Goal: Find specific page/section: Find specific page/section

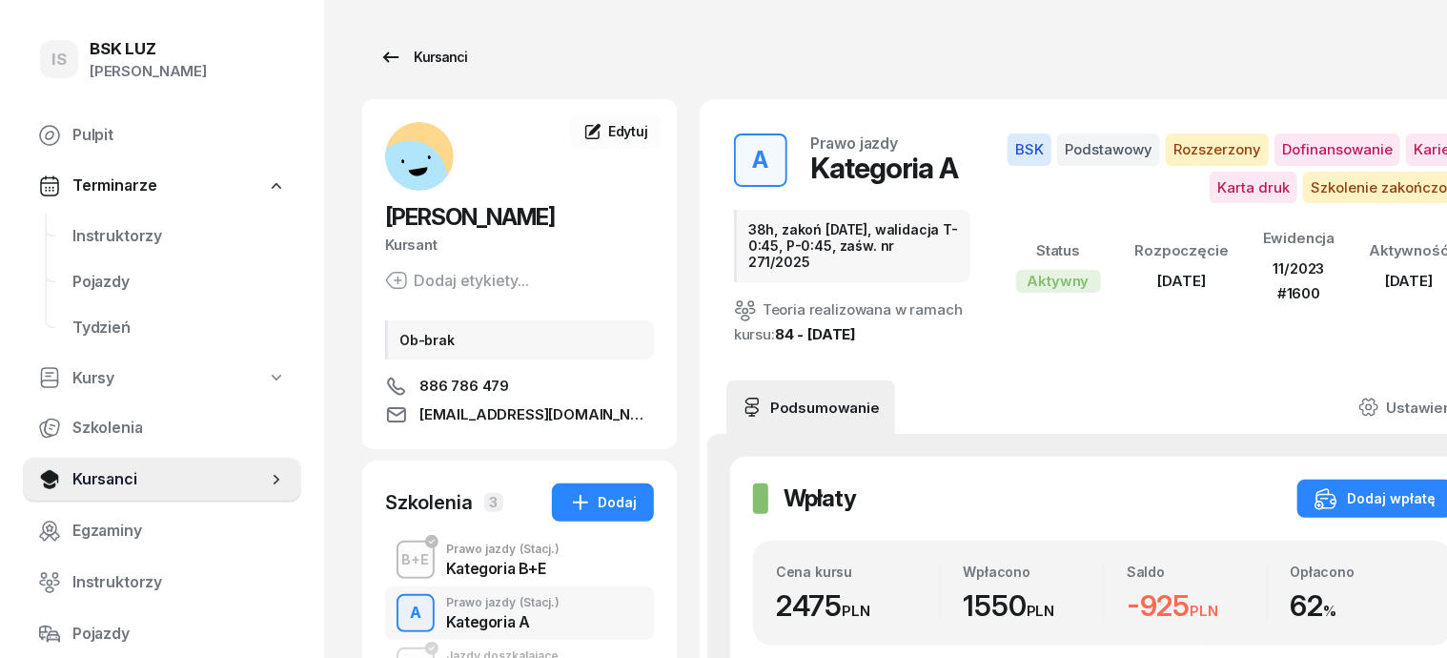
click at [406, 59] on div "Kursanci" at bounding box center [423, 57] width 88 height 23
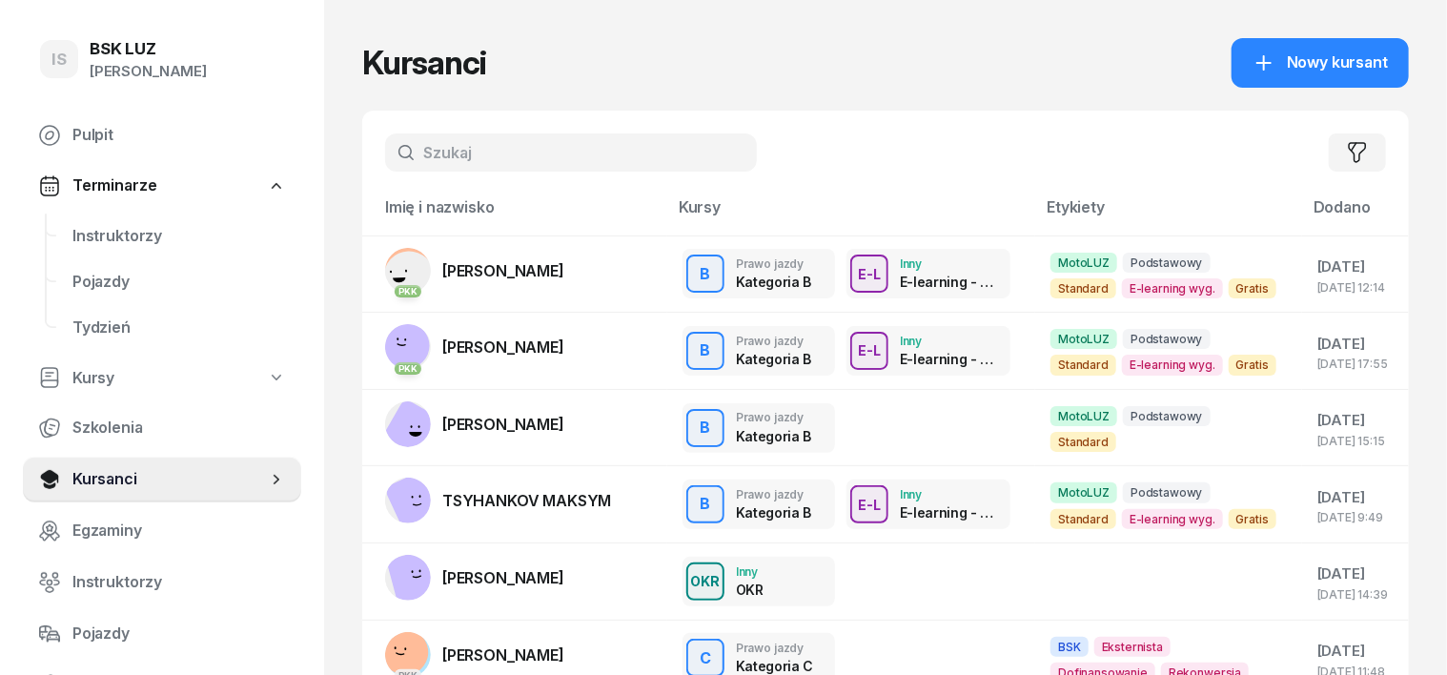
click at [400, 157] on input "text" at bounding box center [571, 152] width 372 height 38
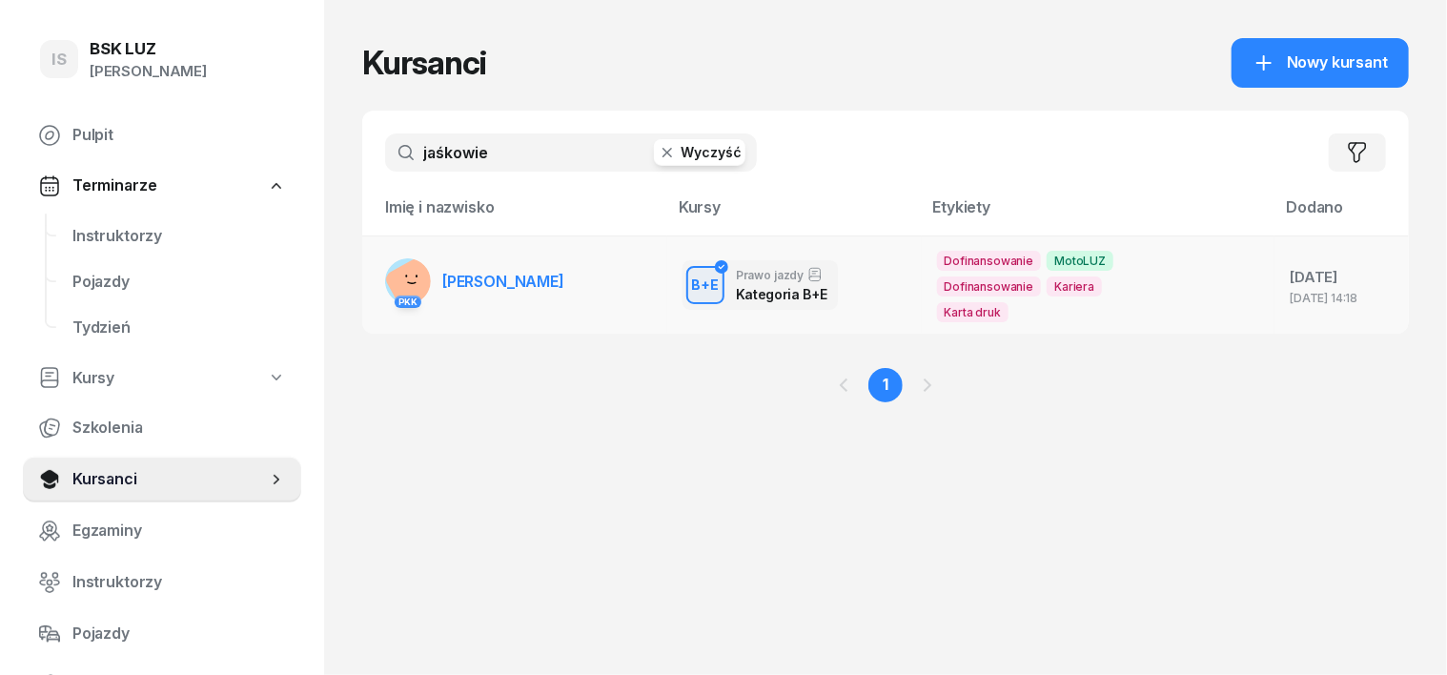
type input "jaśkowie"
click at [383, 282] on rect at bounding box center [417, 286] width 69 height 69
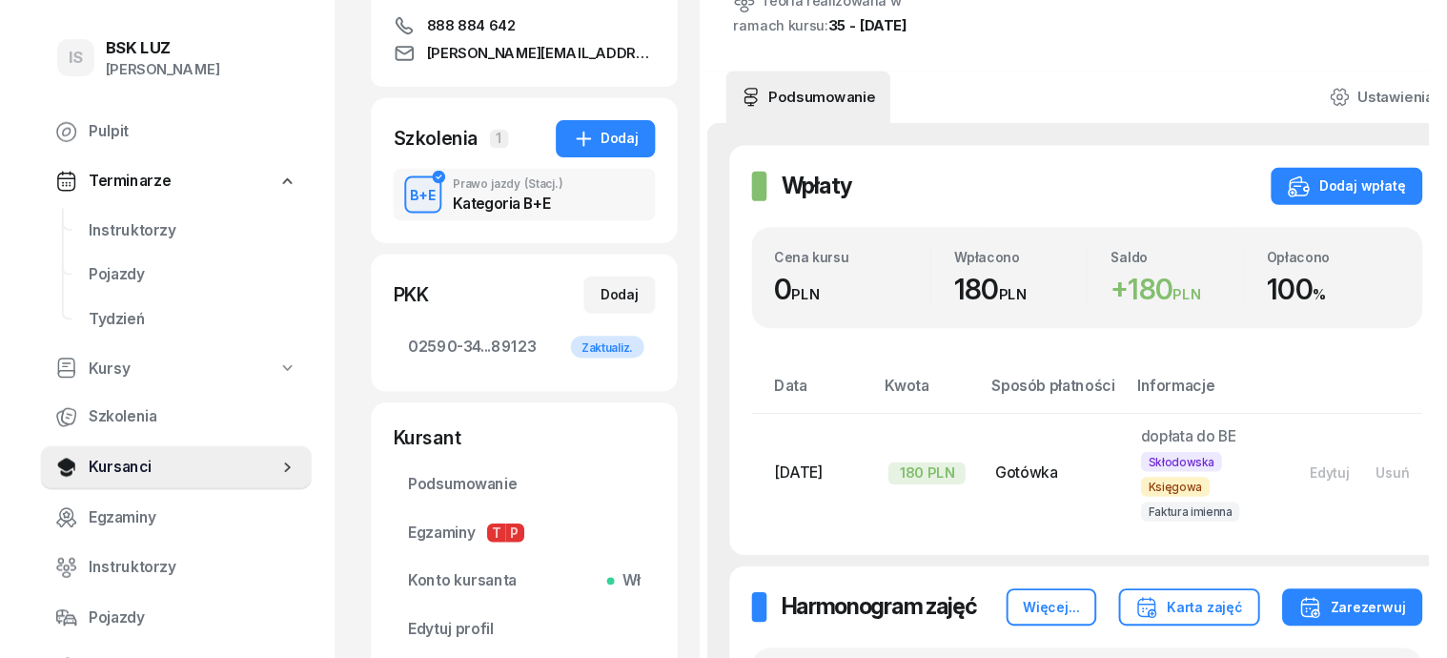
scroll to position [358, 0]
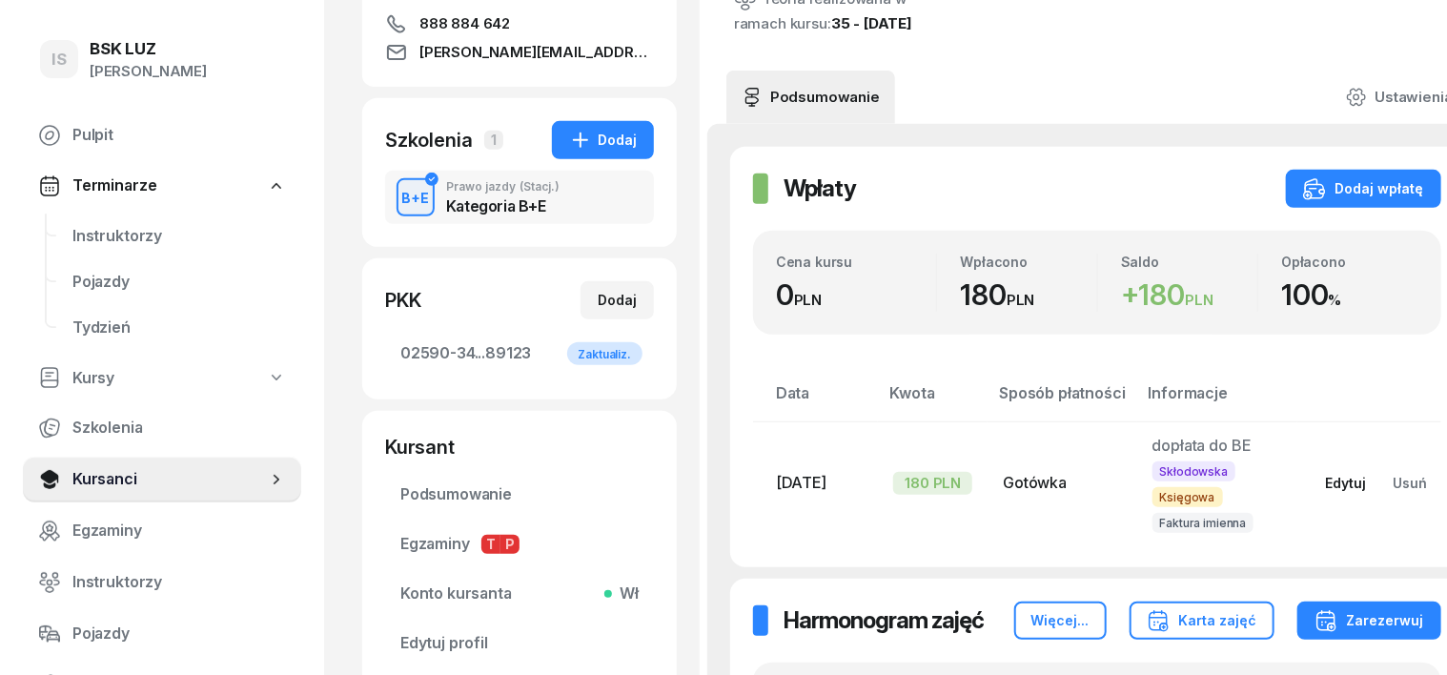
click at [1326, 491] on div "Edytuj" at bounding box center [1346, 483] width 41 height 16
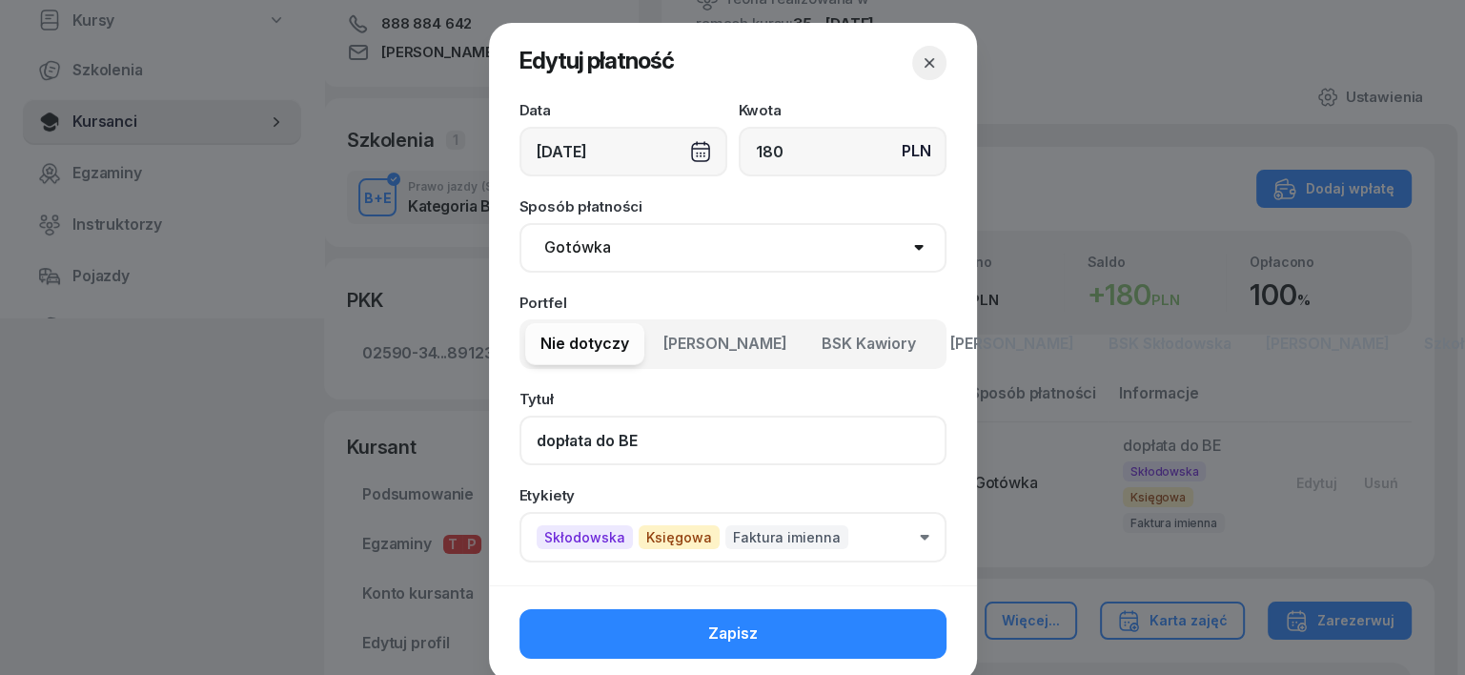
click at [628, 435] on input "dopłata do BE" at bounding box center [733, 441] width 427 height 50
drag, startPoint x: 522, startPoint y: 442, endPoint x: 513, endPoint y: 449, distance: 11.6
click at [522, 442] on input "dopłata" at bounding box center [733, 441] width 427 height 50
click at [625, 436] on input "BE dopłata" at bounding box center [733, 441] width 427 height 50
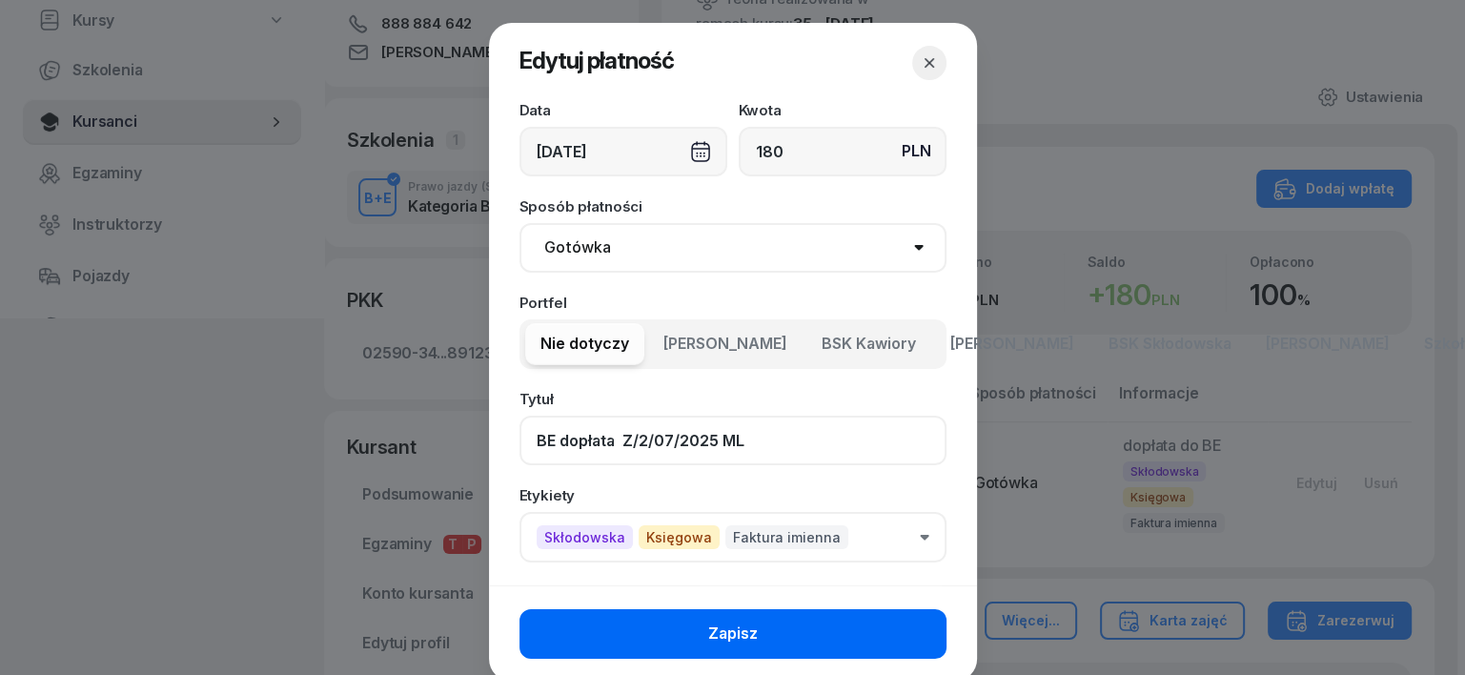
type input "BE dopłata Z/2/07/2025 ML"
click at [831, 628] on button "Zapisz" at bounding box center [733, 634] width 427 height 50
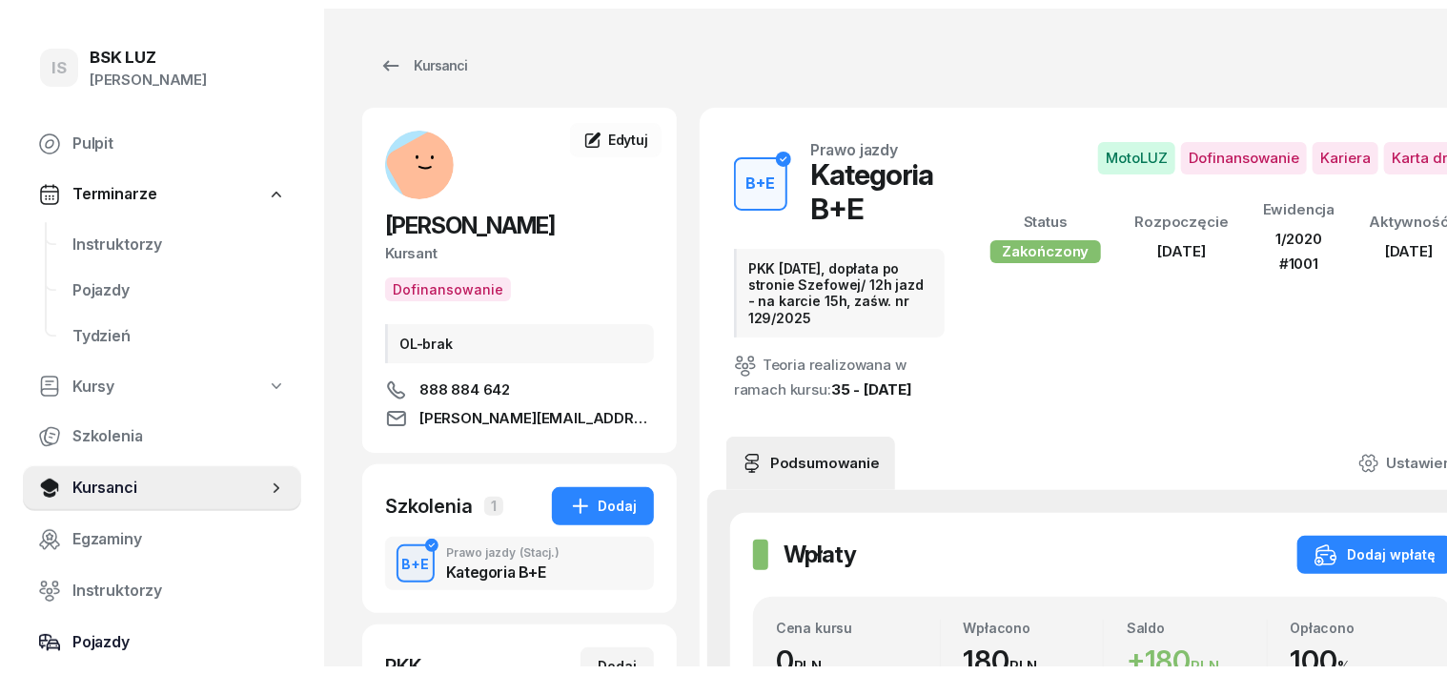
scroll to position [118, 0]
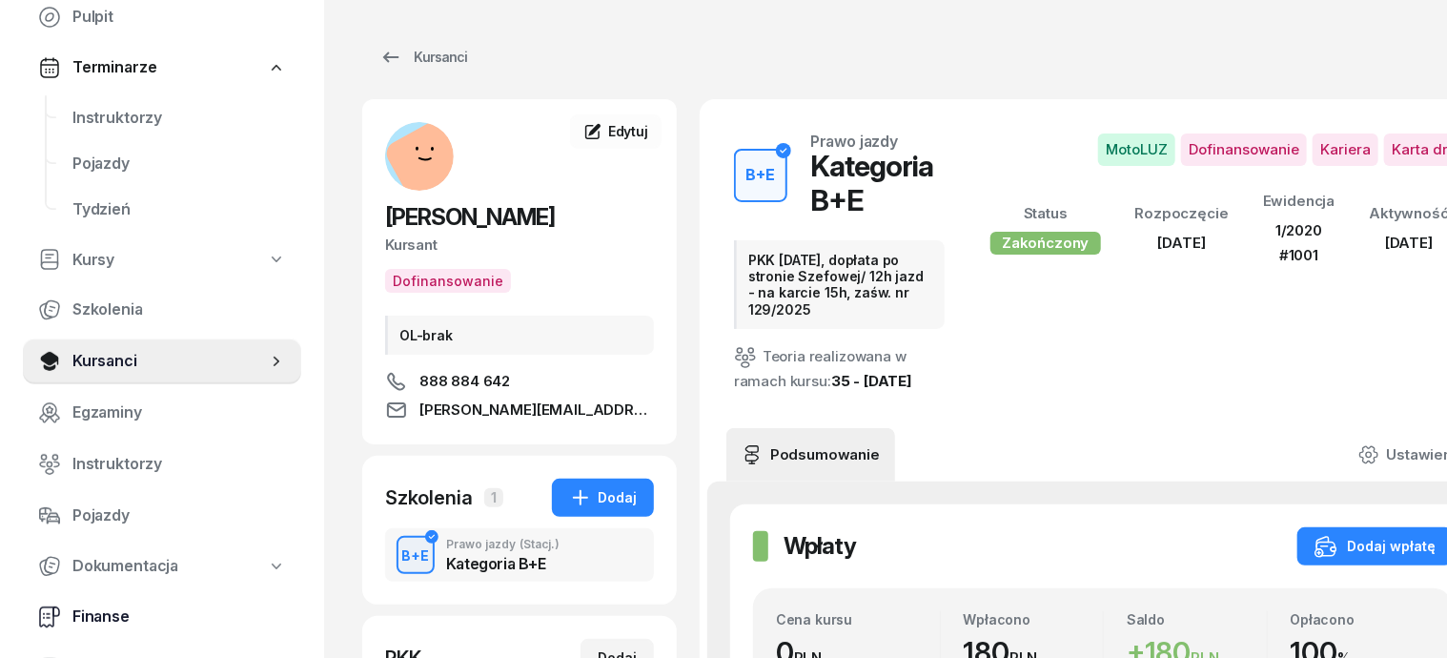
click at [121, 618] on span "Finanse" at bounding box center [179, 616] width 214 height 25
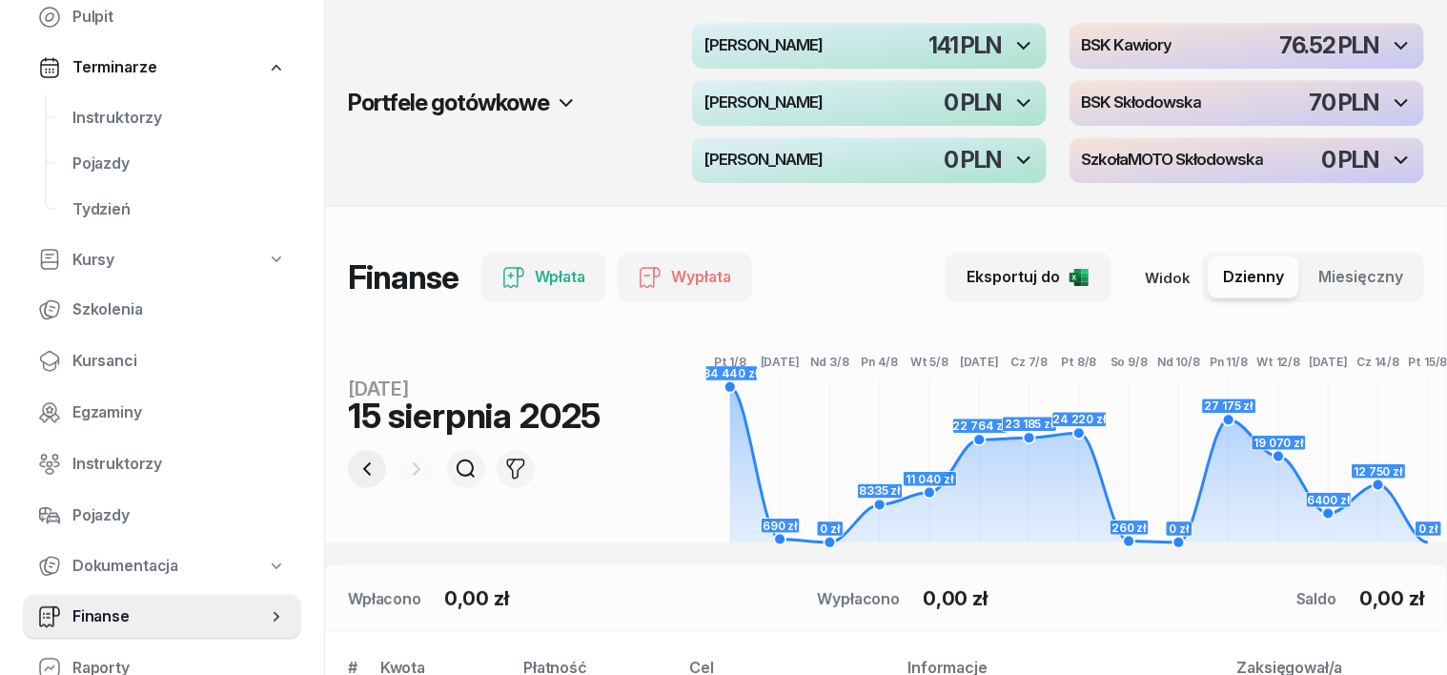
click at [356, 468] on icon "button" at bounding box center [367, 469] width 23 height 23
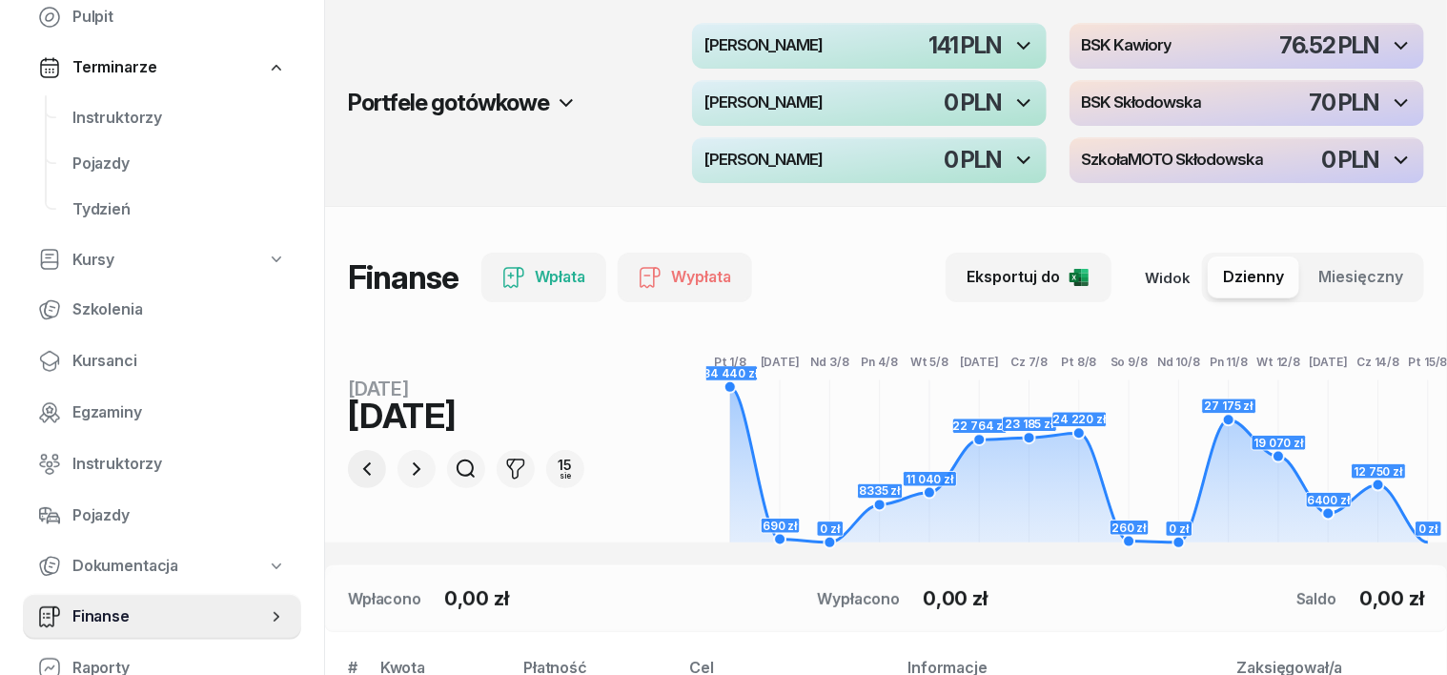
click at [356, 468] on icon "button" at bounding box center [367, 469] width 23 height 23
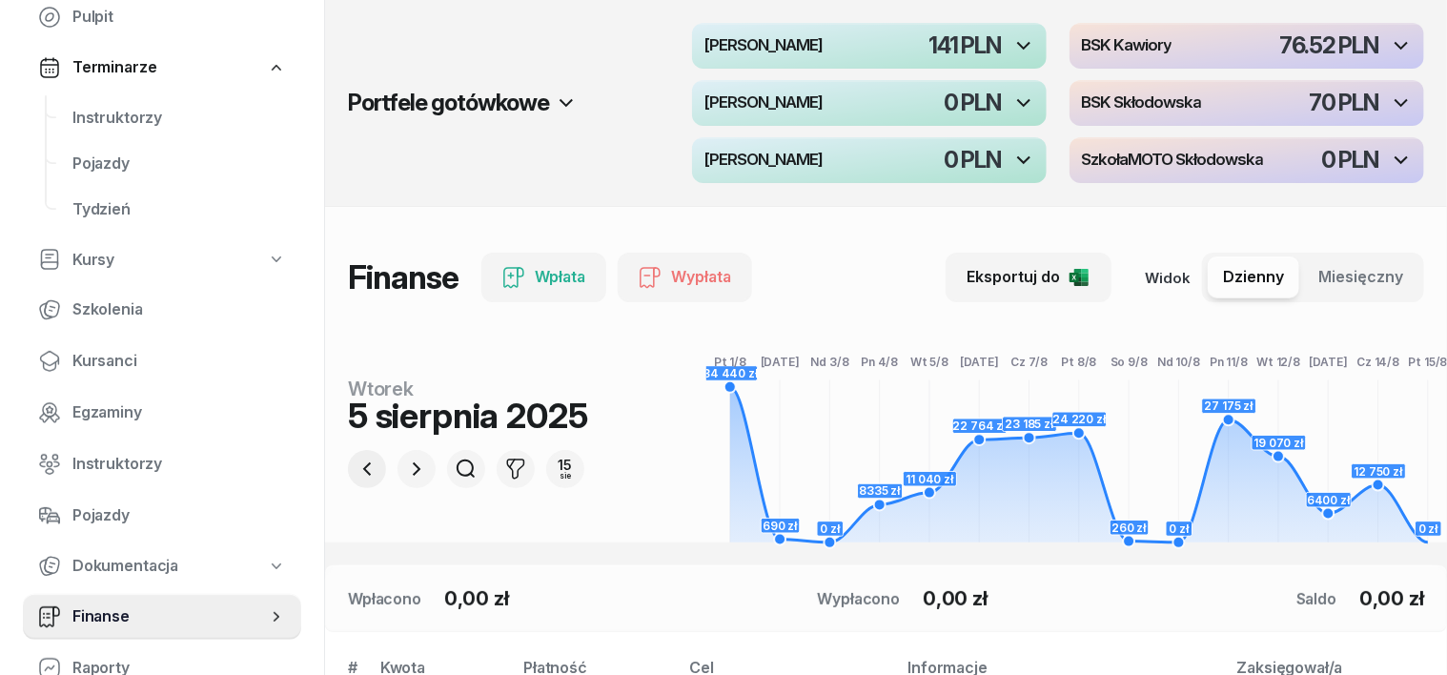
click at [356, 468] on icon "button" at bounding box center [367, 469] width 23 height 23
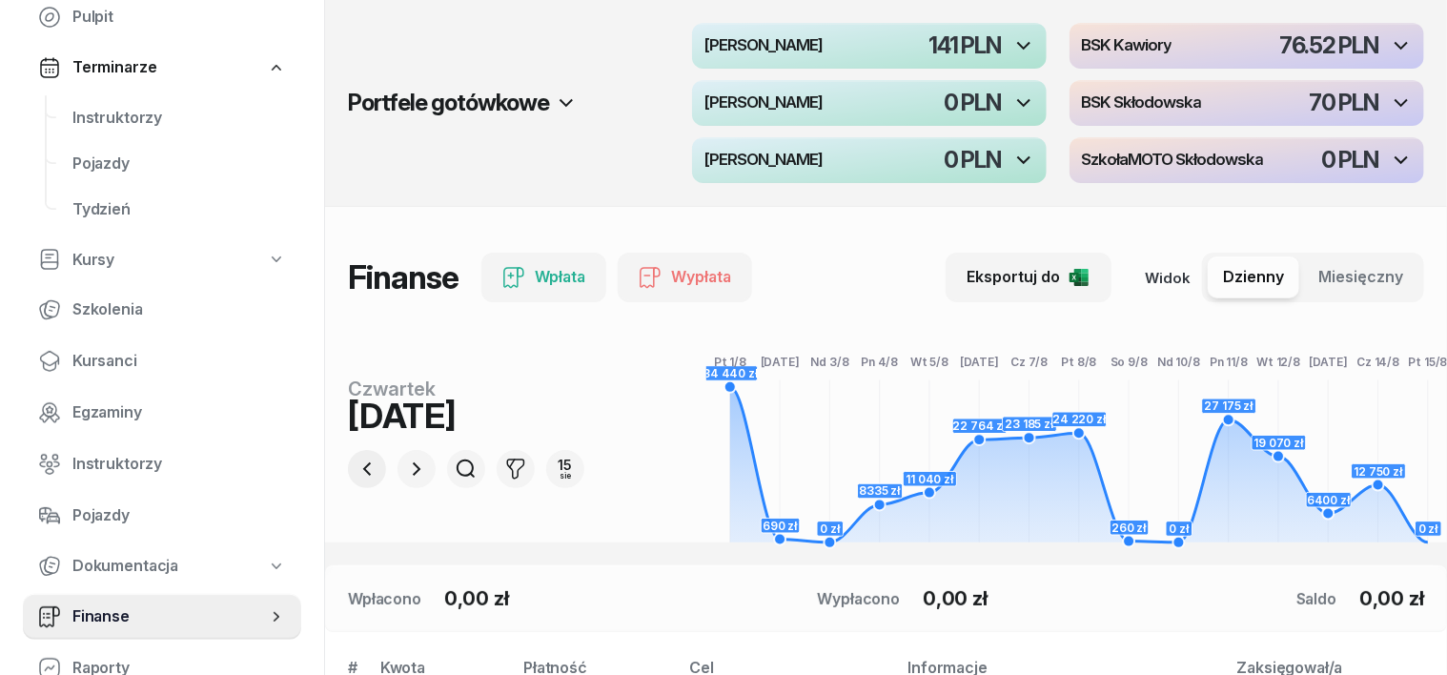
click at [356, 468] on icon "button" at bounding box center [367, 469] width 23 height 23
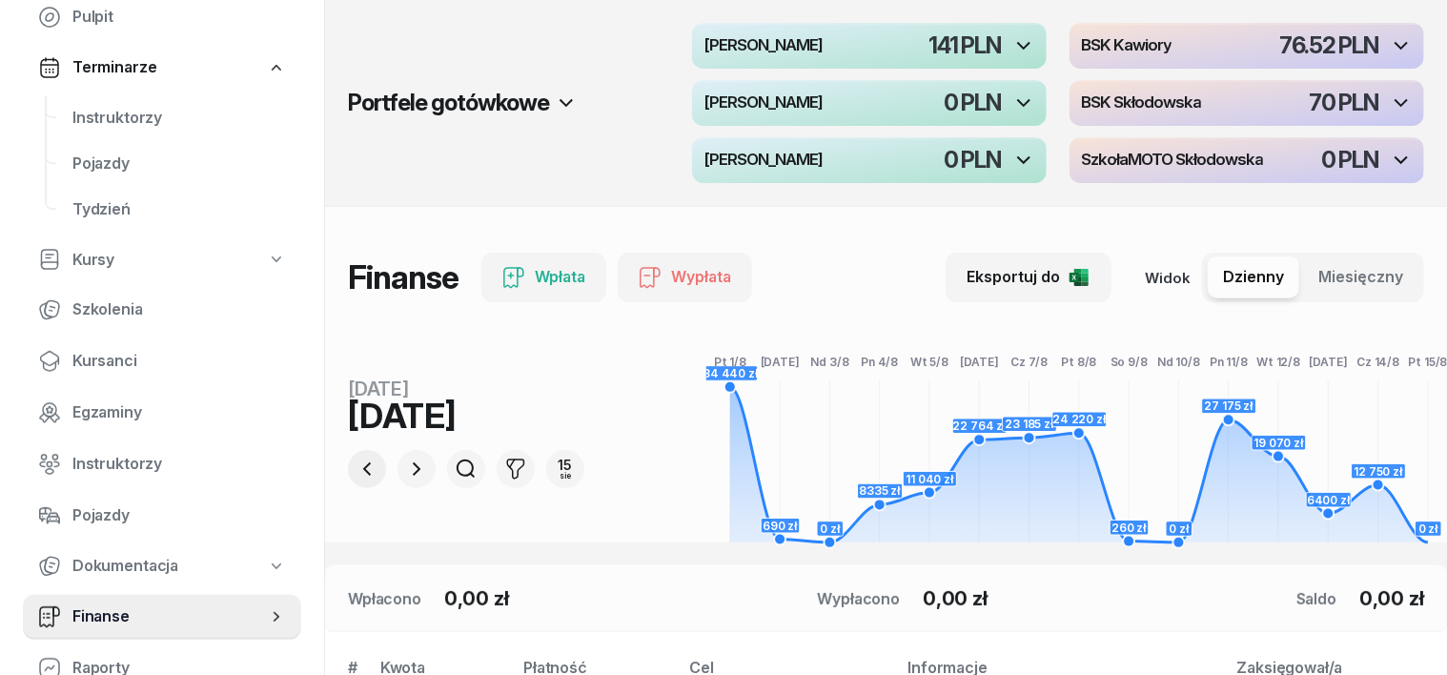
click at [356, 468] on icon "button" at bounding box center [367, 469] width 23 height 23
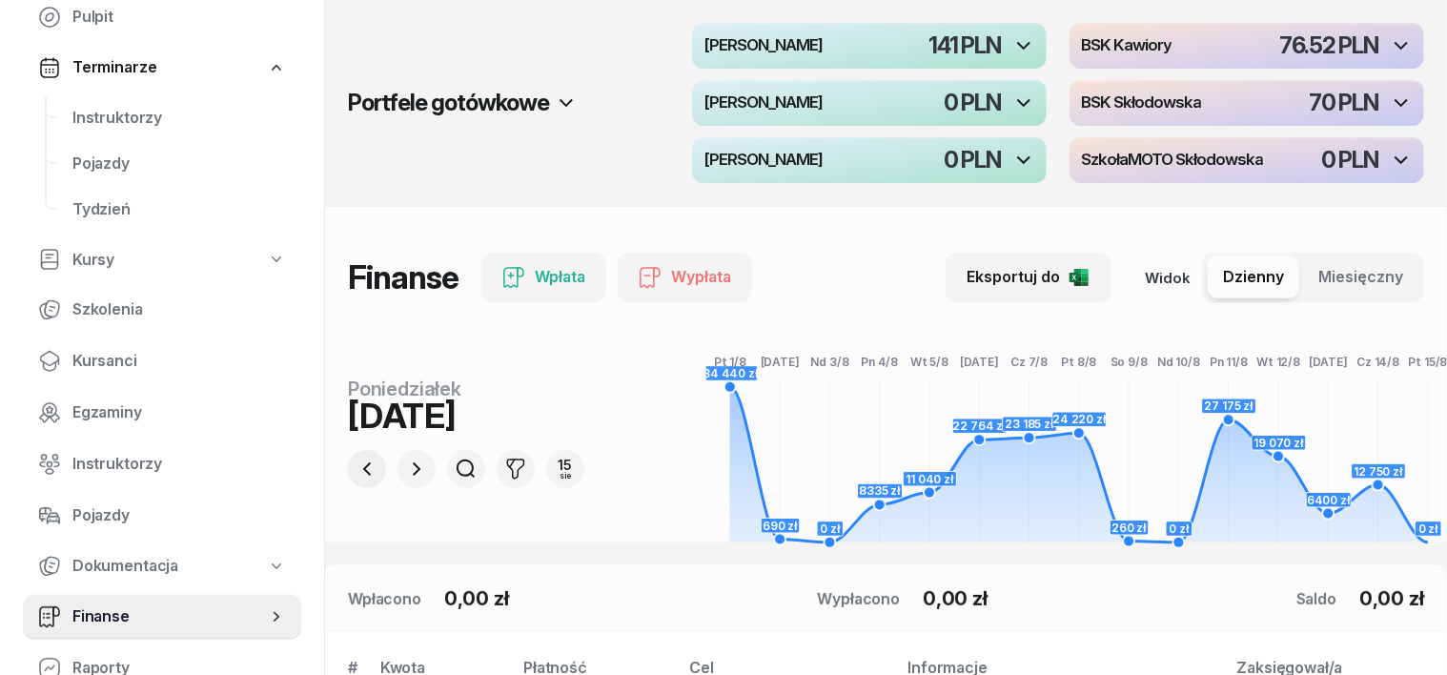
click at [356, 468] on icon "button" at bounding box center [367, 469] width 23 height 23
click at [356, 469] on icon "button" at bounding box center [367, 469] width 23 height 23
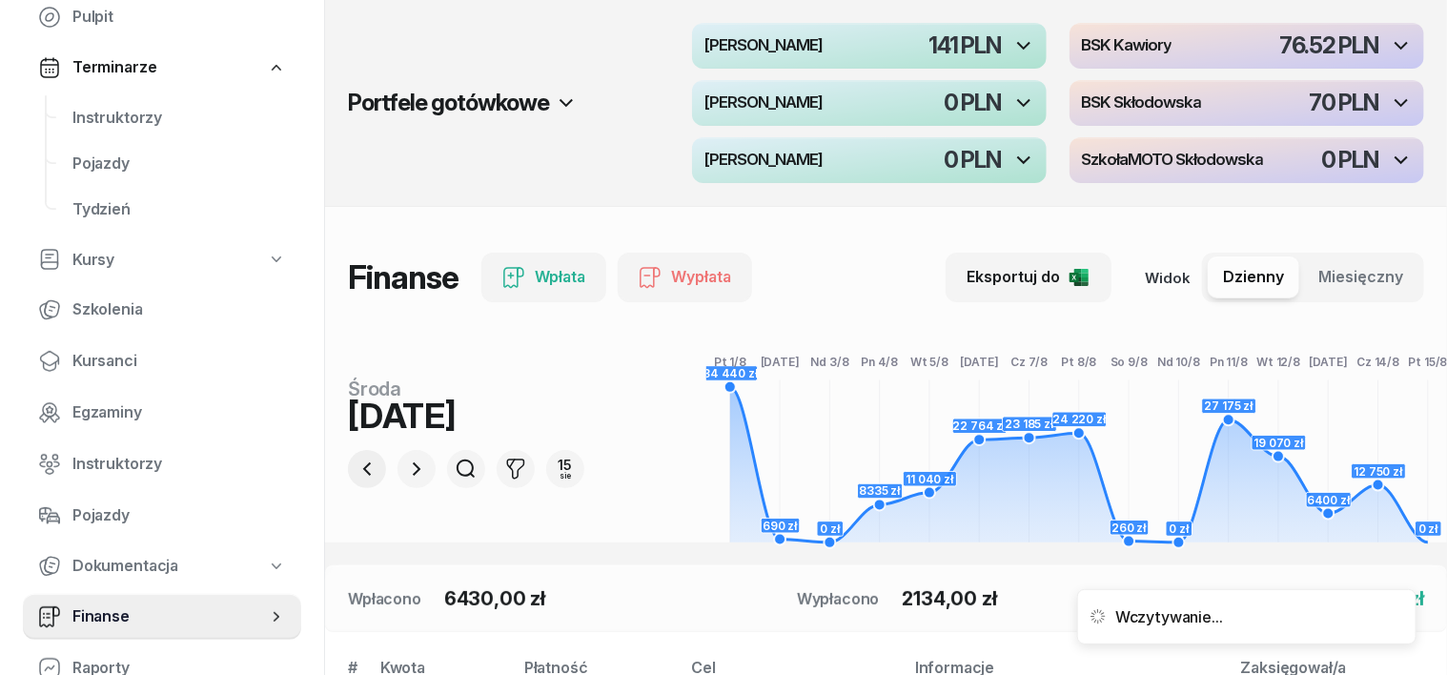
click at [356, 469] on icon "button" at bounding box center [367, 469] width 23 height 23
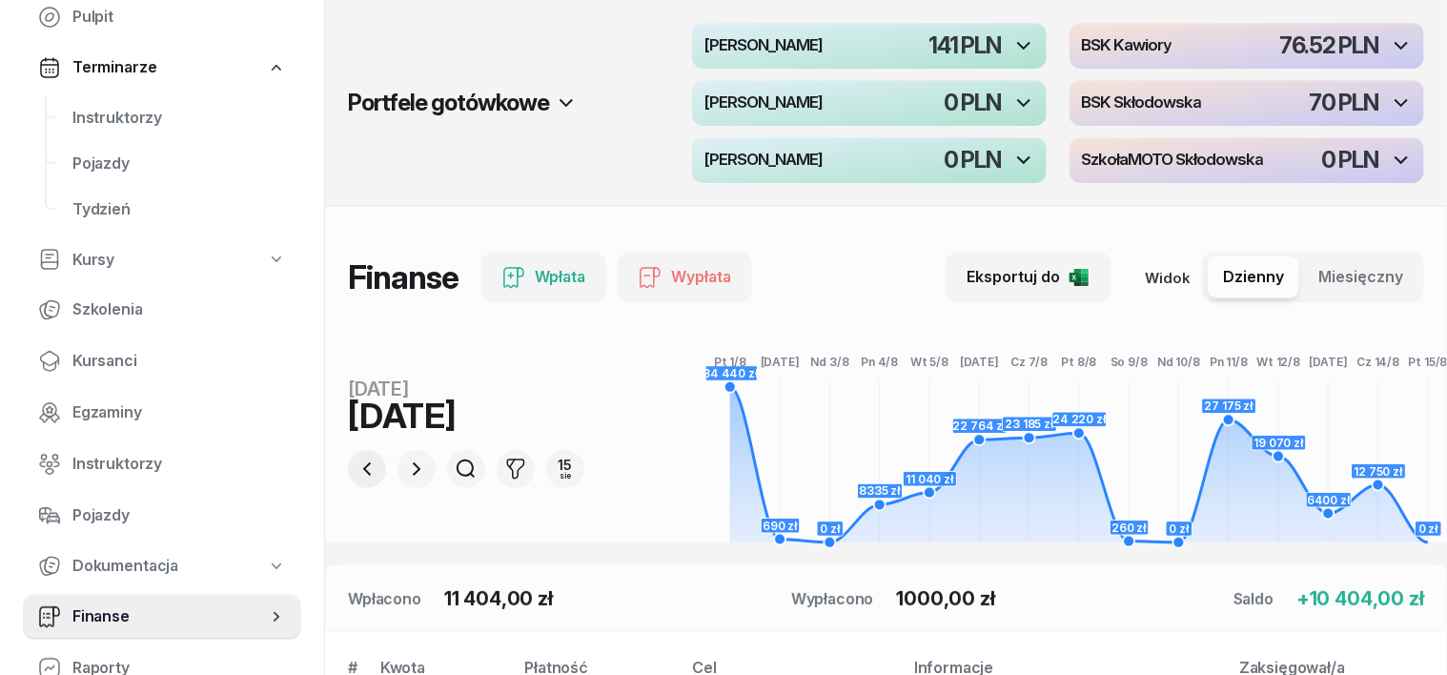
click at [356, 469] on icon "button" at bounding box center [367, 469] width 23 height 23
click at [413, 472] on icon "button" at bounding box center [417, 468] width 8 height 13
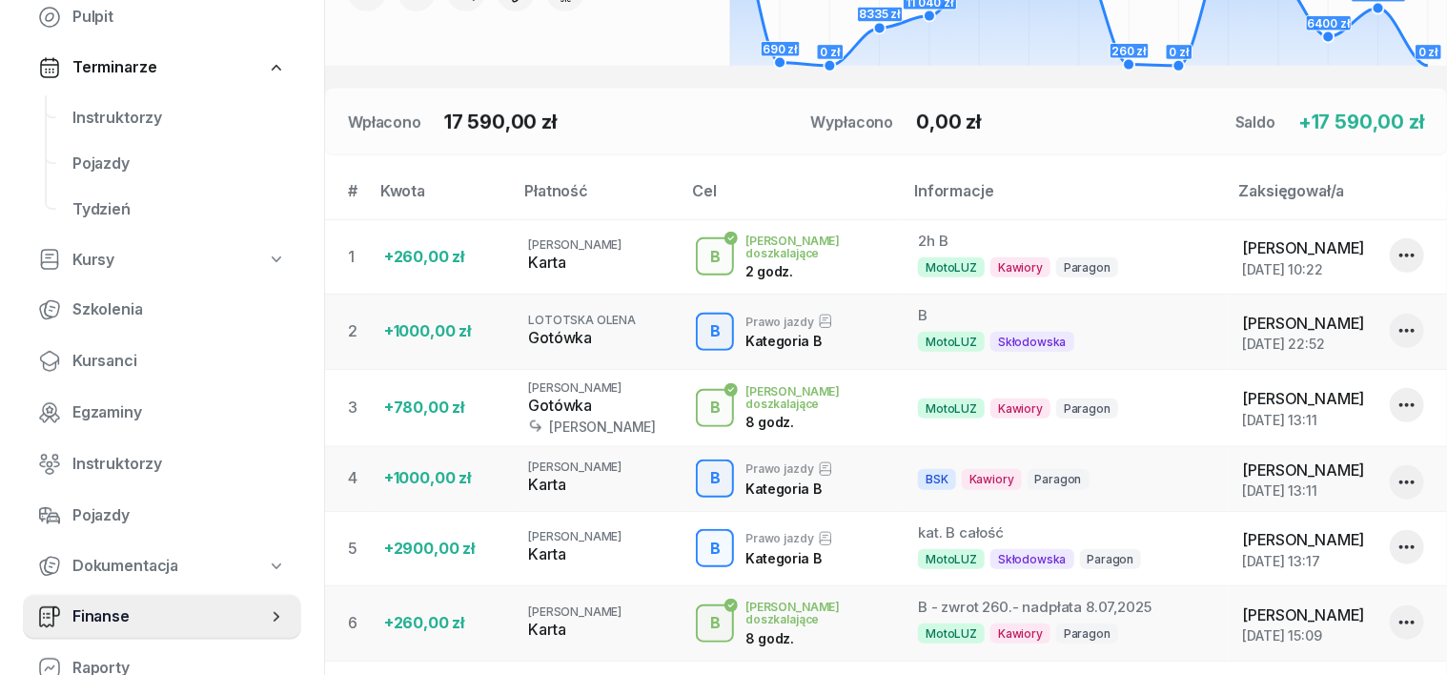
scroll to position [595, 0]
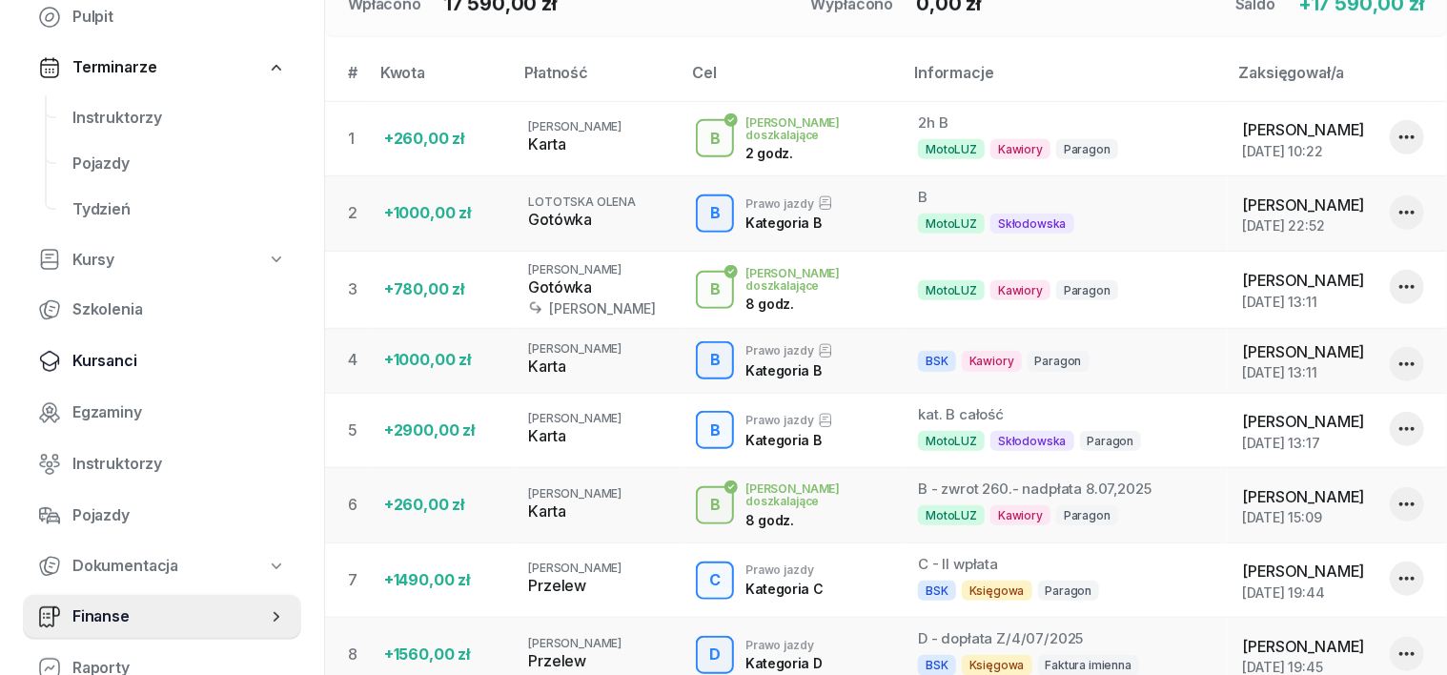
click at [116, 360] on span "Kursanci" at bounding box center [179, 361] width 214 height 25
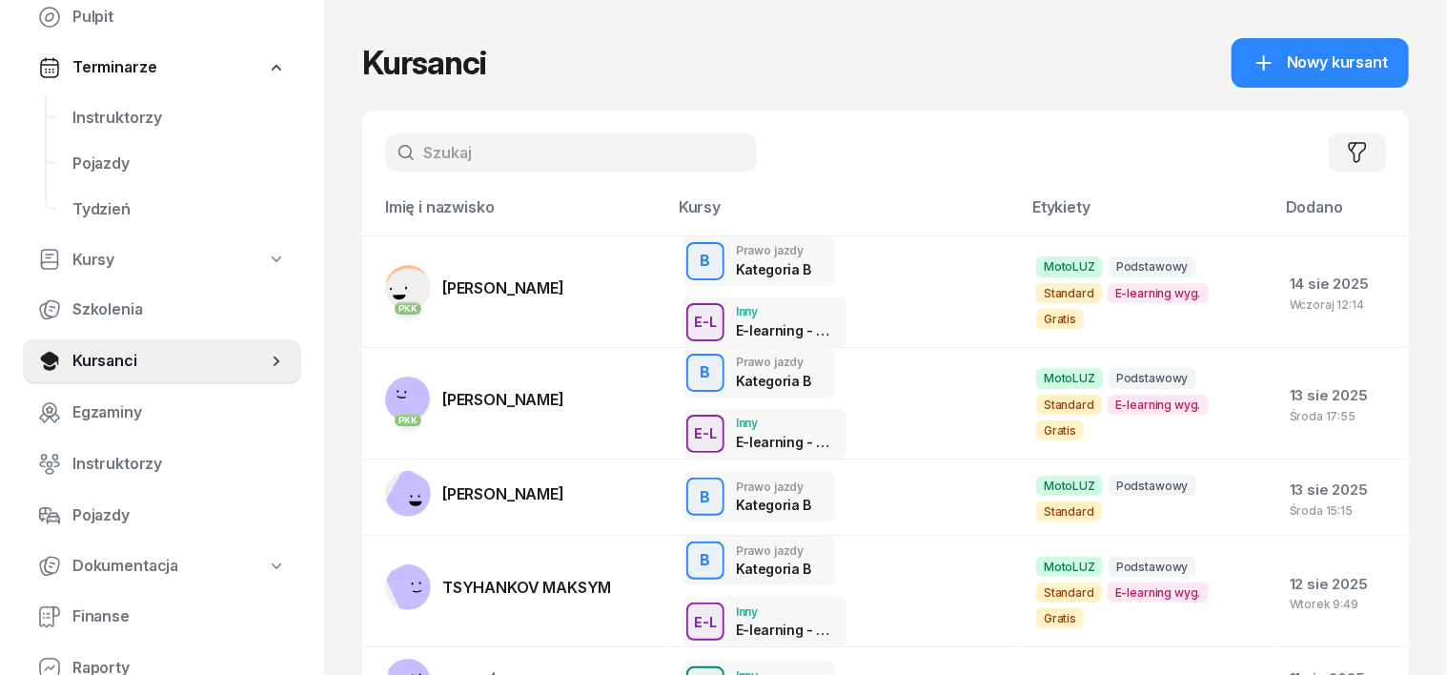
click at [398, 159] on input "text" at bounding box center [571, 152] width 372 height 38
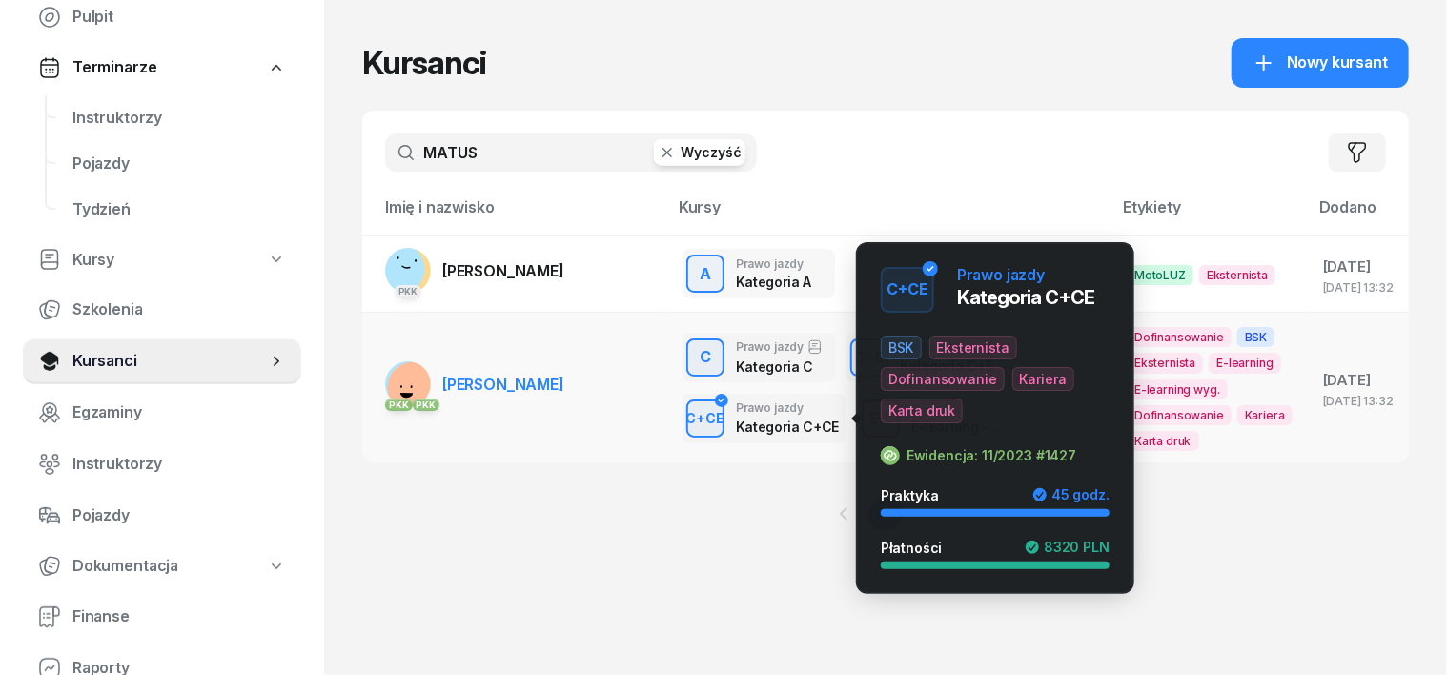
type input "MATUS"
click at [679, 414] on div "C+CE" at bounding box center [706, 418] width 54 height 24
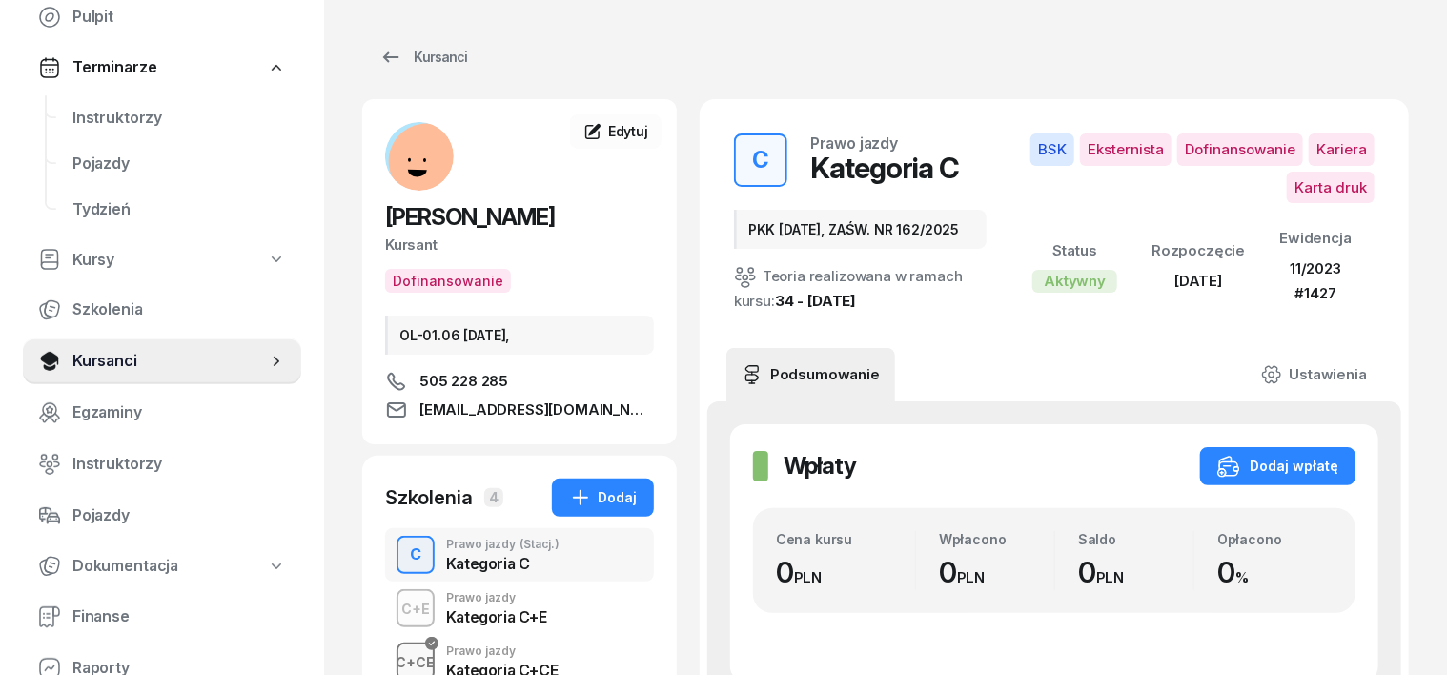
click at [389, 655] on div "C+CE" at bounding box center [416, 662] width 54 height 24
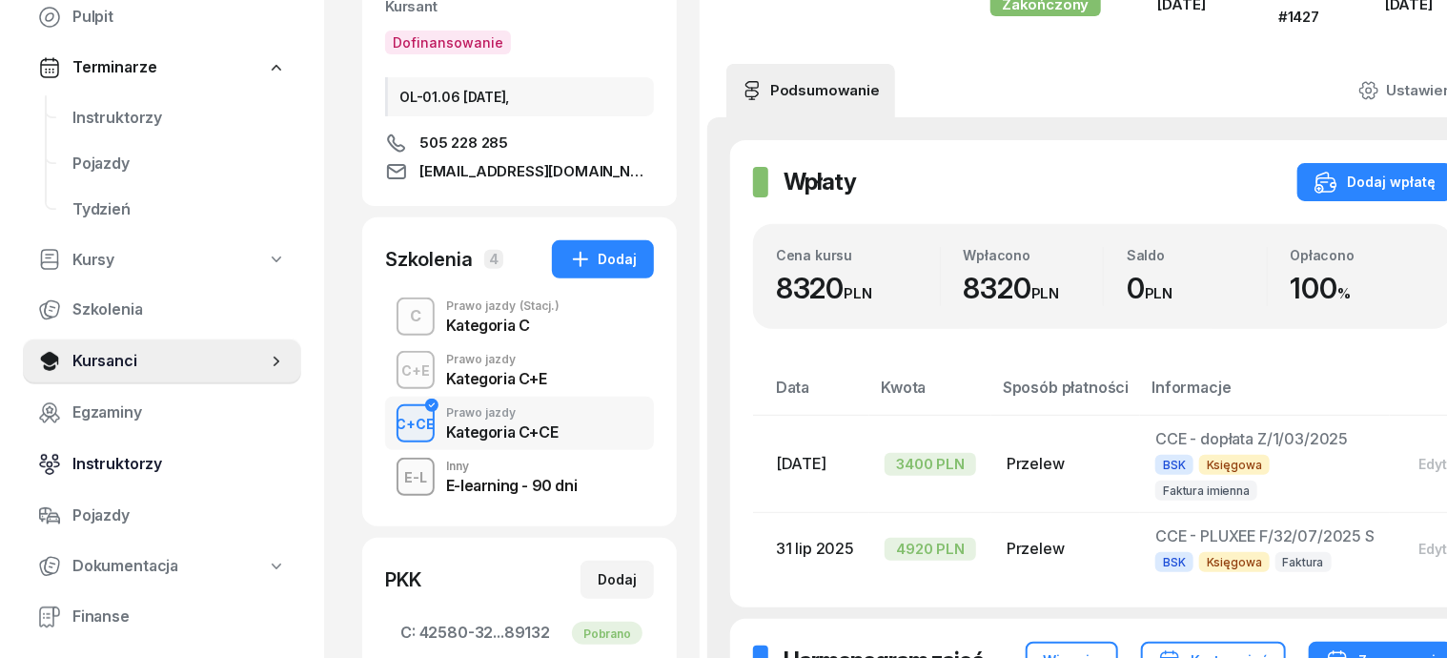
scroll to position [238, 0]
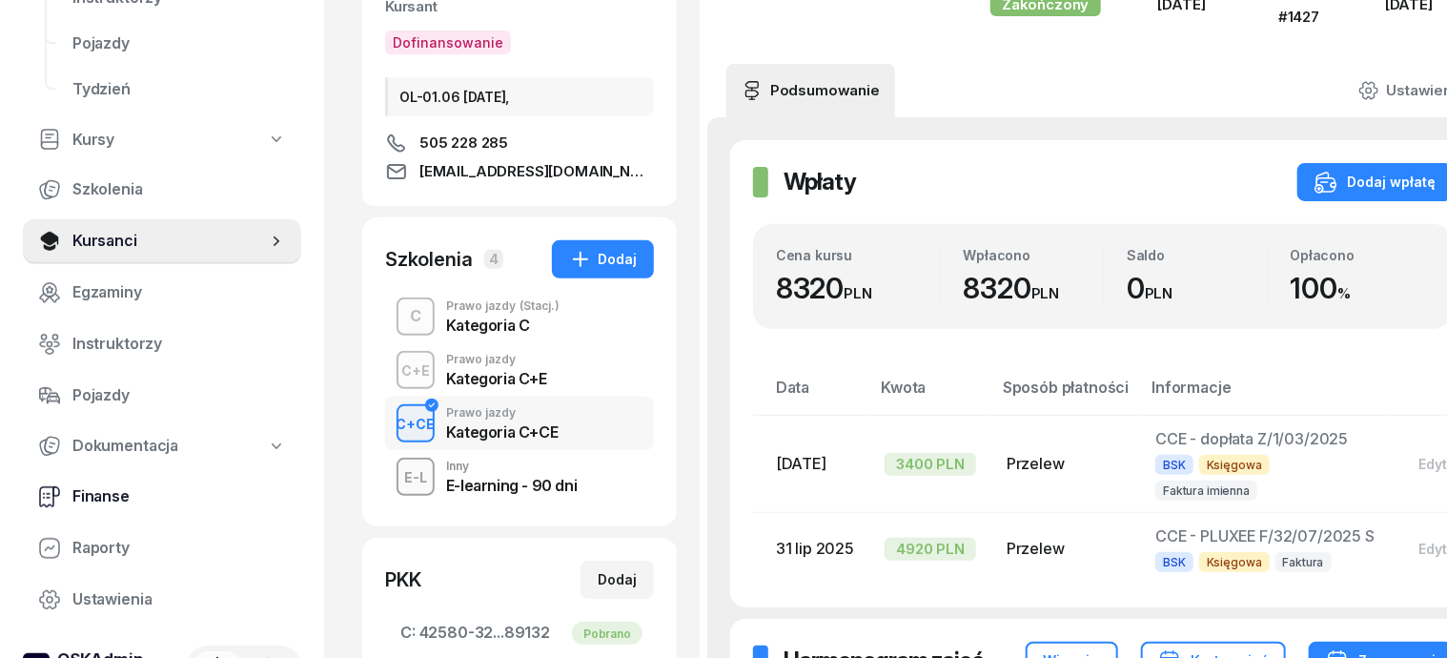
click at [112, 496] on span "Finanse" at bounding box center [179, 496] width 214 height 25
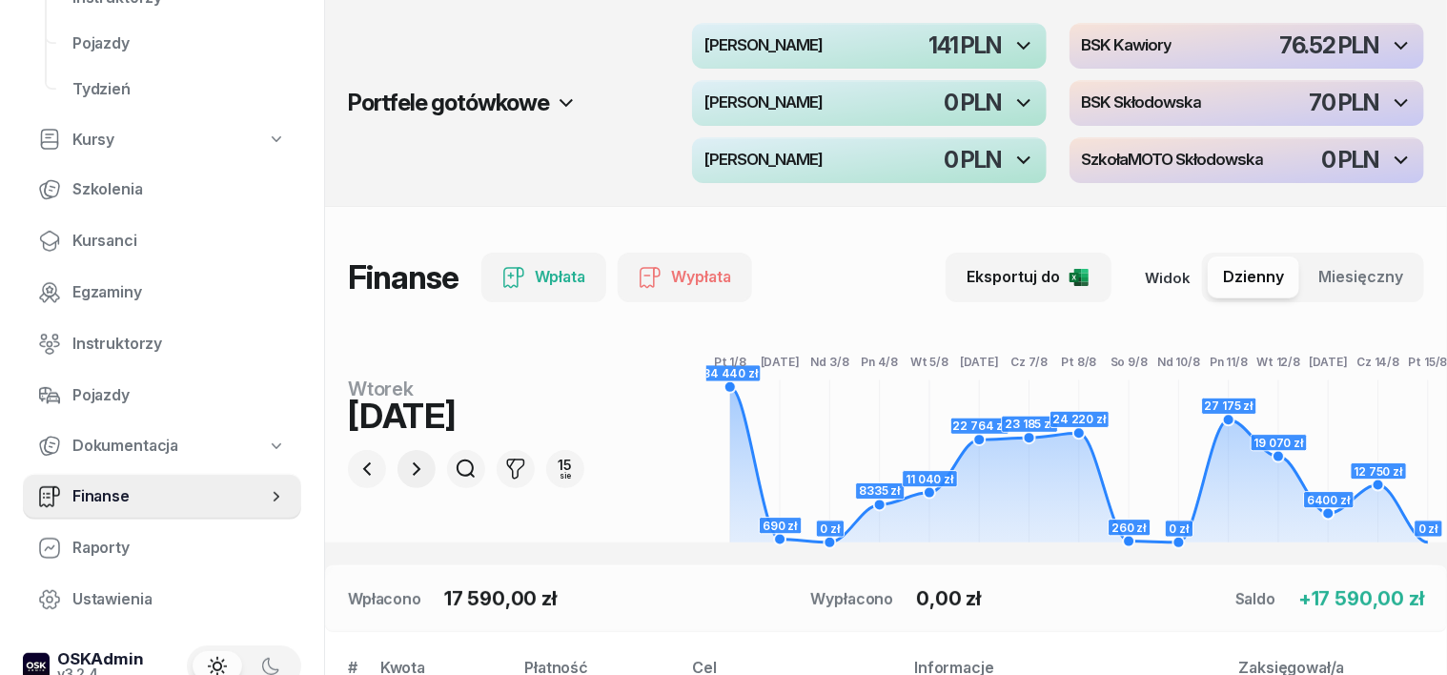
click at [405, 466] on icon "button" at bounding box center [416, 469] width 23 height 23
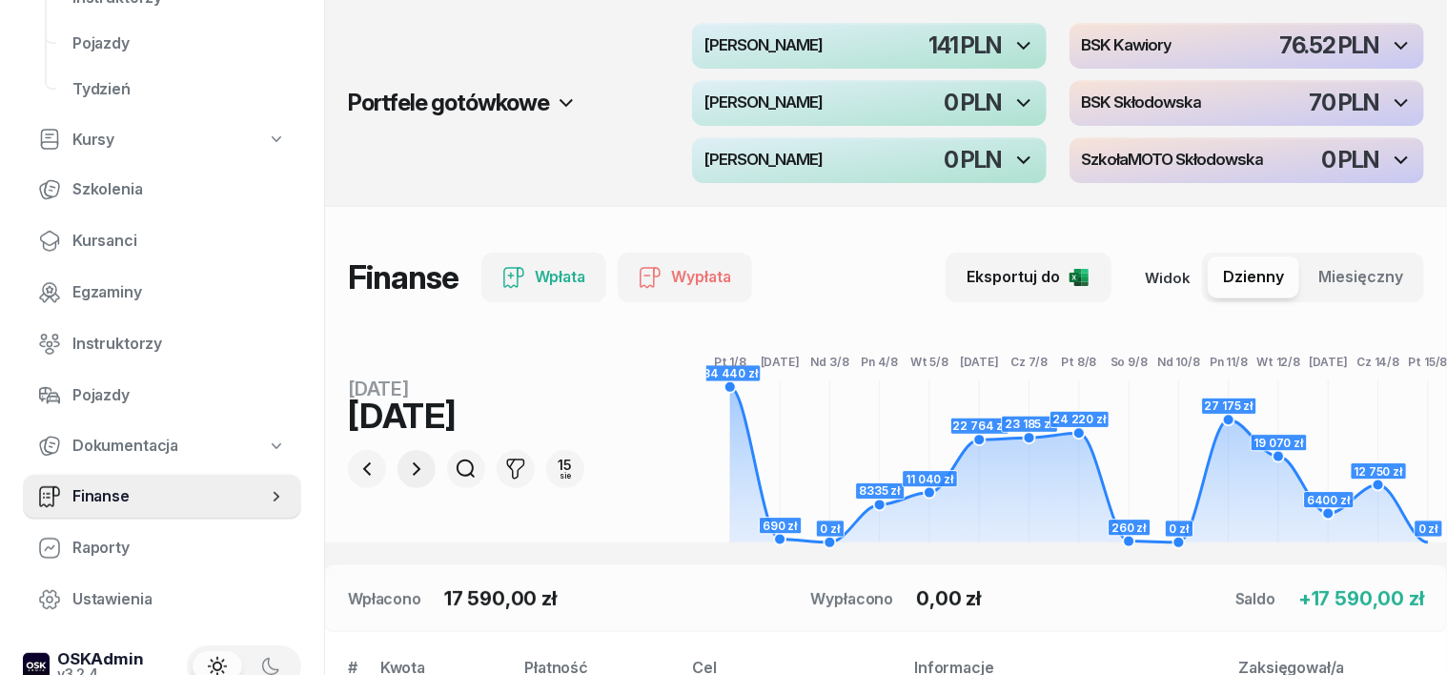
click at [405, 466] on icon "button" at bounding box center [416, 469] width 23 height 23
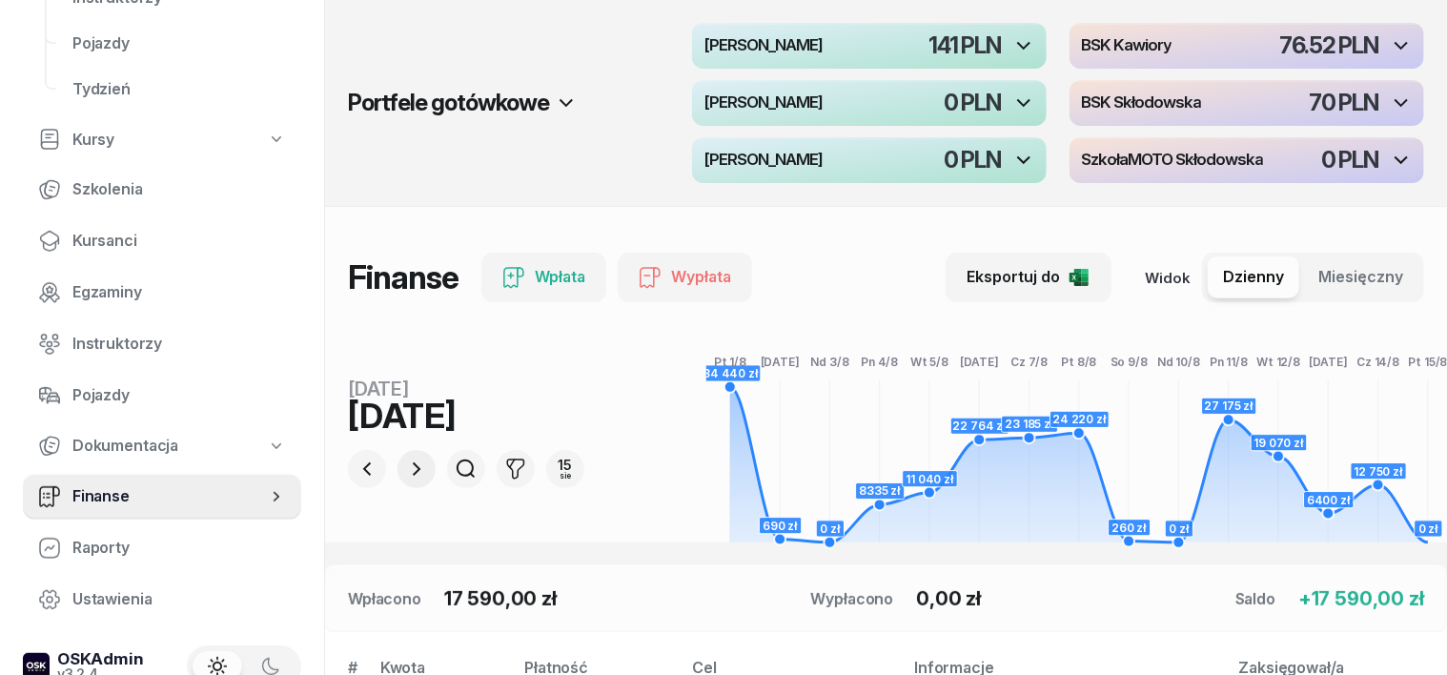
click at [405, 466] on icon "button" at bounding box center [416, 469] width 23 height 23
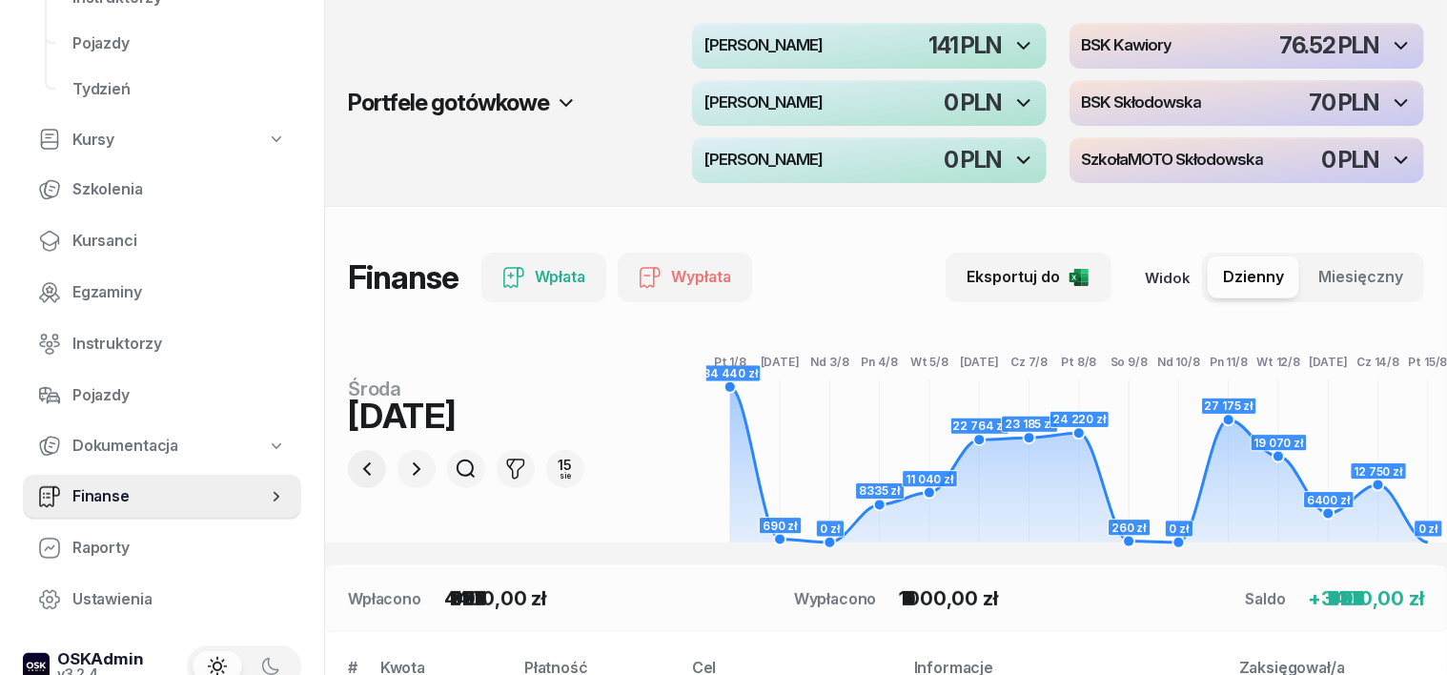
click at [356, 469] on icon "button" at bounding box center [367, 469] width 23 height 23
click at [356, 470] on icon "button" at bounding box center [367, 469] width 23 height 23
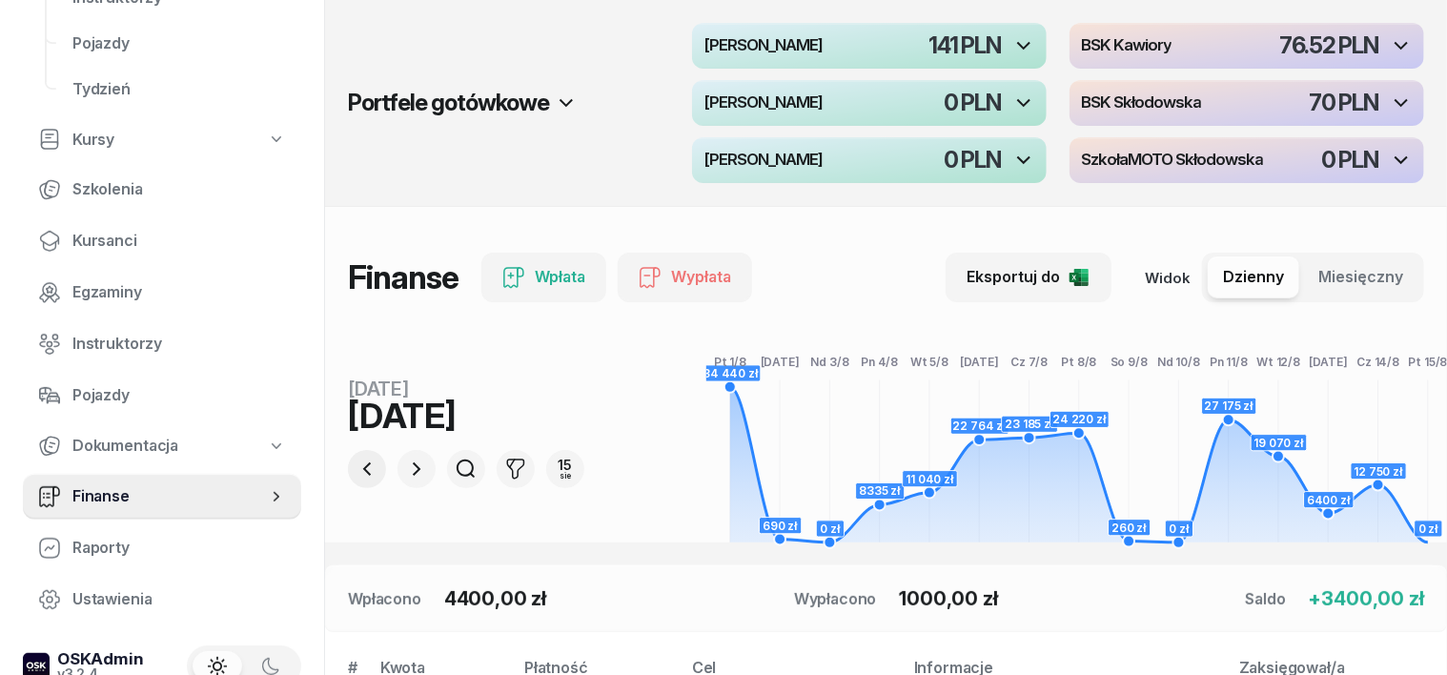
click at [356, 470] on icon "button" at bounding box center [367, 469] width 23 height 23
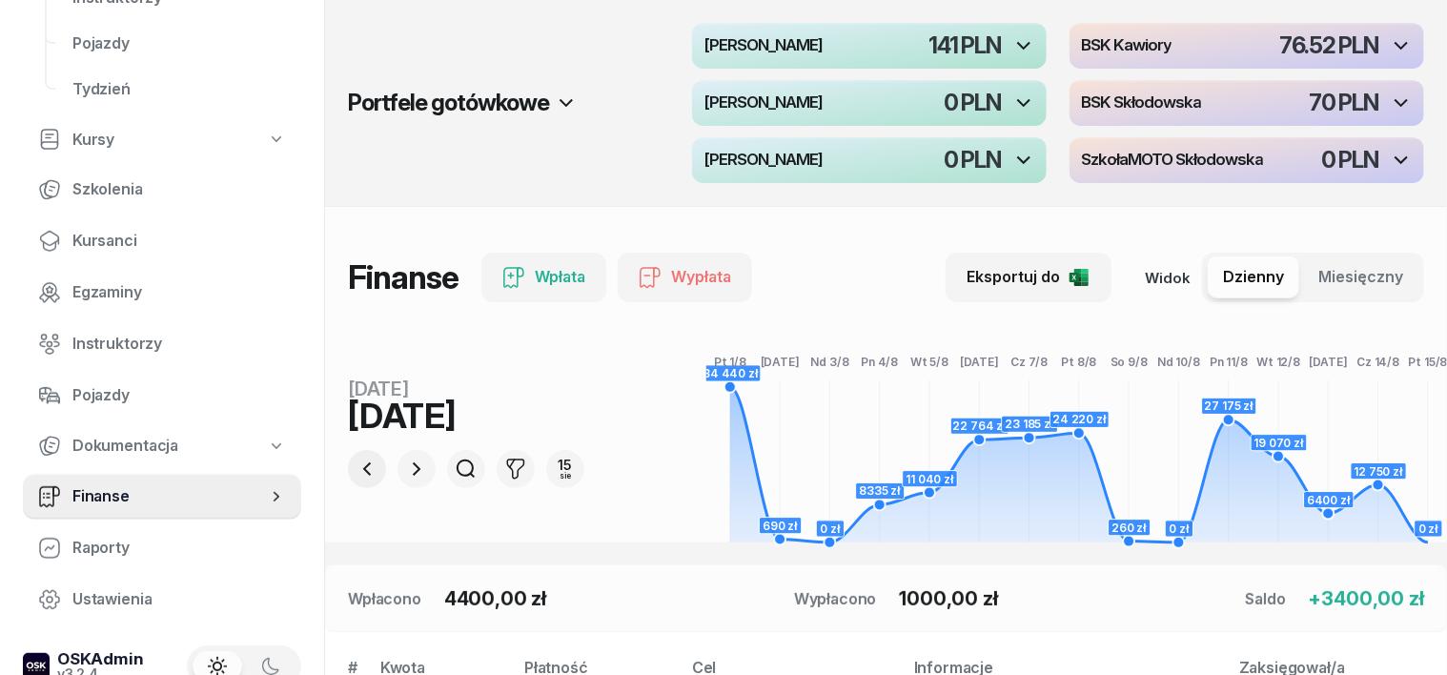
click at [356, 470] on icon "button" at bounding box center [367, 469] width 23 height 23
click at [356, 469] on icon "button" at bounding box center [367, 469] width 23 height 23
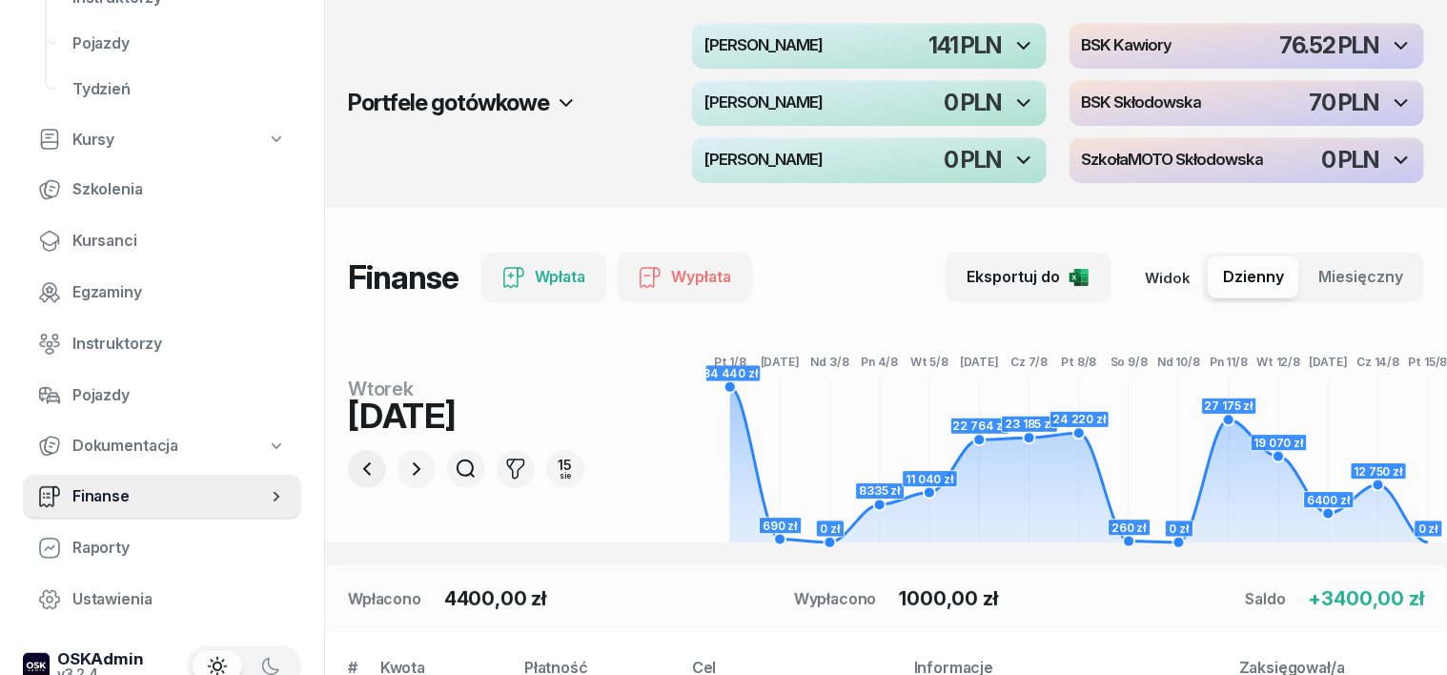
click at [356, 469] on icon "button" at bounding box center [367, 469] width 23 height 23
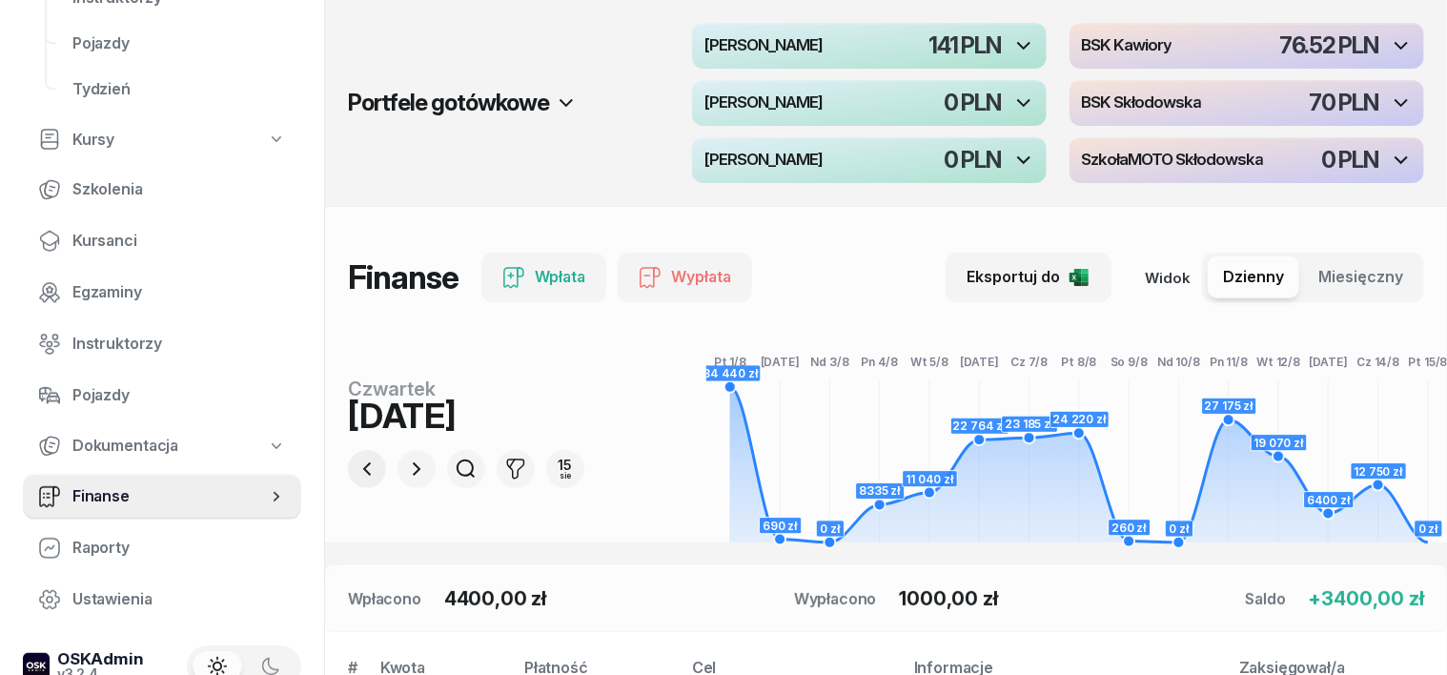
click at [356, 469] on icon "button" at bounding box center [367, 469] width 23 height 23
click at [363, 467] on icon "button" at bounding box center [367, 468] width 8 height 13
click at [405, 473] on icon "button" at bounding box center [416, 469] width 23 height 23
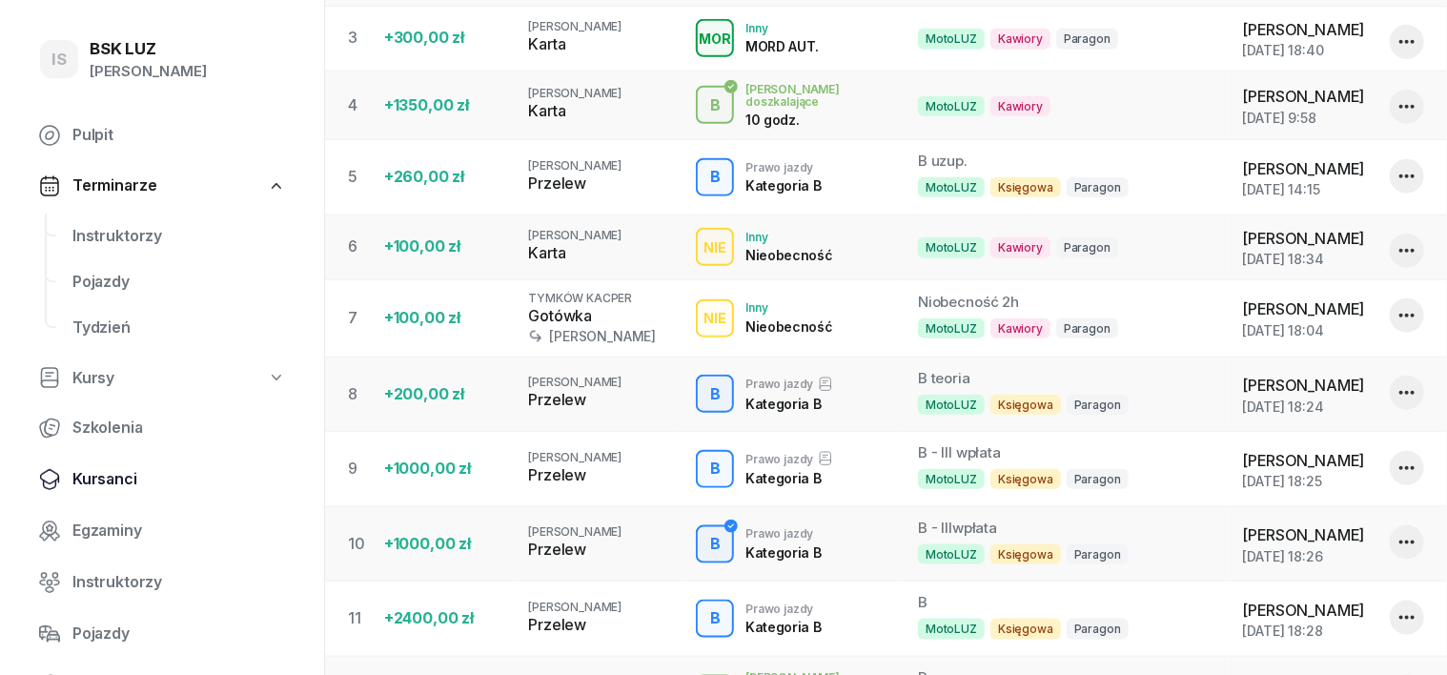
click at [125, 478] on span "Kursanci" at bounding box center [179, 479] width 214 height 25
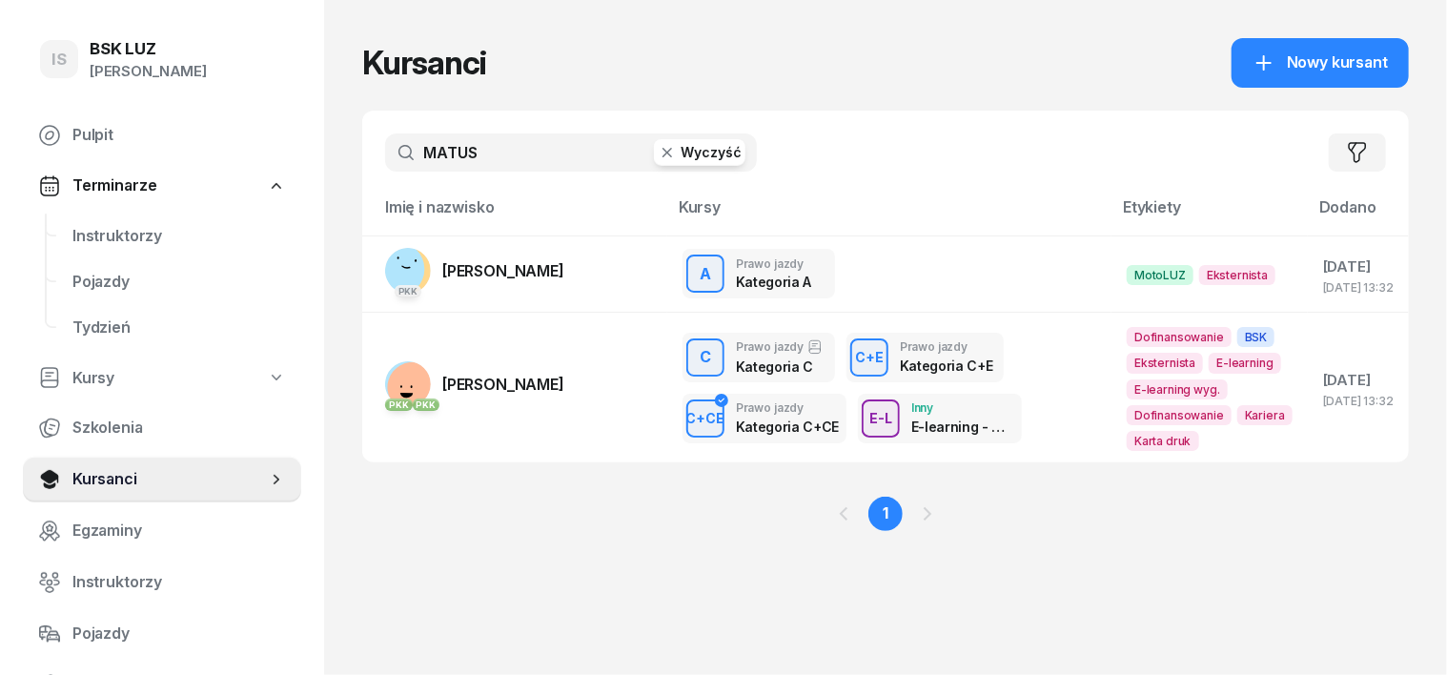
click at [658, 153] on icon "button" at bounding box center [667, 152] width 19 height 19
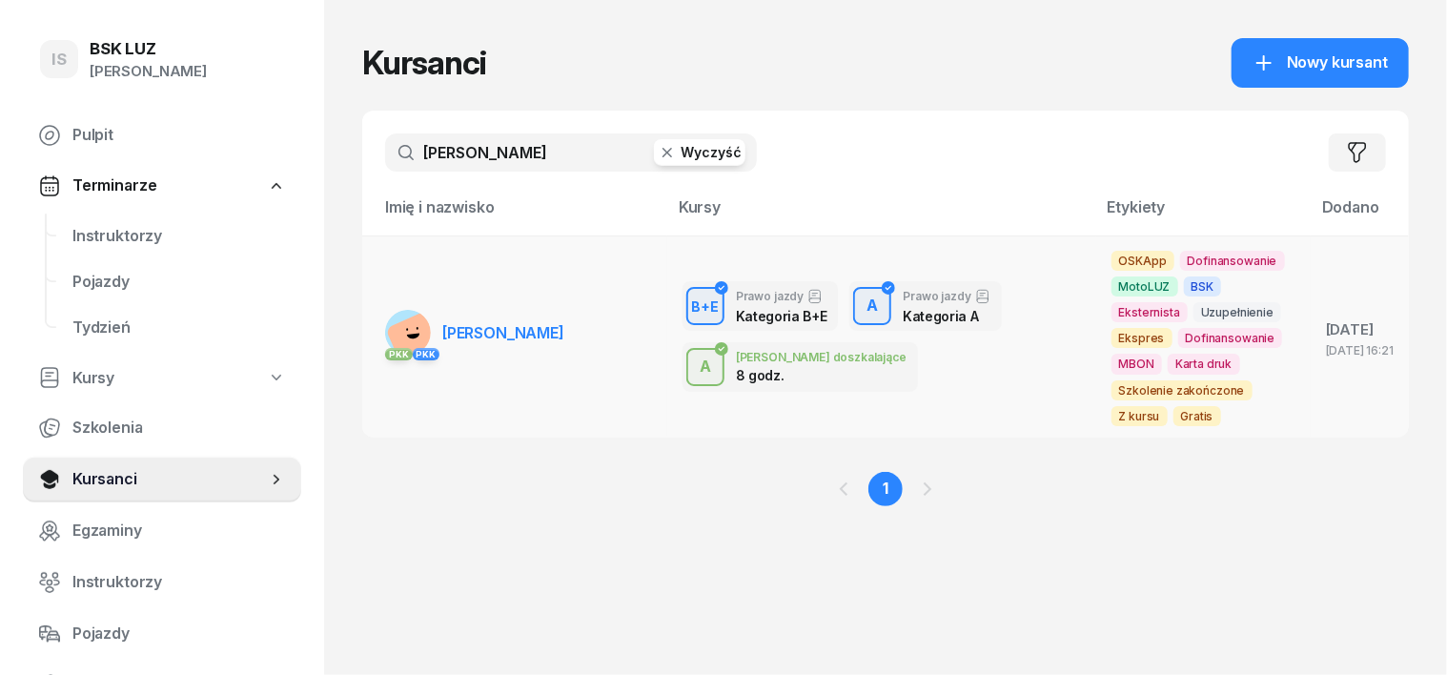
type input "BIELECKI"
click at [385, 326] on rect at bounding box center [415, 341] width 60 height 60
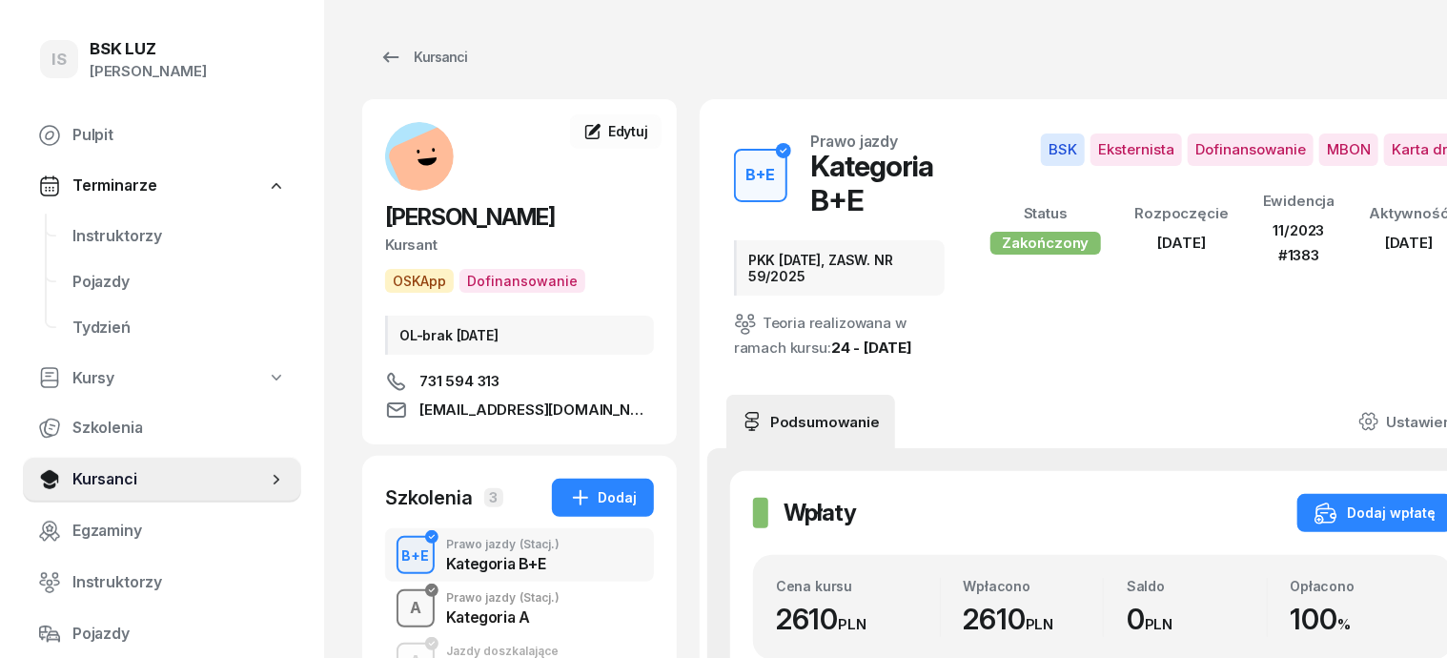
click at [402, 607] on div "A" at bounding box center [415, 608] width 27 height 32
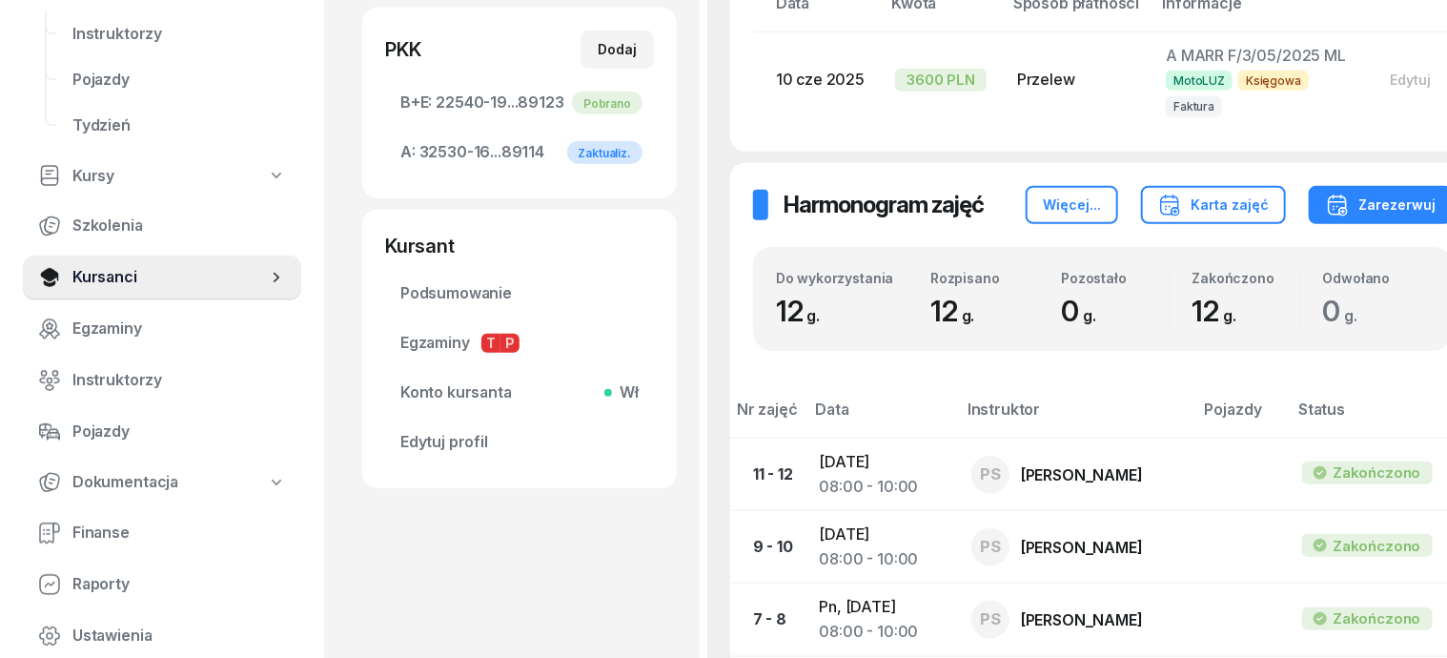
scroll to position [238, 0]
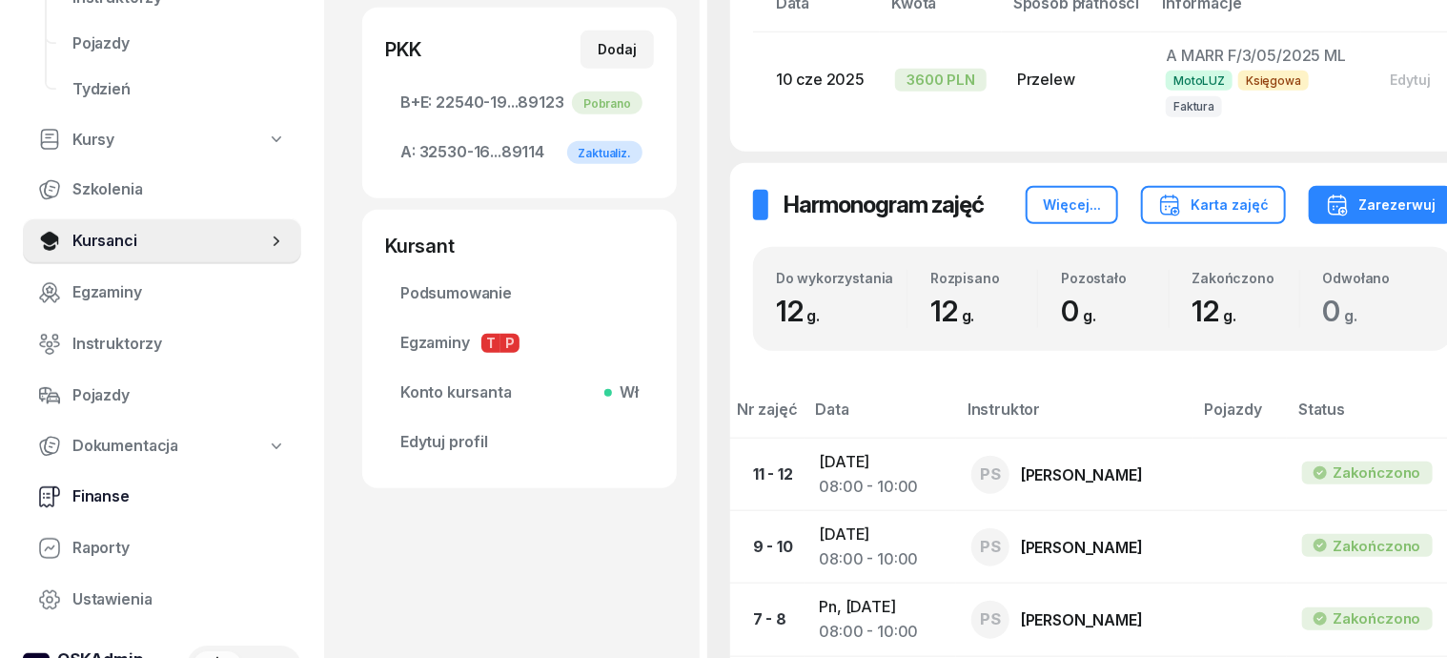
click at [98, 497] on span "Finanse" at bounding box center [179, 496] width 214 height 25
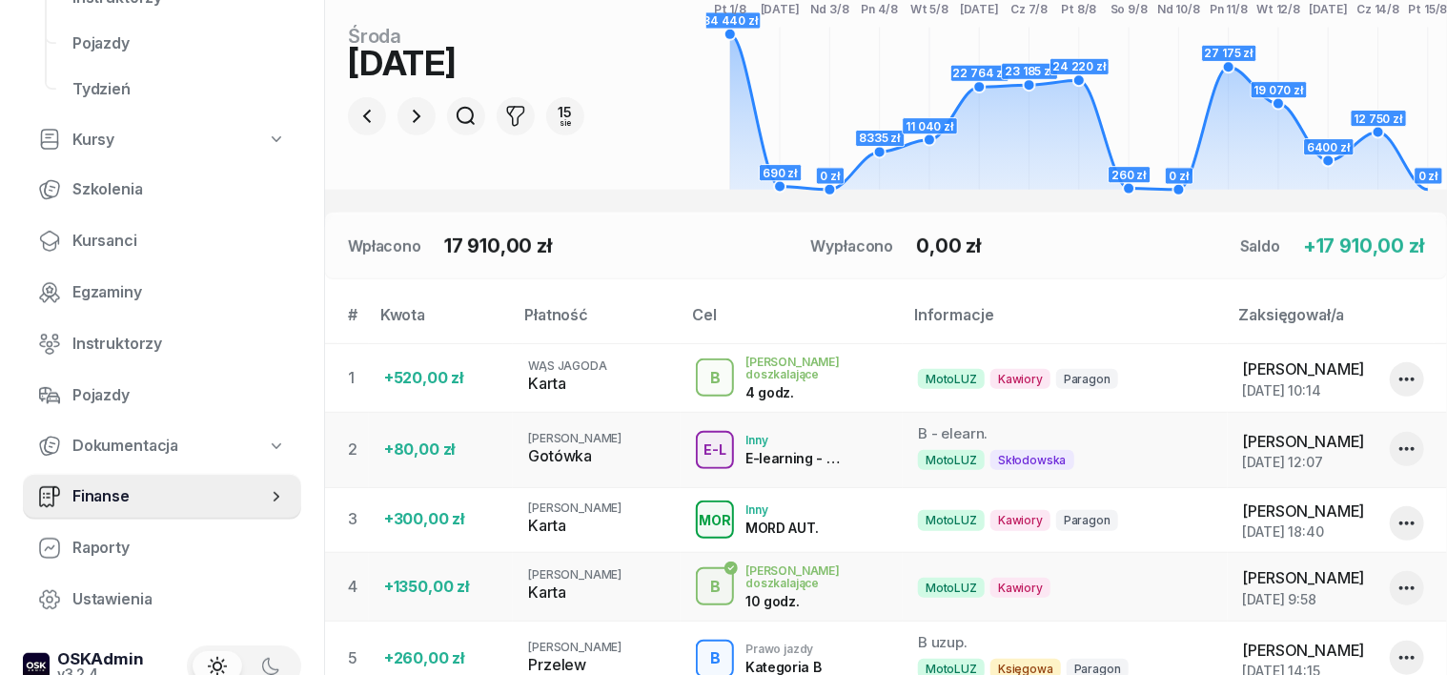
scroll to position [118, 0]
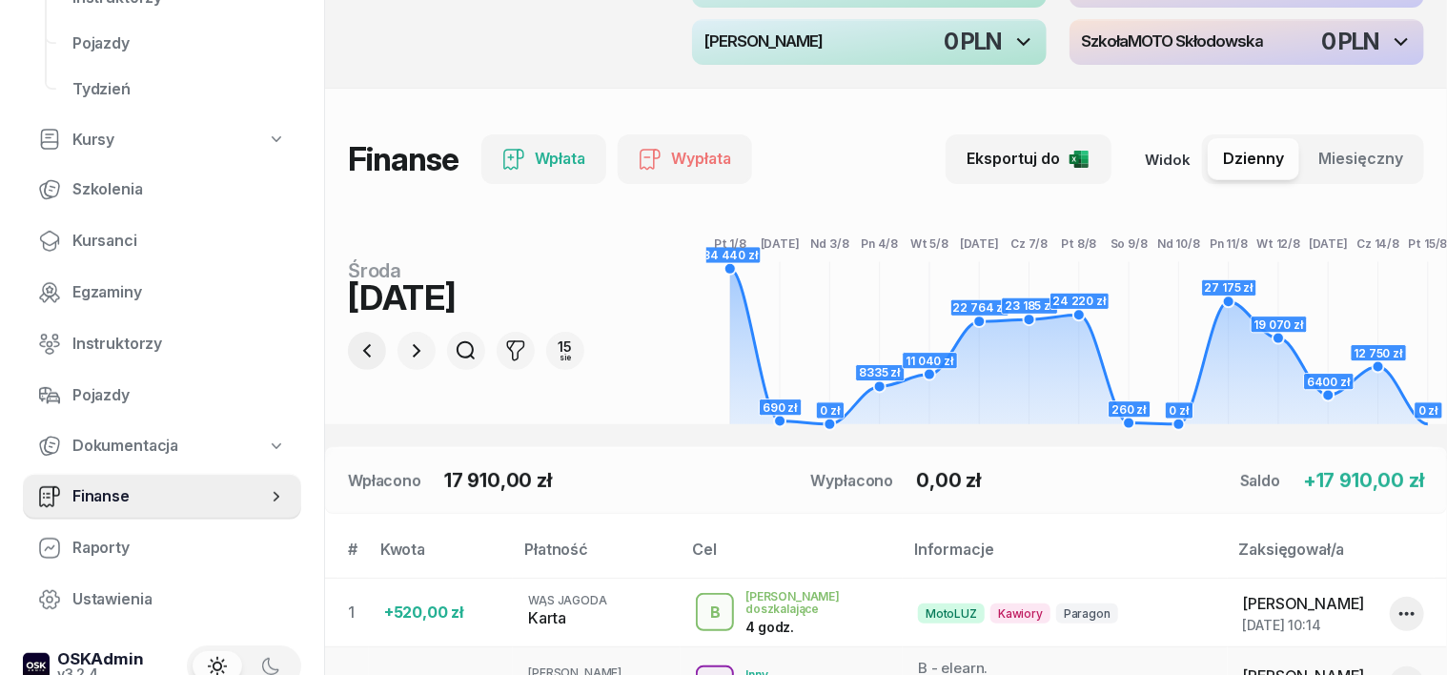
click at [356, 347] on icon "button" at bounding box center [367, 350] width 23 height 23
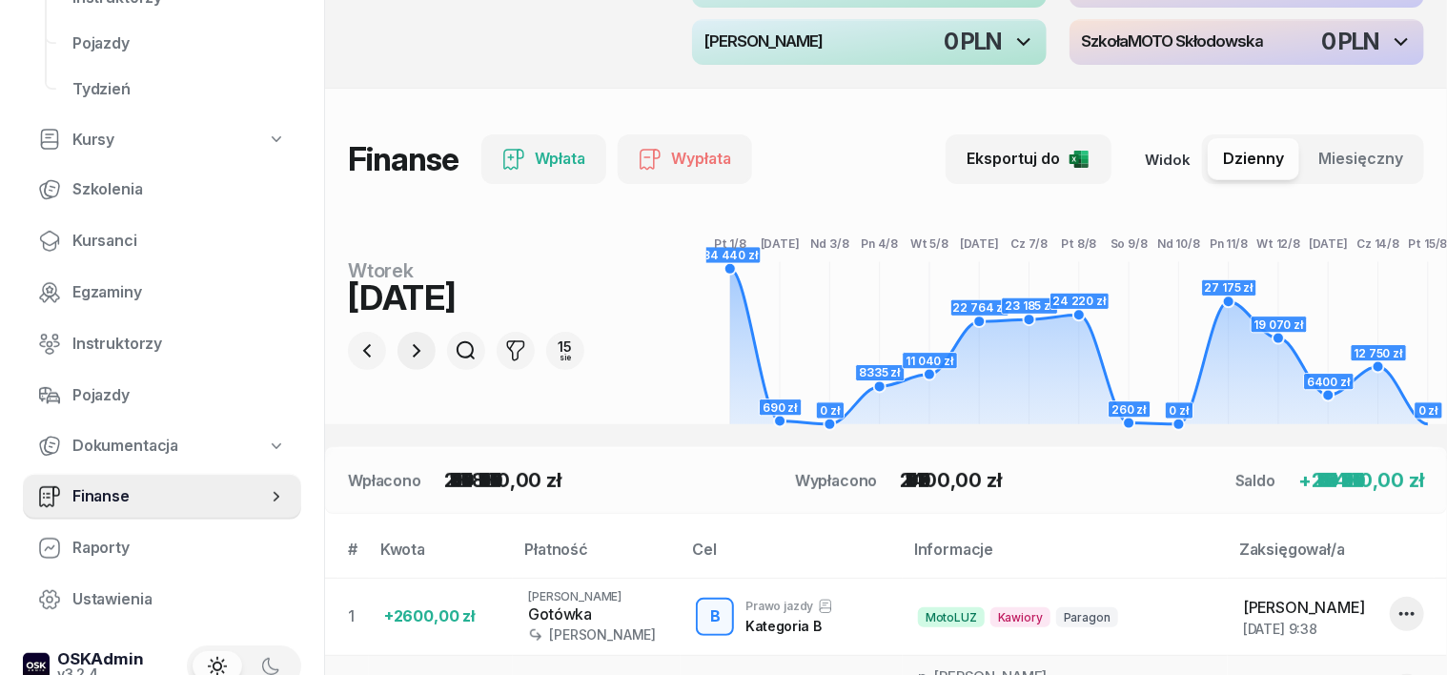
click at [413, 347] on icon "button" at bounding box center [417, 350] width 8 height 13
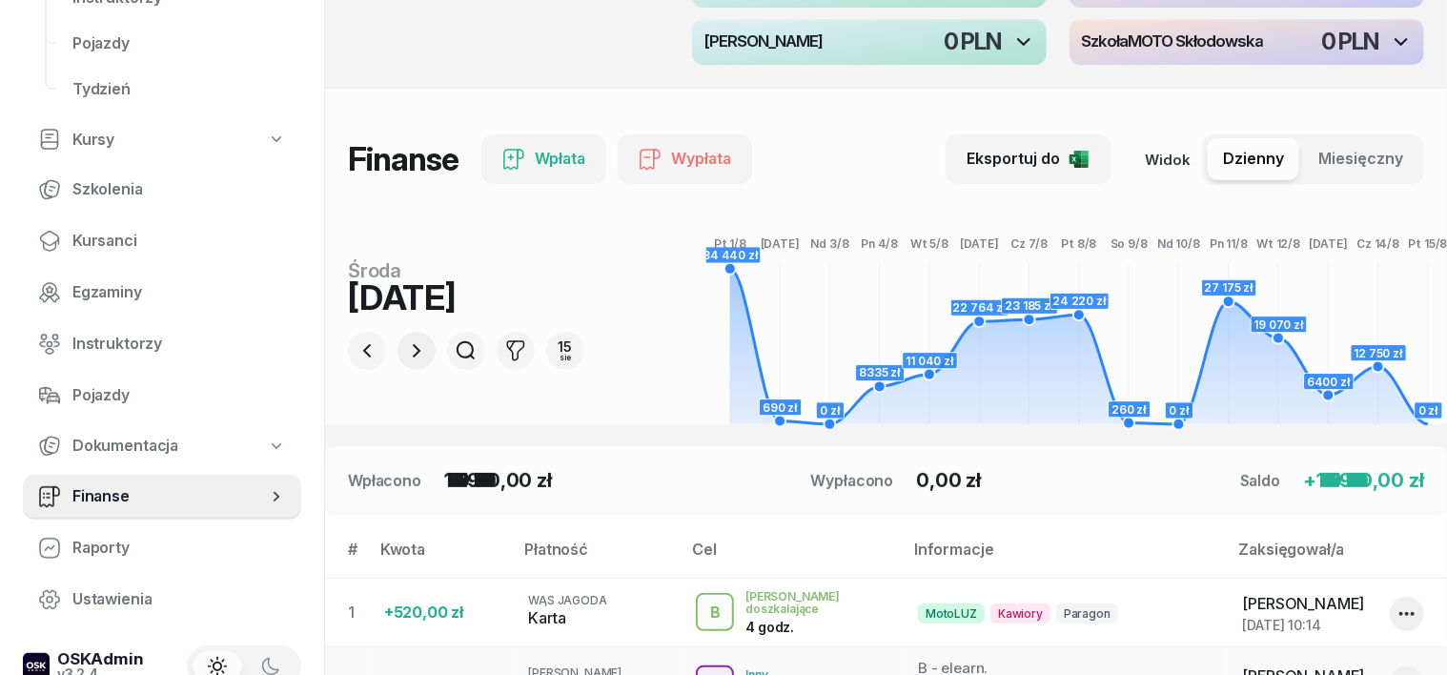
click at [413, 347] on icon "button" at bounding box center [417, 350] width 8 height 13
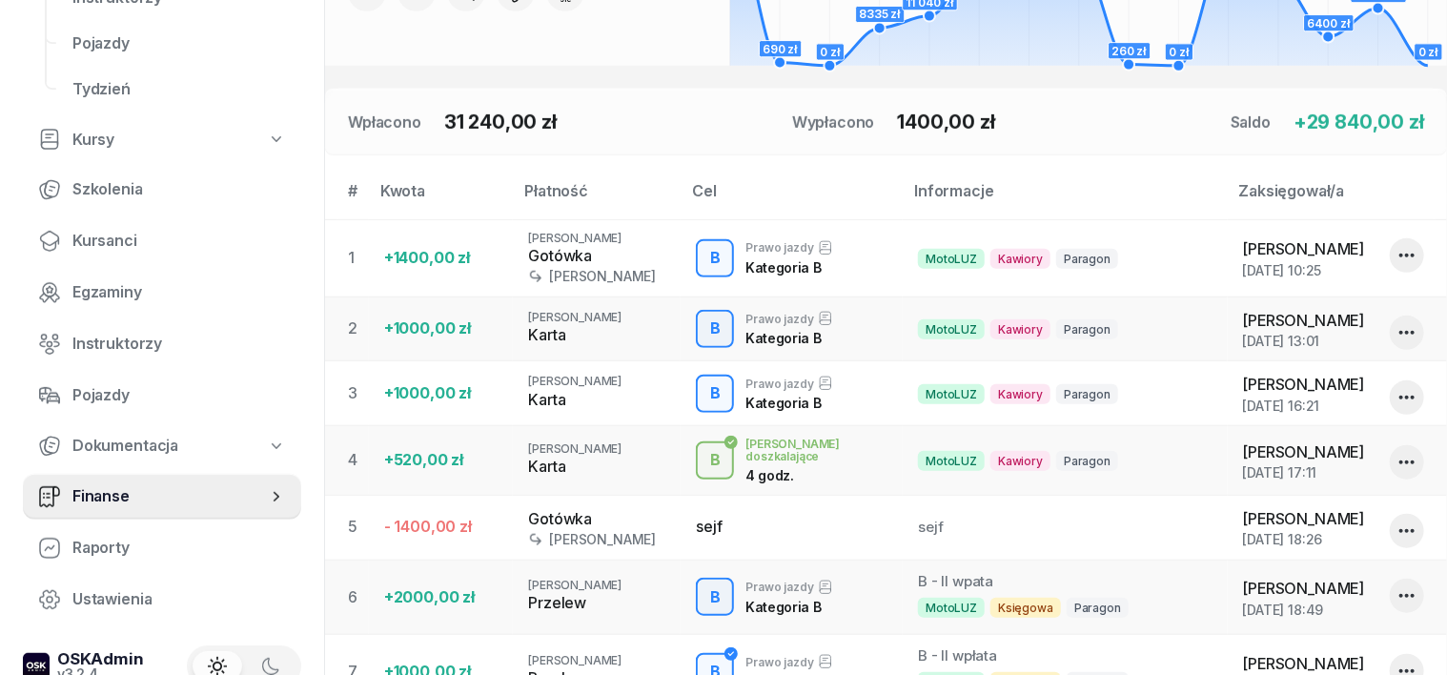
scroll to position [0, 0]
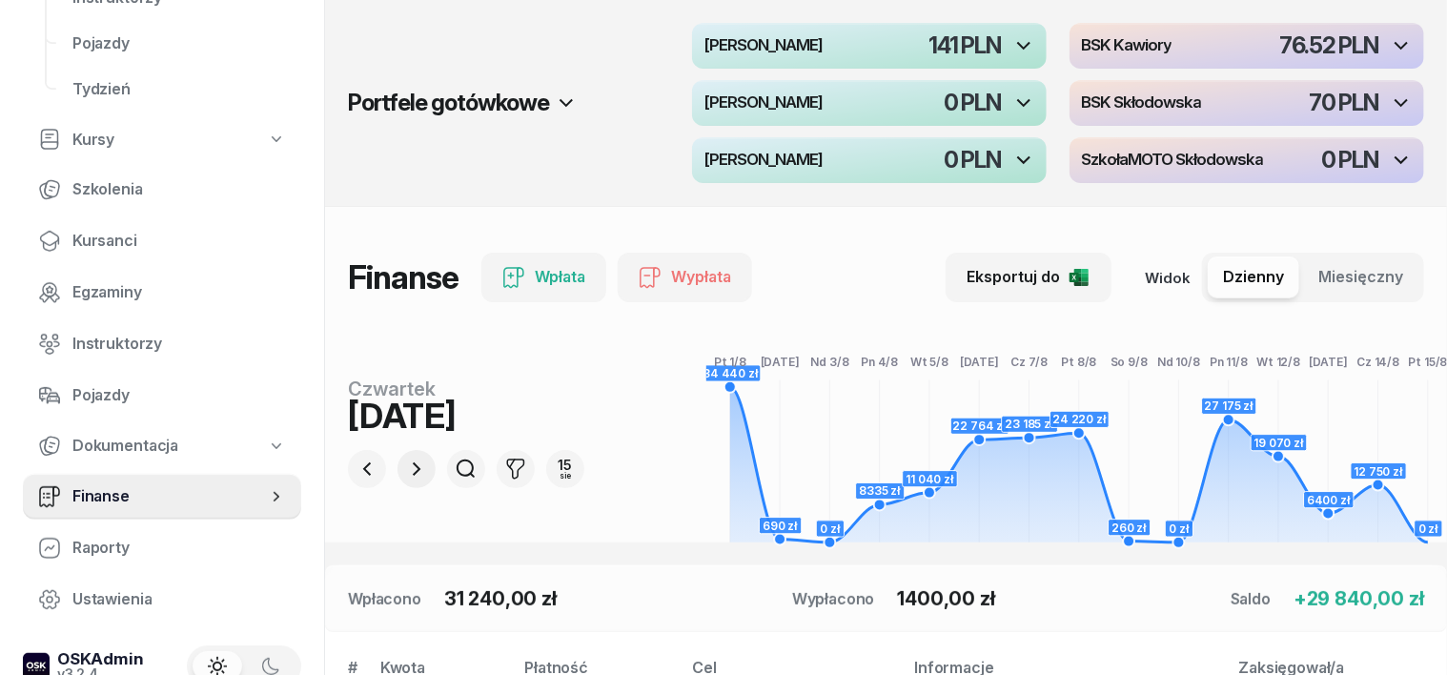
click at [405, 465] on icon "button" at bounding box center [416, 469] width 23 height 23
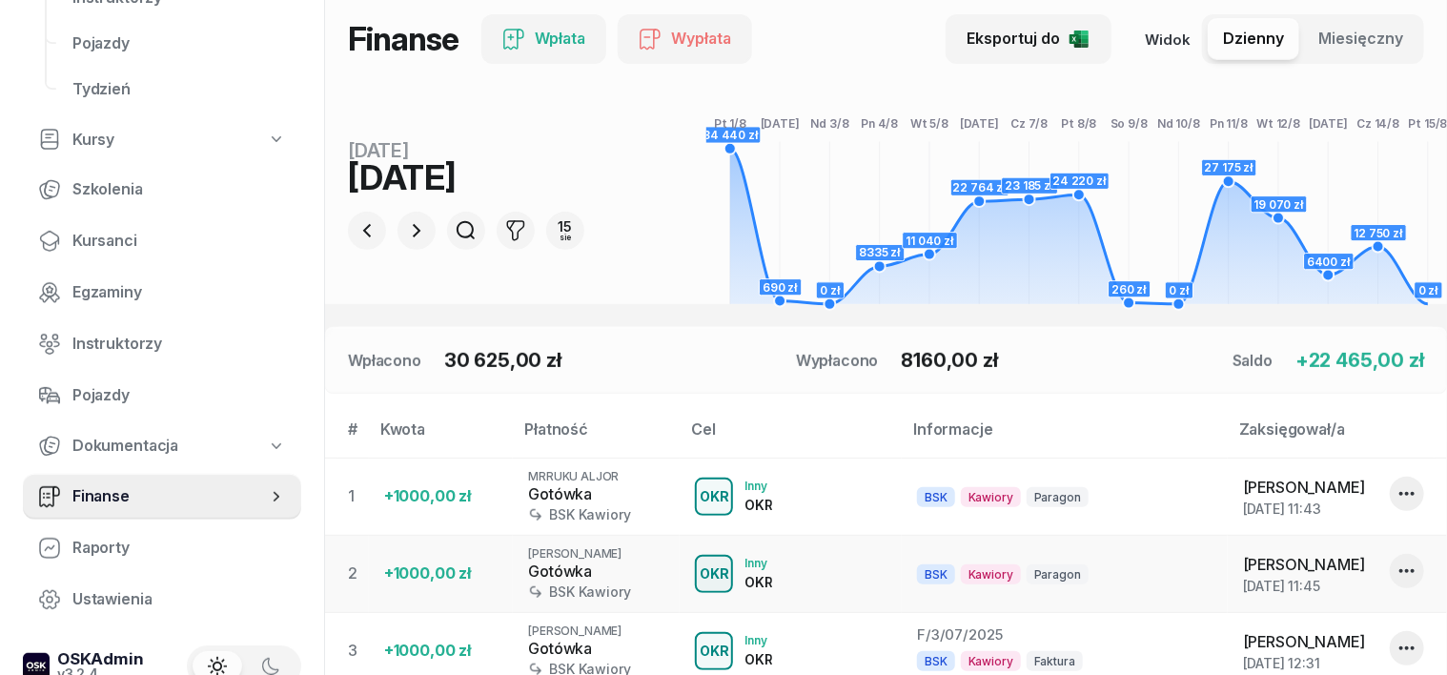
scroll to position [118, 0]
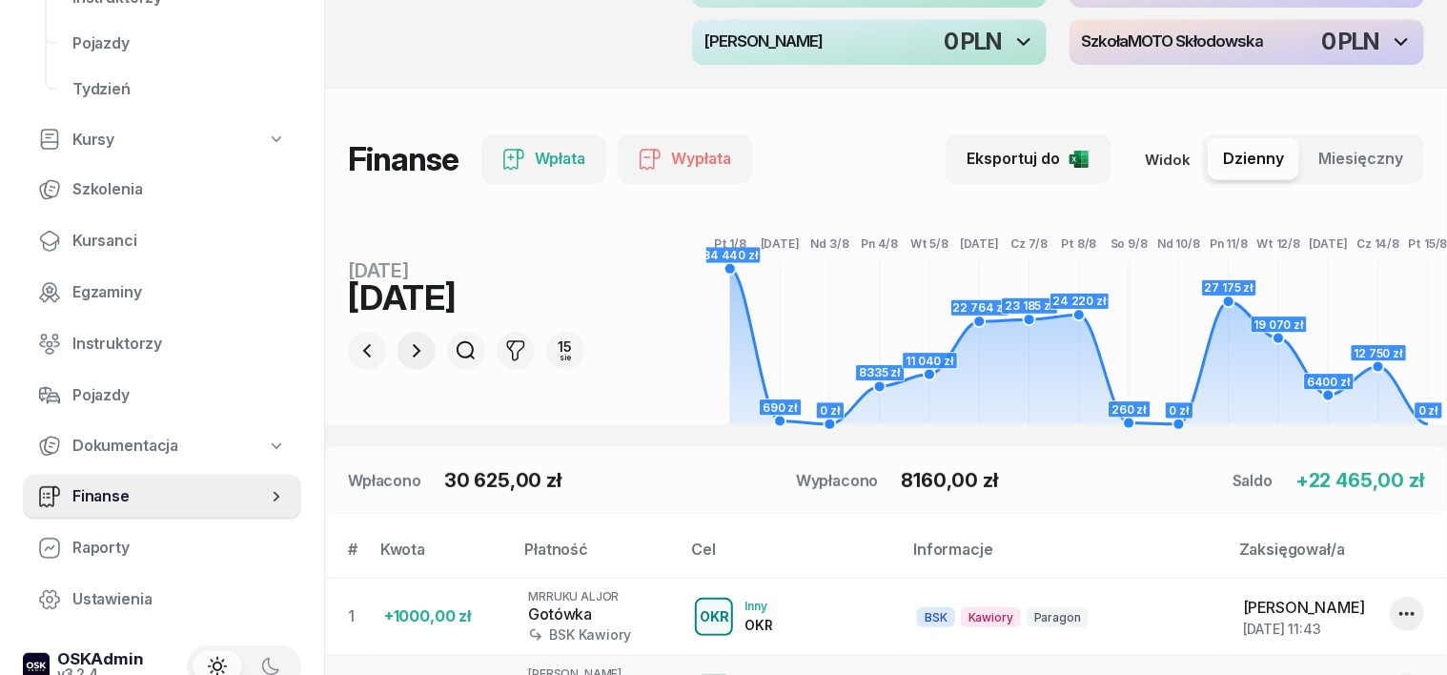
click at [405, 344] on icon "button" at bounding box center [416, 350] width 23 height 23
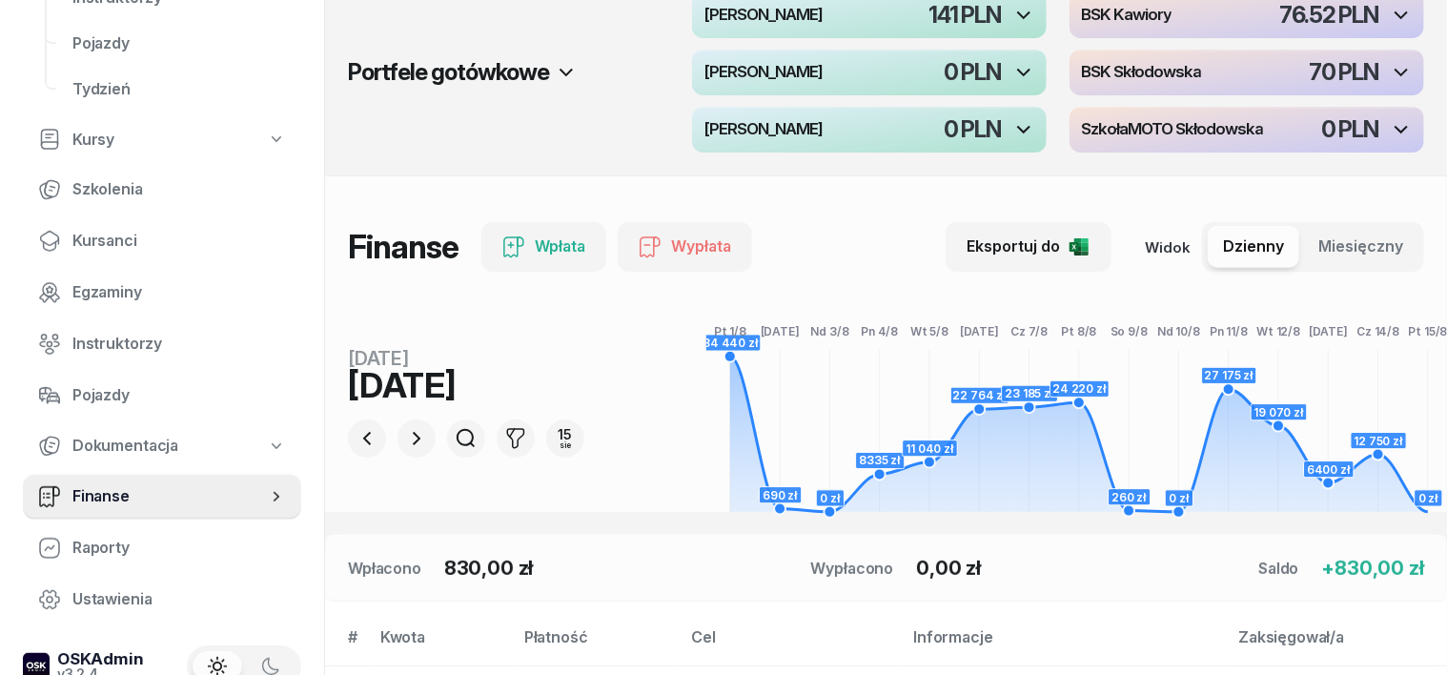
scroll to position [0, 0]
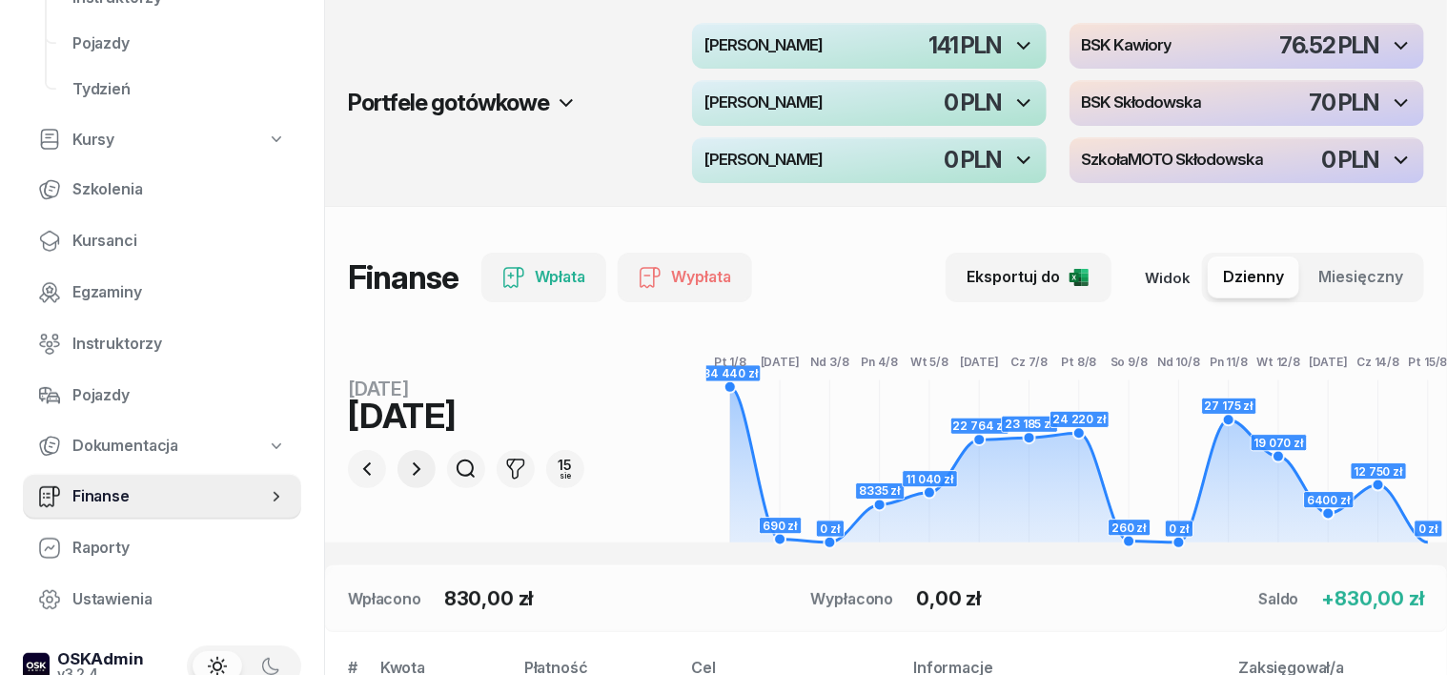
click at [405, 464] on icon "button" at bounding box center [416, 469] width 23 height 23
click at [405, 466] on icon "button" at bounding box center [416, 469] width 23 height 23
click at [405, 468] on icon "button" at bounding box center [416, 469] width 23 height 23
click at [405, 469] on icon "button" at bounding box center [416, 469] width 23 height 23
click at [405, 461] on icon "button" at bounding box center [416, 469] width 23 height 23
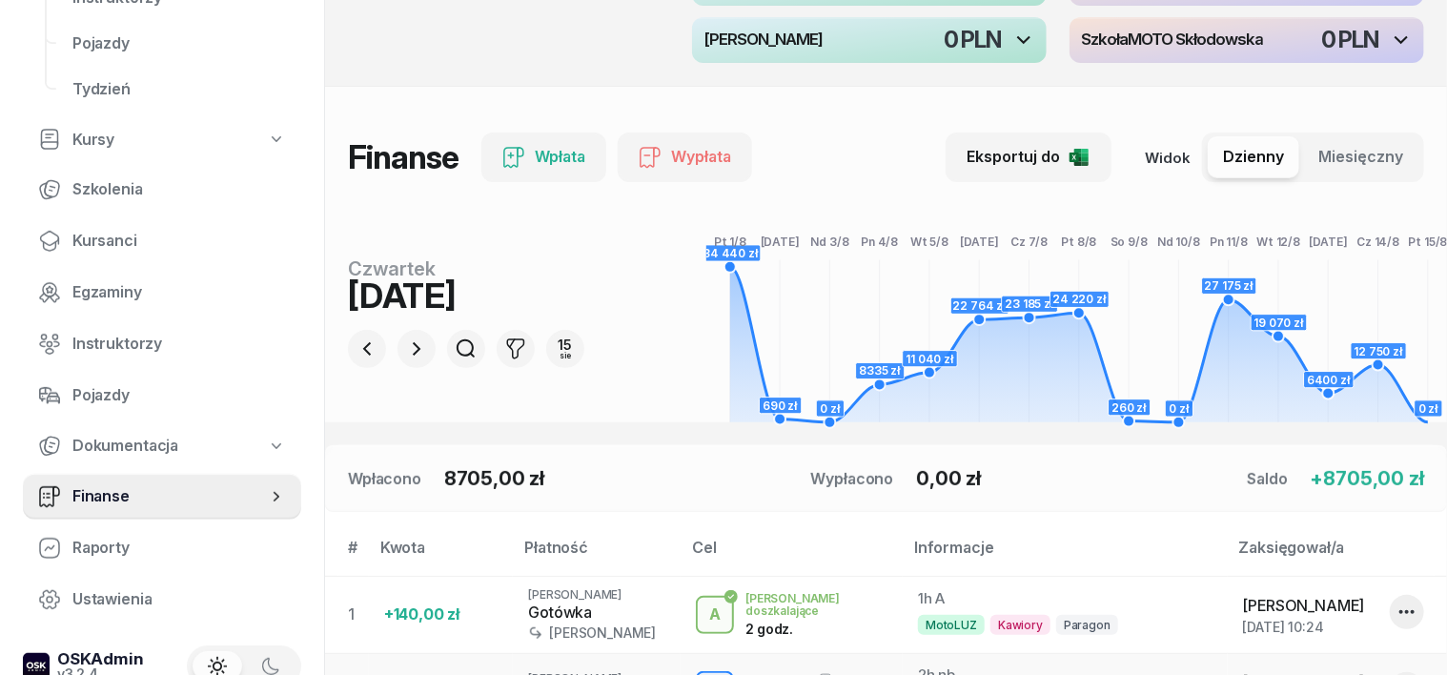
scroll to position [118, 0]
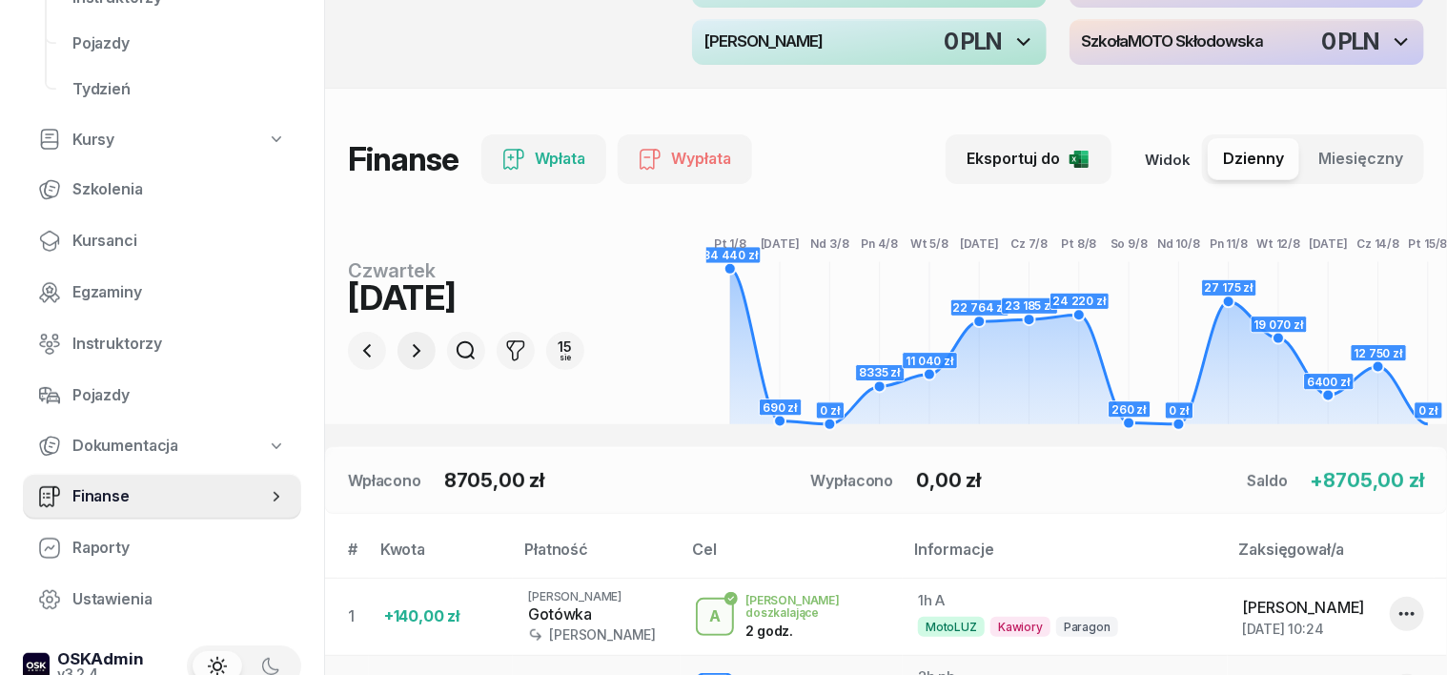
click at [413, 354] on icon "button" at bounding box center [417, 350] width 8 height 13
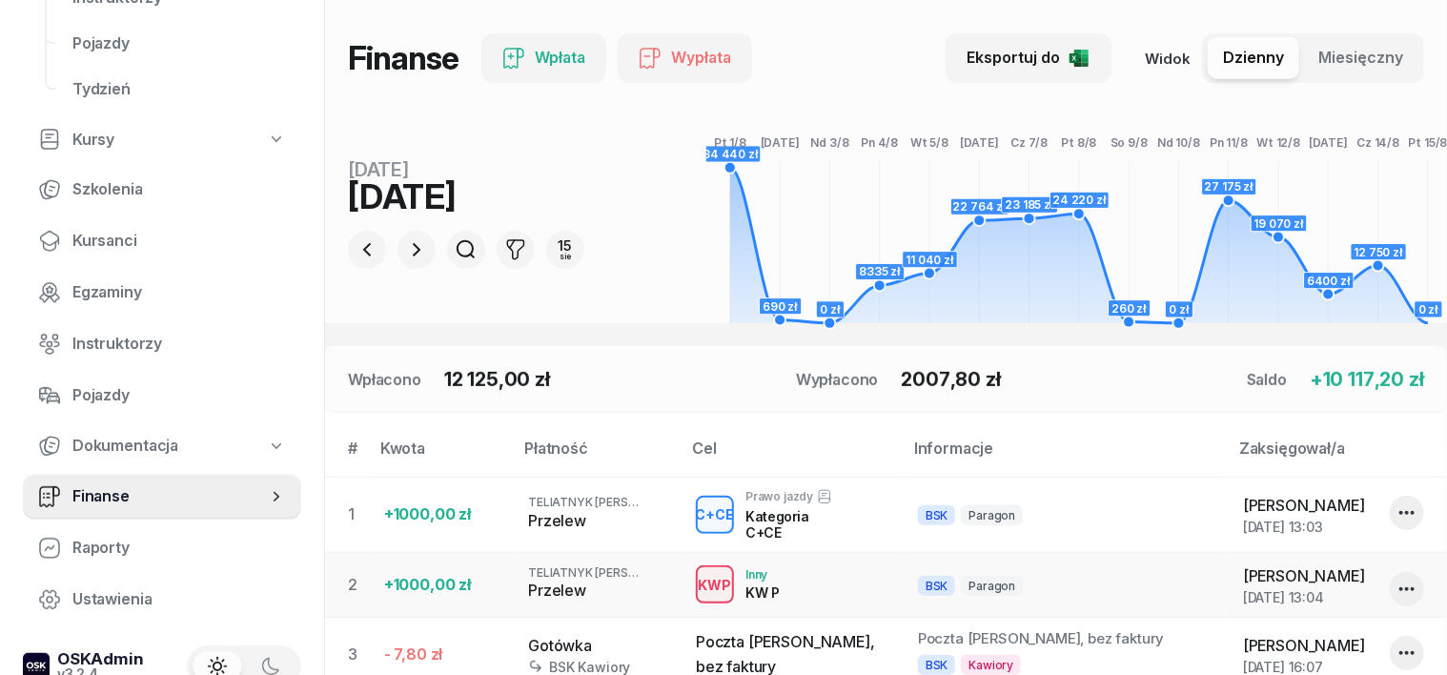
scroll to position [171, 0]
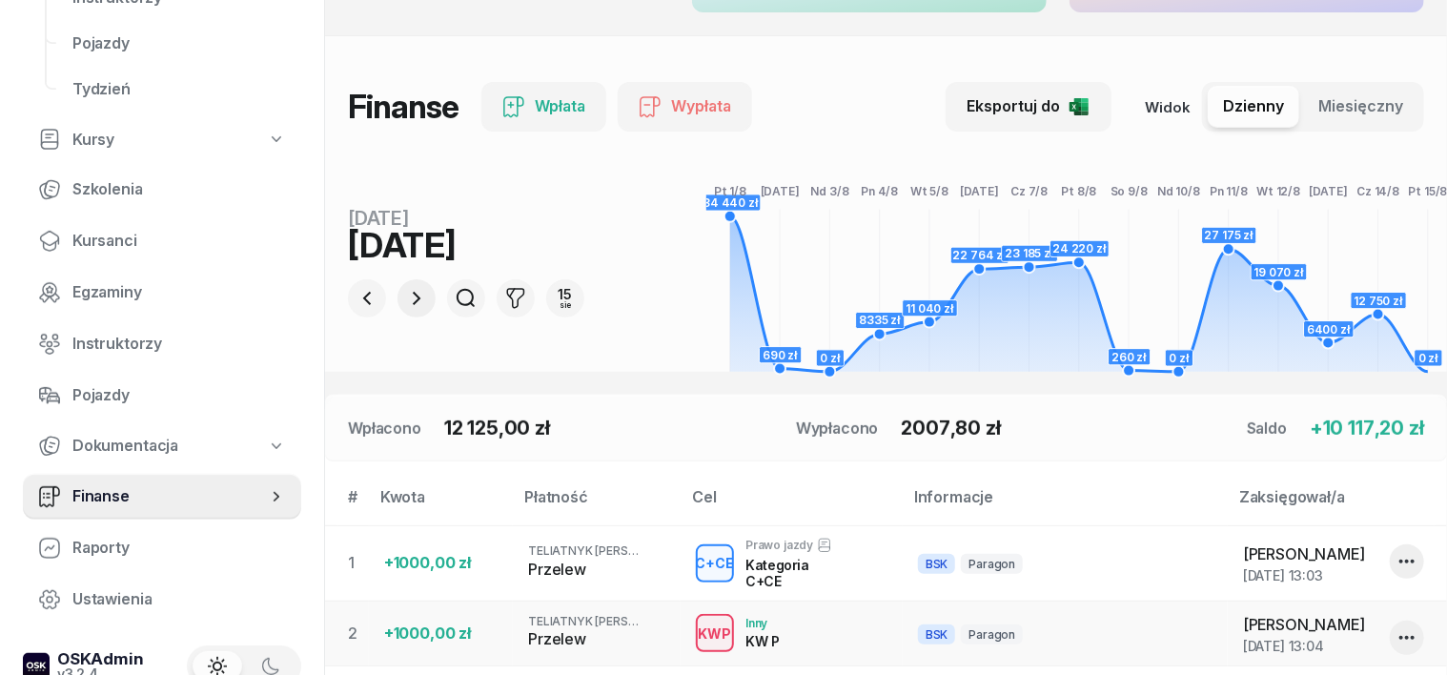
click at [405, 291] on icon "button" at bounding box center [416, 298] width 23 height 23
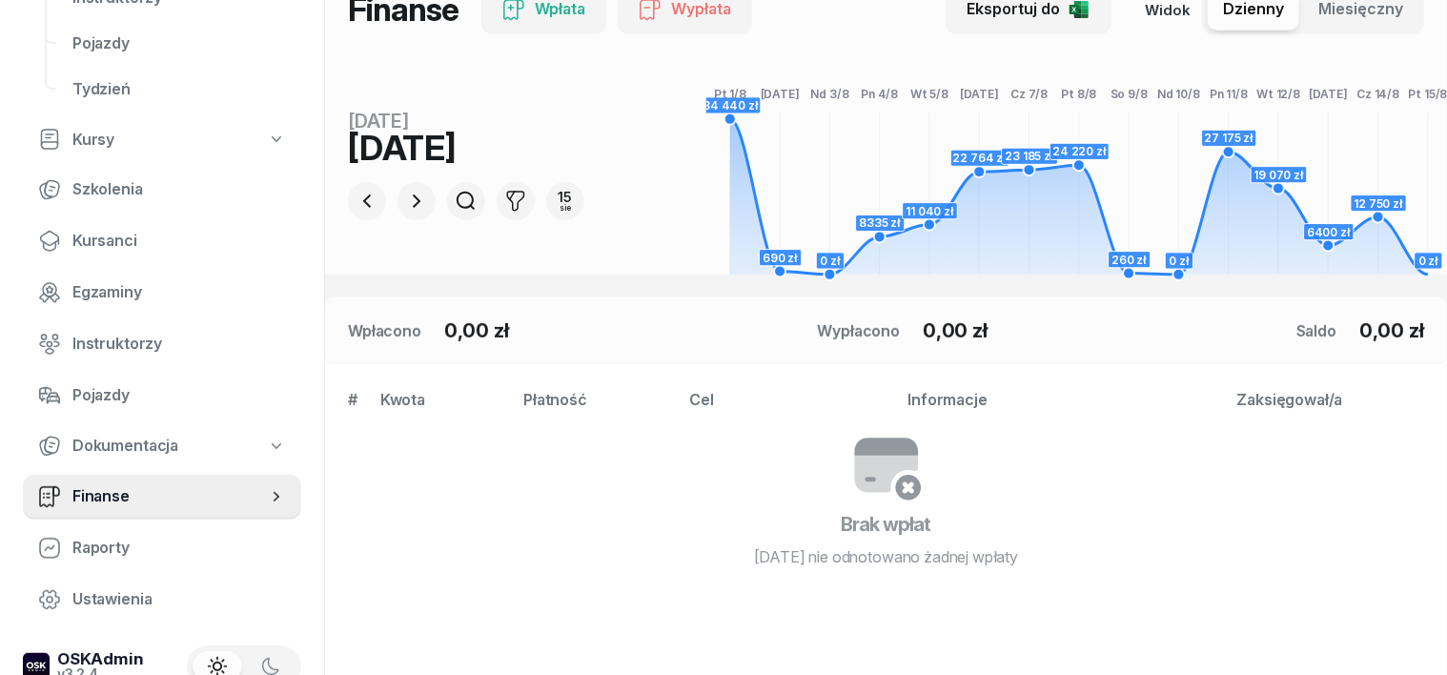
scroll to position [290, 0]
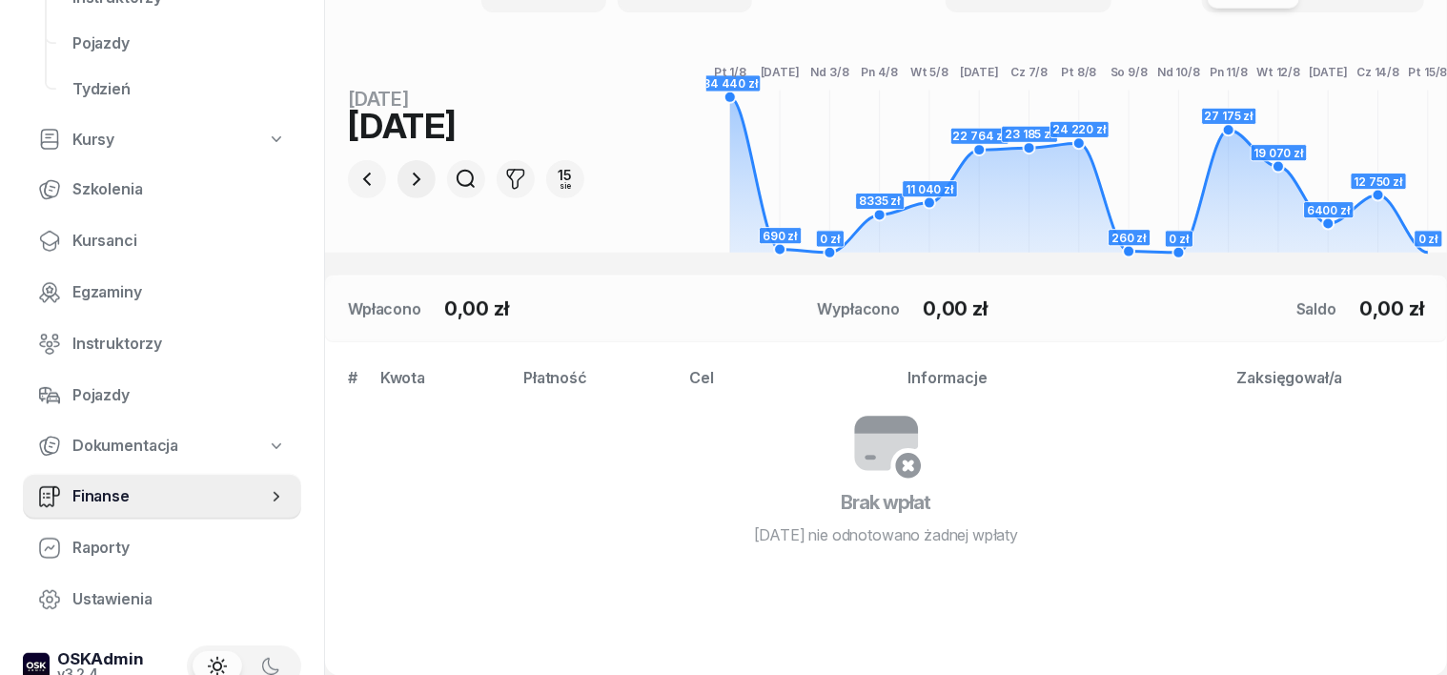
click at [405, 183] on icon "button" at bounding box center [416, 179] width 23 height 23
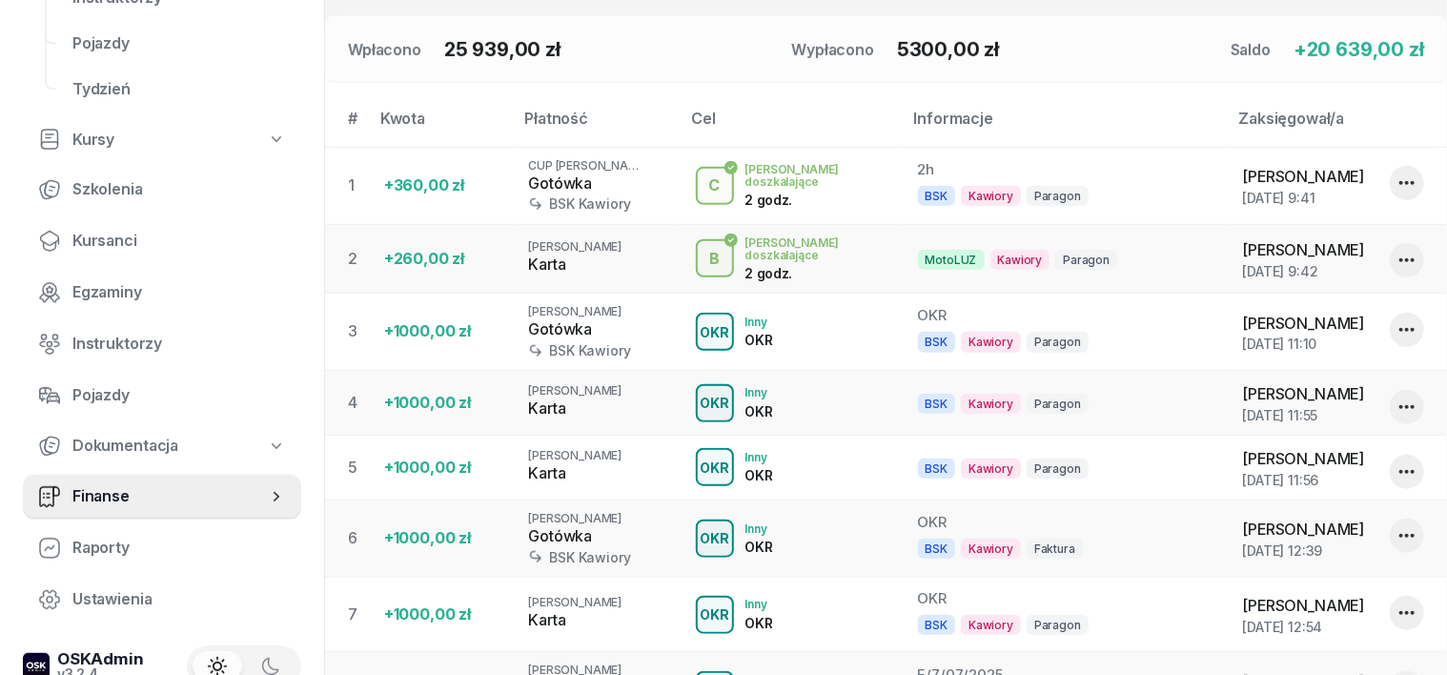
scroll to position [277, 0]
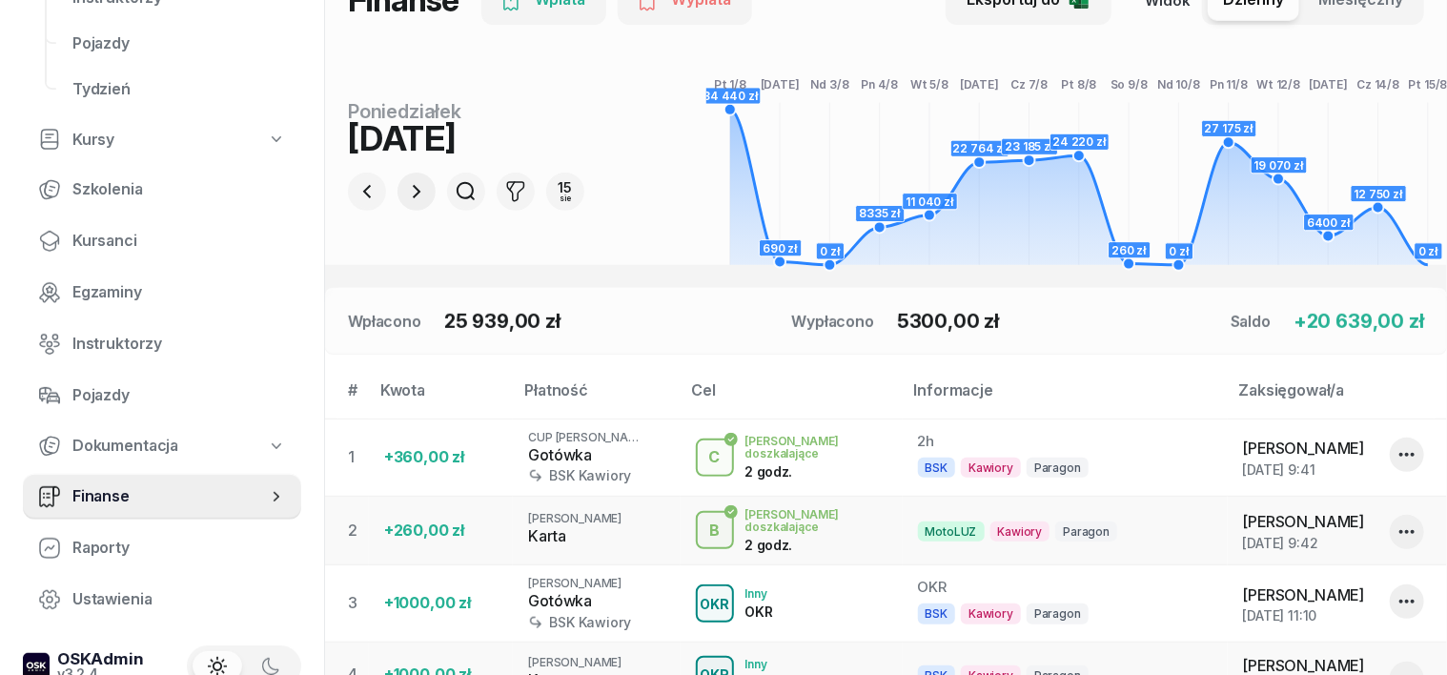
click at [405, 195] on icon "button" at bounding box center [416, 191] width 23 height 23
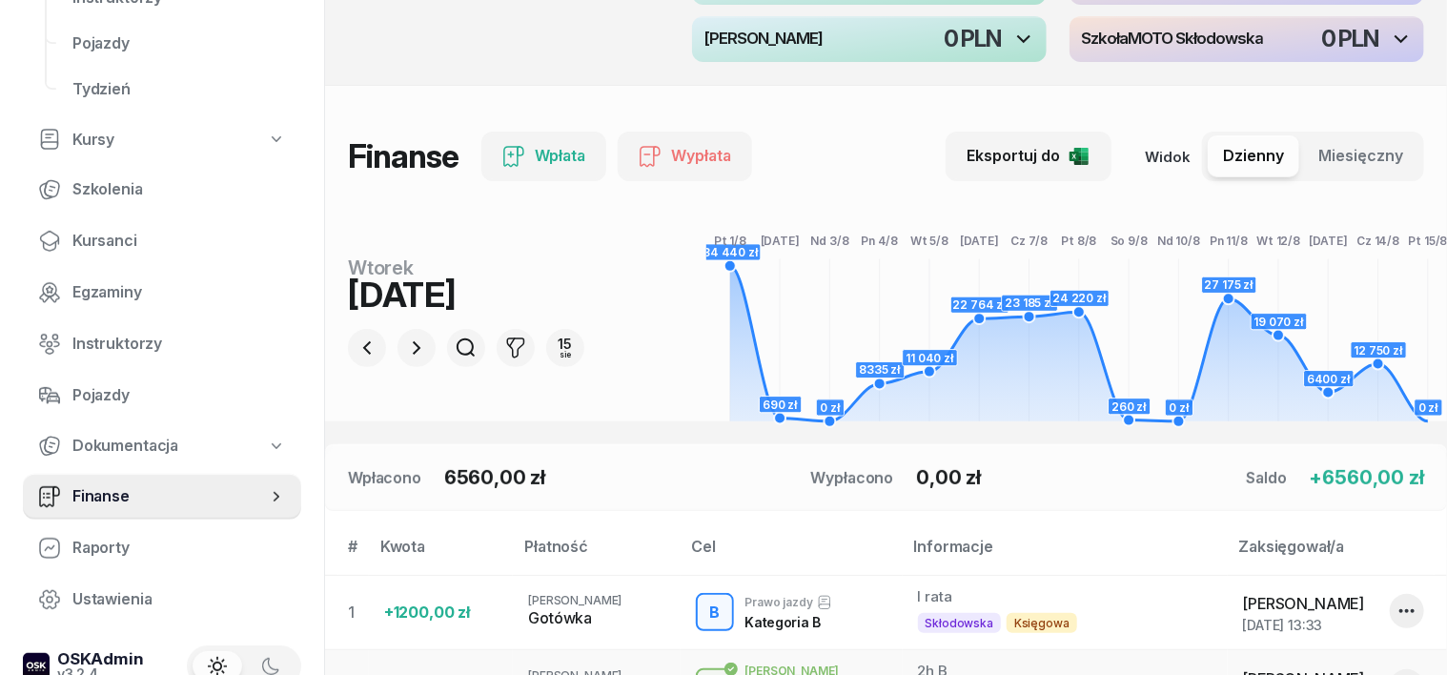
scroll to position [39, 0]
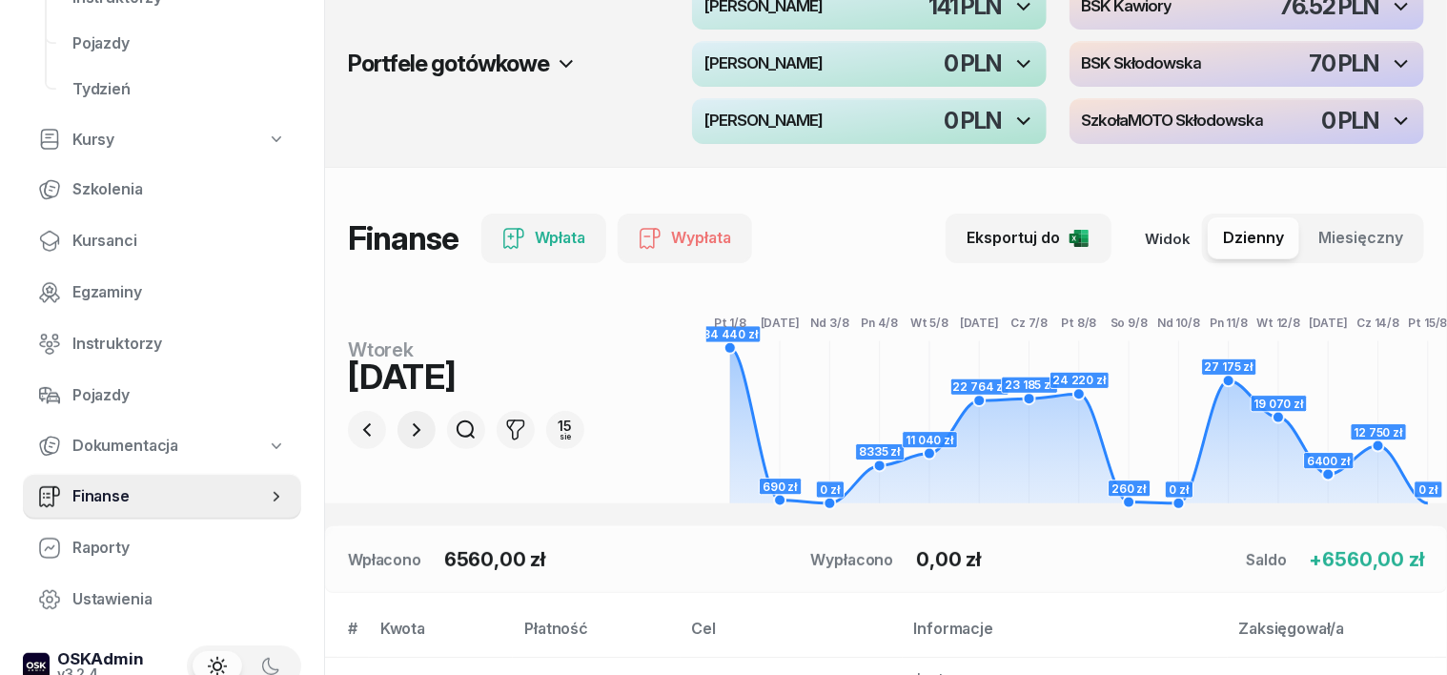
click at [405, 431] on icon "button" at bounding box center [416, 430] width 23 height 23
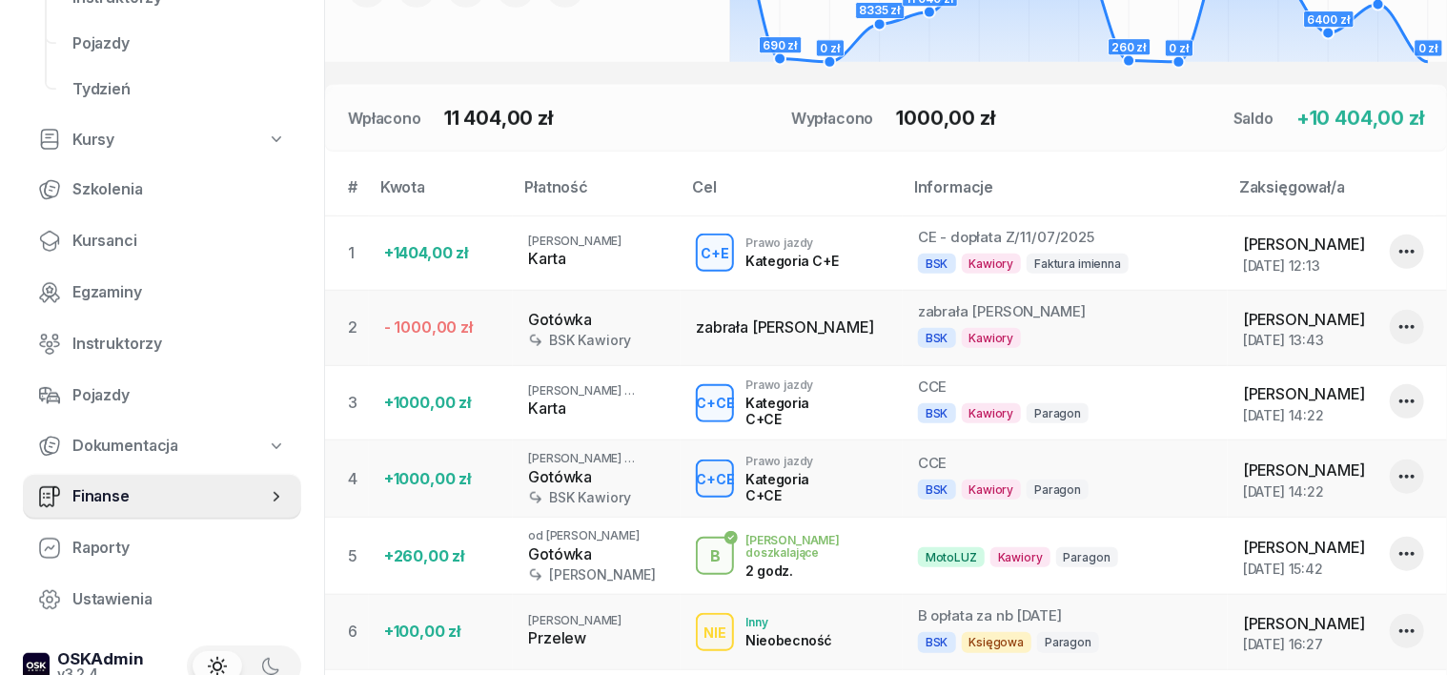
scroll to position [397, 0]
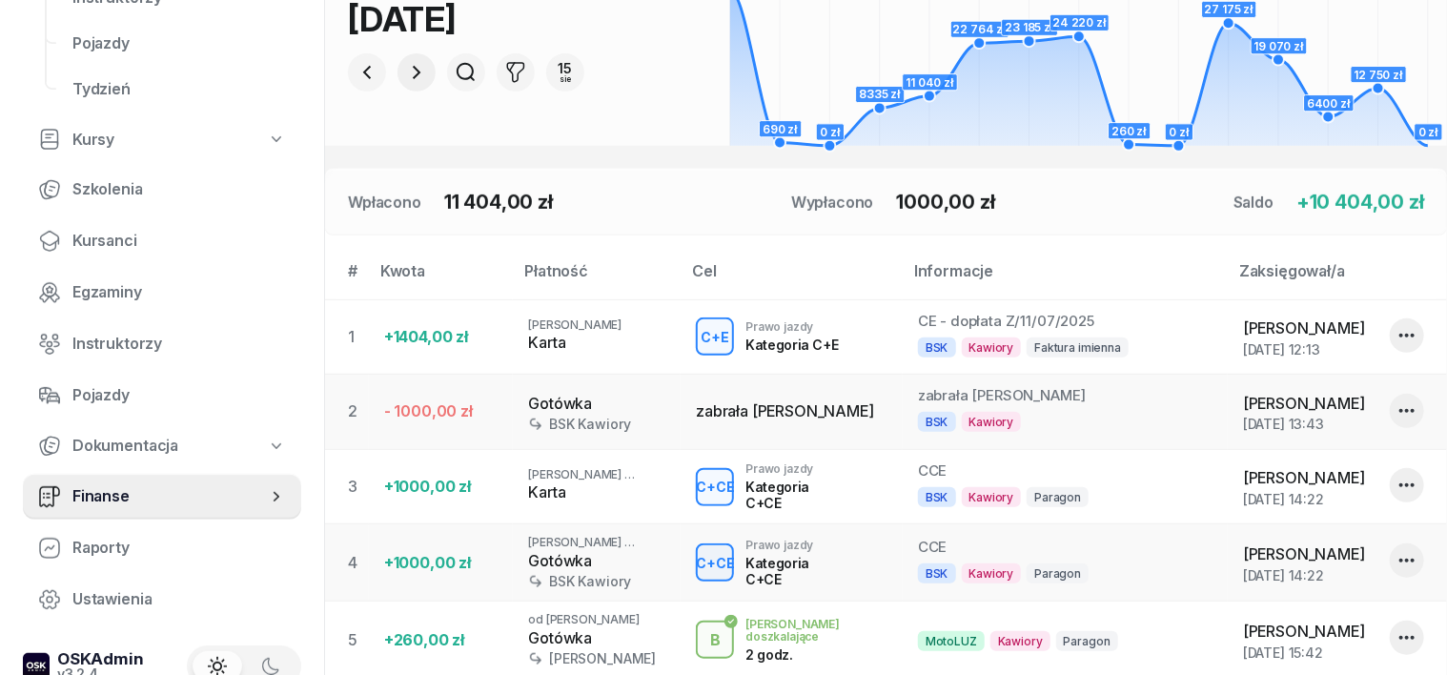
click at [413, 70] on icon "button" at bounding box center [417, 72] width 8 height 13
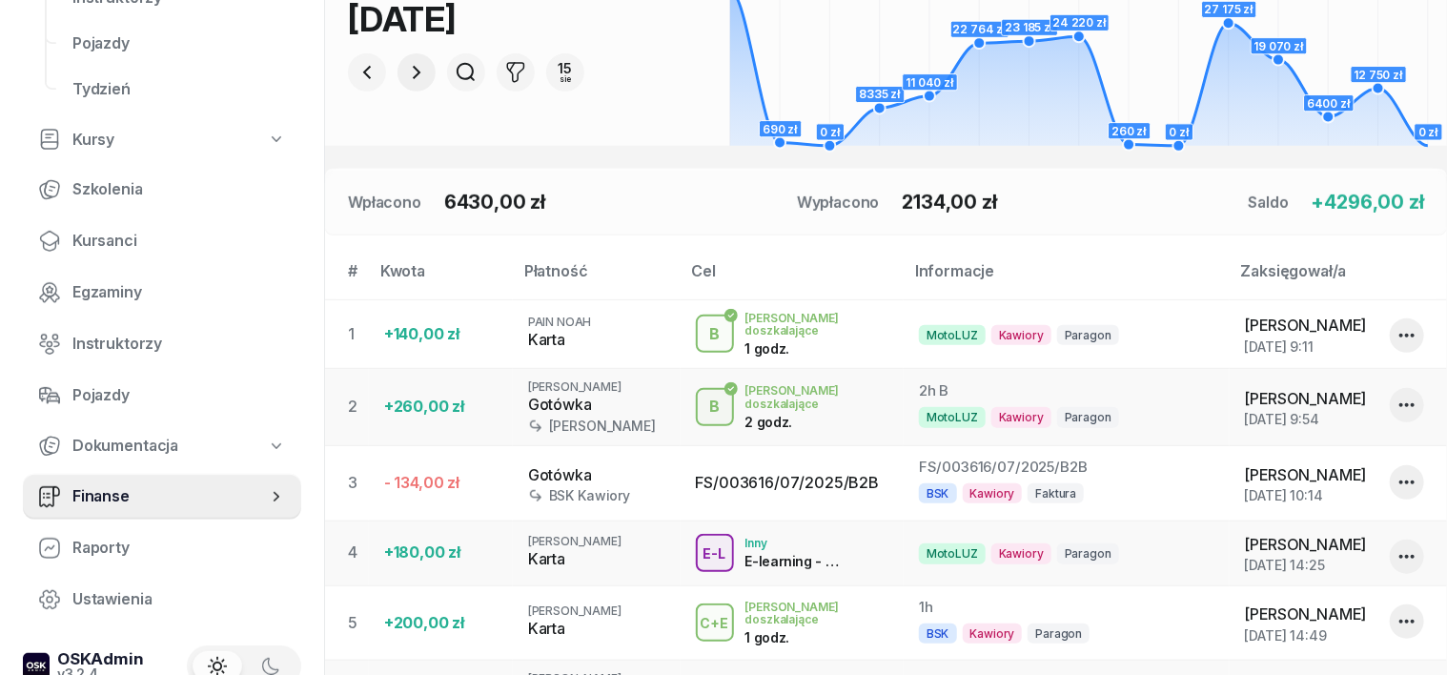
click at [413, 69] on icon "button" at bounding box center [417, 72] width 8 height 13
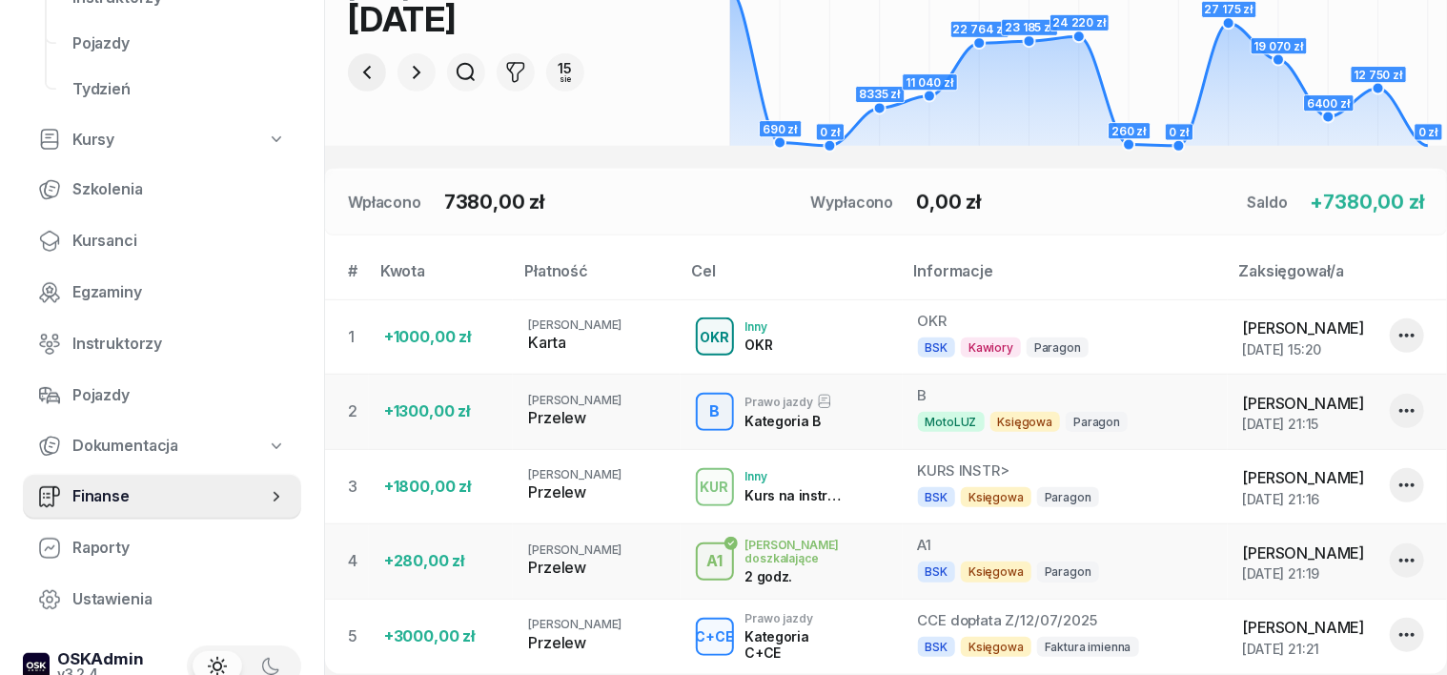
click at [356, 75] on icon "button" at bounding box center [367, 72] width 23 height 23
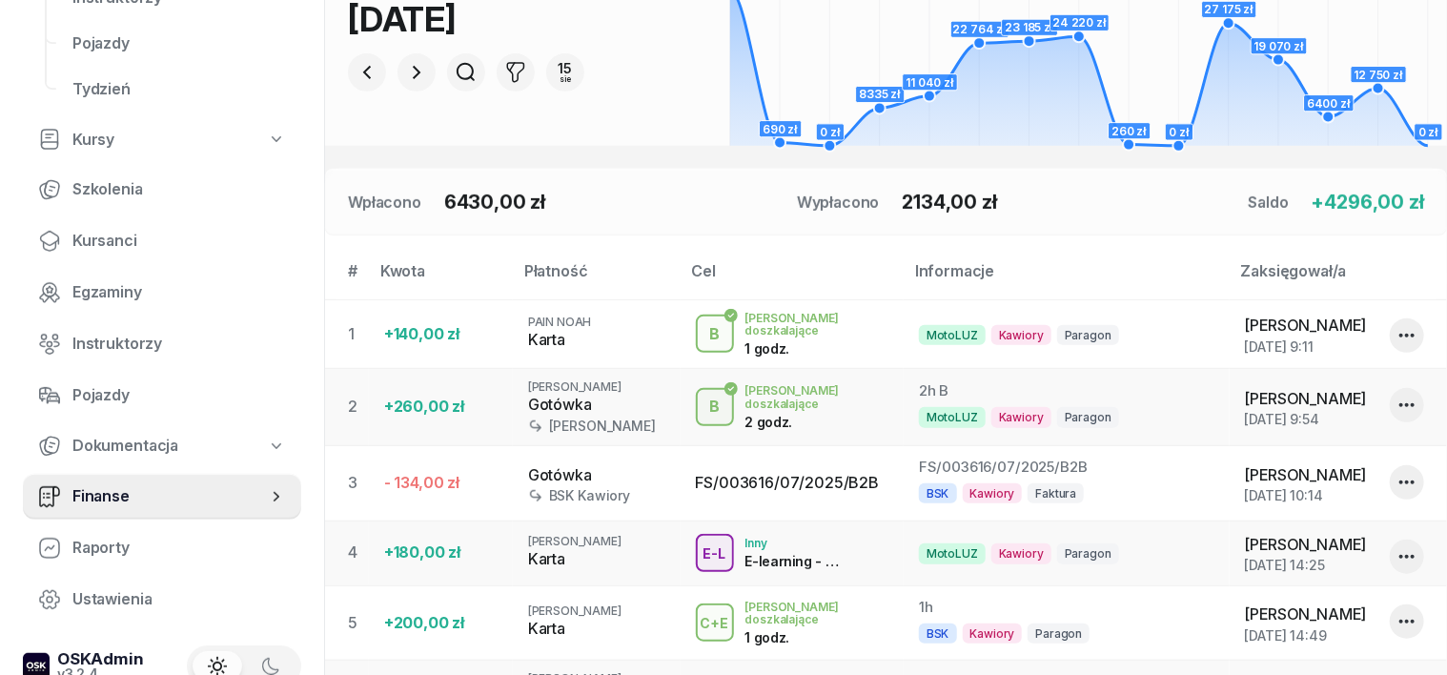
scroll to position [158, 0]
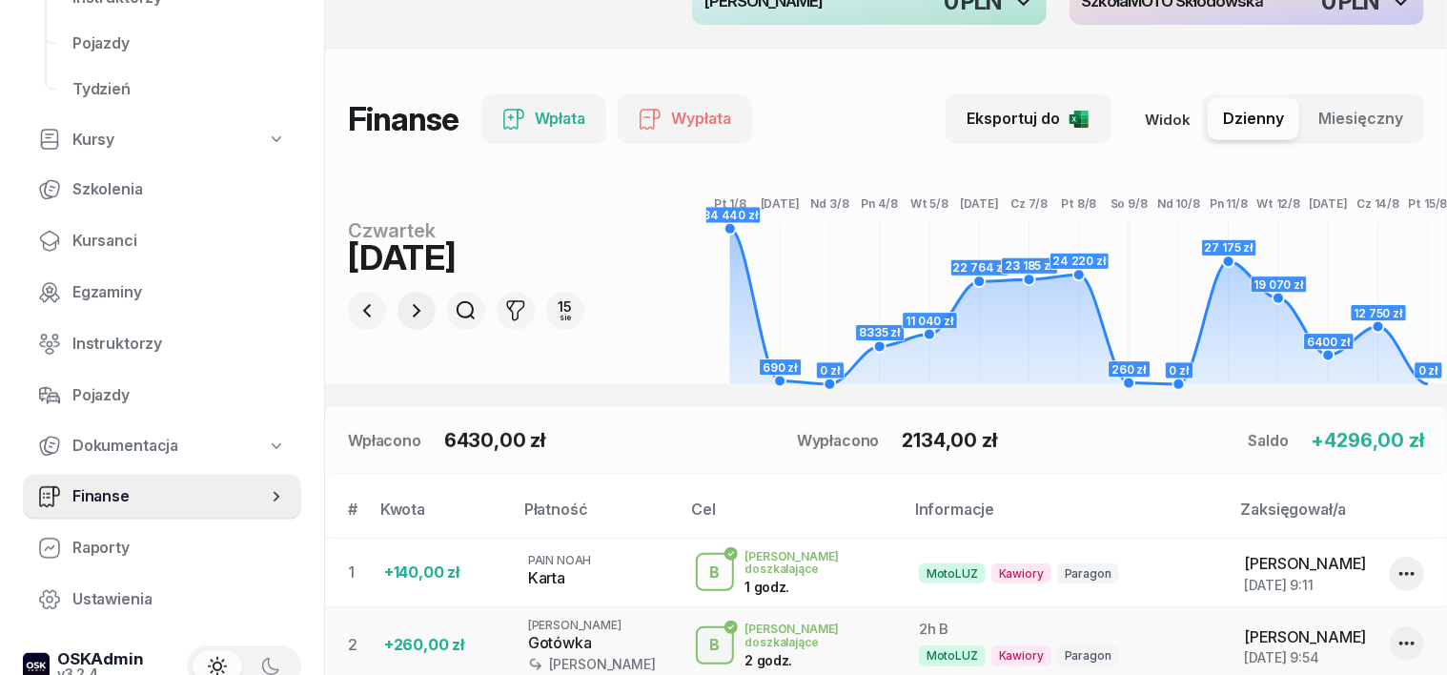
click at [405, 300] on icon "button" at bounding box center [416, 310] width 23 height 23
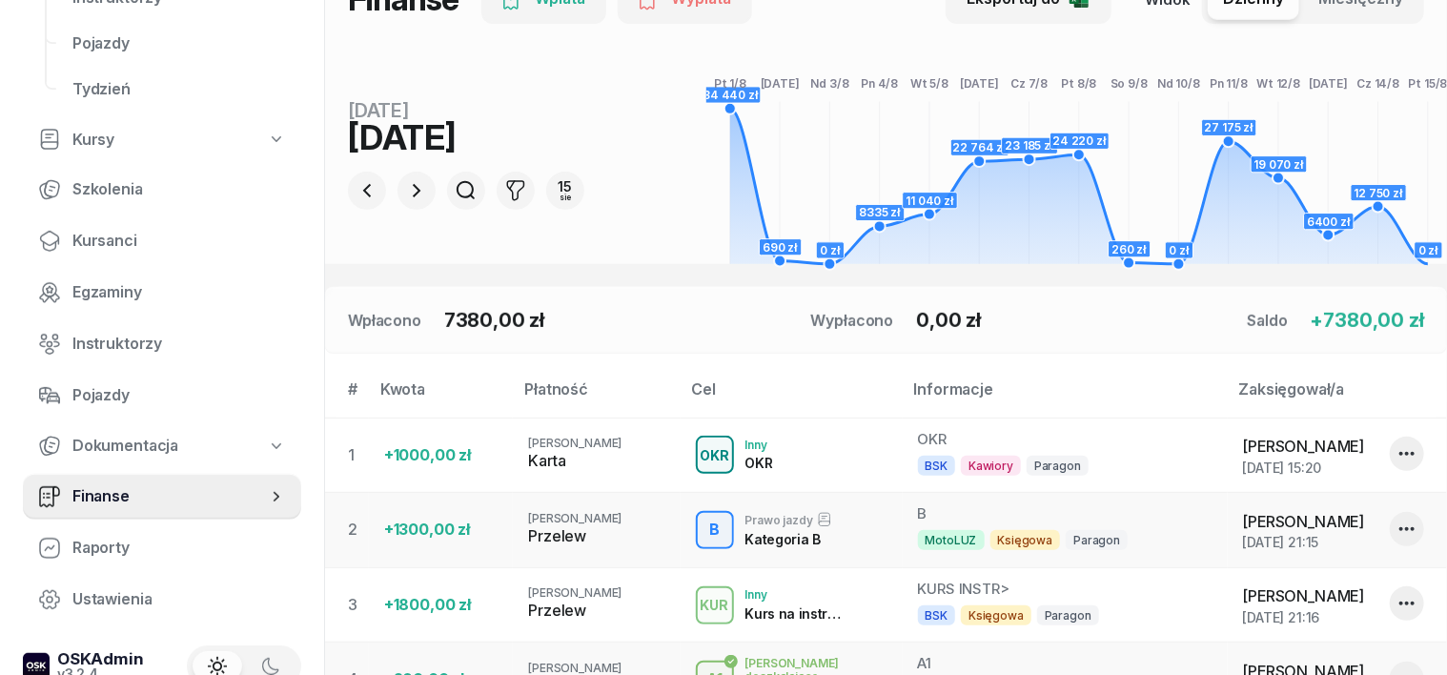
scroll to position [277, 0]
click at [405, 186] on icon "button" at bounding box center [416, 191] width 23 height 23
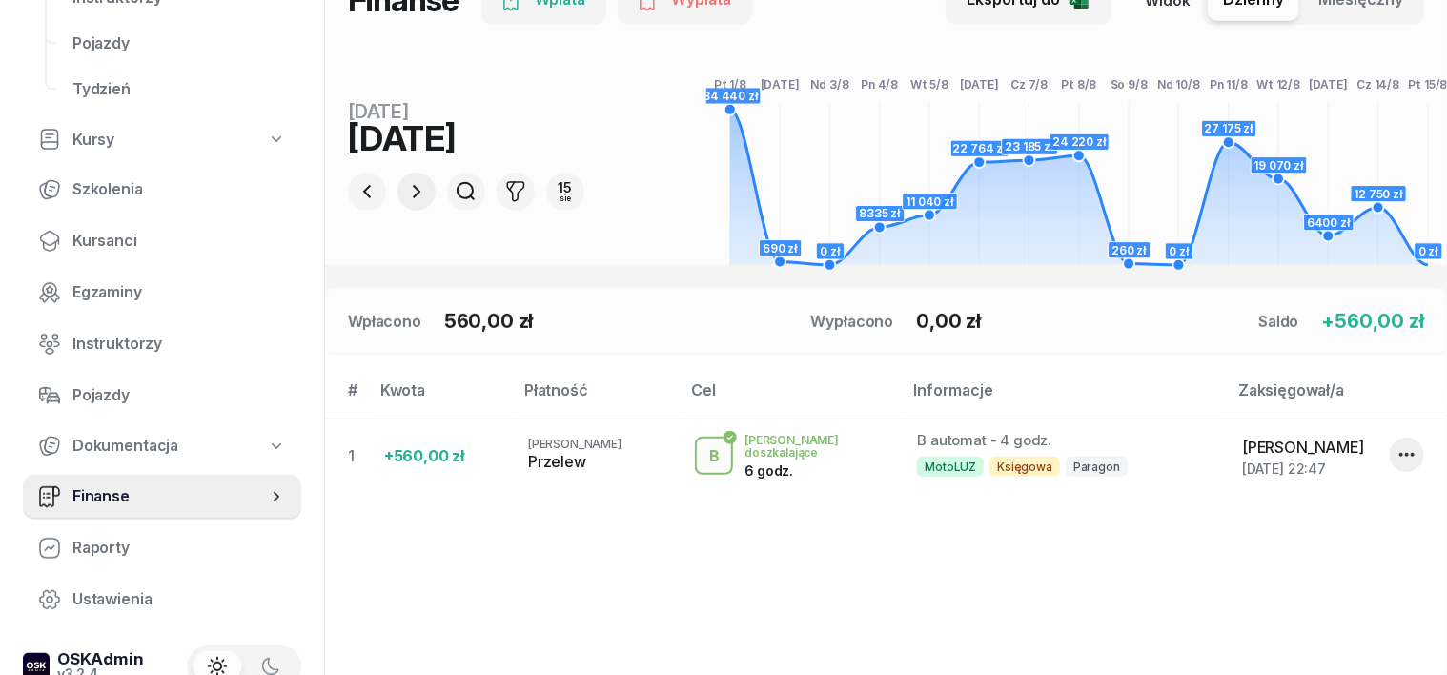
click at [405, 182] on icon "button" at bounding box center [416, 191] width 23 height 23
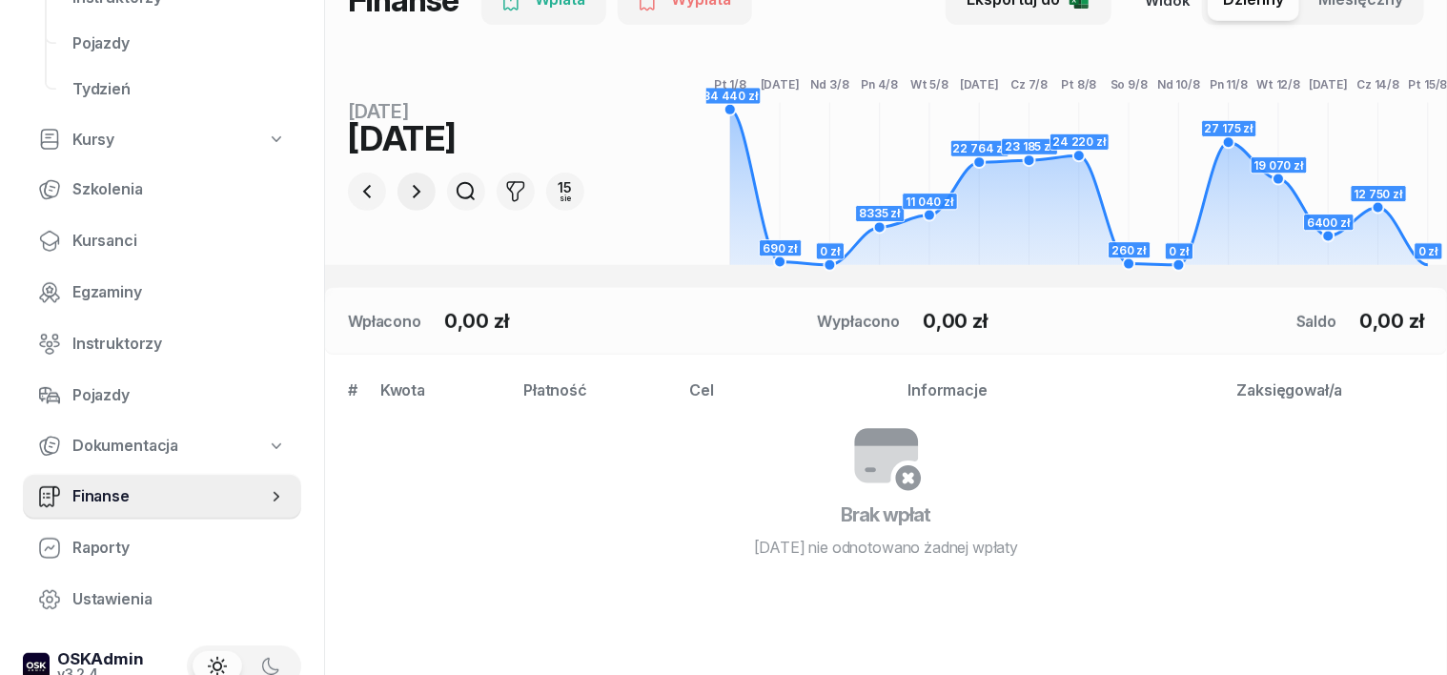
click at [405, 187] on icon "button" at bounding box center [416, 191] width 23 height 23
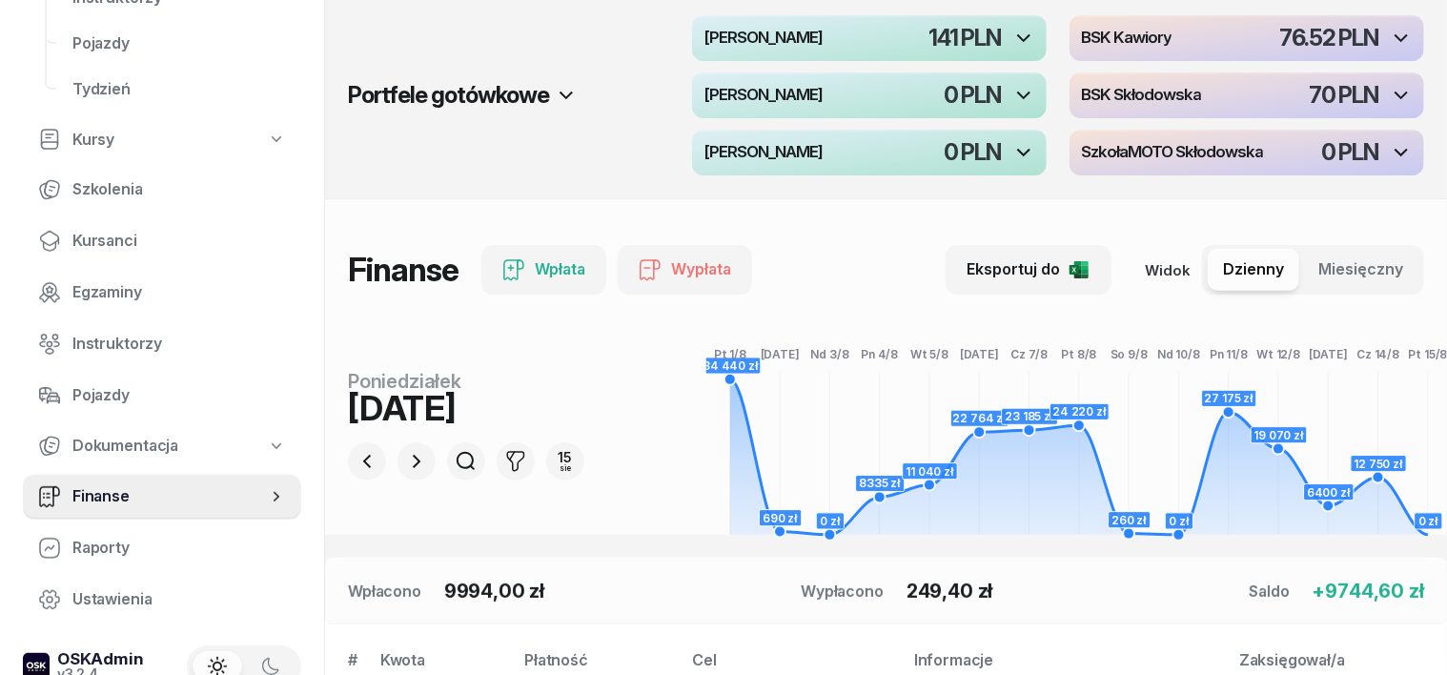
scroll to position [0, 0]
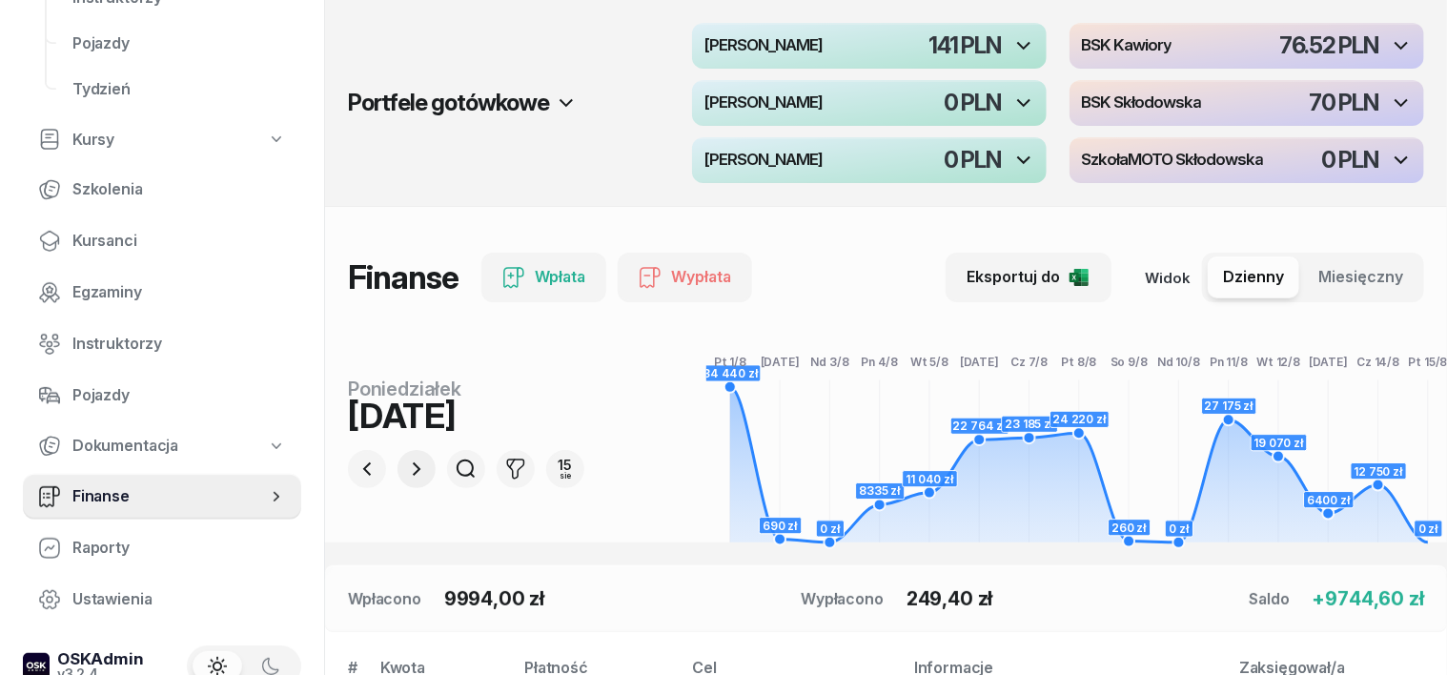
click at [405, 462] on icon "button" at bounding box center [416, 469] width 23 height 23
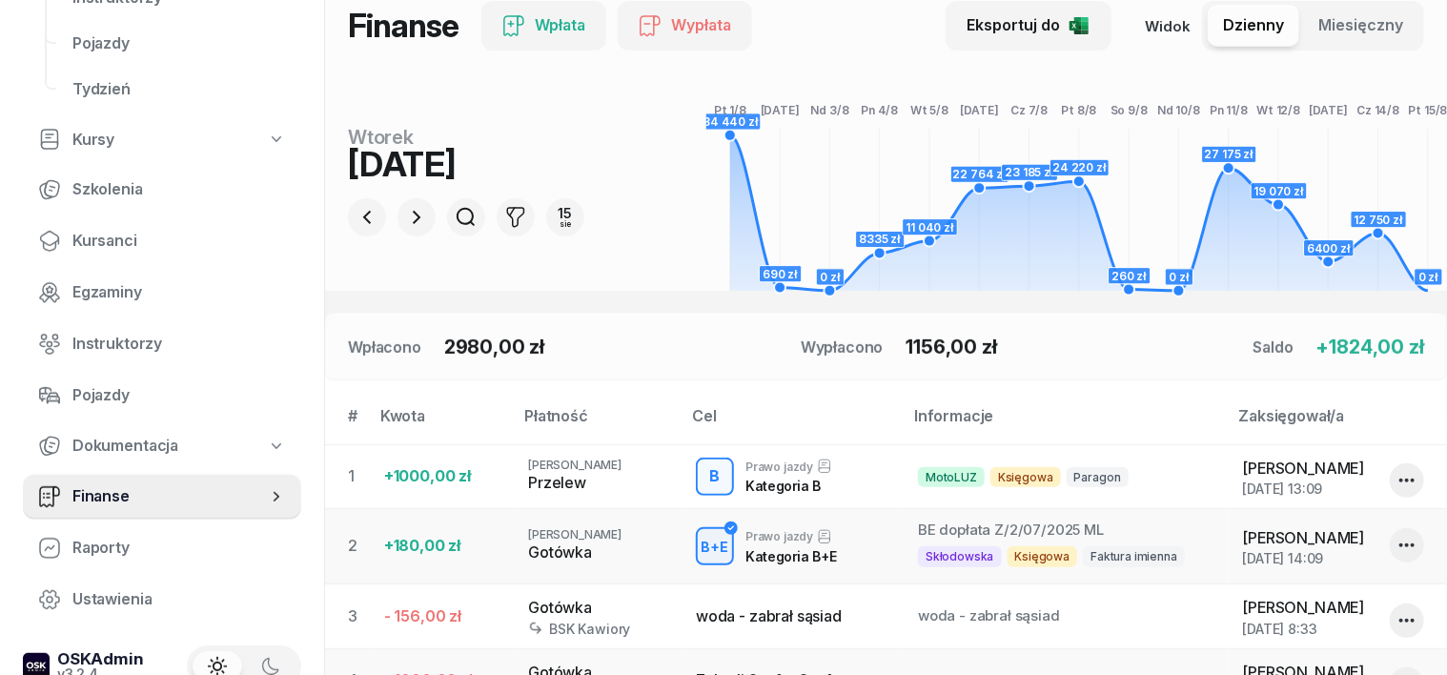
scroll to position [238, 0]
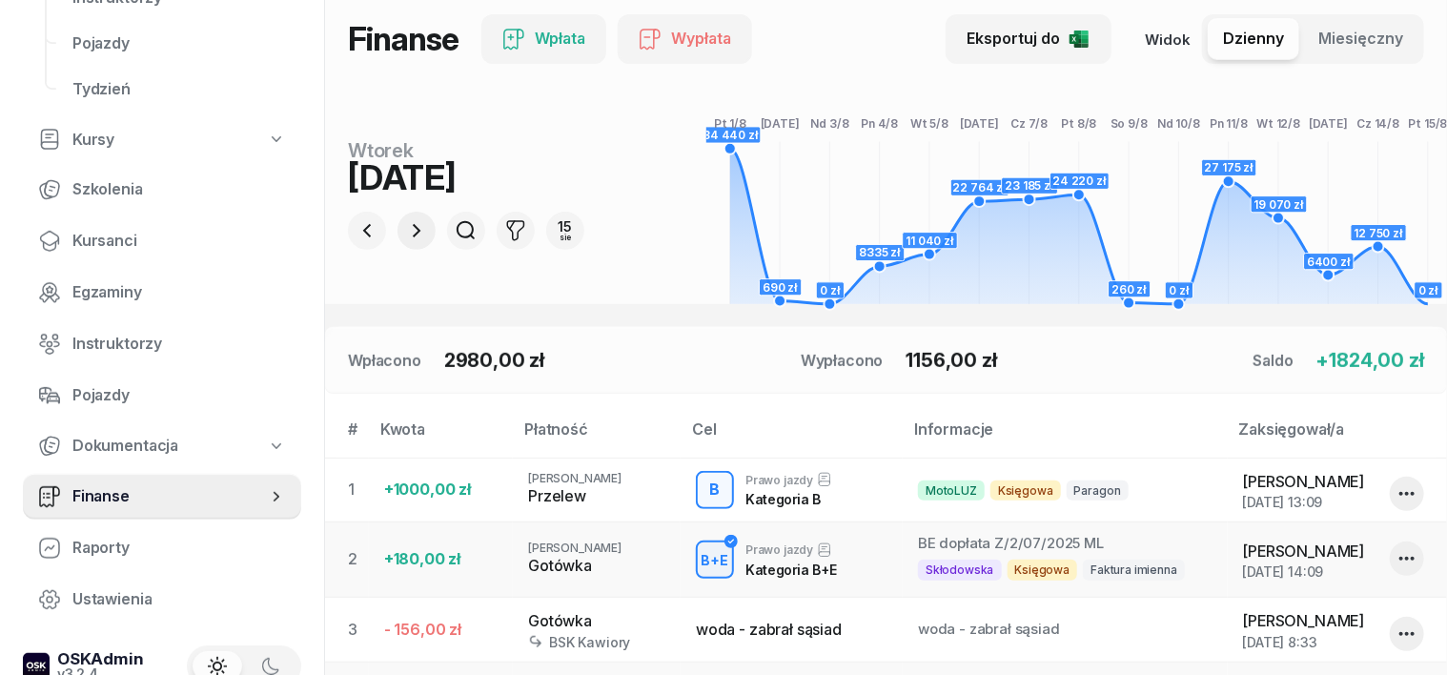
click at [405, 230] on icon "button" at bounding box center [416, 230] width 23 height 23
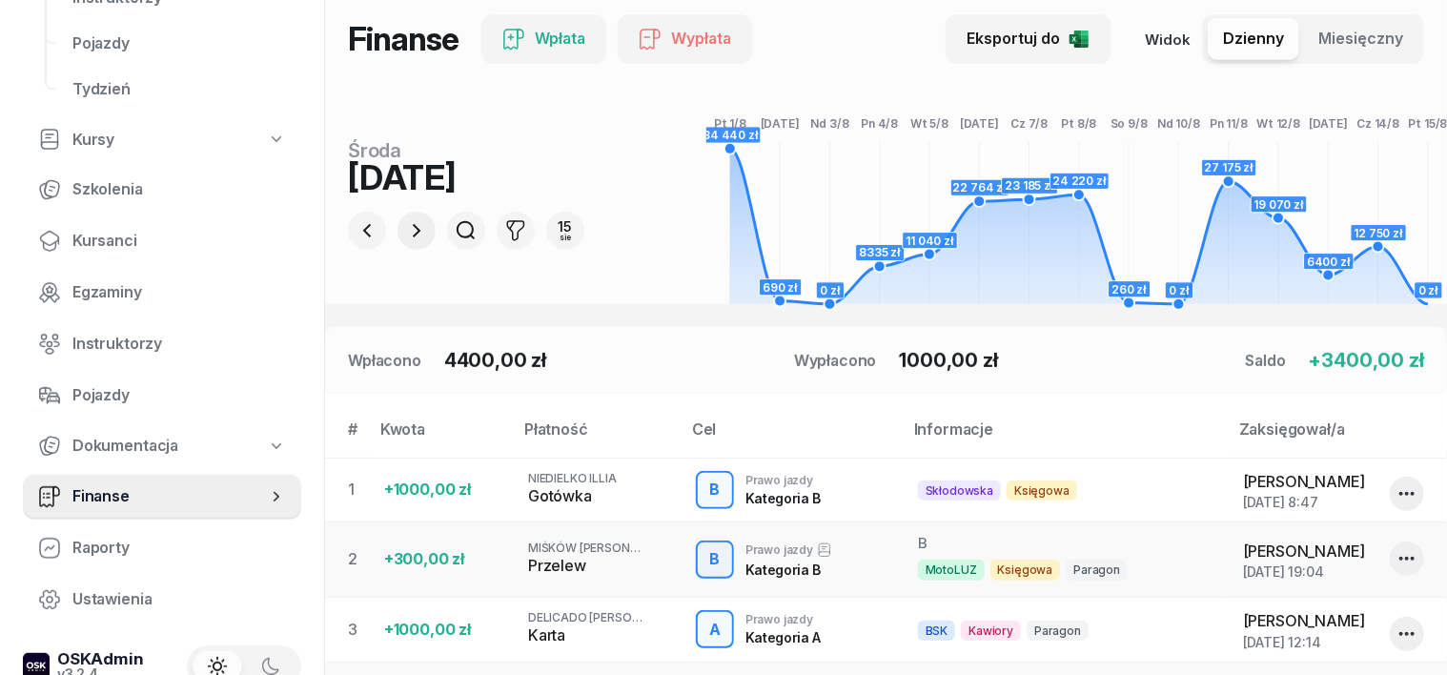
click at [413, 232] on icon "button" at bounding box center [417, 230] width 8 height 13
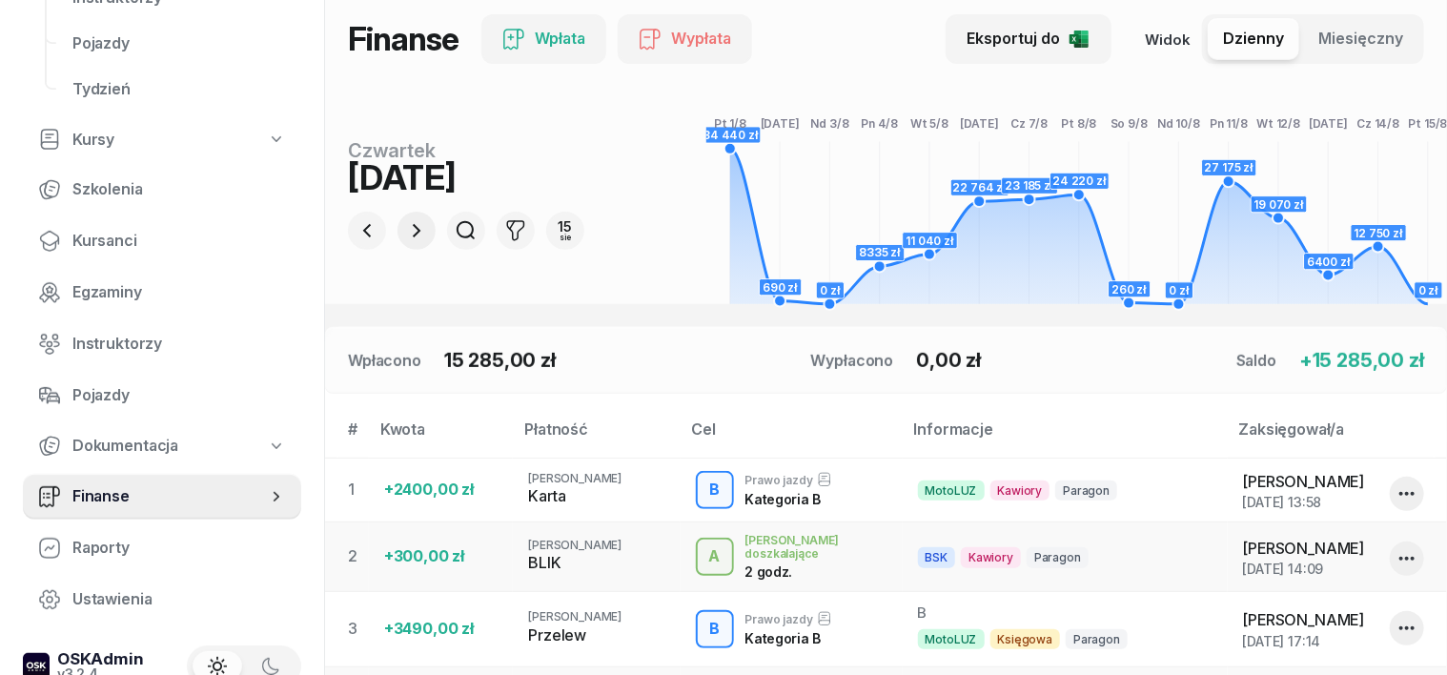
click at [413, 230] on icon "button" at bounding box center [417, 230] width 8 height 13
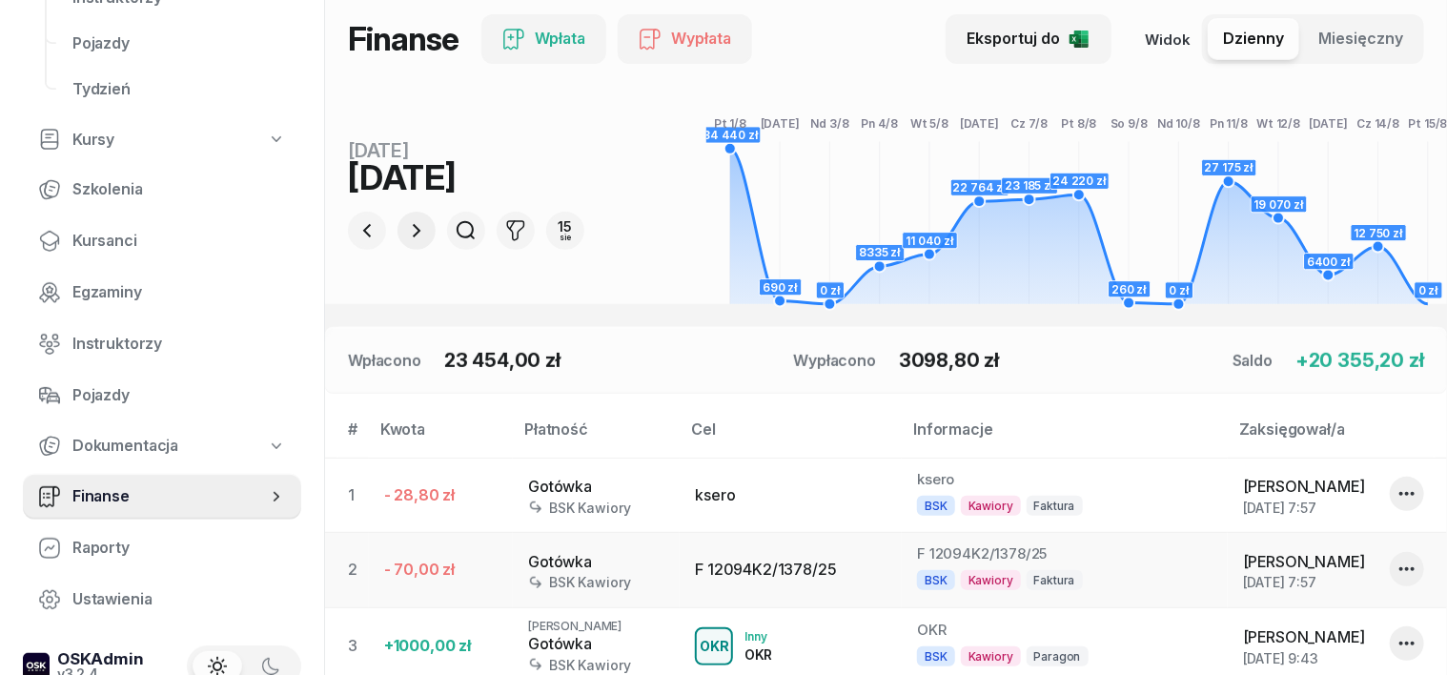
click at [405, 229] on icon "button" at bounding box center [416, 230] width 23 height 23
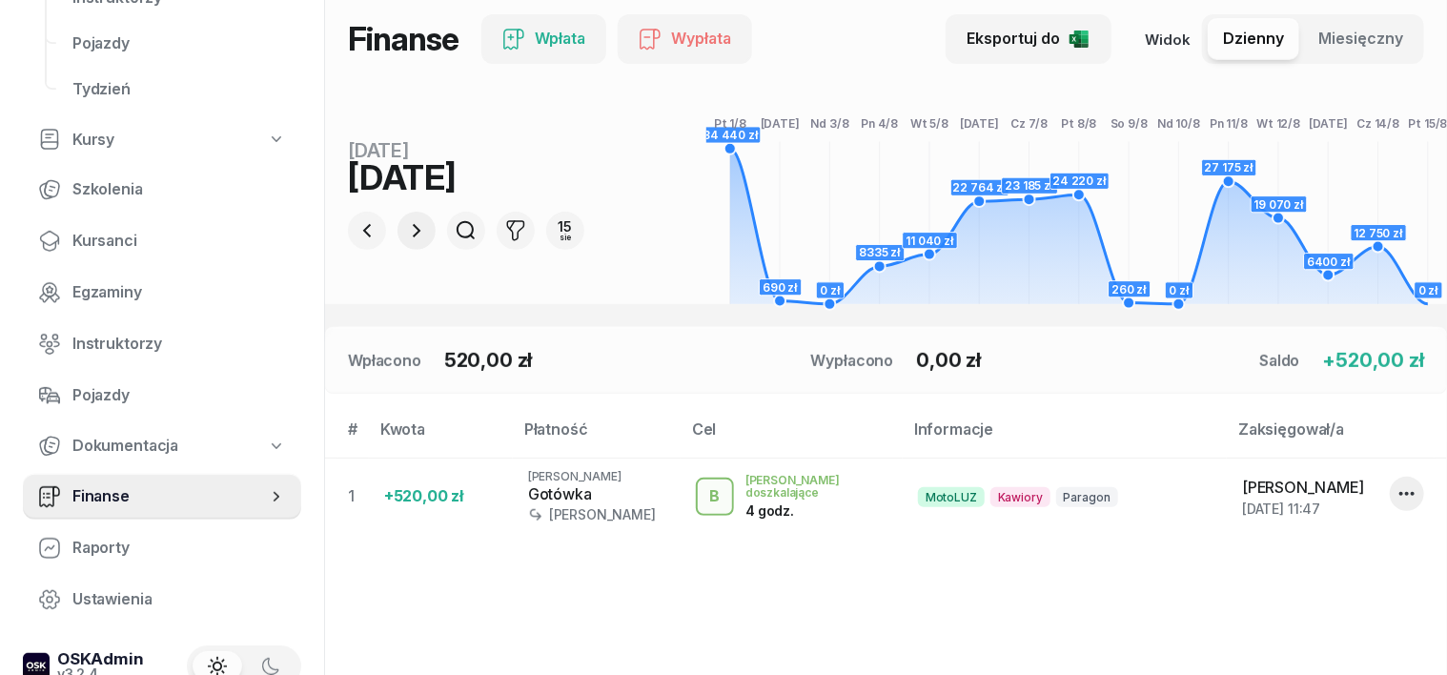
click at [405, 229] on icon "button" at bounding box center [416, 230] width 23 height 23
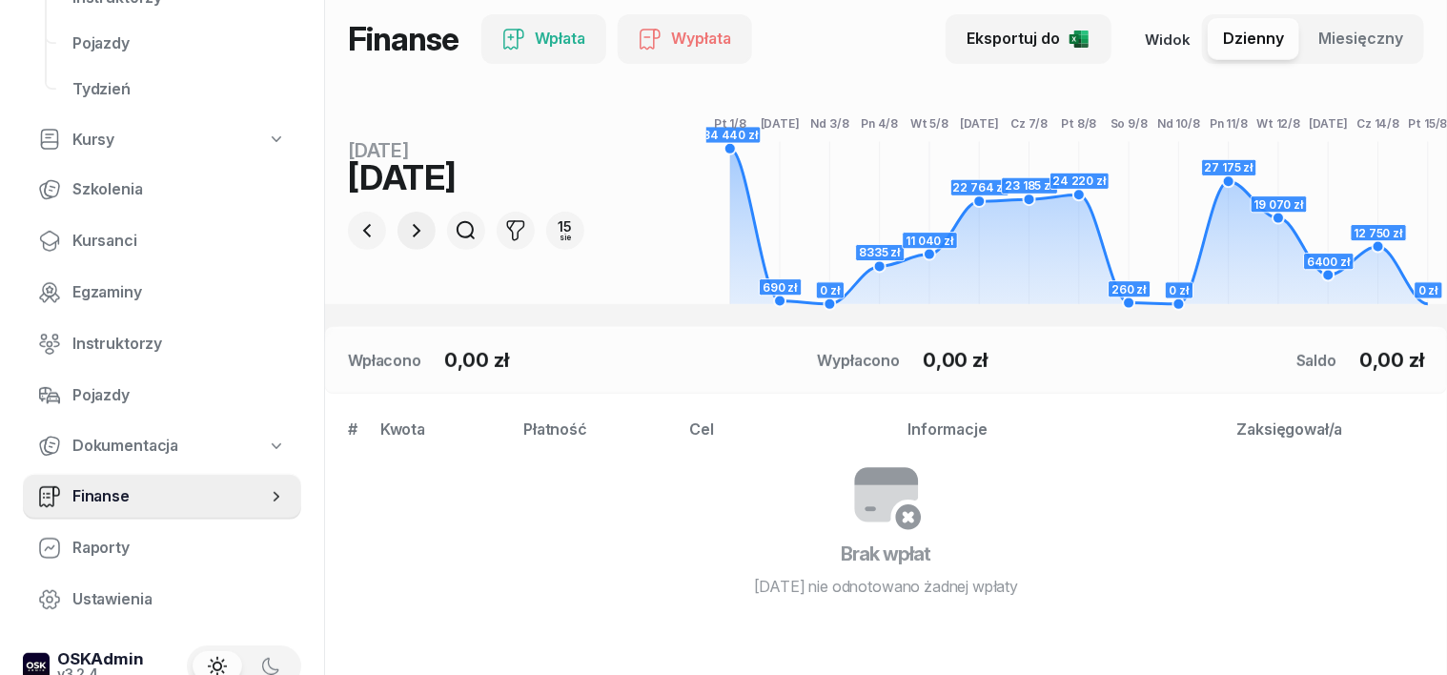
click at [405, 230] on icon "button" at bounding box center [416, 230] width 23 height 23
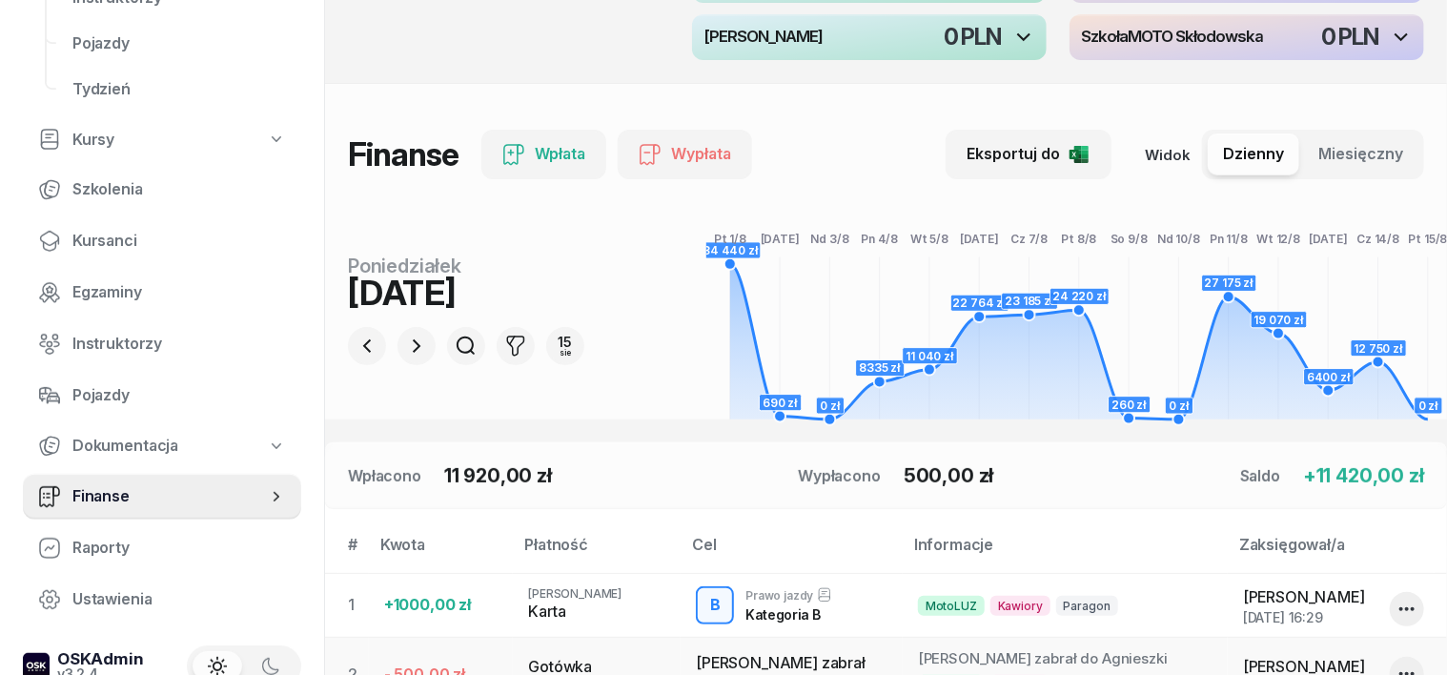
scroll to position [118, 0]
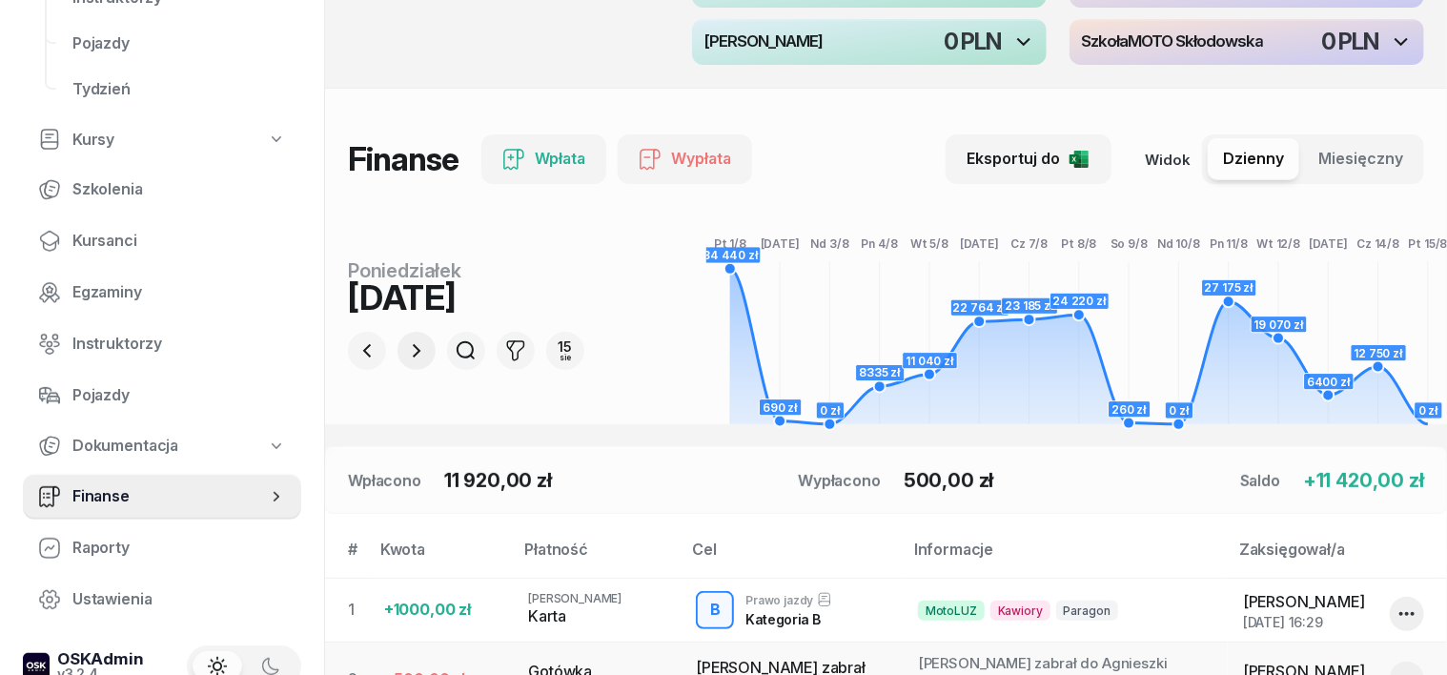
click at [405, 347] on icon "button" at bounding box center [416, 350] width 23 height 23
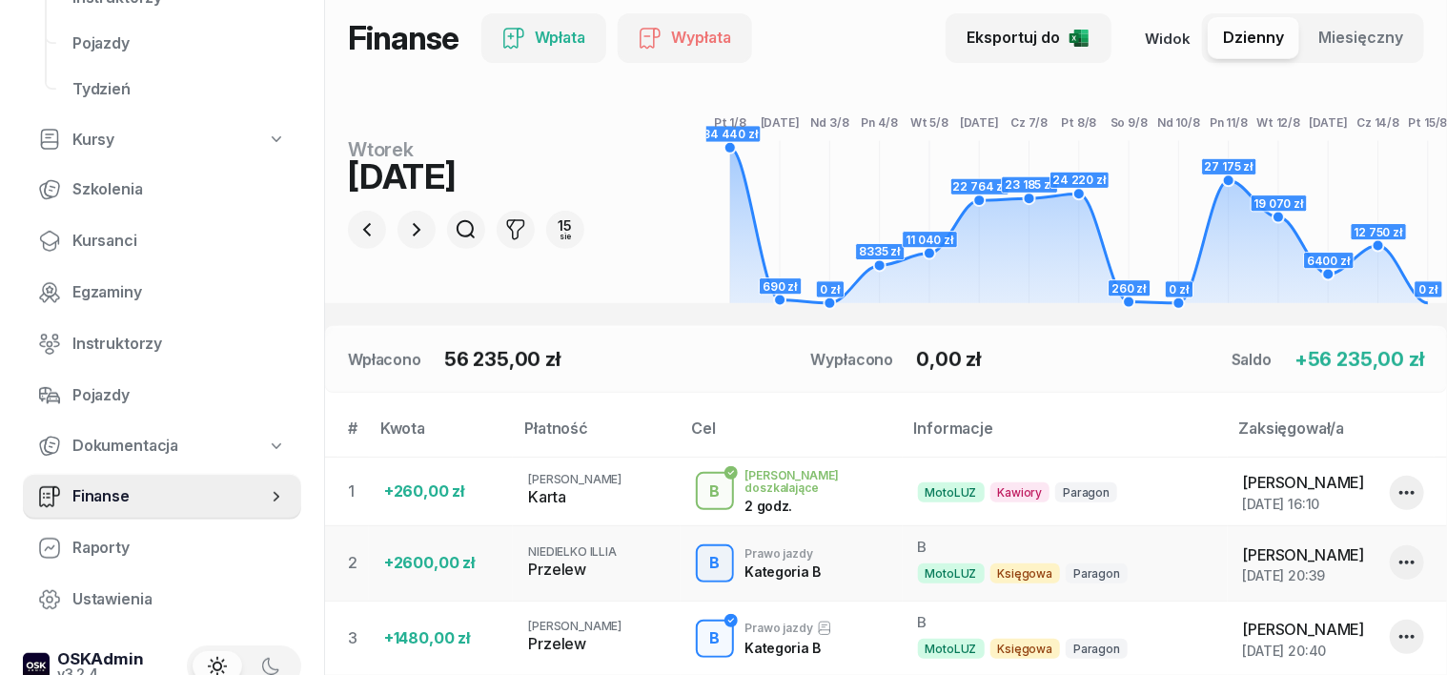
scroll to position [238, 0]
click at [405, 234] on icon "button" at bounding box center [416, 230] width 23 height 23
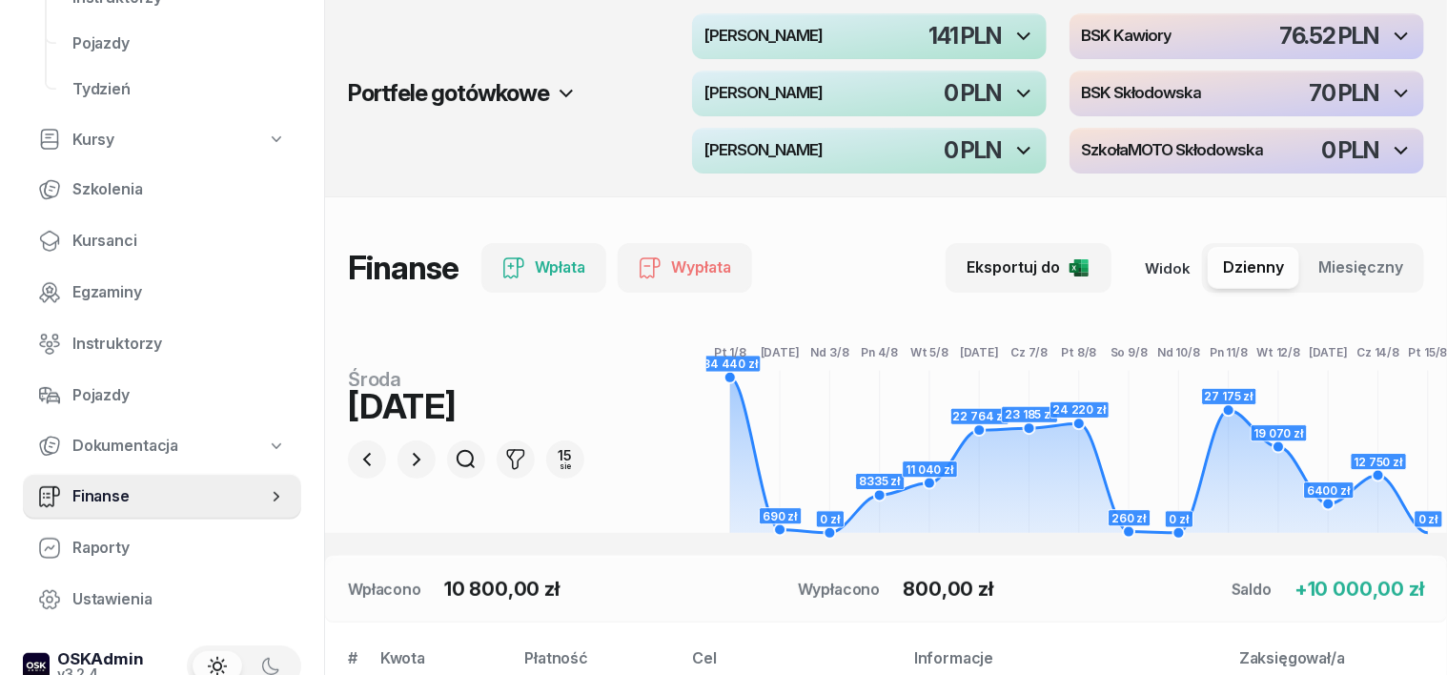
scroll to position [0, 0]
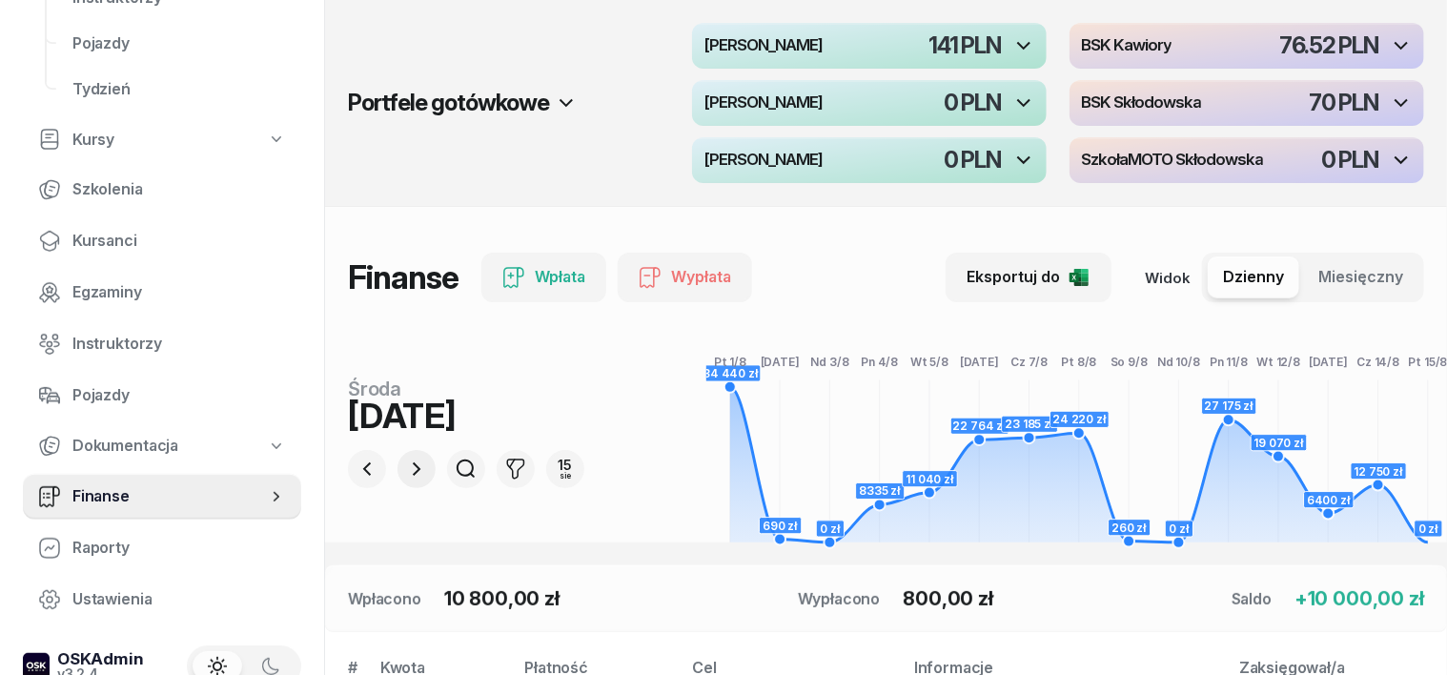
click at [405, 465] on icon "button" at bounding box center [416, 469] width 23 height 23
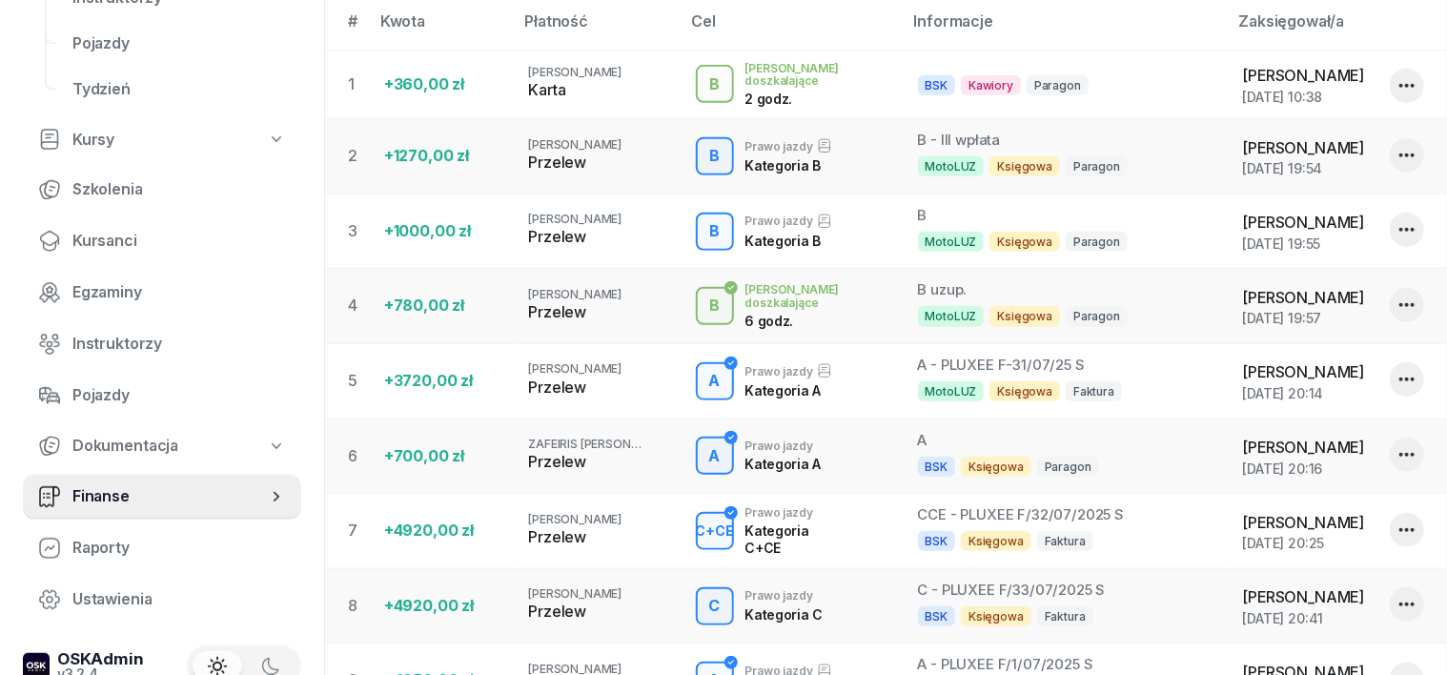
scroll to position [667, 0]
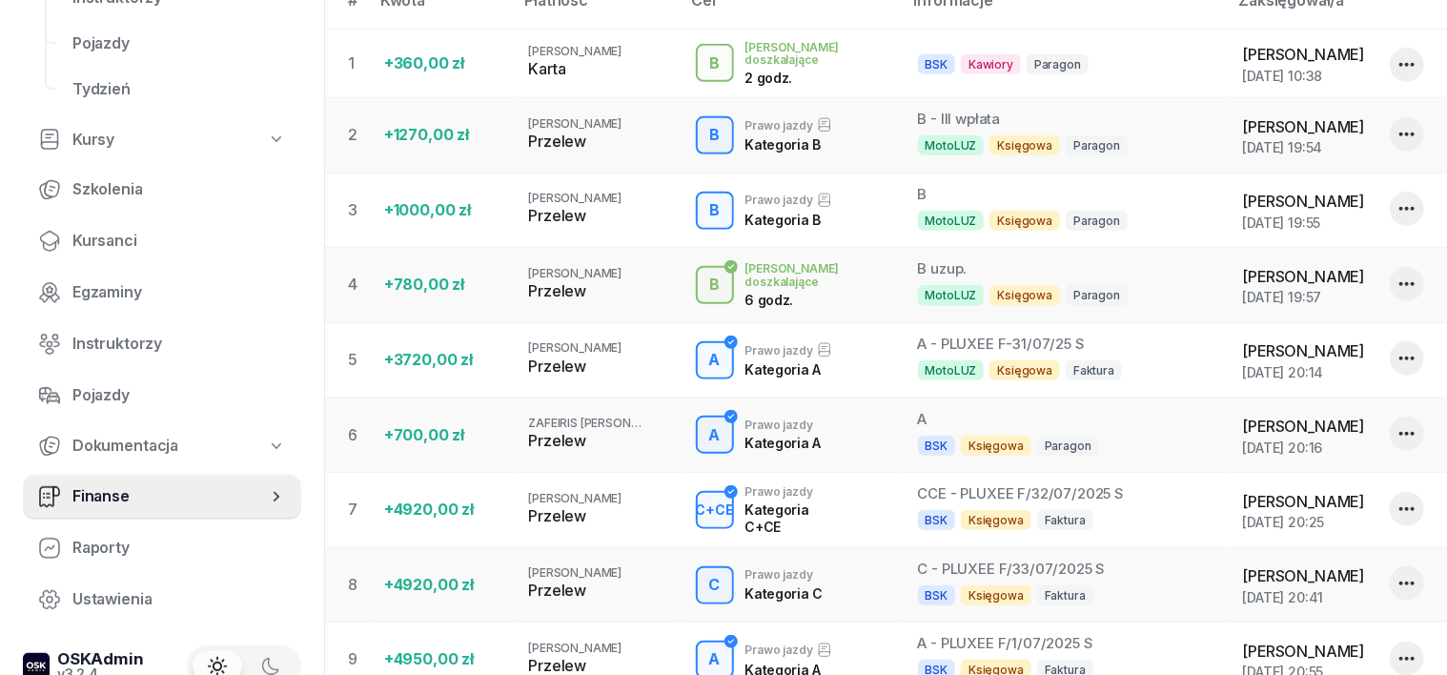
click at [305, 655] on div "IS BSK LUZ Irena Szewczyk Pulpit Terminarze Instruktorzy Pojazdy Tydzień Kursy …" at bounding box center [162, 337] width 324 height 675
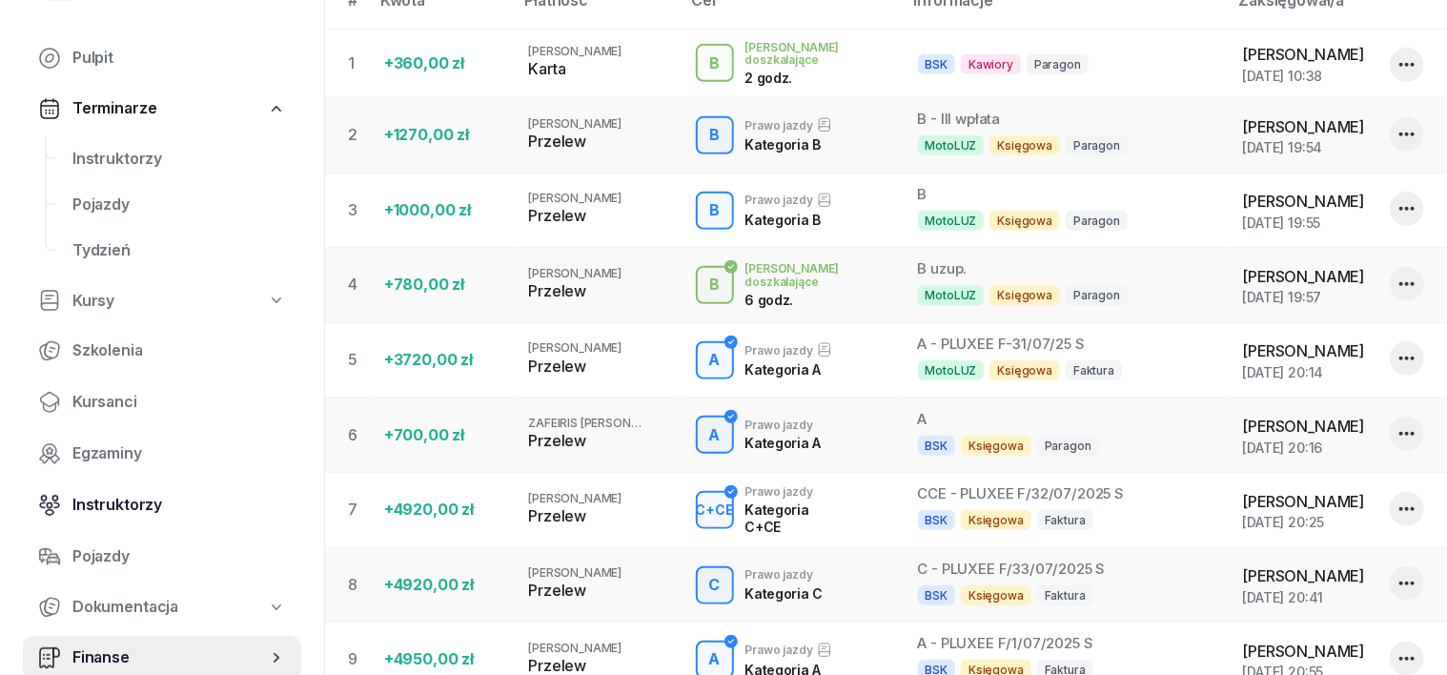
scroll to position [0, 0]
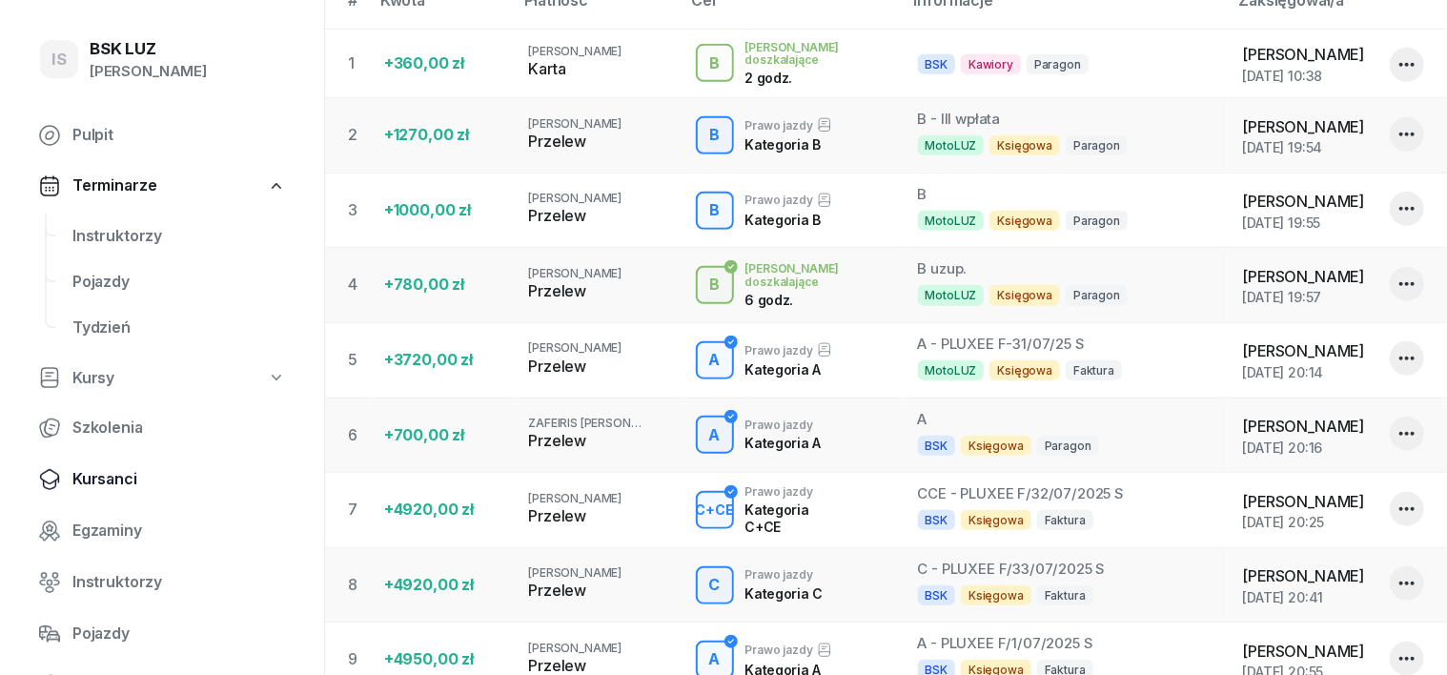
click at [99, 484] on span "Kursanci" at bounding box center [179, 479] width 214 height 25
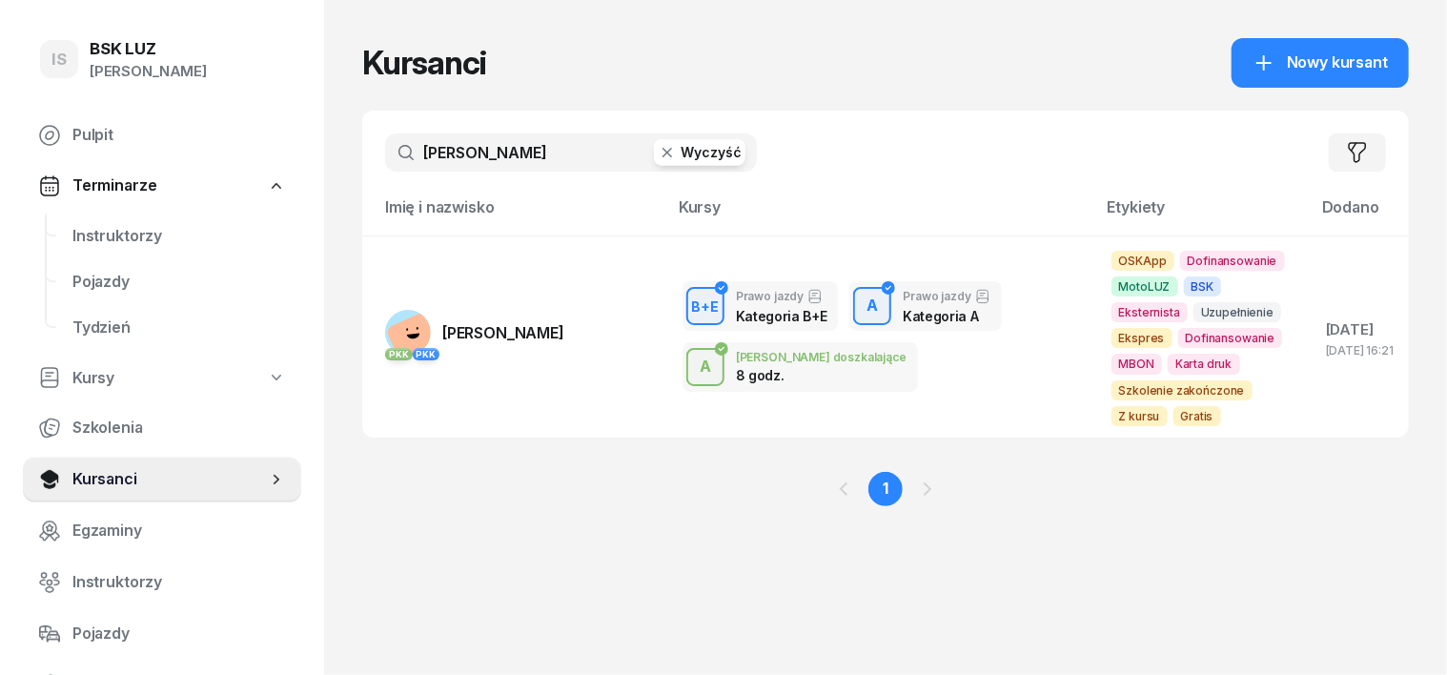
click at [658, 149] on icon "button" at bounding box center [667, 152] width 19 height 19
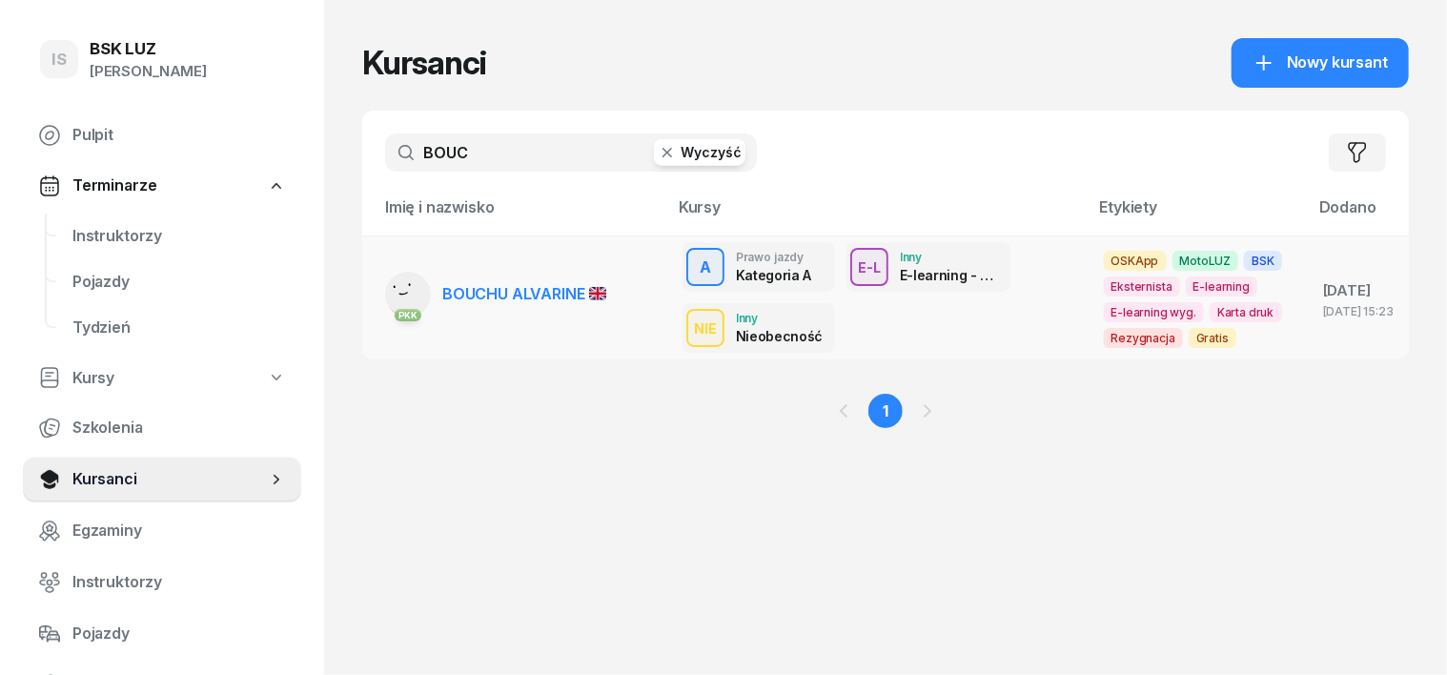
type input "BOUC"
click at [371, 293] on rect at bounding box center [409, 288] width 77 height 77
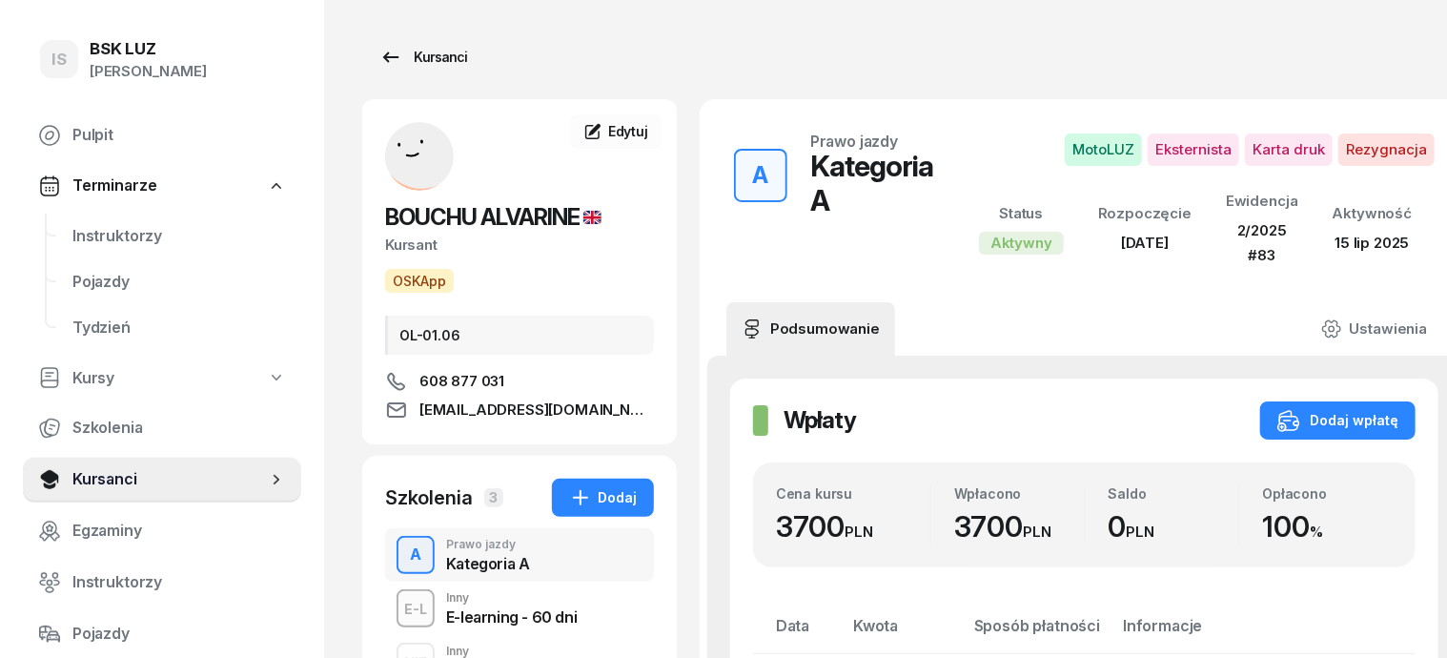
click at [397, 55] on div "Kursanci" at bounding box center [423, 57] width 88 height 23
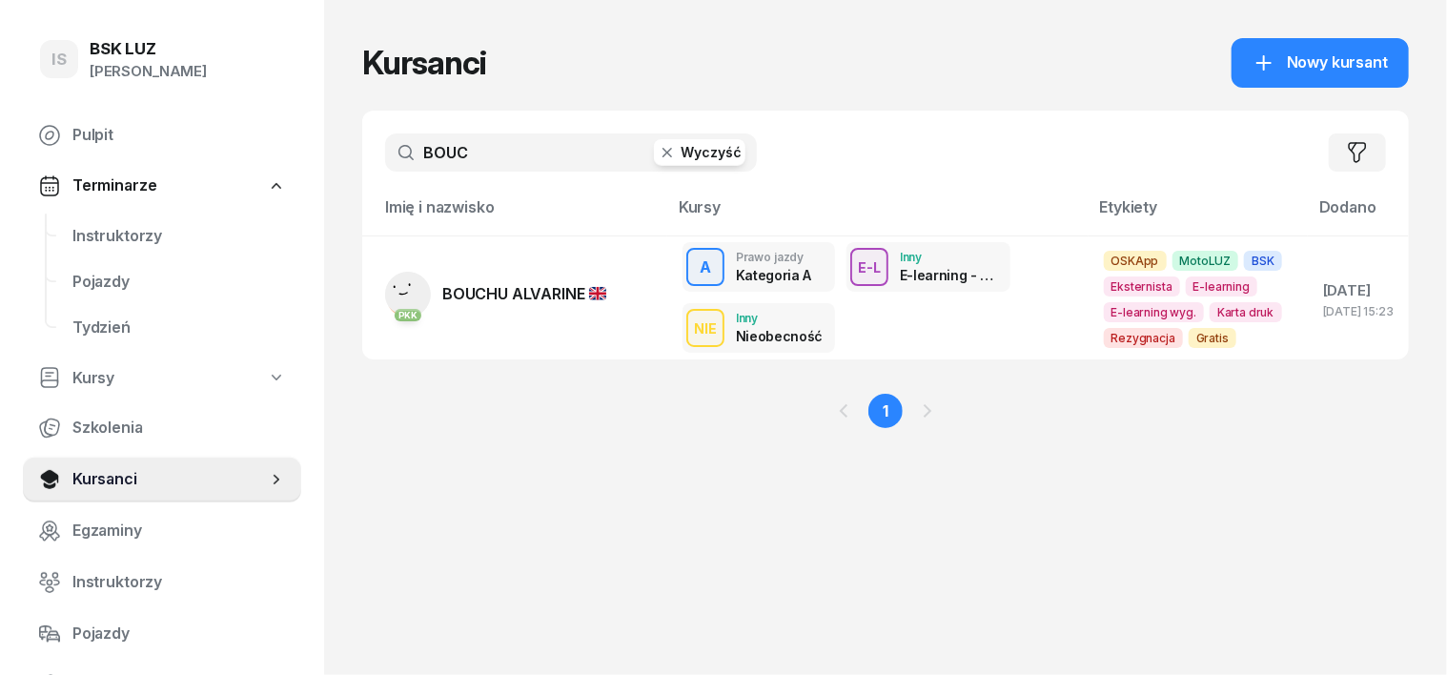
click at [663, 154] on icon "button" at bounding box center [668, 153] width 10 height 10
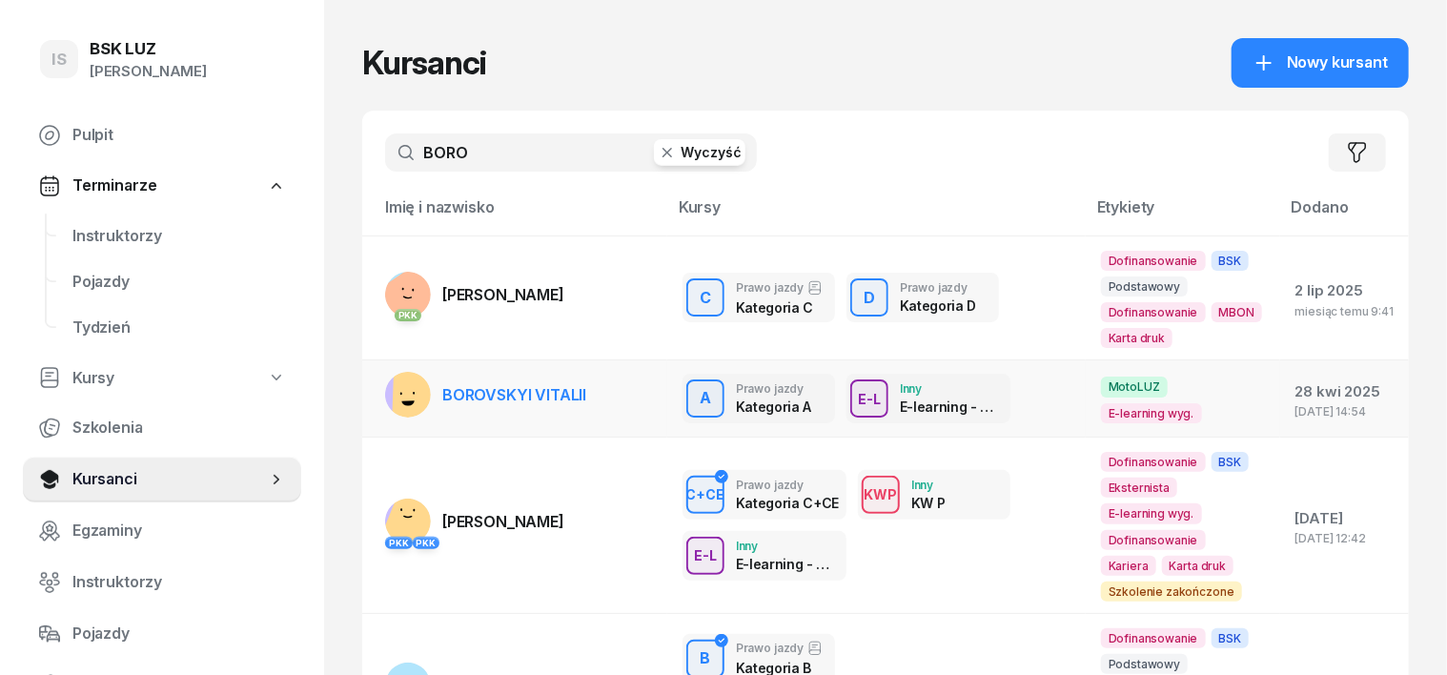
type input "BORO"
click at [392, 391] on rect at bounding box center [420, 398] width 57 height 57
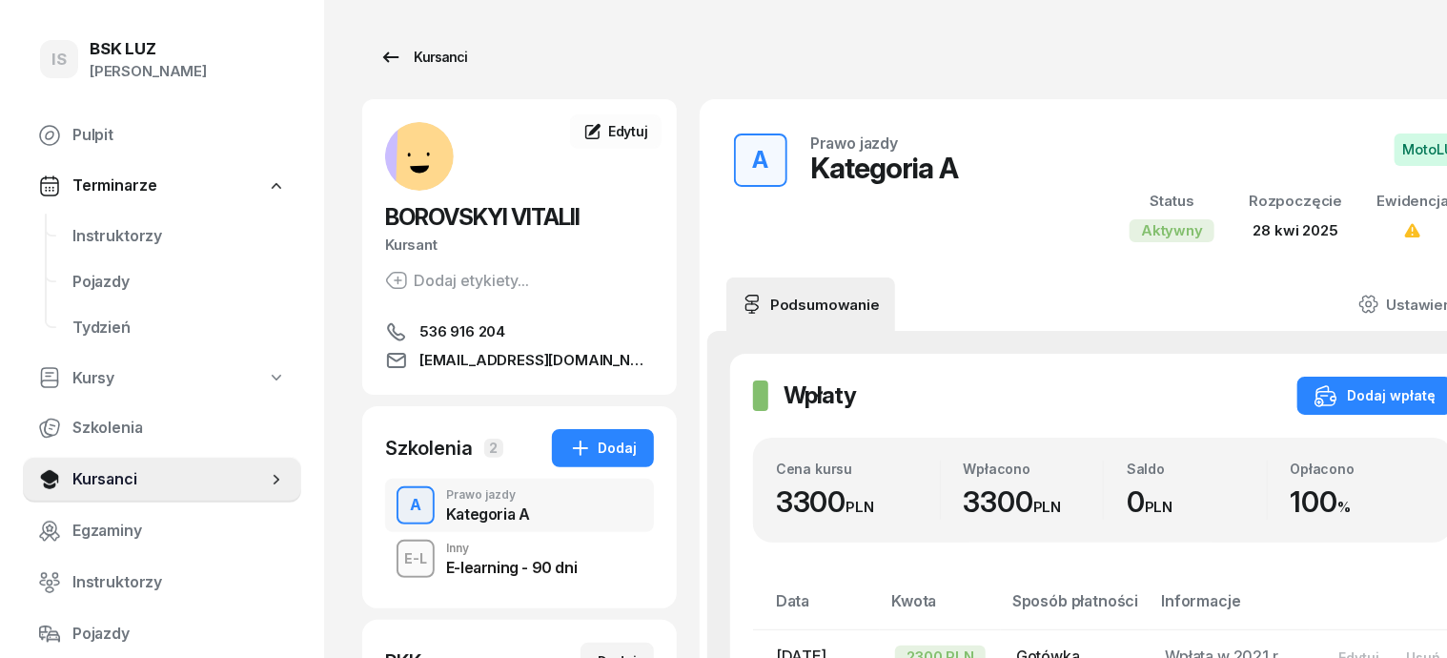
click at [404, 65] on div "Kursanci" at bounding box center [423, 57] width 88 height 23
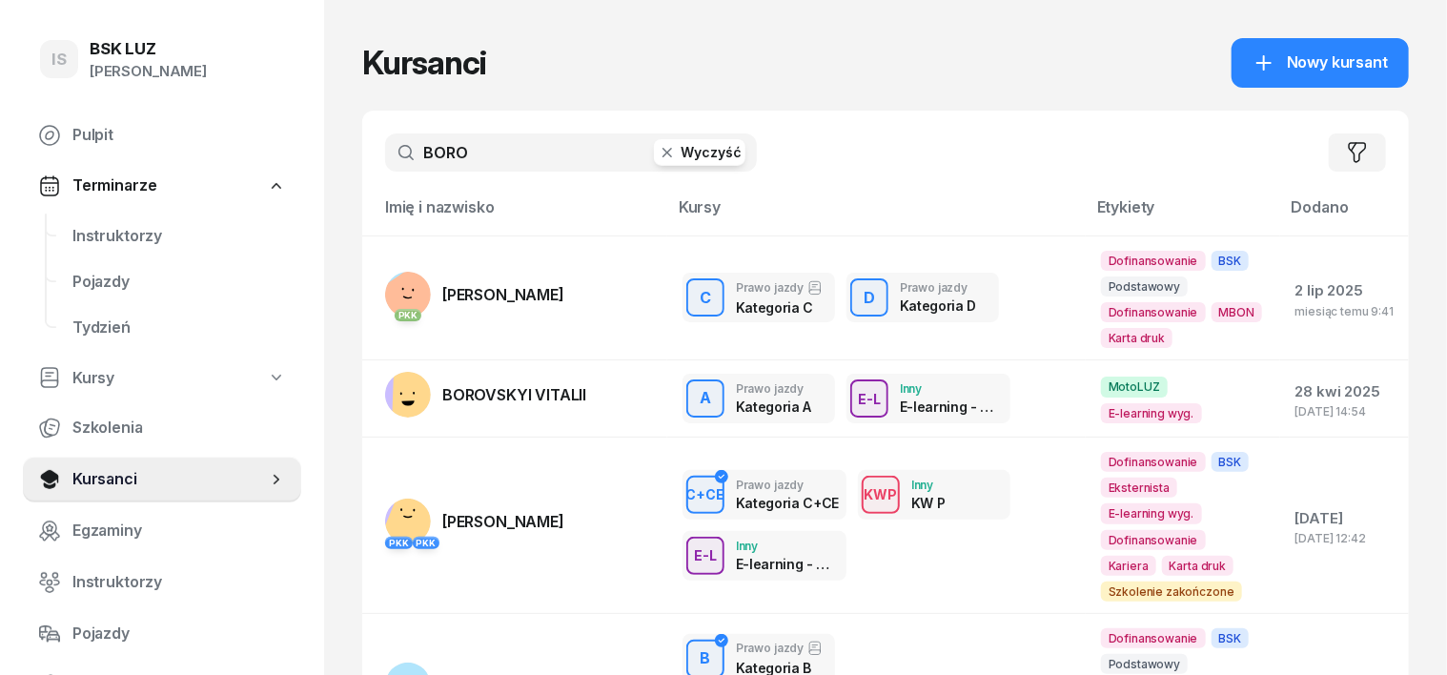
click at [658, 146] on icon "button" at bounding box center [667, 152] width 19 height 19
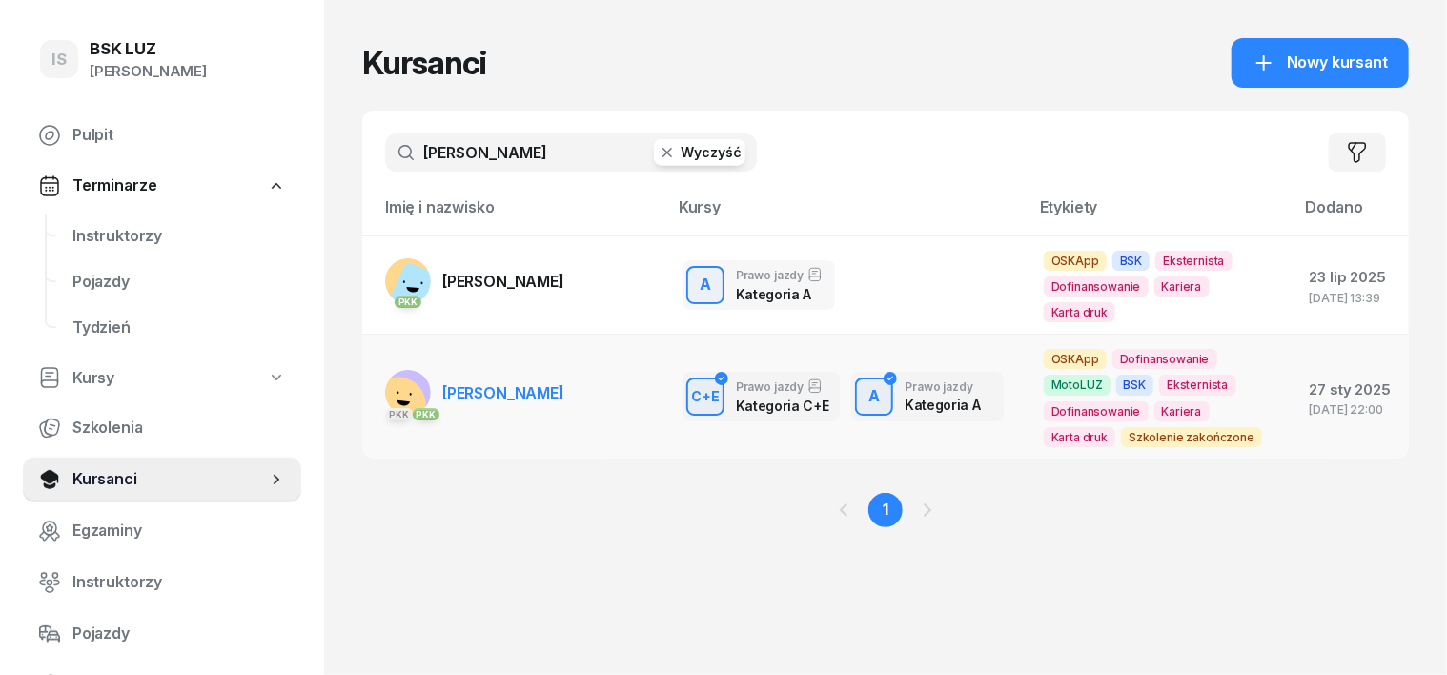
type input "CHLEBDA"
click at [371, 397] on rect at bounding box center [398, 405] width 69 height 69
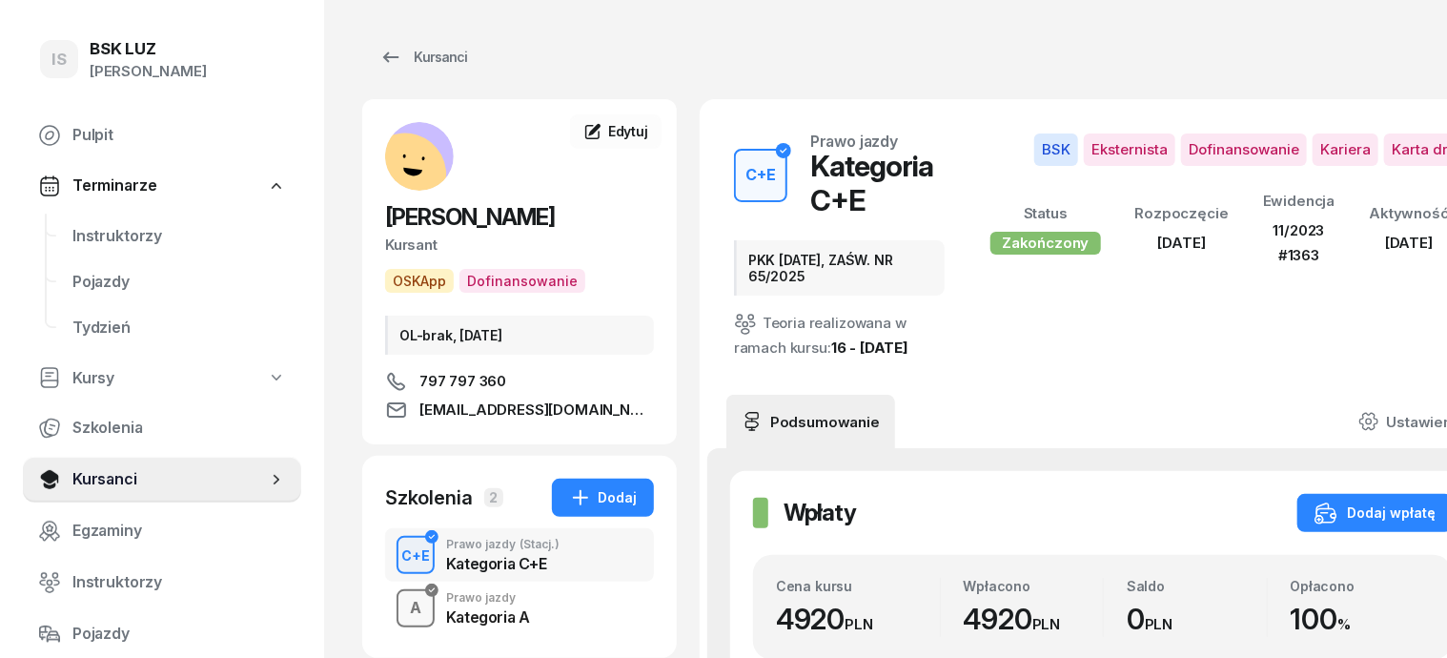
click at [402, 613] on div "A" at bounding box center [415, 608] width 27 height 32
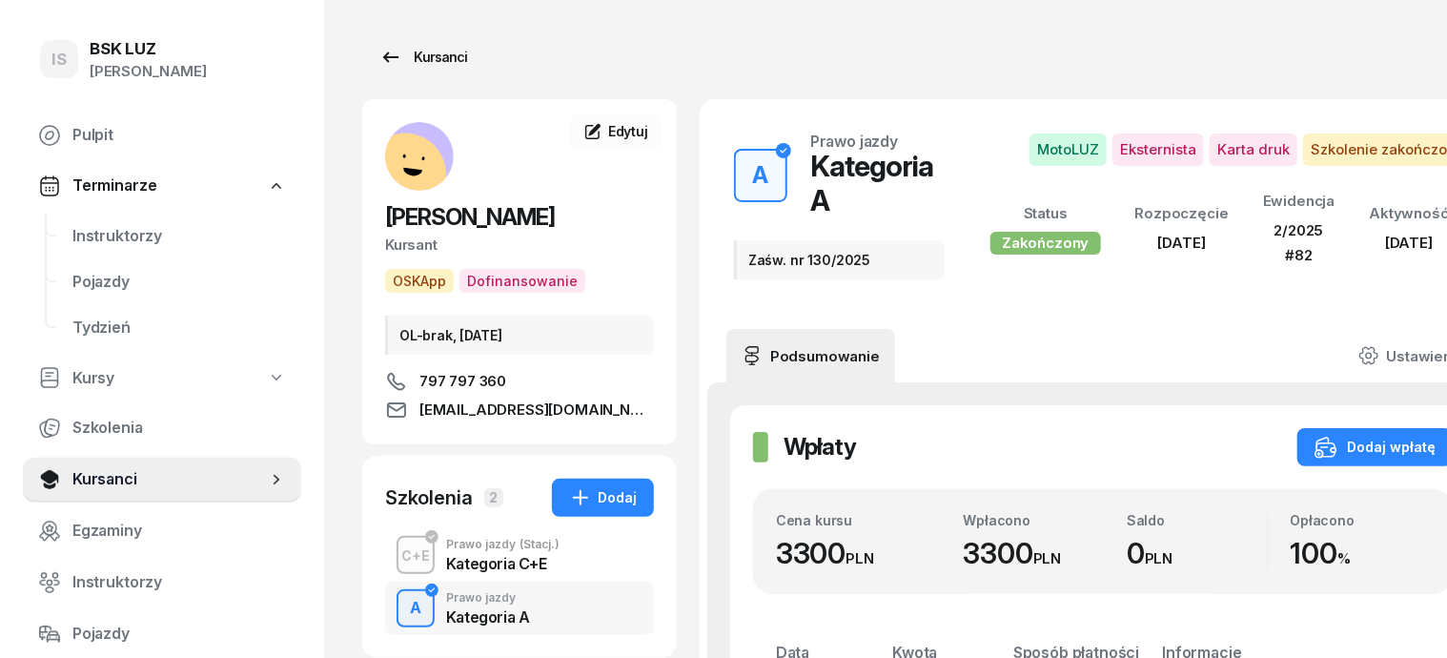
click at [402, 50] on div "Kursanci" at bounding box center [423, 57] width 88 height 23
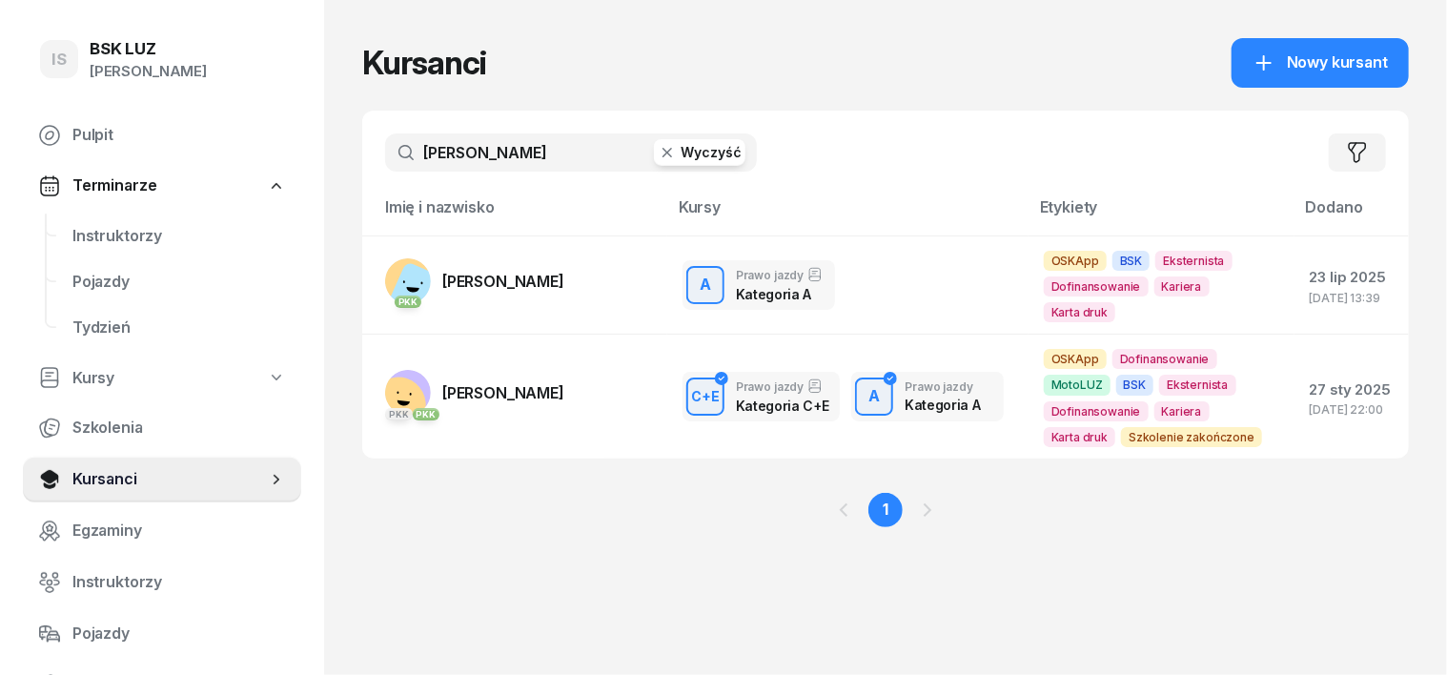
click at [658, 156] on icon "button" at bounding box center [667, 152] width 19 height 19
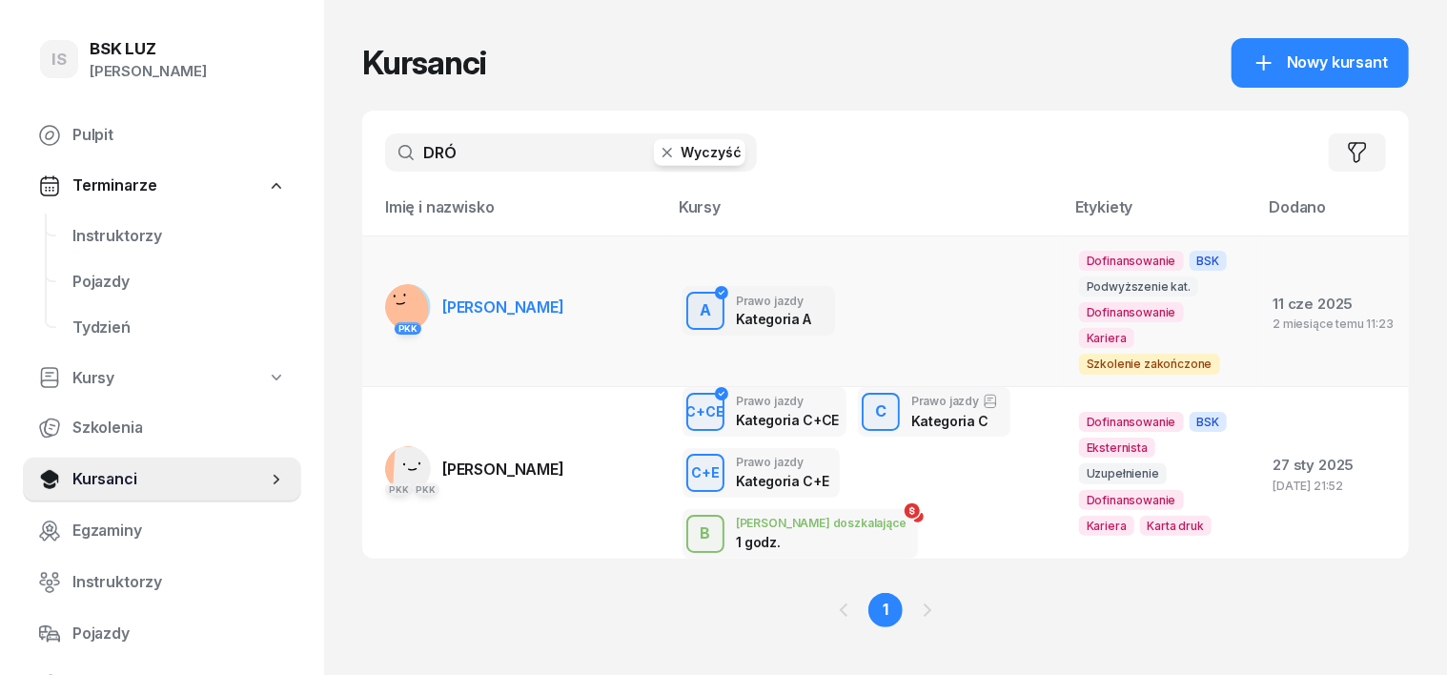
type input "DRÓ"
click at [372, 297] on rect at bounding box center [401, 309] width 58 height 58
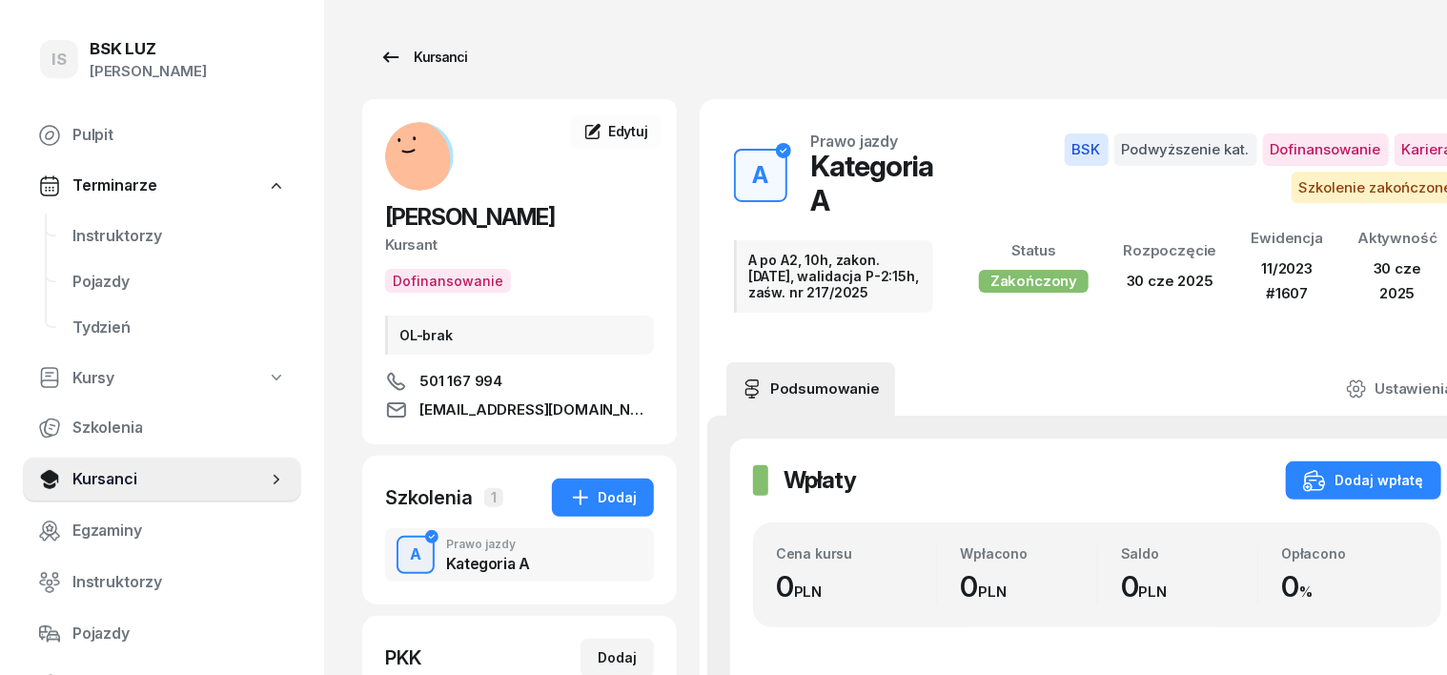
click at [423, 56] on div "Kursanci" at bounding box center [423, 57] width 88 height 23
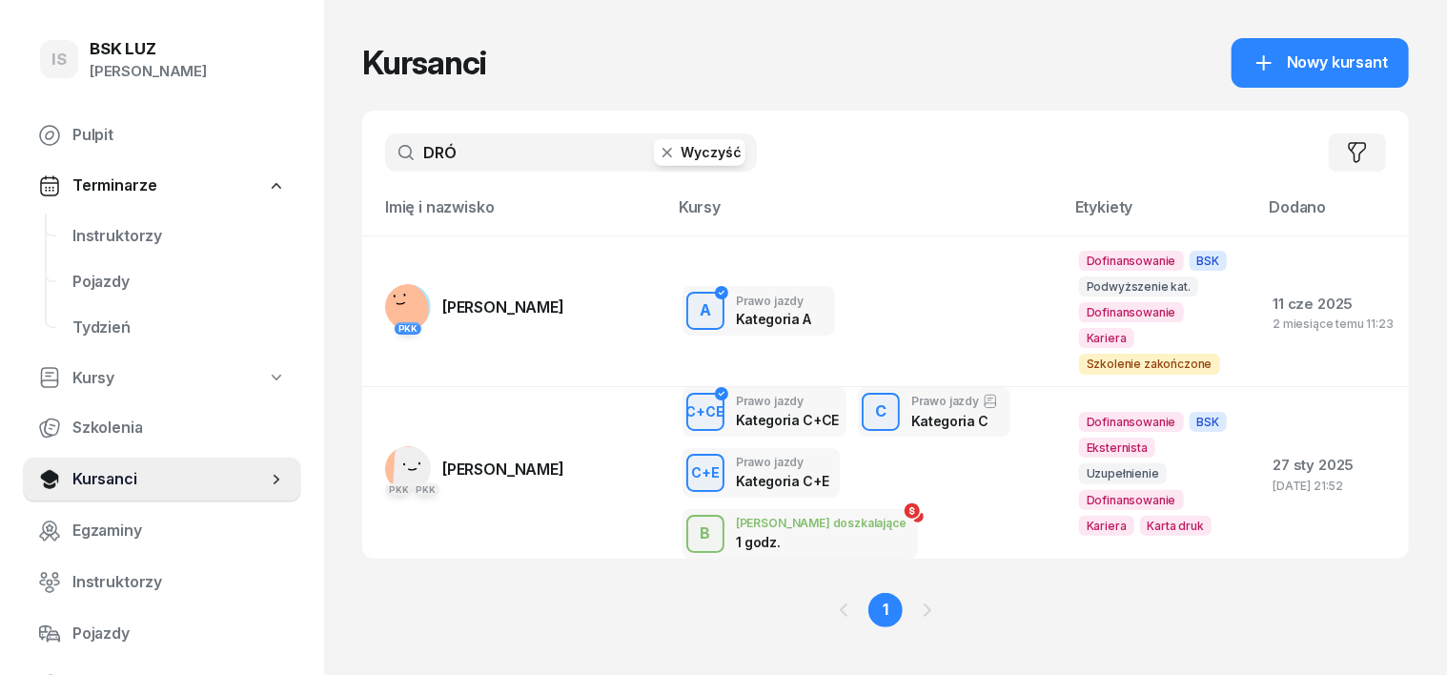
click at [663, 154] on icon "button" at bounding box center [668, 153] width 10 height 10
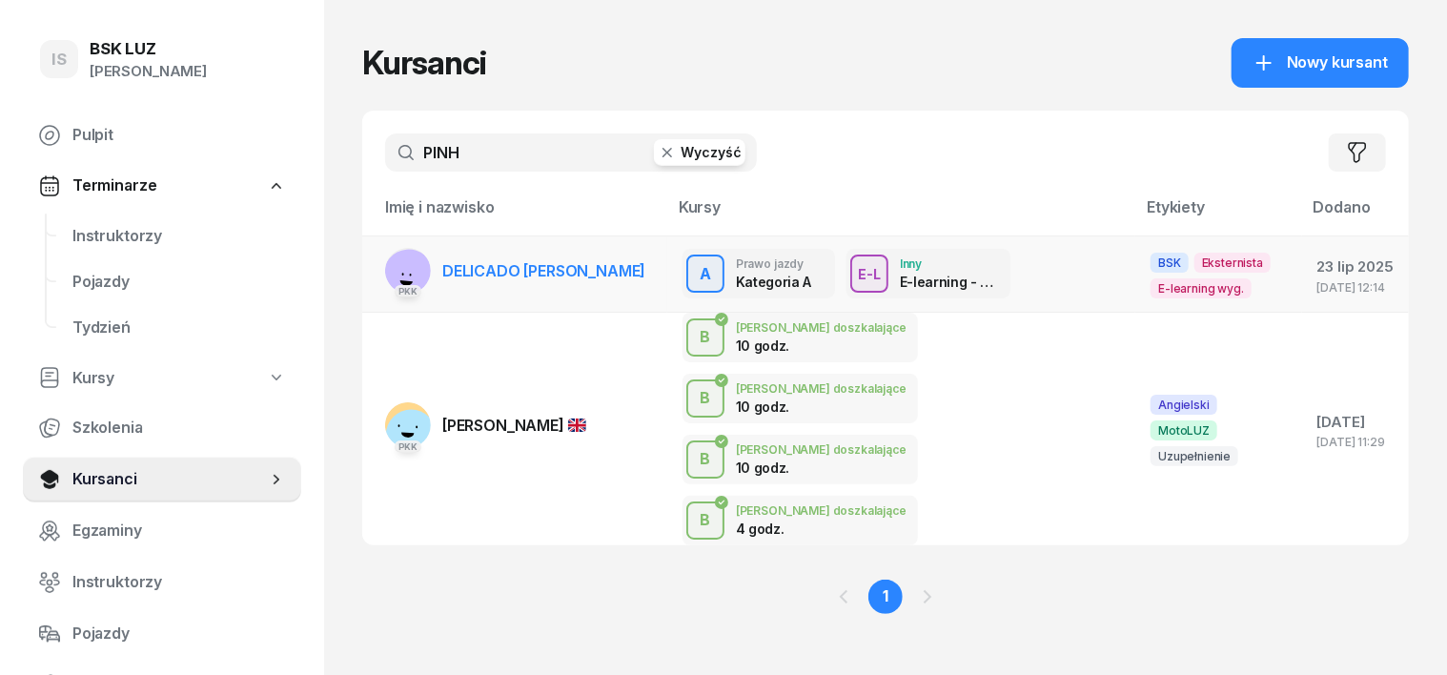
type input "PINH"
click at [385, 278] on div "PKK" at bounding box center [408, 289] width 46 height 25
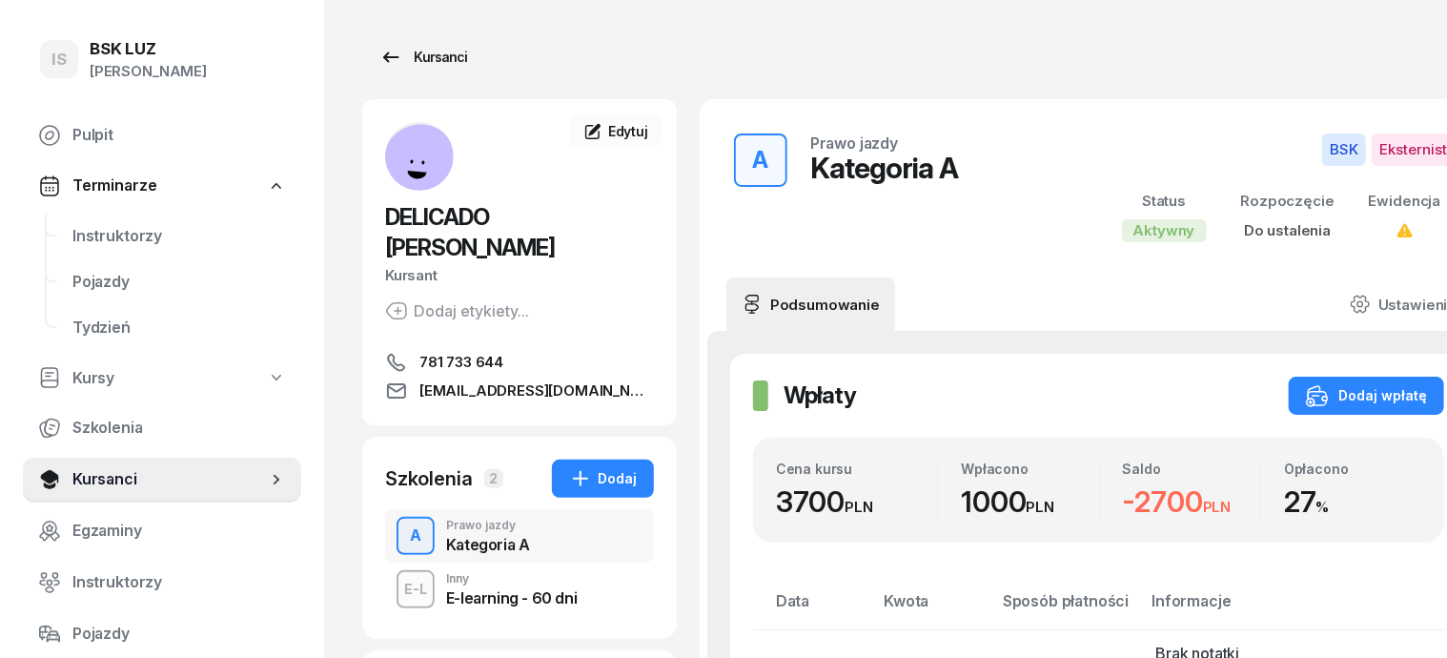
click at [403, 61] on div "Kursanci" at bounding box center [423, 57] width 88 height 23
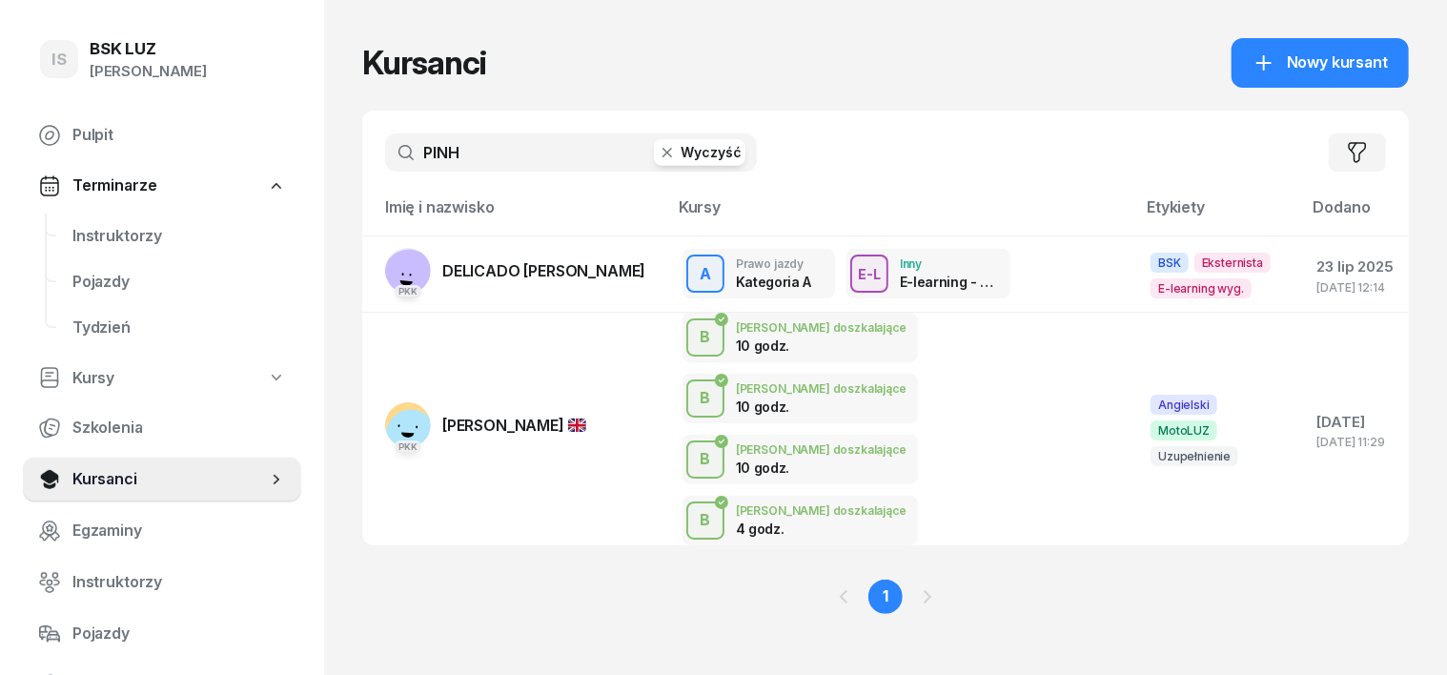
click at [658, 146] on icon "button" at bounding box center [667, 152] width 19 height 19
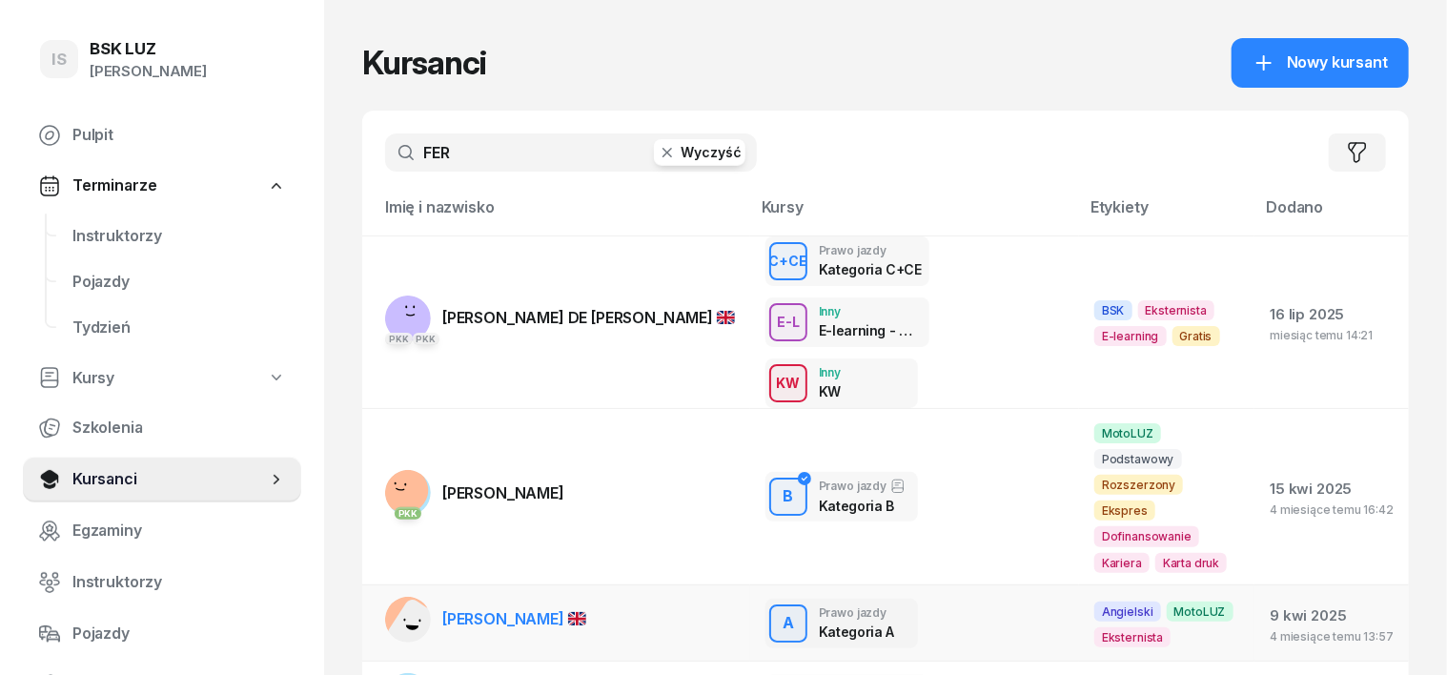
type input "FER"
click at [385, 597] on rect at bounding box center [416, 628] width 63 height 63
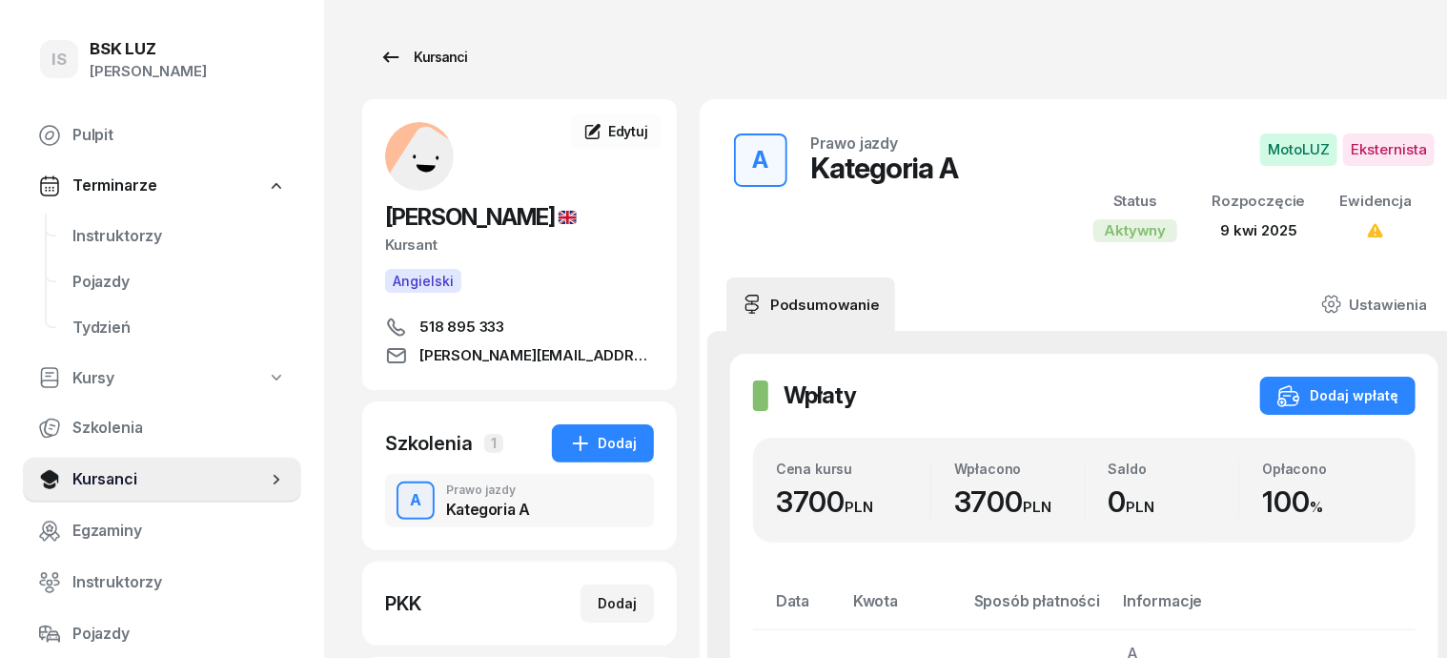
click at [416, 53] on div "Kursanci" at bounding box center [423, 57] width 88 height 23
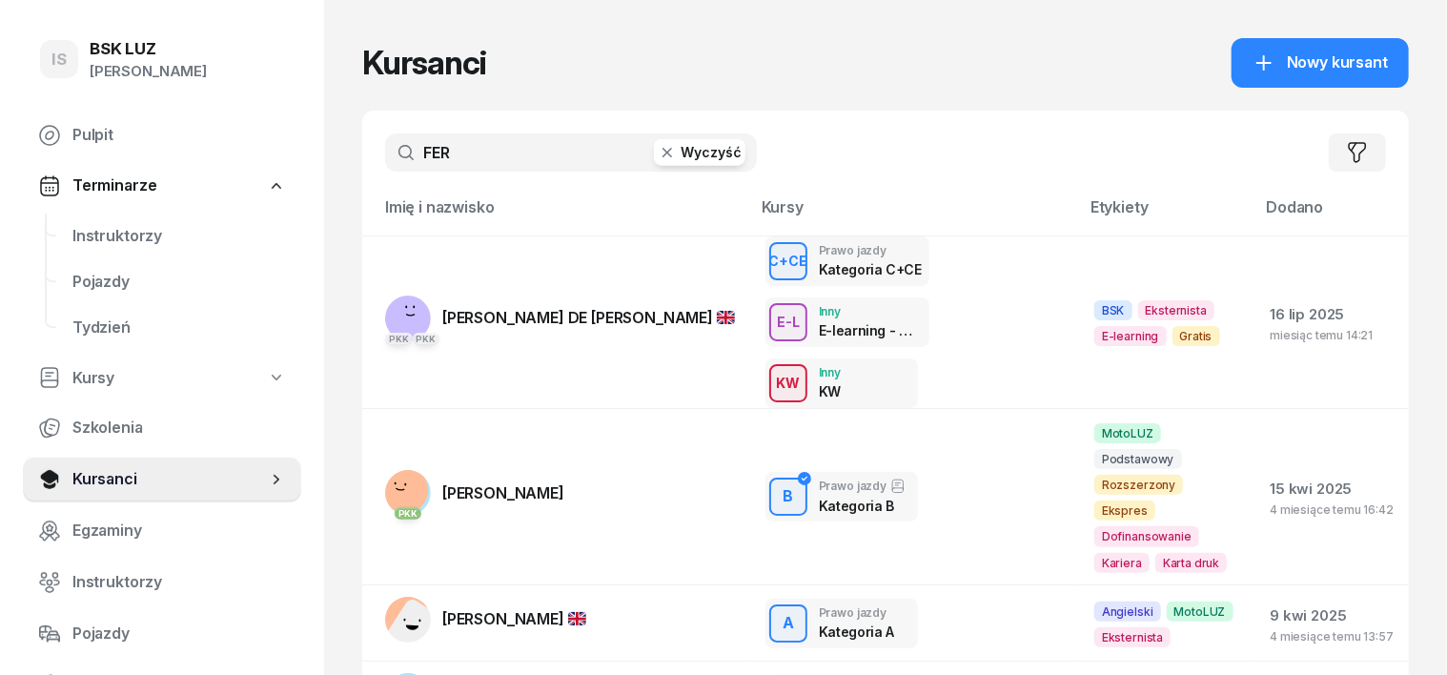
click at [658, 155] on icon "button" at bounding box center [667, 152] width 19 height 19
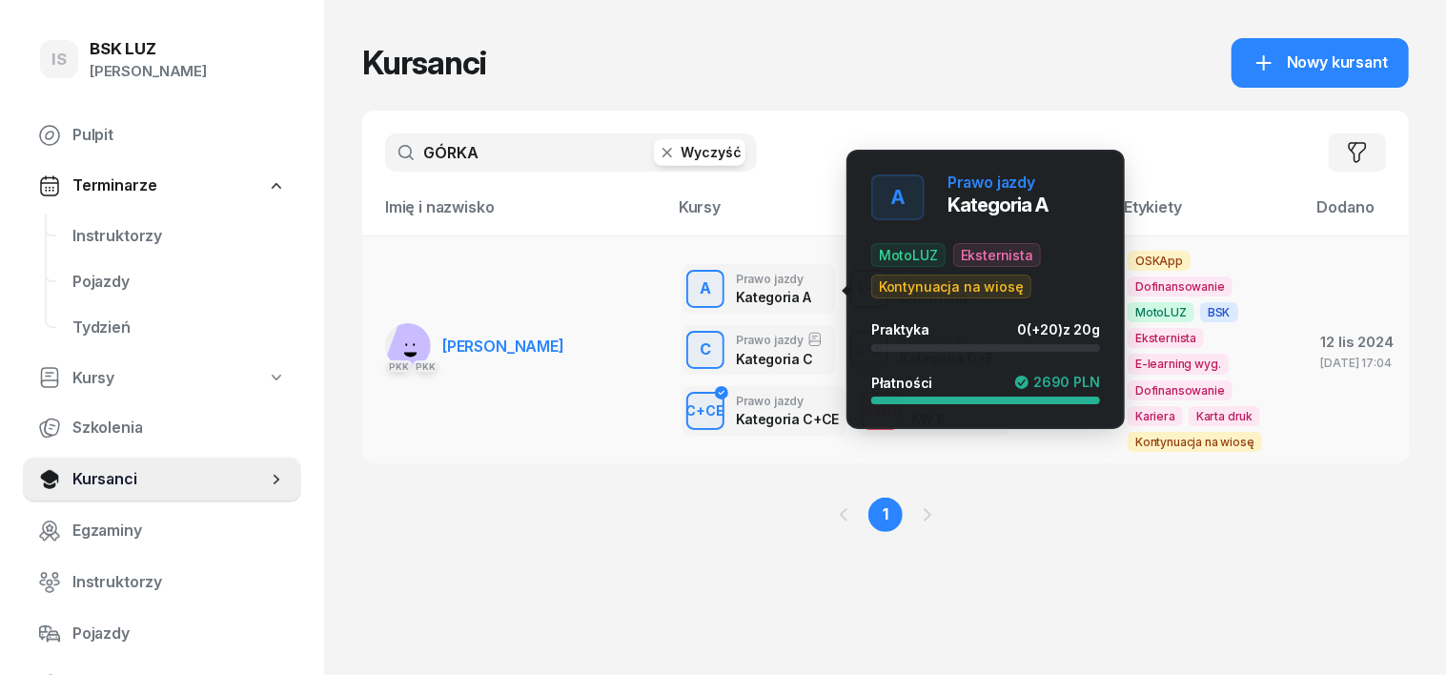
type input "GÓRKA"
click at [692, 295] on div "A" at bounding box center [705, 289] width 27 height 32
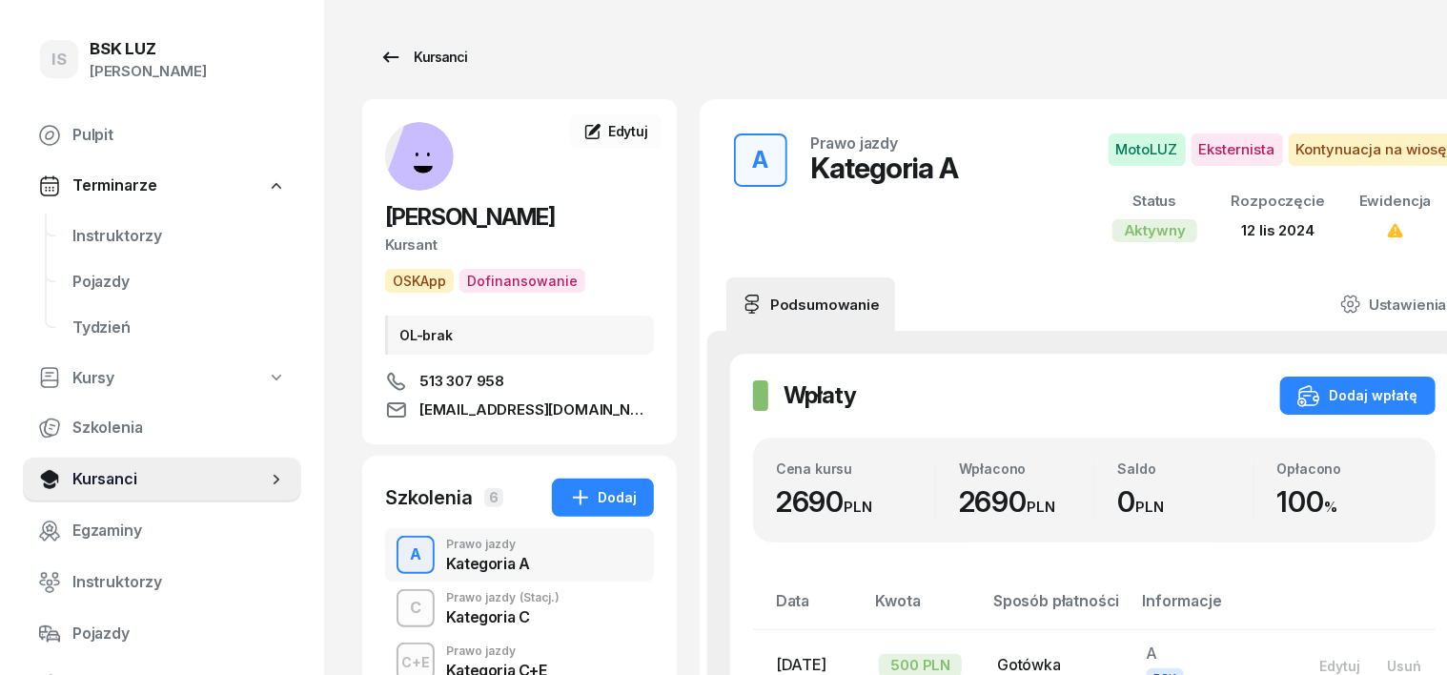
click at [379, 56] on div "Kursanci" at bounding box center [423, 57] width 88 height 23
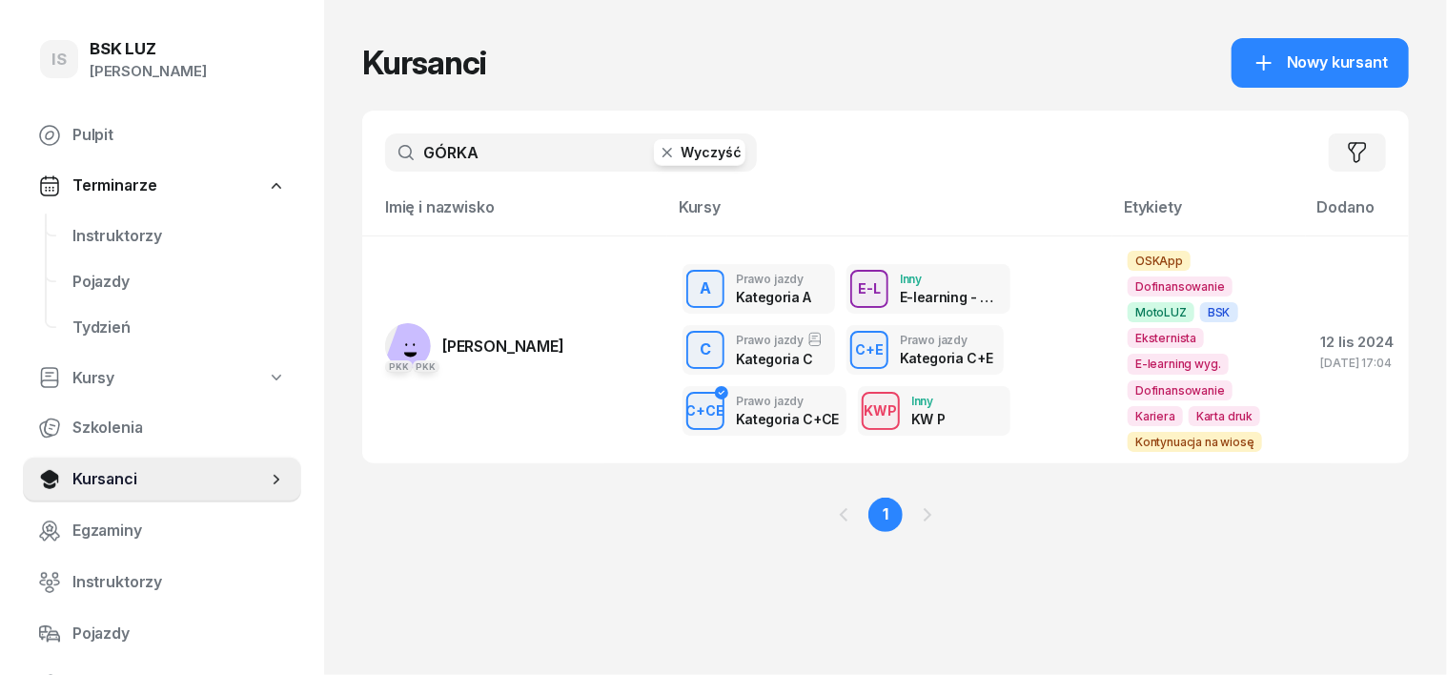
click at [663, 153] on icon "button" at bounding box center [668, 153] width 10 height 10
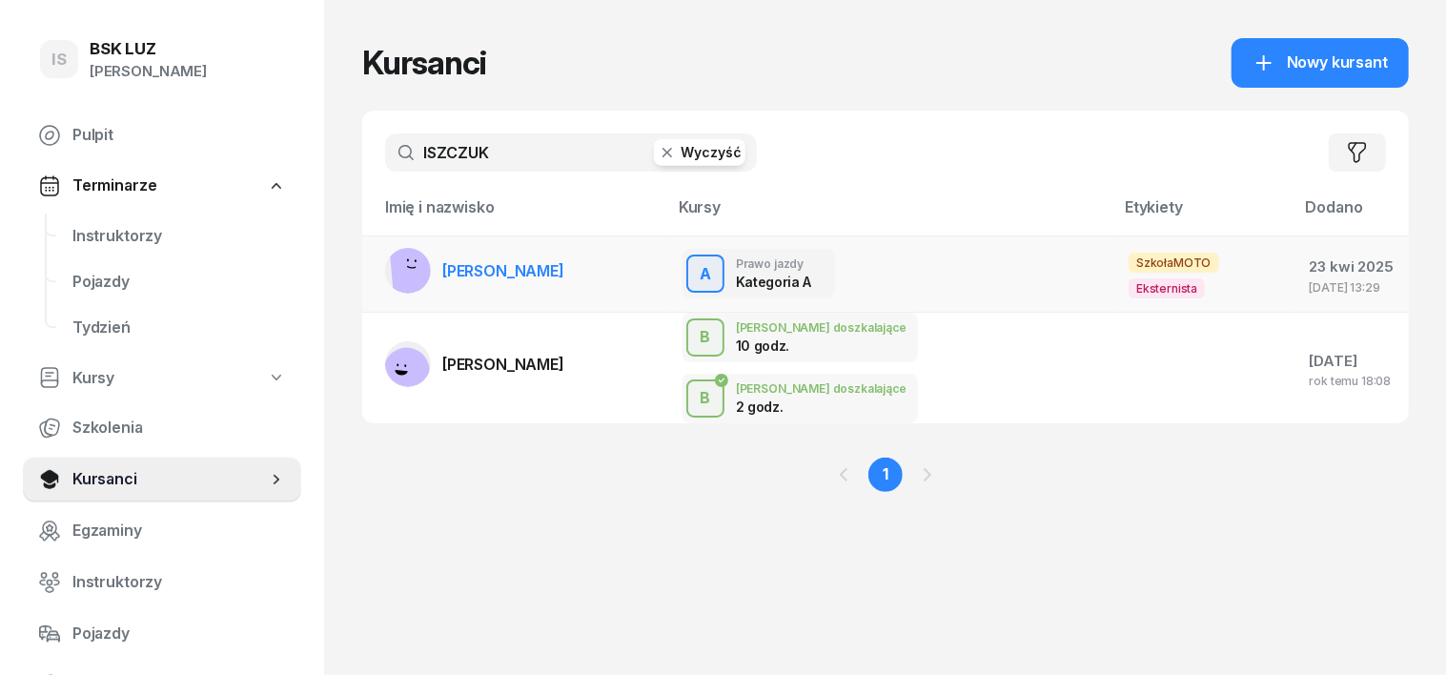
type input "ISZCZUK"
click at [390, 266] on rect at bounding box center [417, 271] width 54 height 54
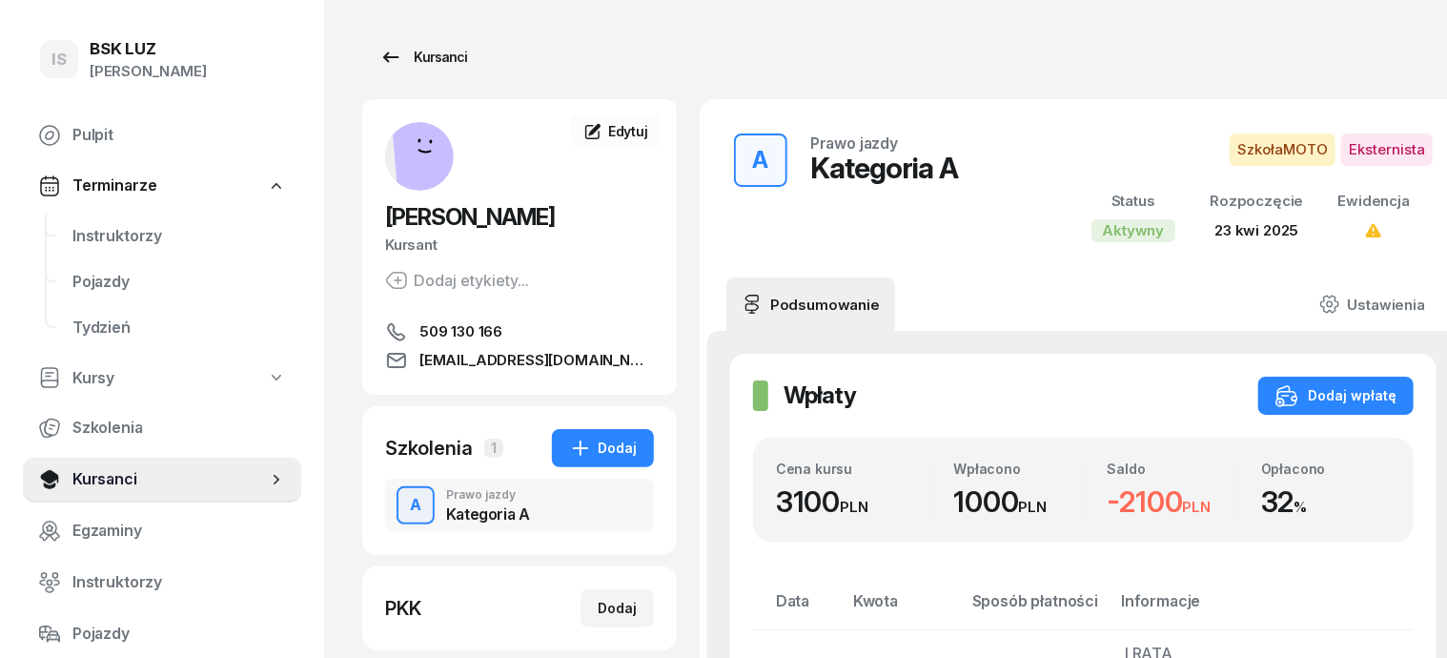
click at [396, 47] on div "Kursanci" at bounding box center [423, 57] width 88 height 23
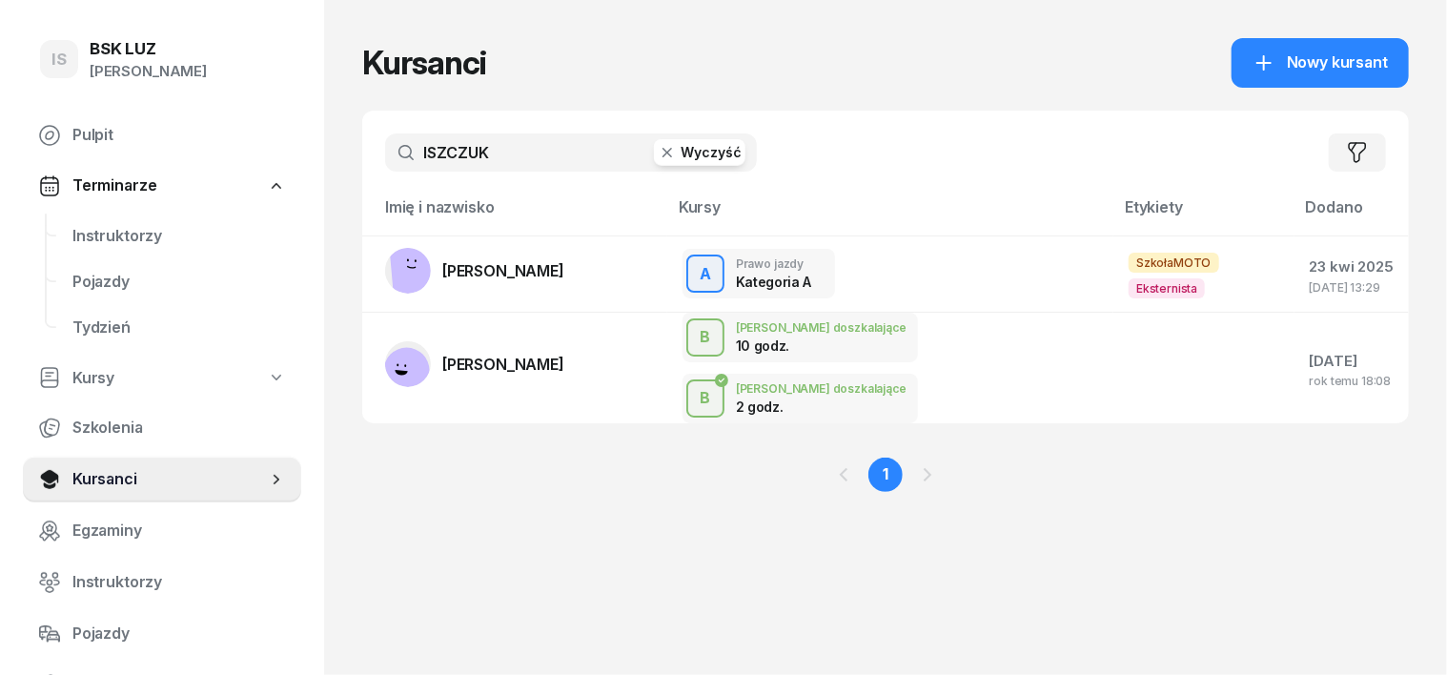
click at [658, 156] on icon "button" at bounding box center [667, 152] width 19 height 19
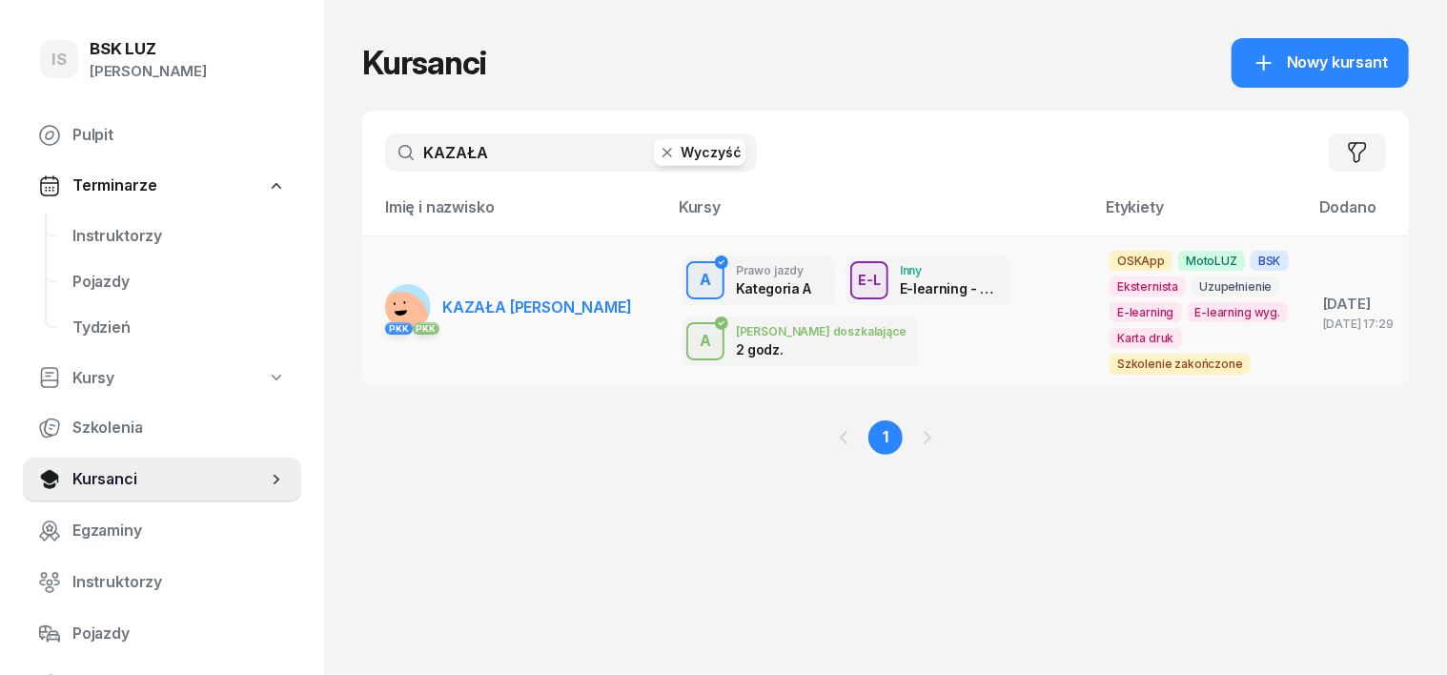
type input "KAZAŁA"
click at [372, 307] on rect at bounding box center [401, 320] width 58 height 58
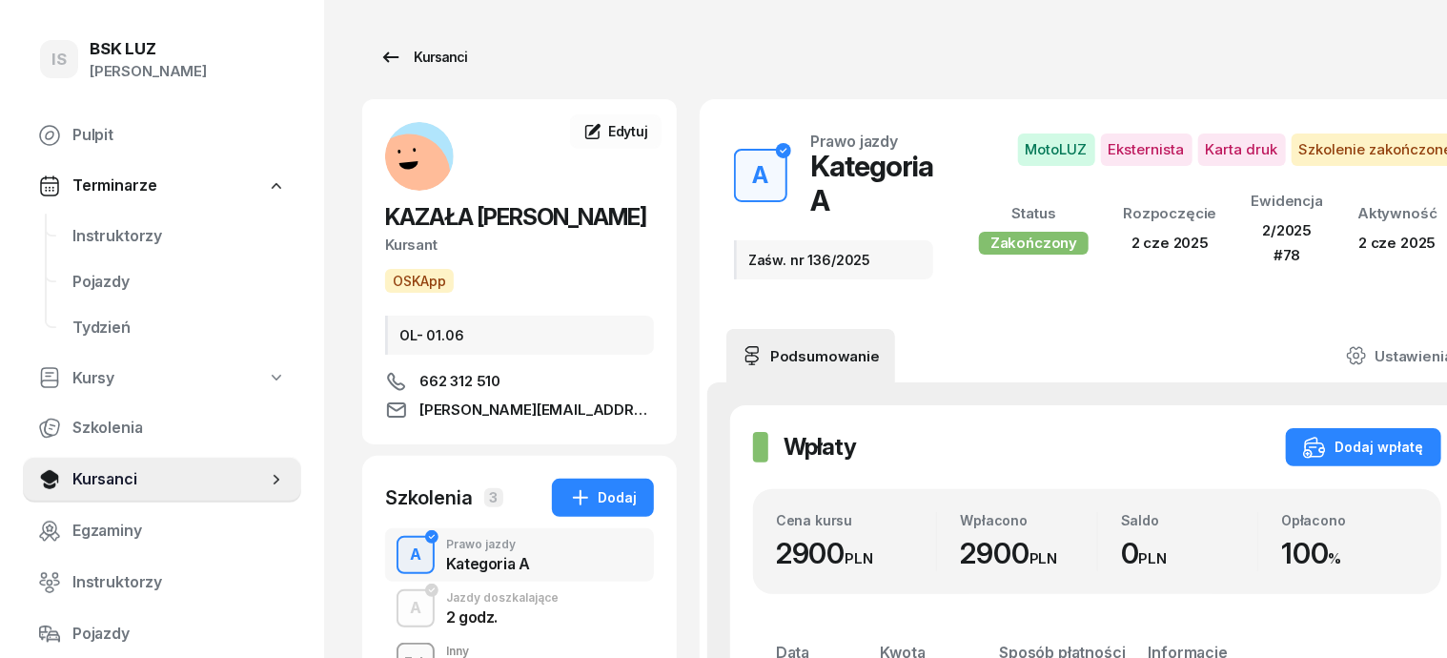
click at [408, 58] on div "Kursanci" at bounding box center [423, 57] width 88 height 23
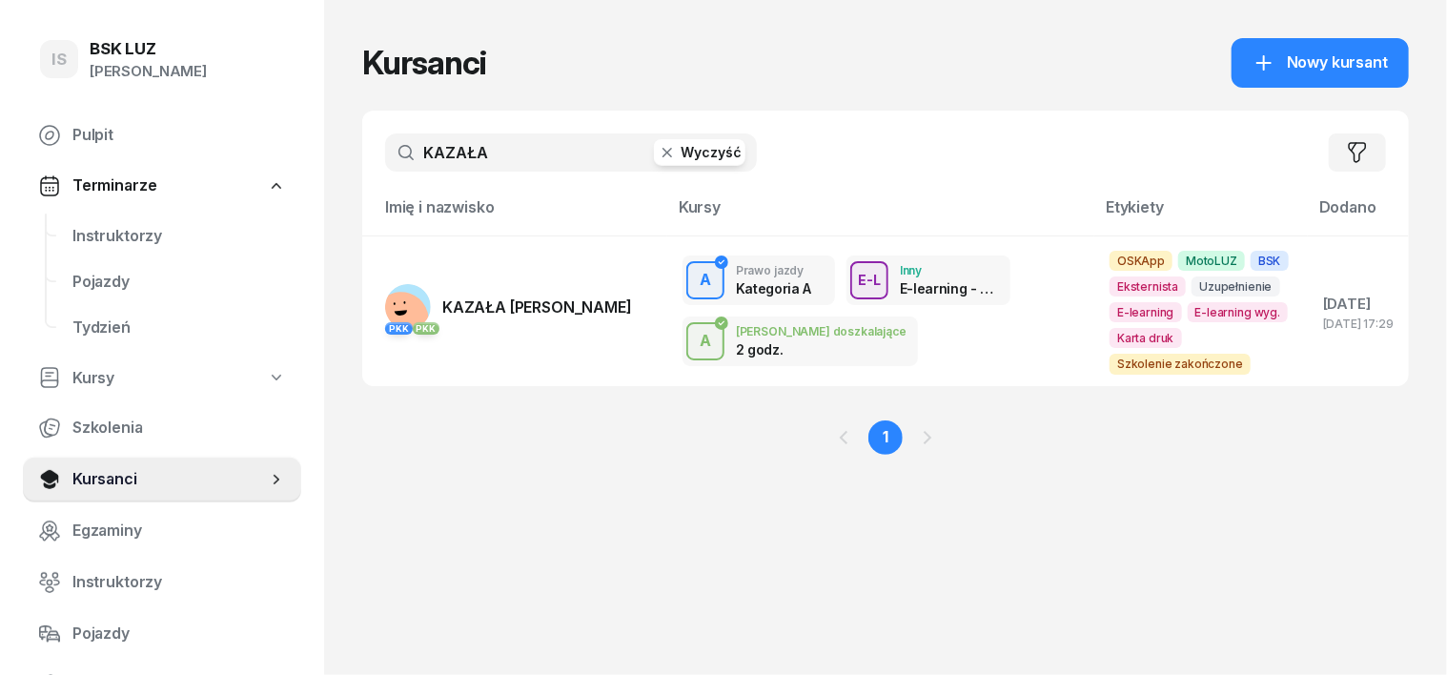
click at [658, 148] on icon "button" at bounding box center [667, 152] width 19 height 19
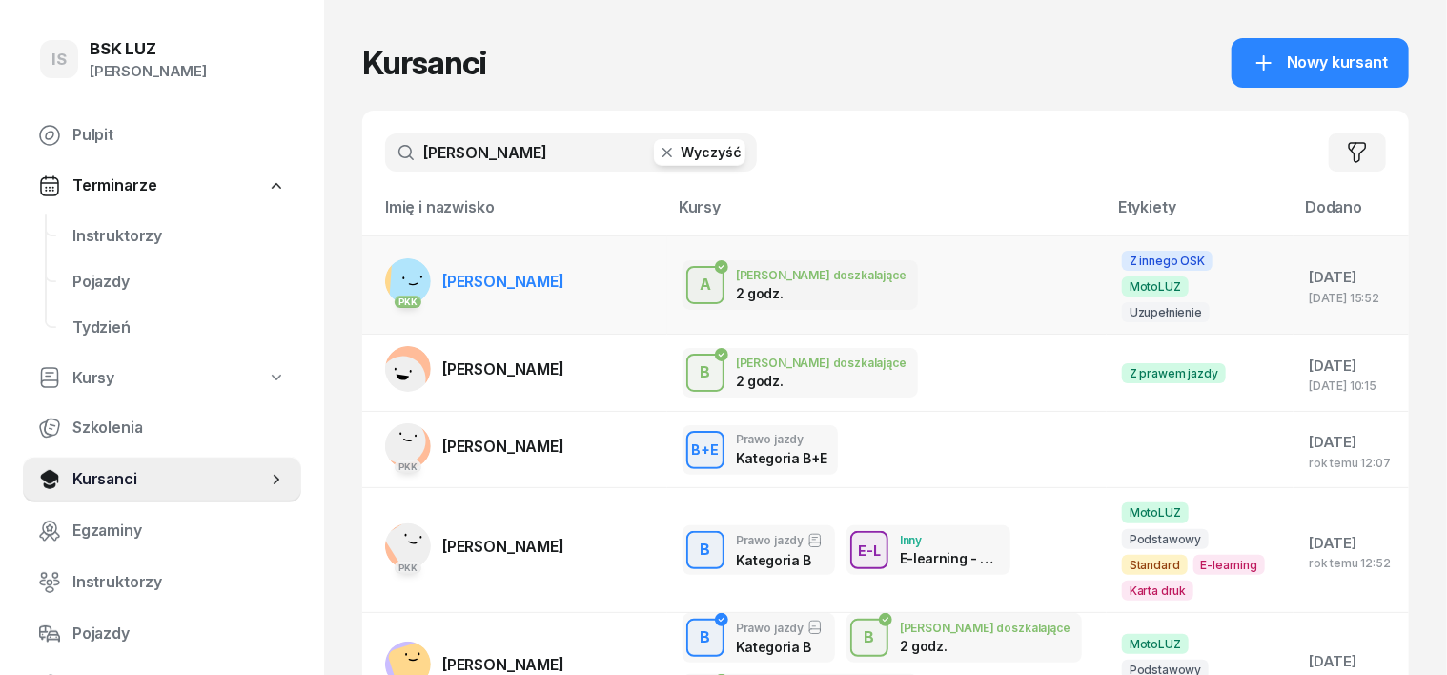
type input "KRAWCZYK"
click at [389, 269] on rect at bounding box center [415, 282] width 53 height 53
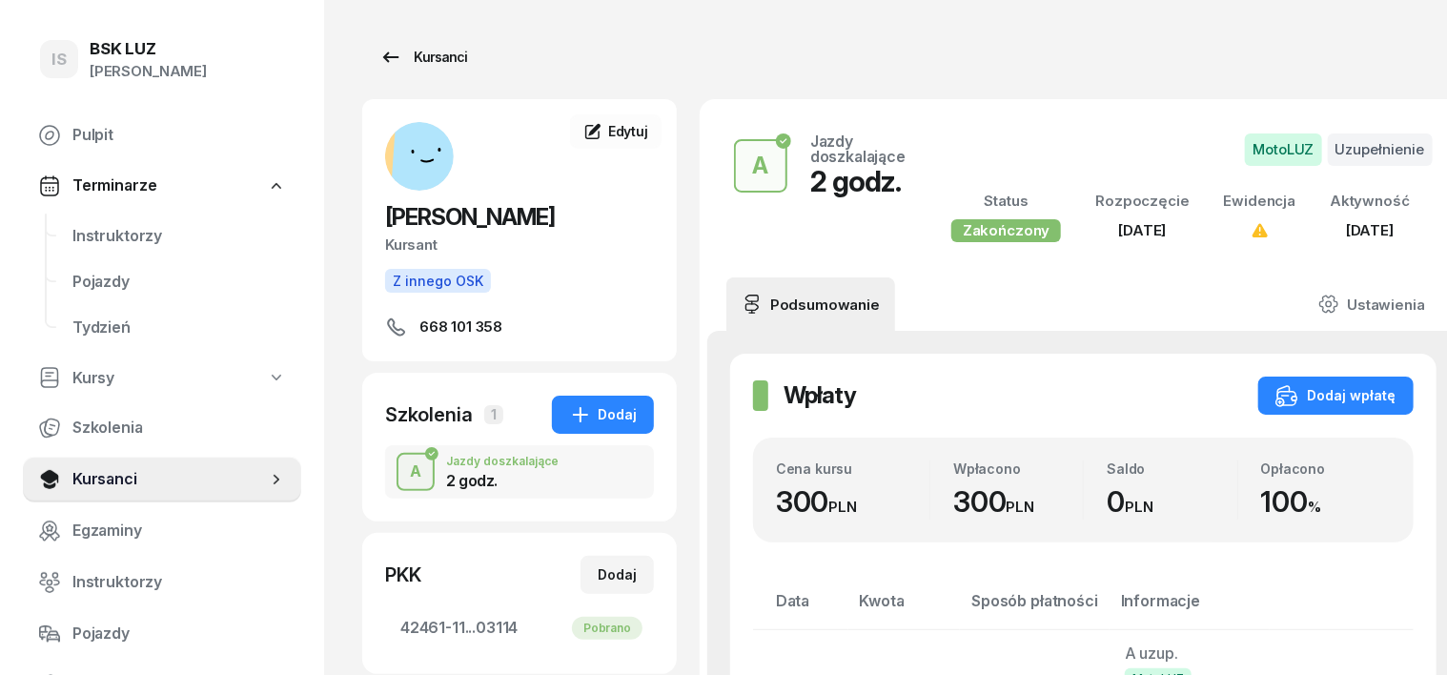
click at [413, 60] on div "Kursanci" at bounding box center [423, 57] width 88 height 23
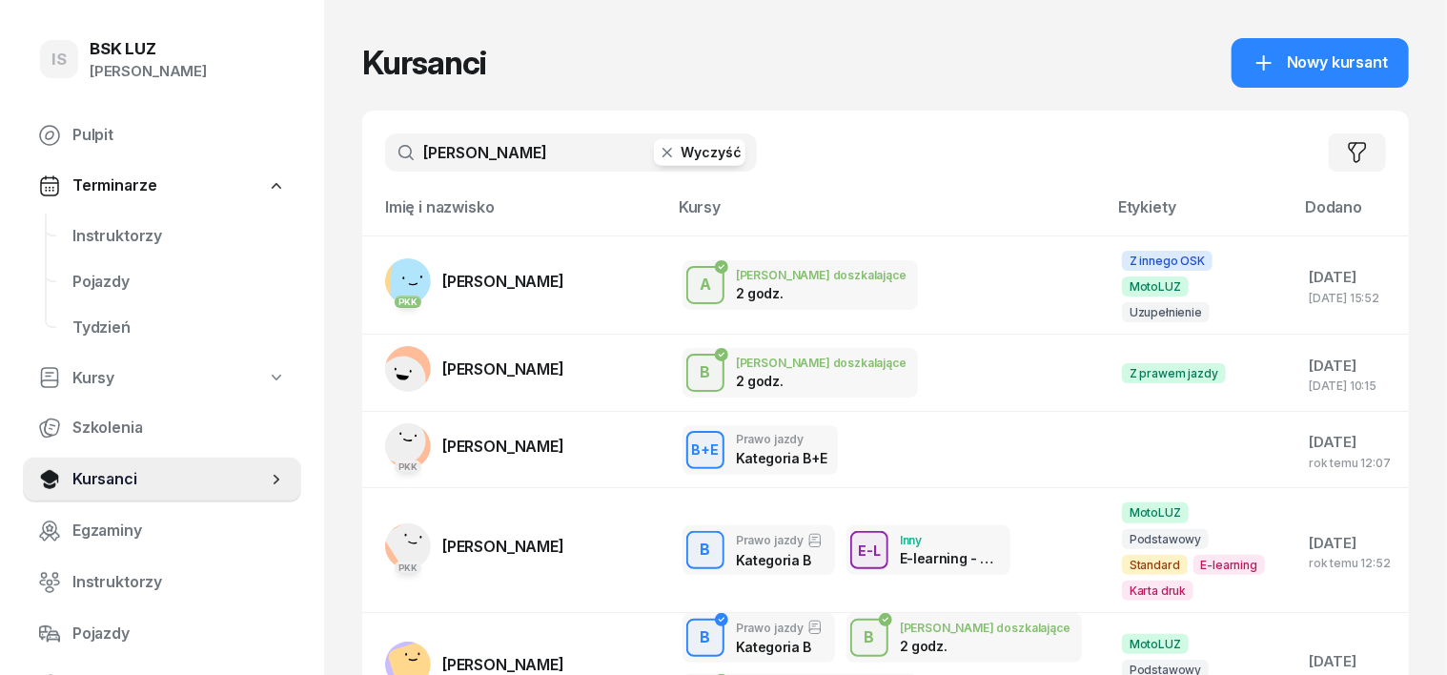
click at [658, 153] on icon "button" at bounding box center [667, 152] width 19 height 19
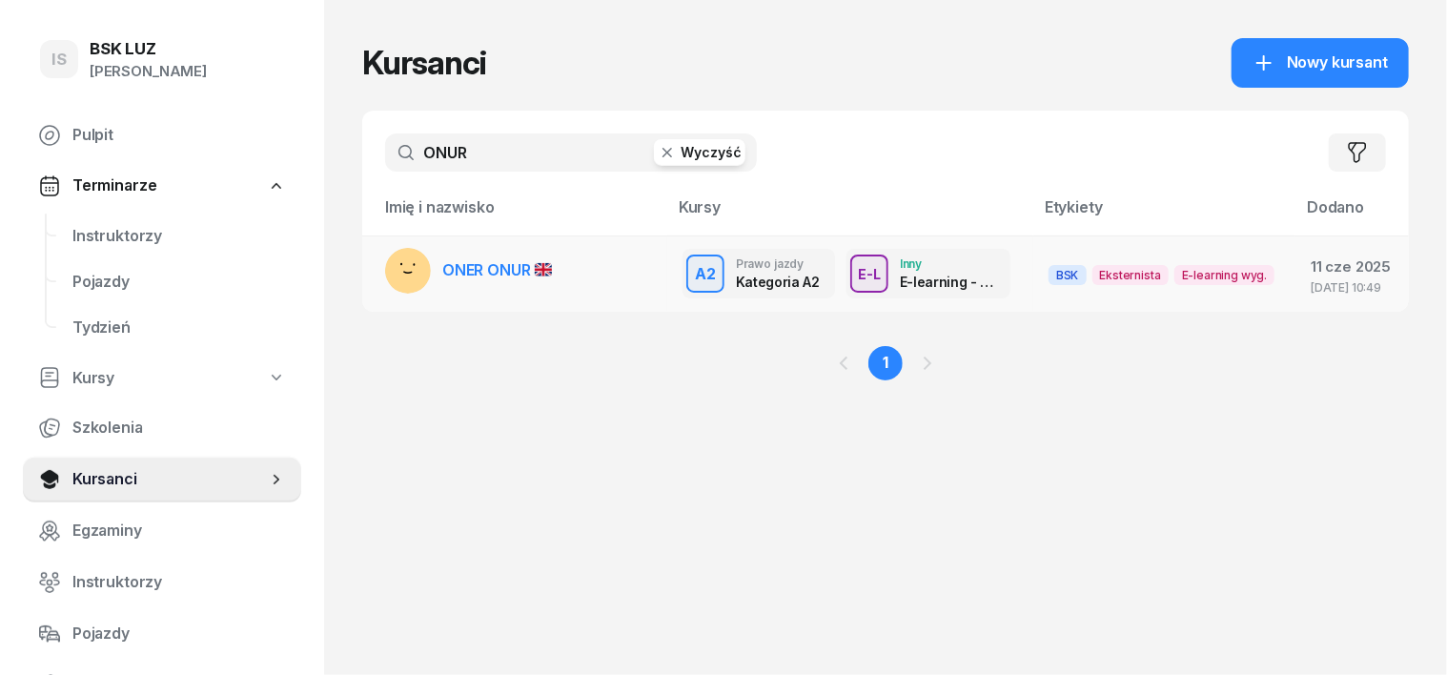
type input "ONUR"
click at [379, 271] on rect at bounding box center [410, 271] width 74 height 74
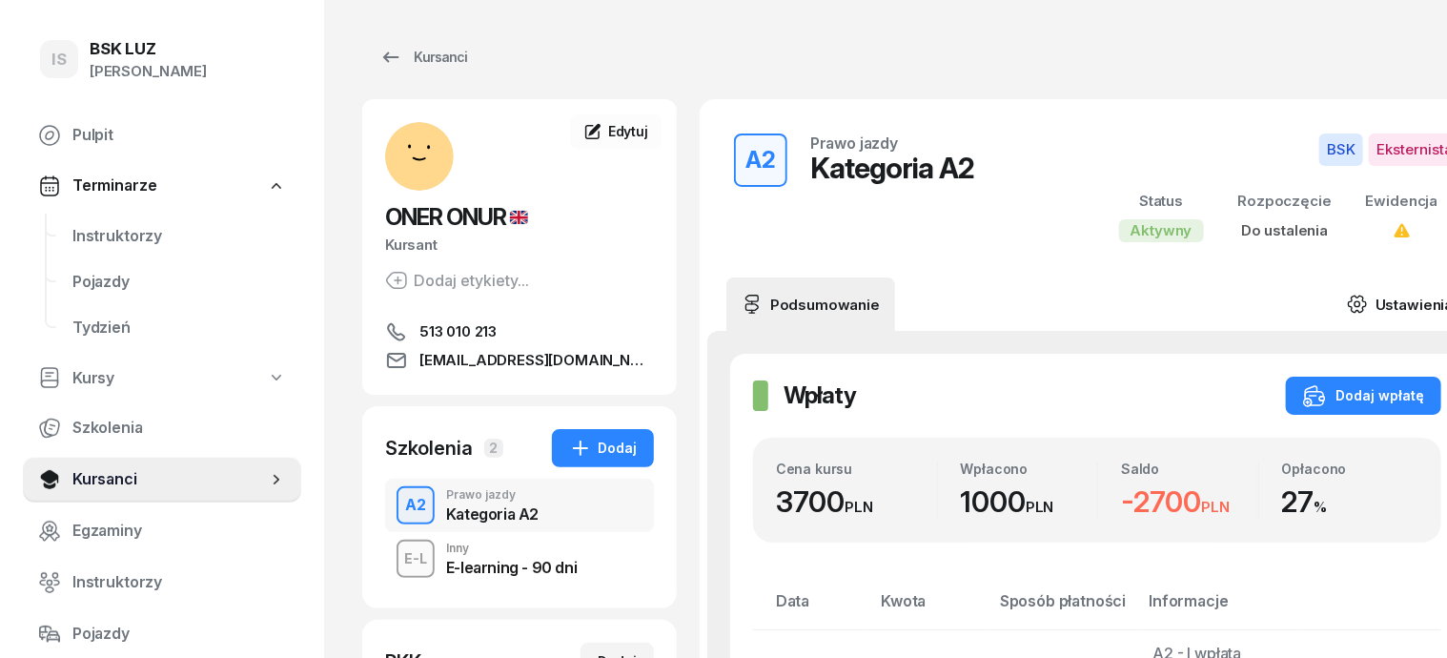
click at [1347, 305] on icon at bounding box center [1357, 304] width 21 height 21
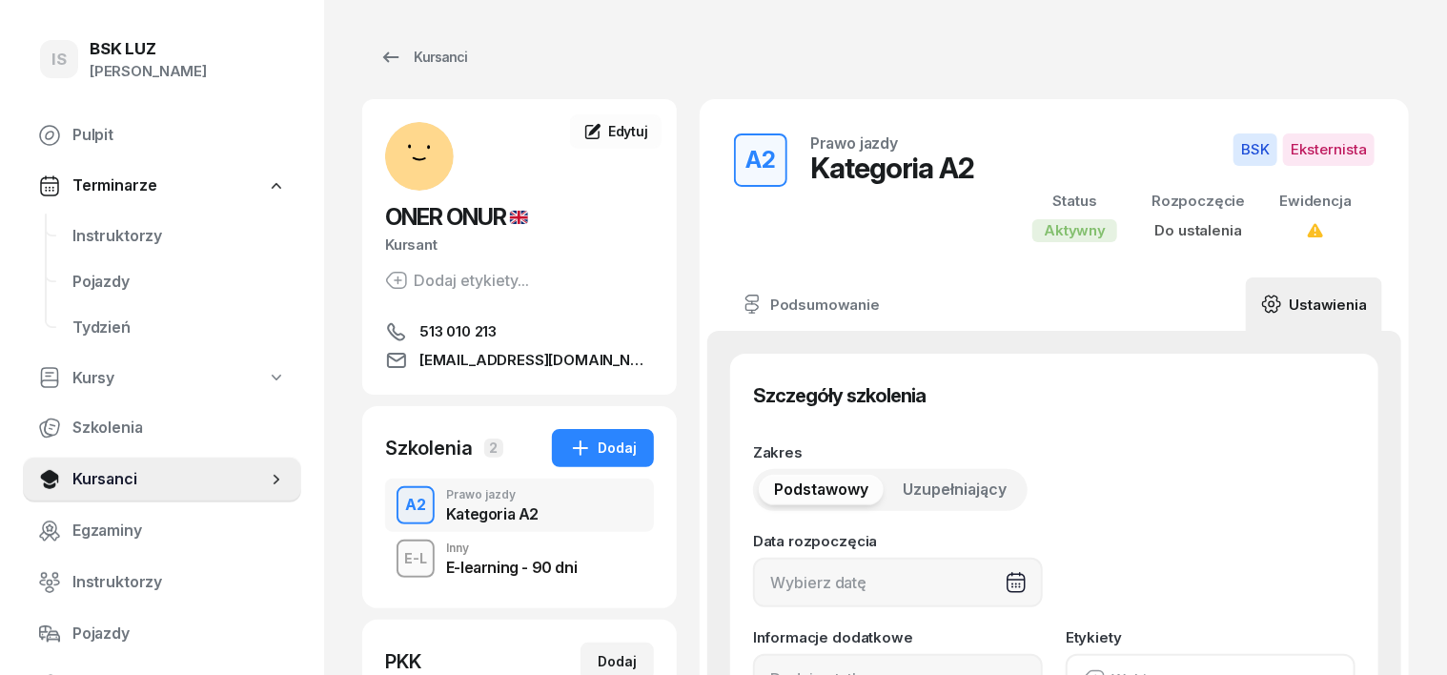
type input "20"
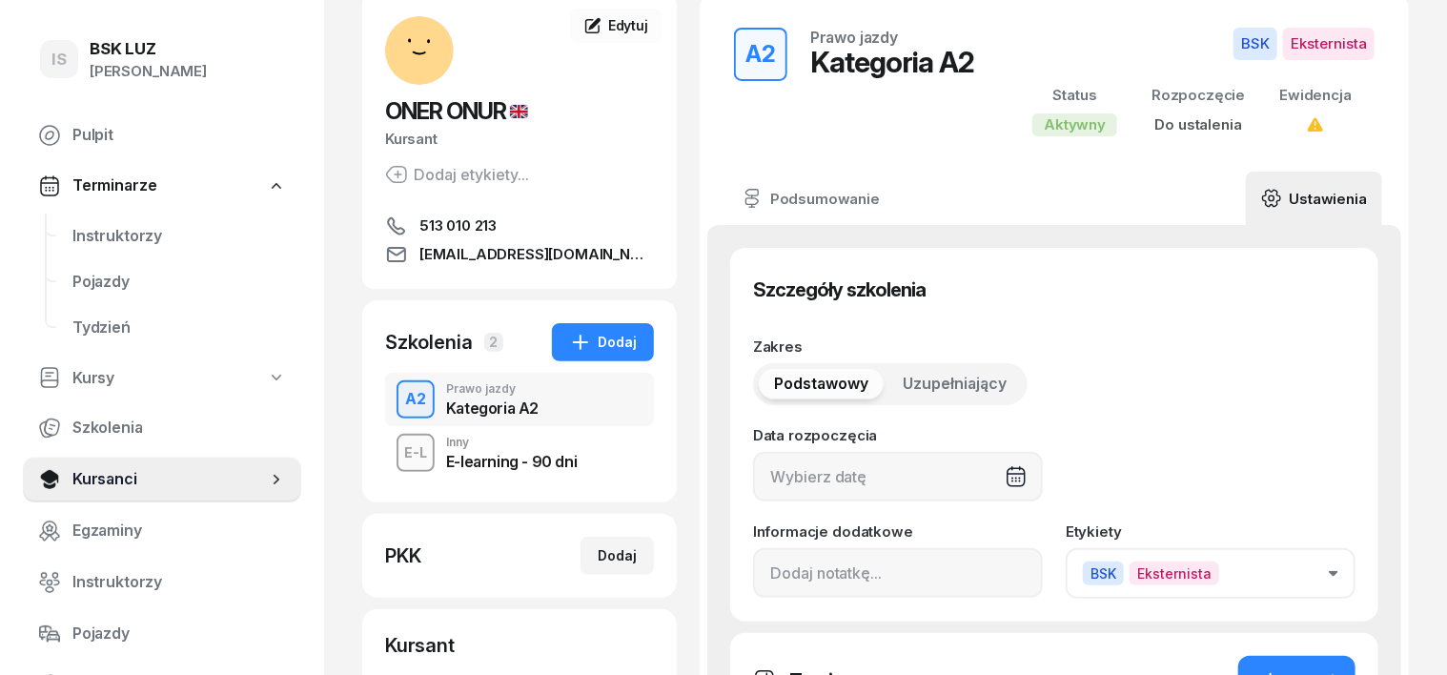
scroll to position [238, 0]
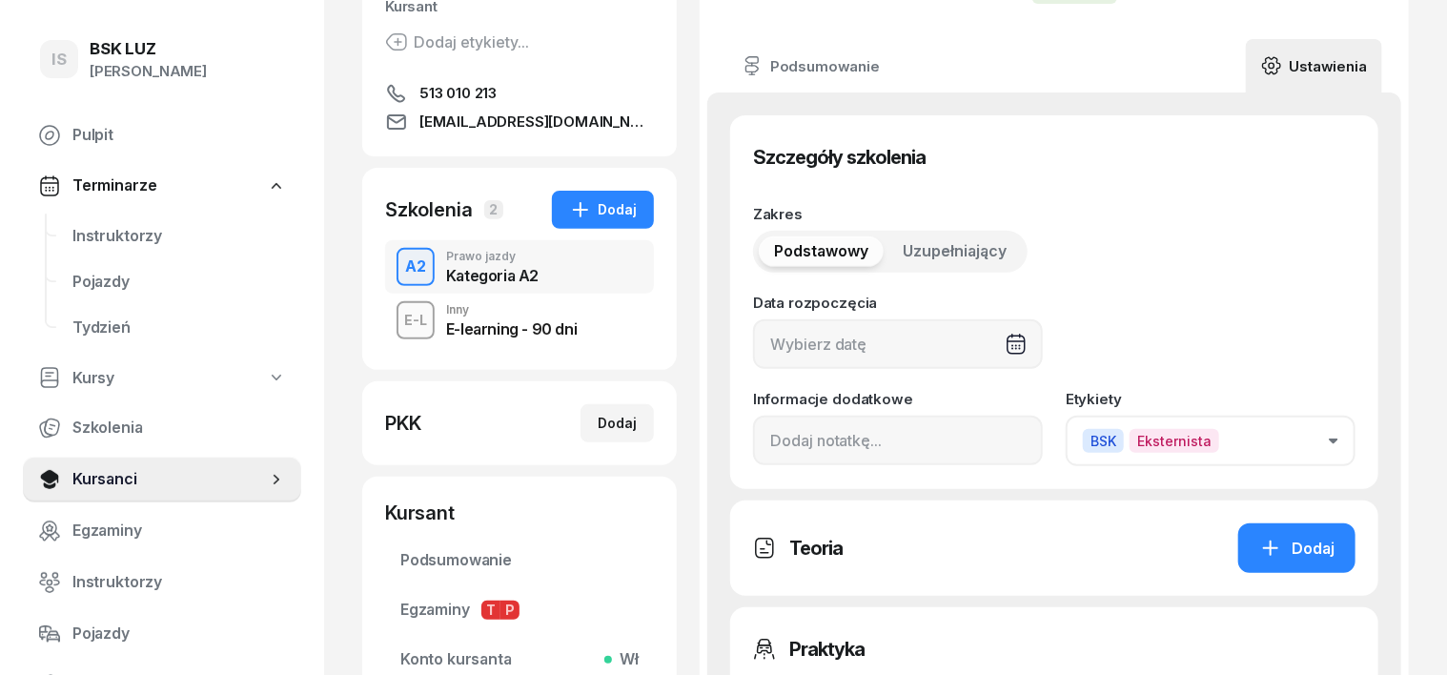
click at [1356, 436] on button "BSK Eksternista" at bounding box center [1211, 441] width 290 height 51
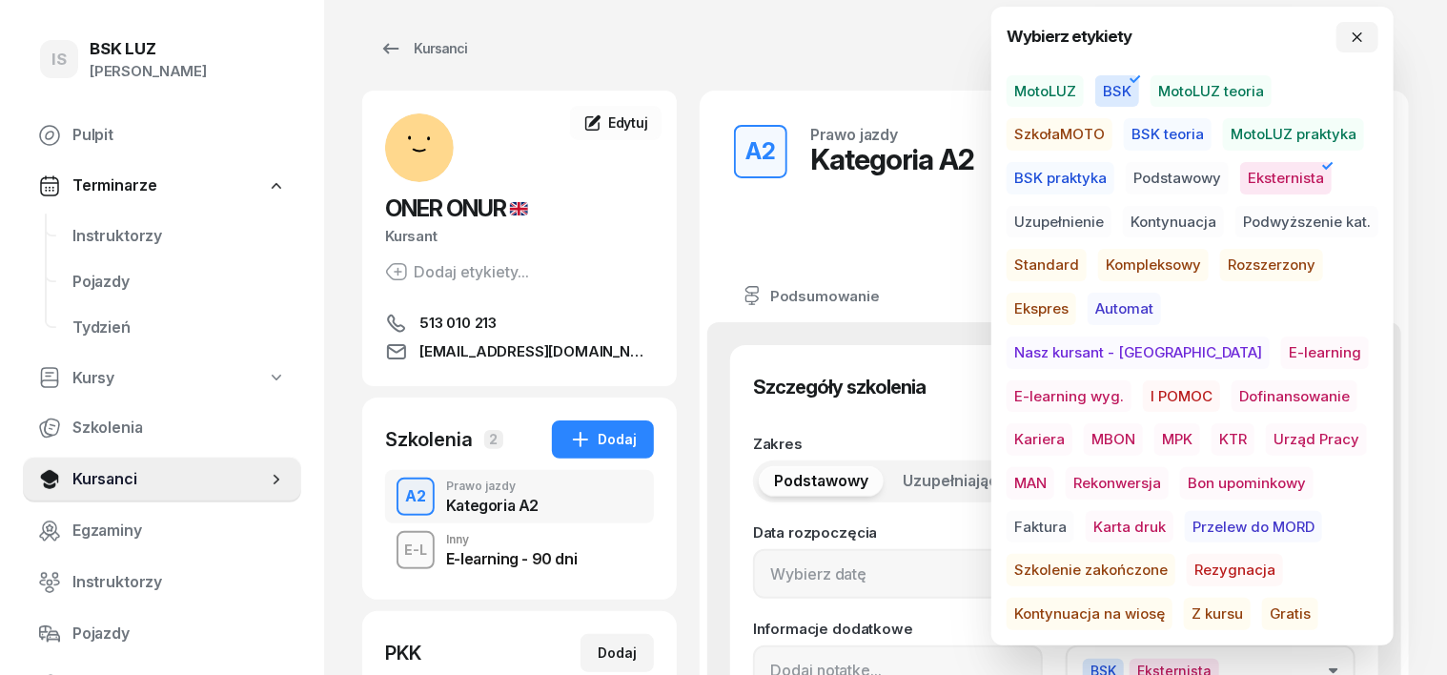
scroll to position [0, 0]
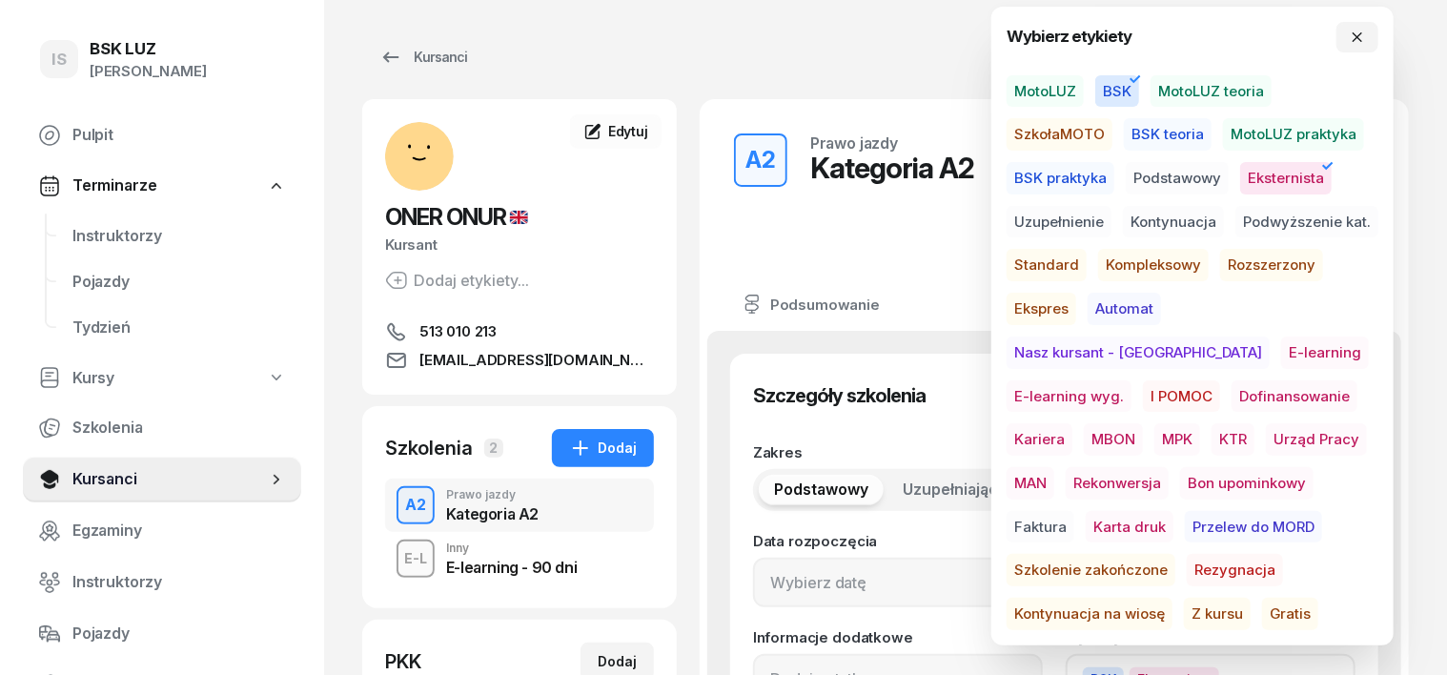
click at [1022, 92] on span "MotoLUZ" at bounding box center [1045, 91] width 77 height 32
click at [1114, 84] on span "BSK" at bounding box center [1118, 91] width 44 height 32
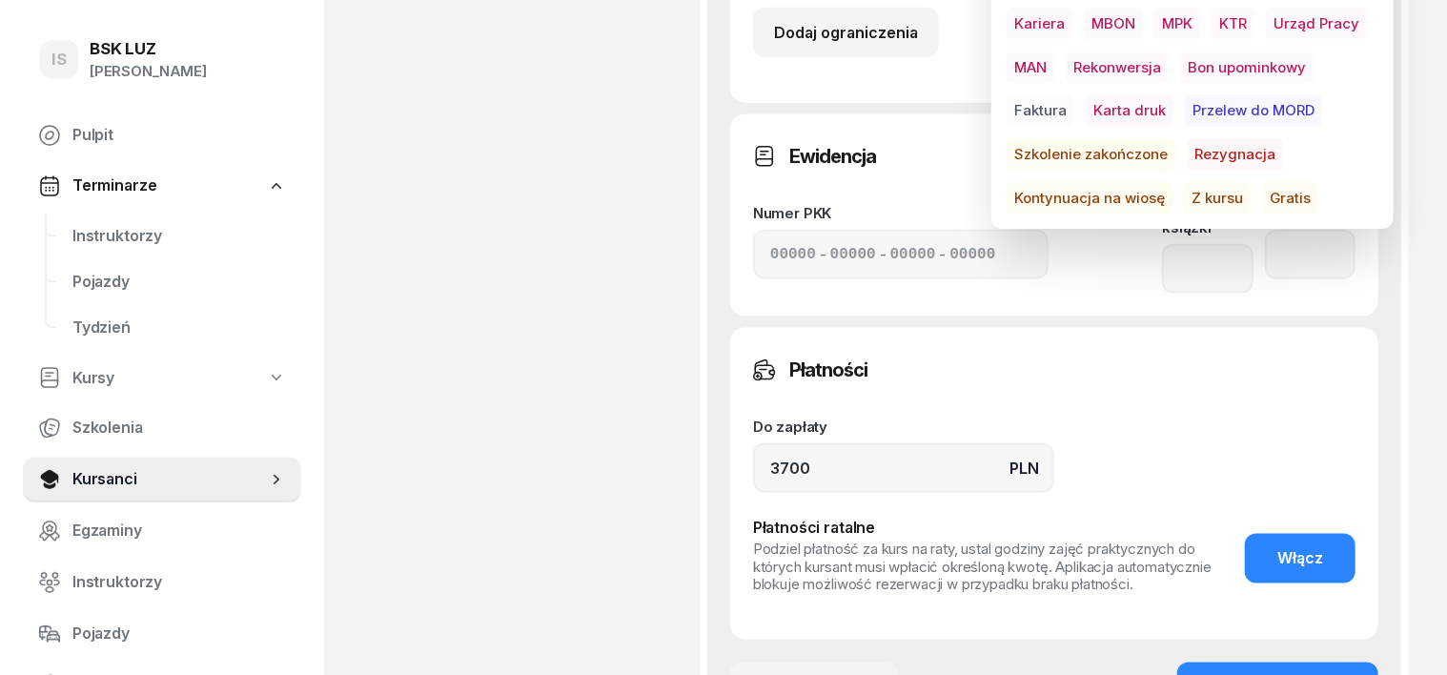
scroll to position [1311, 0]
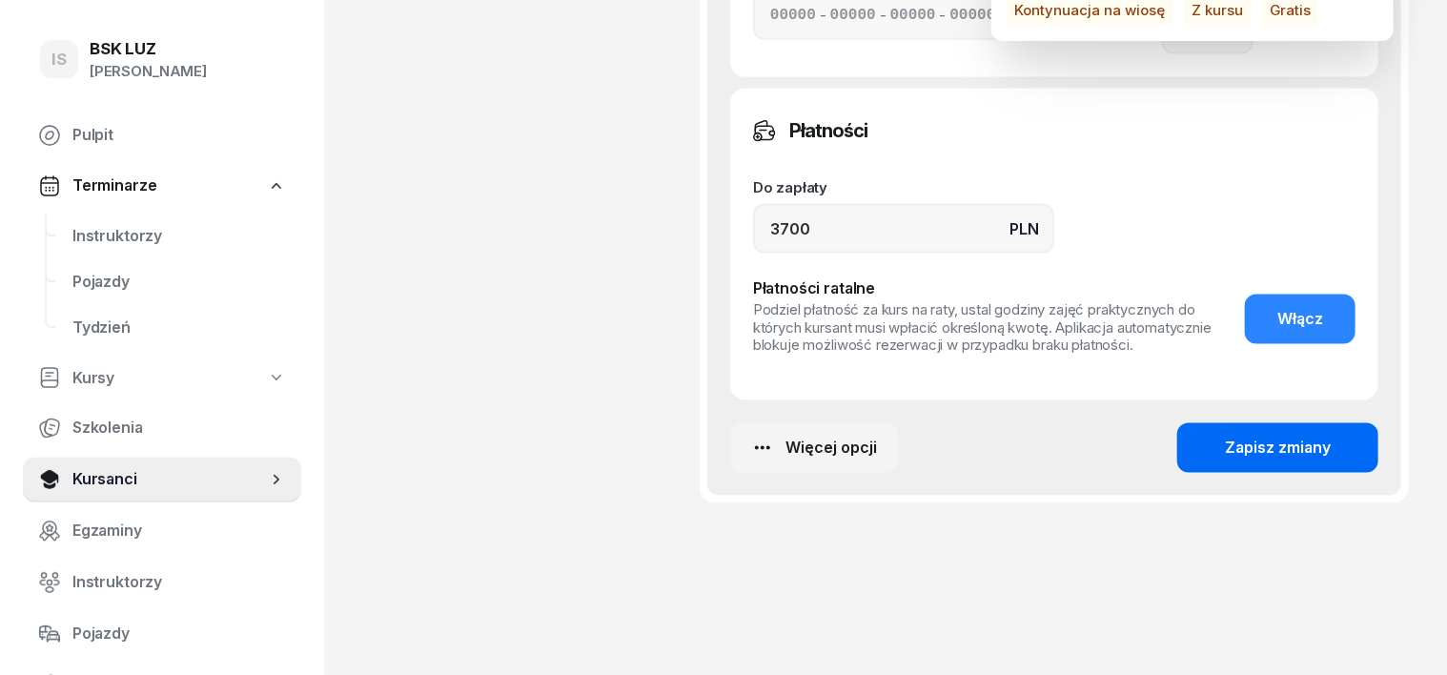
click at [1331, 436] on div "Zapisz zmiany" at bounding box center [1278, 448] width 106 height 25
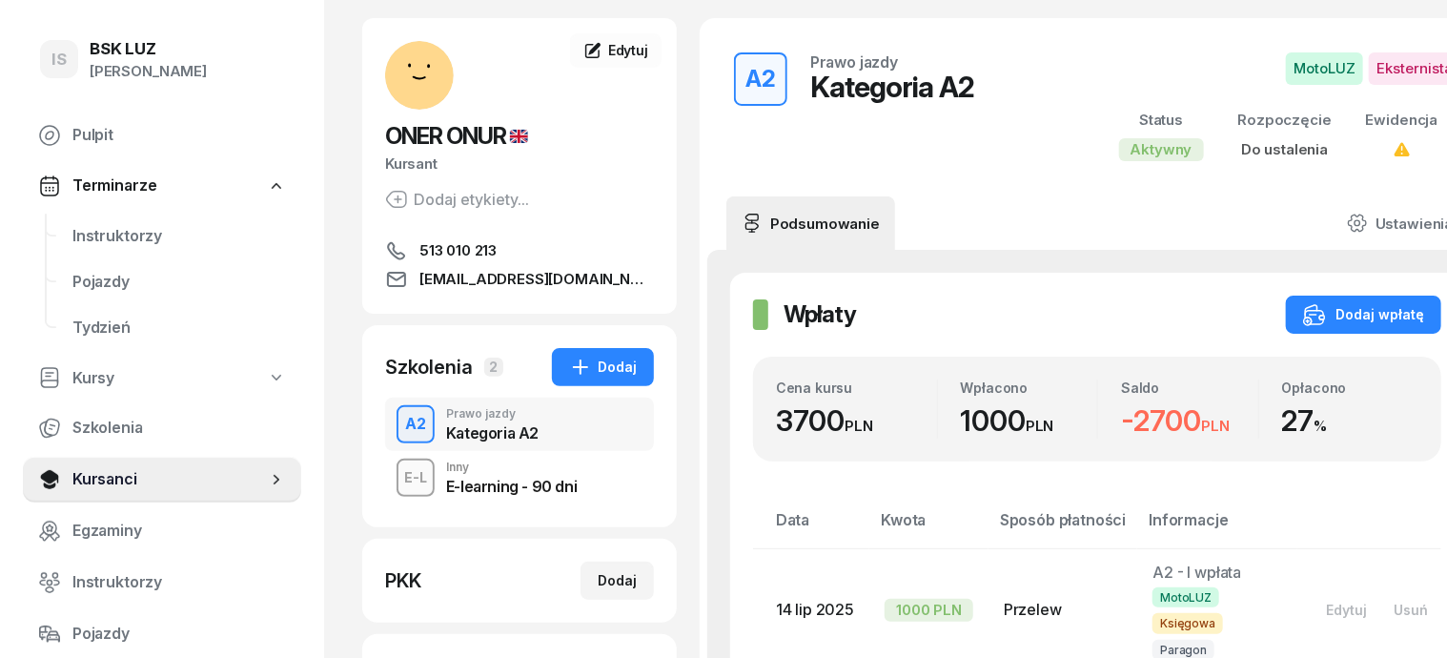
scroll to position [0, 0]
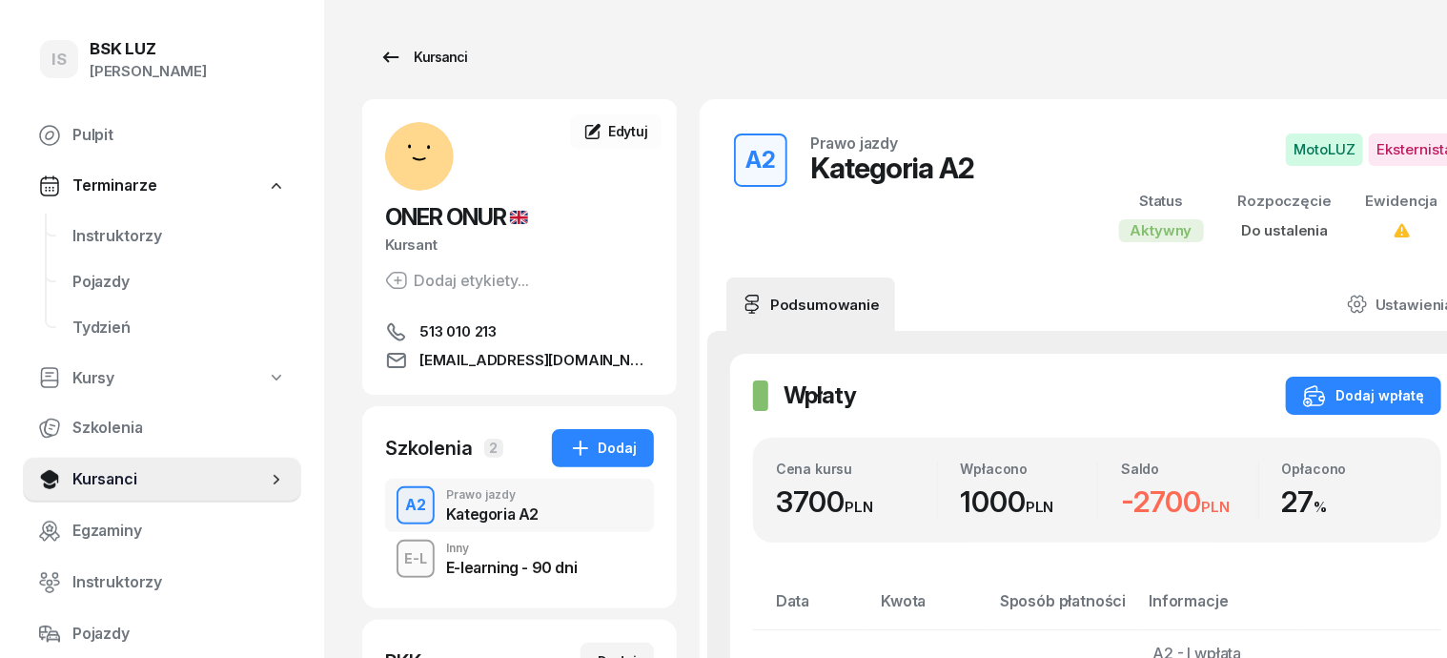
click at [402, 61] on div "Kursanci" at bounding box center [423, 57] width 88 height 23
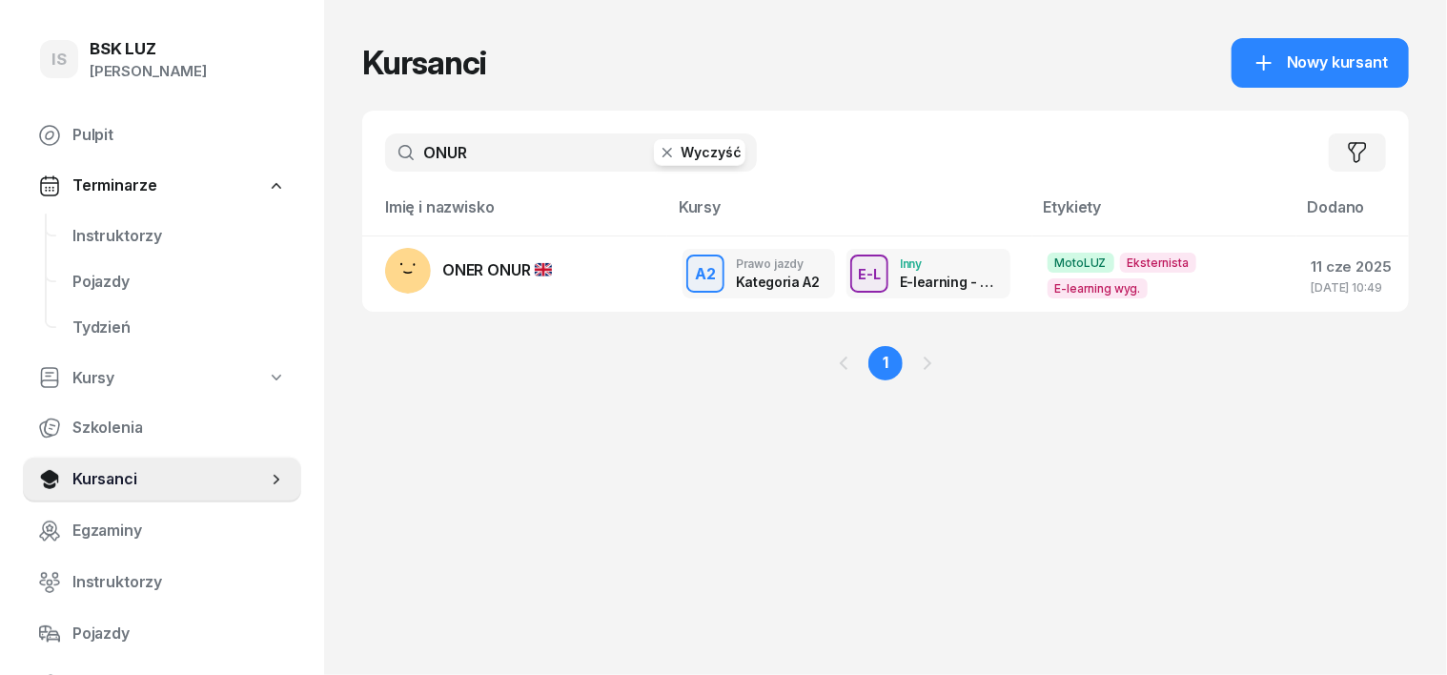
click at [654, 161] on button "Wyczyść" at bounding box center [700, 152] width 92 height 27
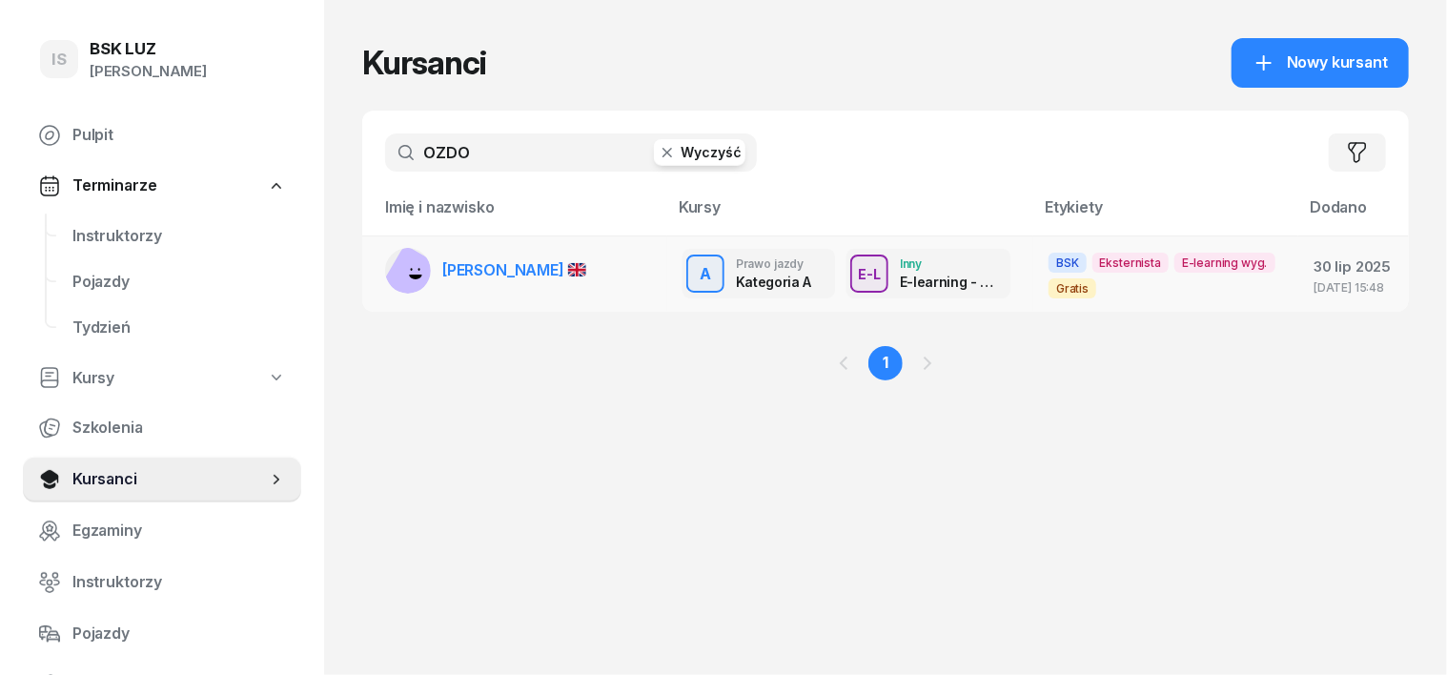
type input "OZDO"
click at [382, 267] on rect at bounding box center [413, 275] width 63 height 63
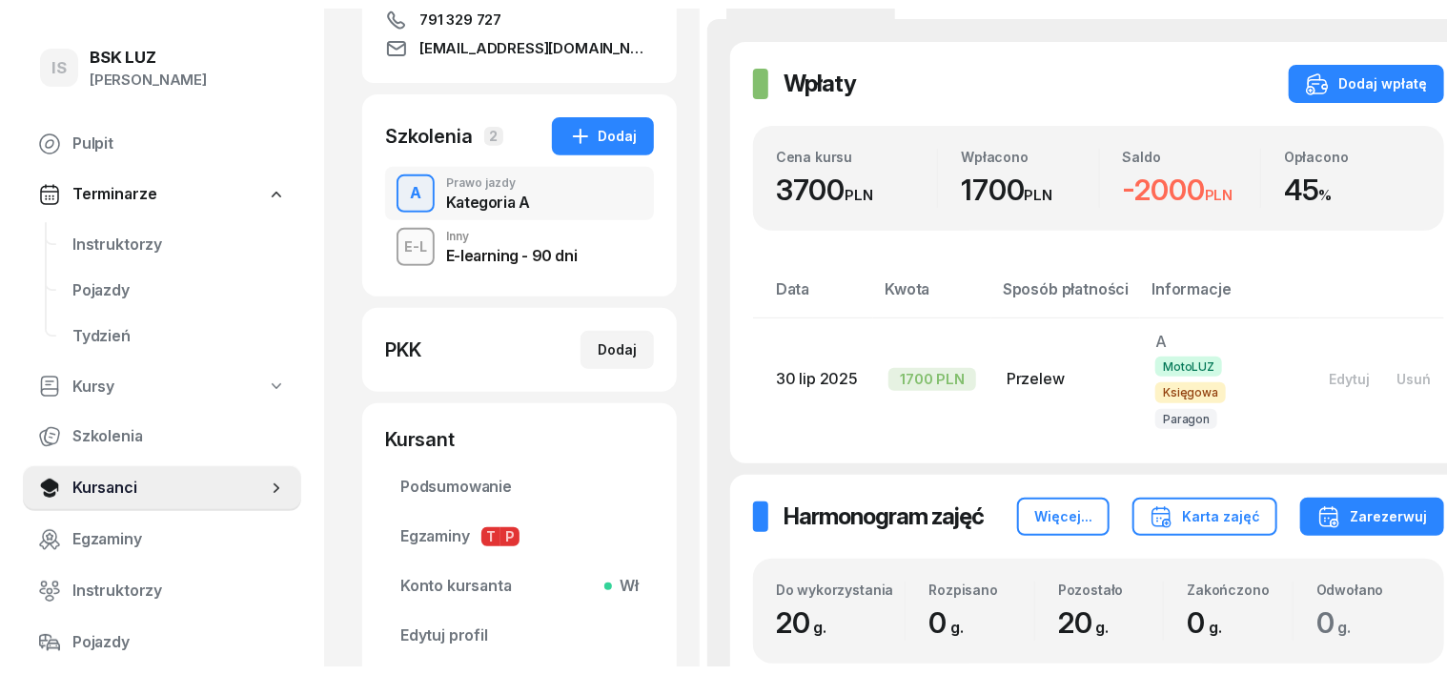
scroll to position [118, 0]
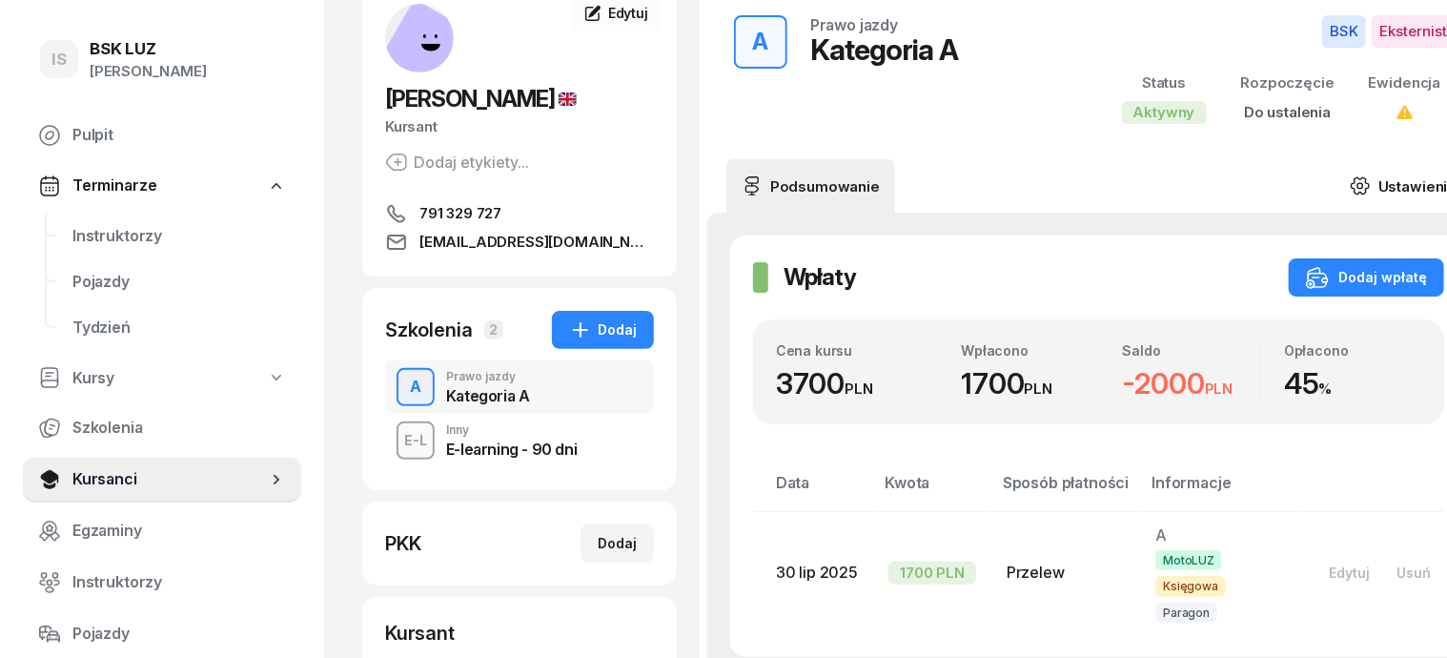
click at [1350, 183] on icon at bounding box center [1360, 185] width 21 height 21
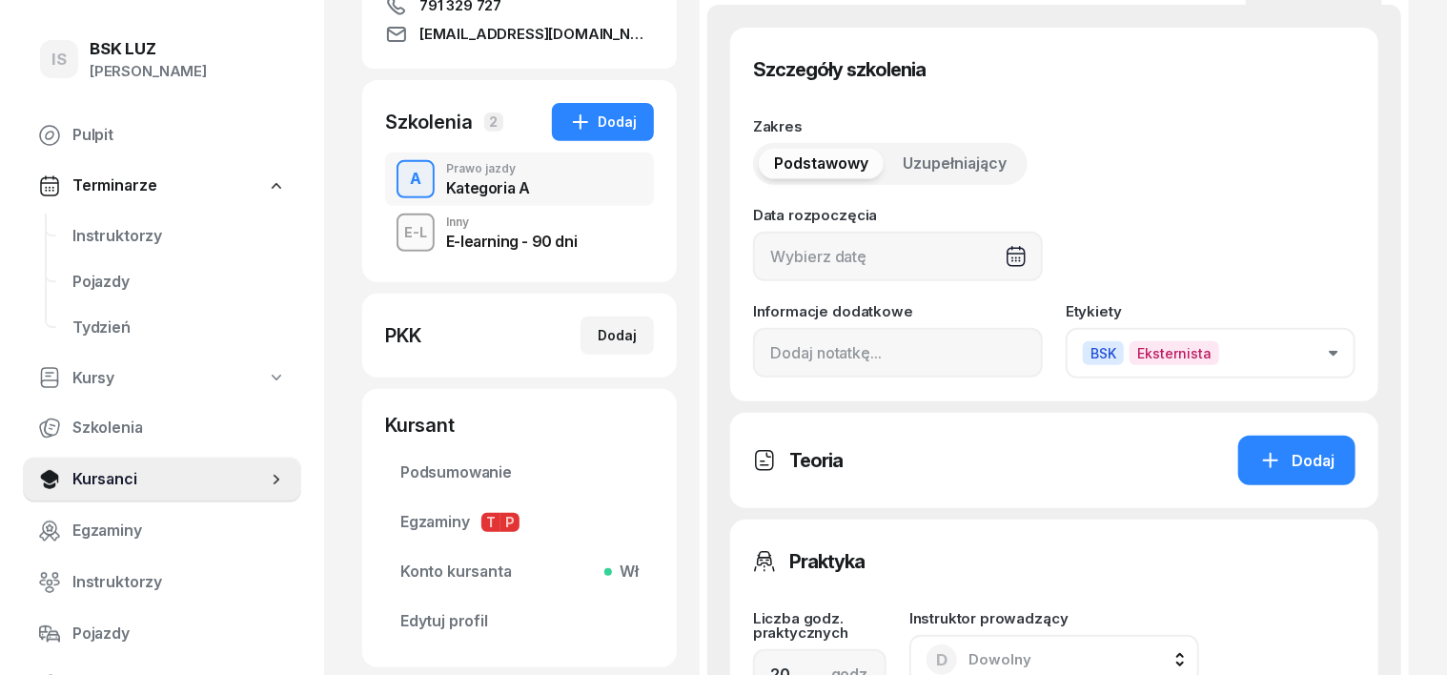
scroll to position [477, 0]
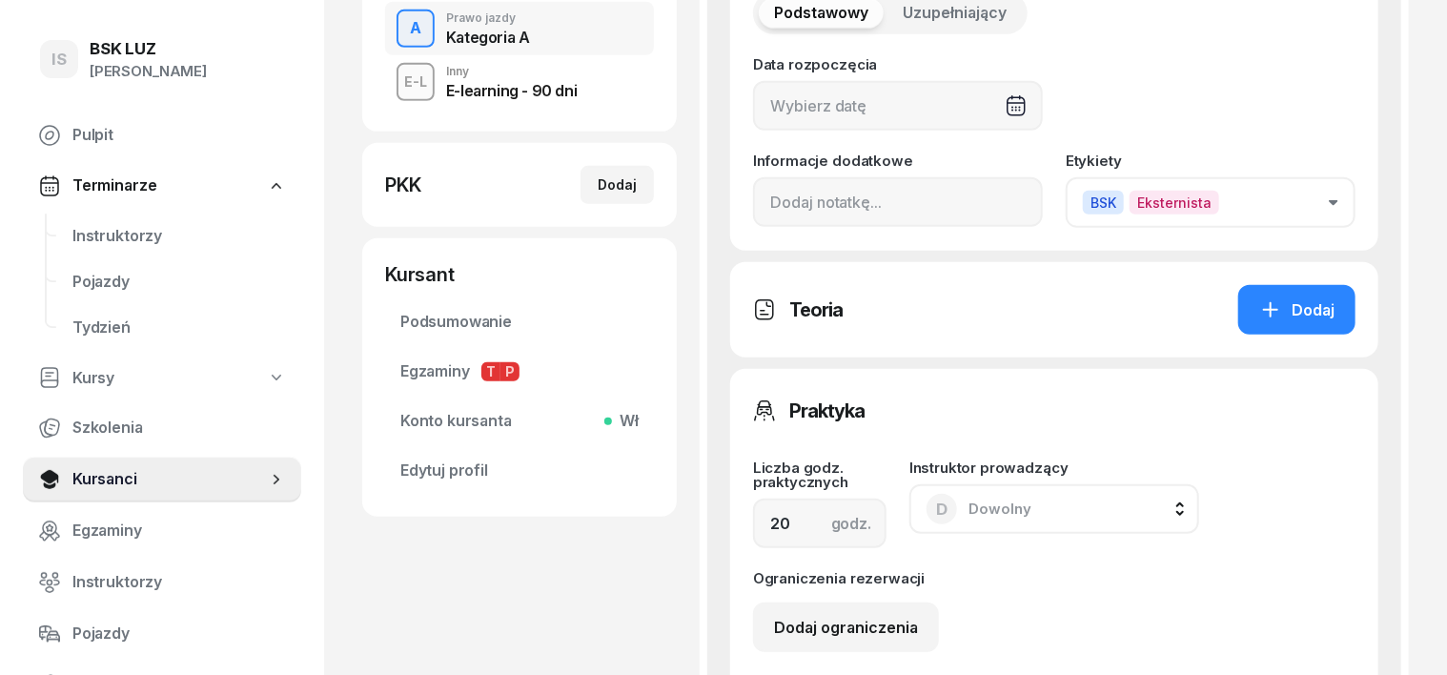
click at [1339, 200] on icon "button" at bounding box center [1334, 203] width 10 height 6
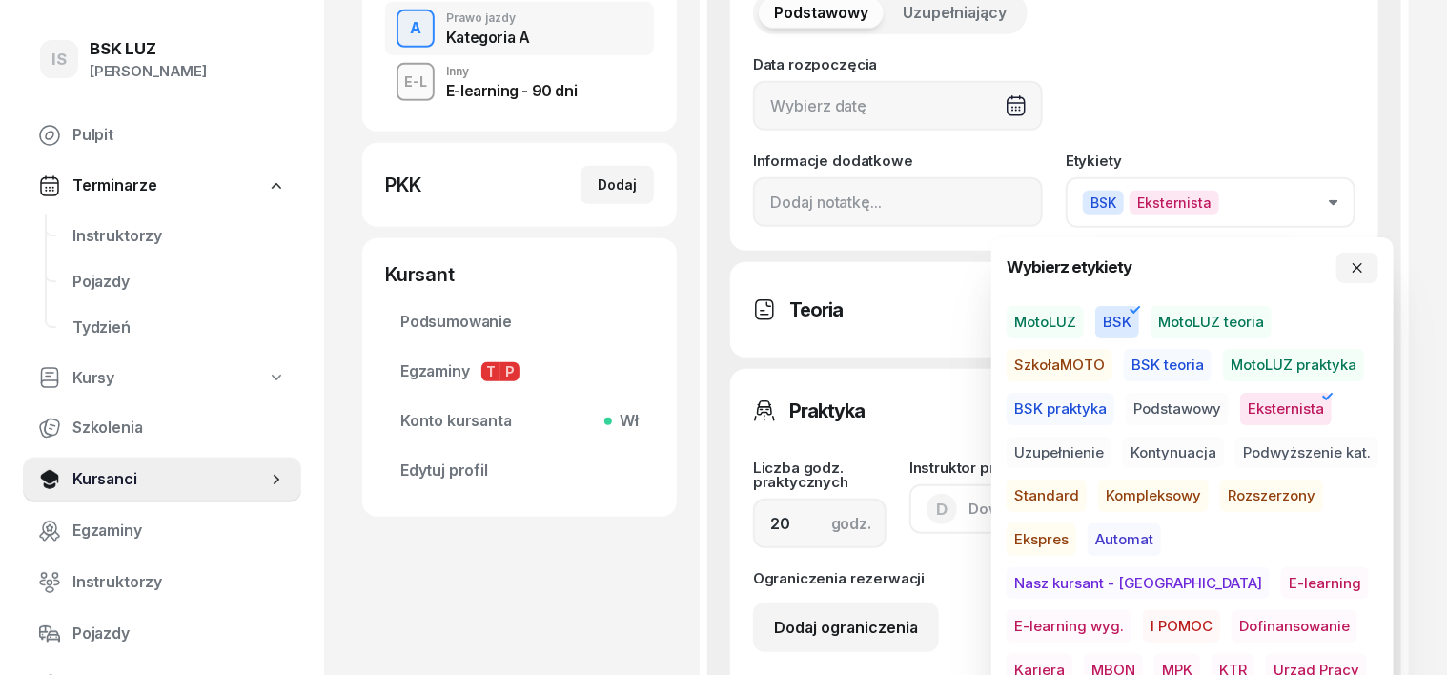
click at [1123, 314] on span "BSK" at bounding box center [1118, 322] width 44 height 32
click at [1054, 320] on span "MotoLUZ" at bounding box center [1045, 322] width 77 height 32
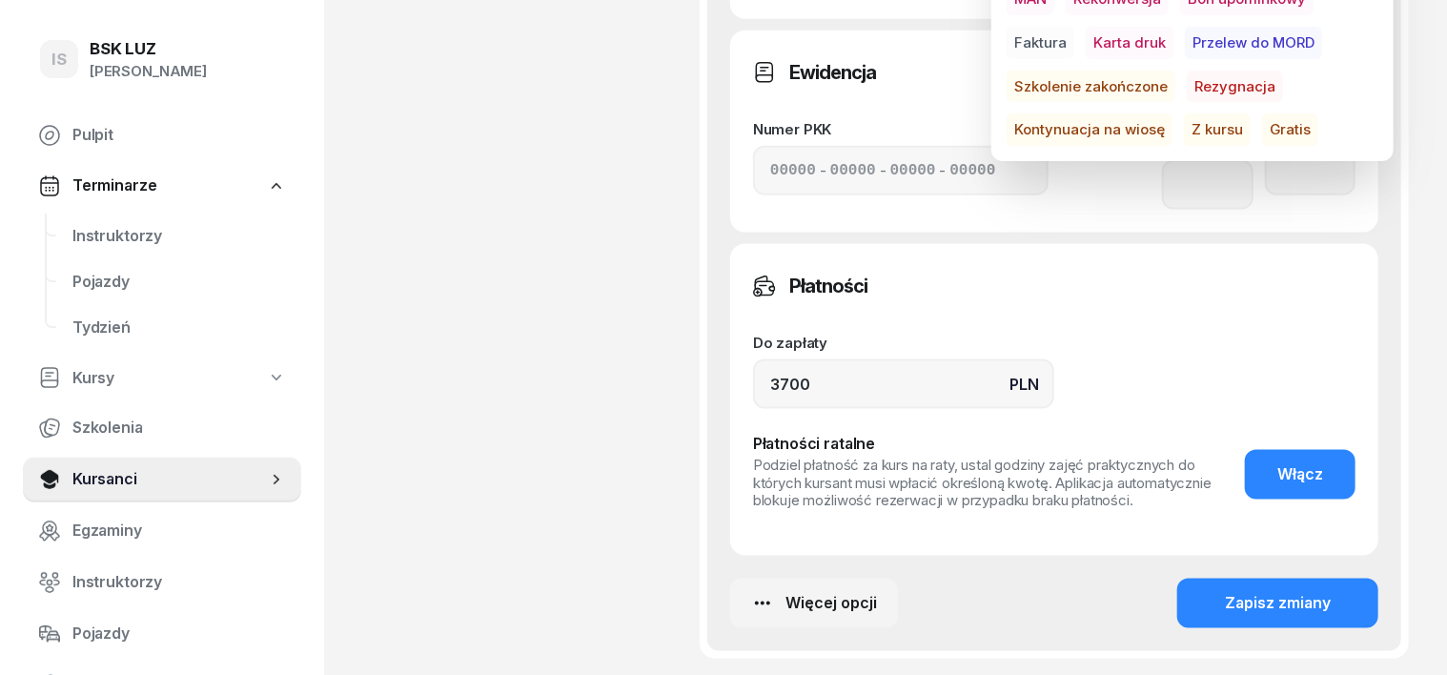
scroll to position [1192, 0]
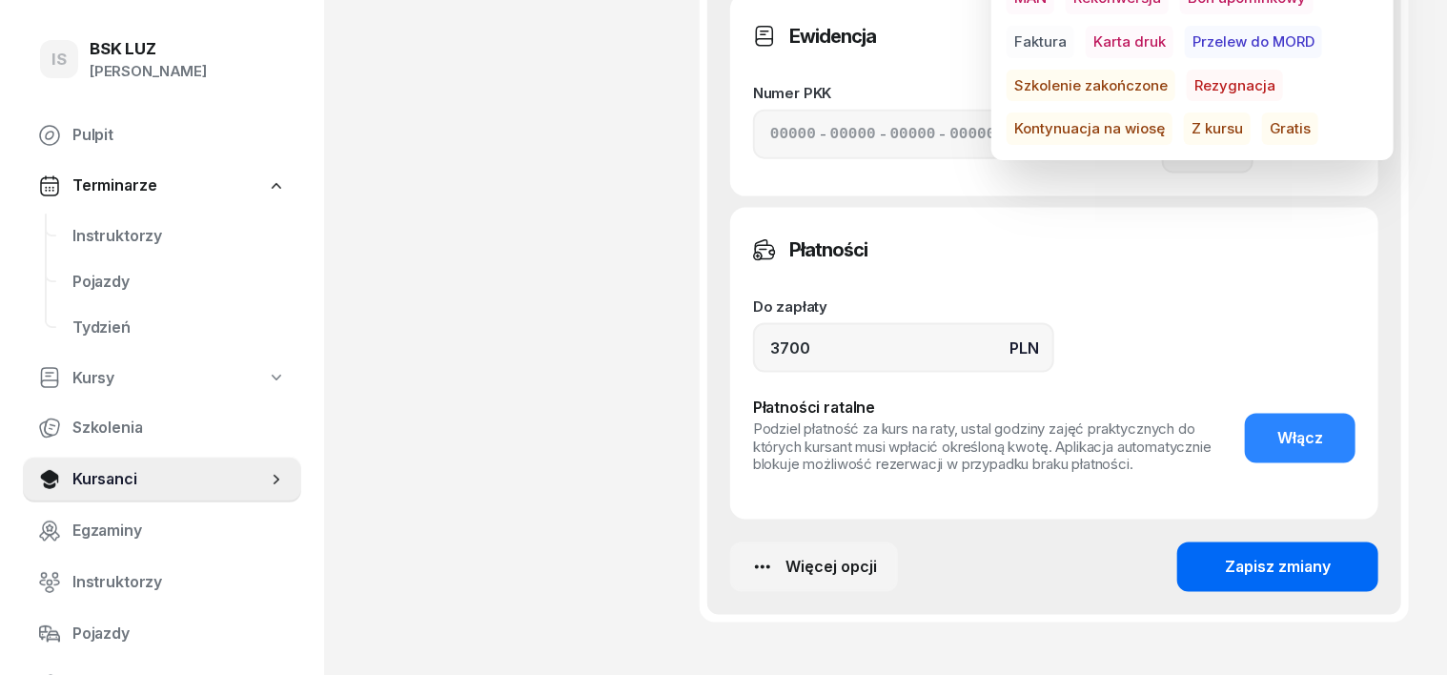
click at [1316, 555] on div "Zapisz zmiany" at bounding box center [1278, 567] width 106 height 25
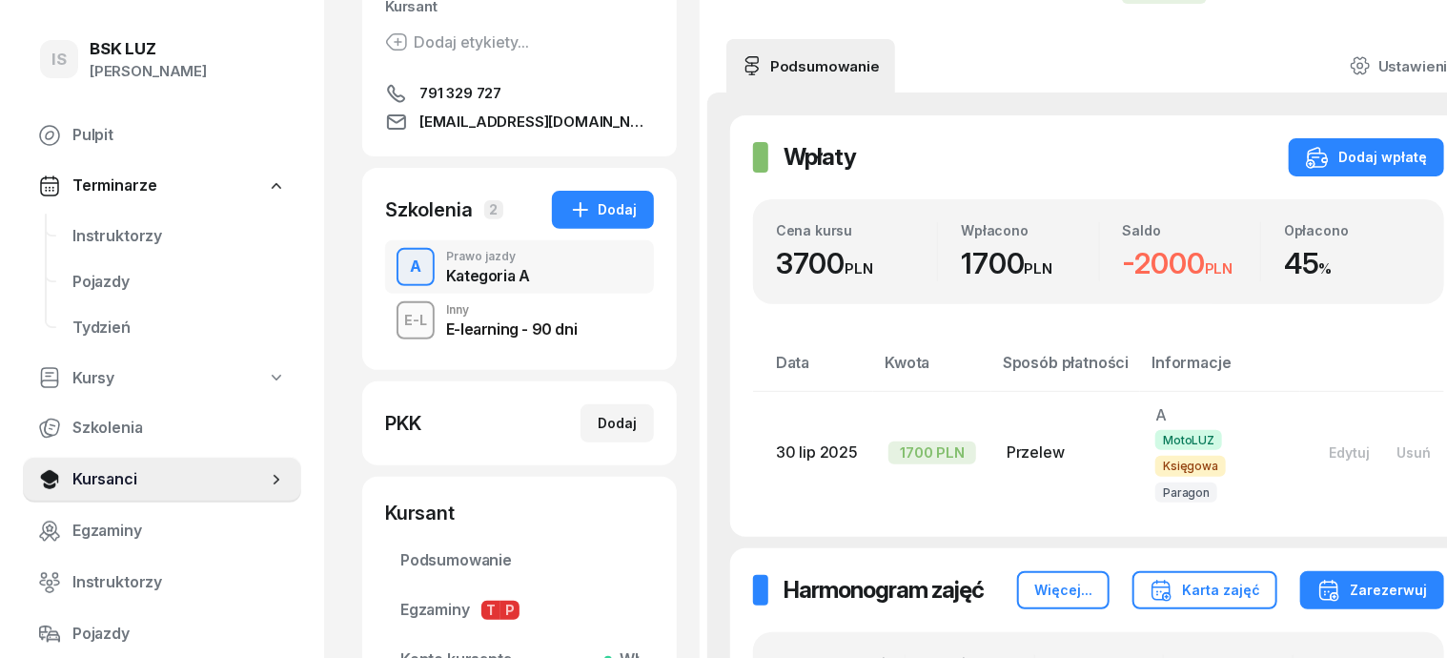
scroll to position [0, 0]
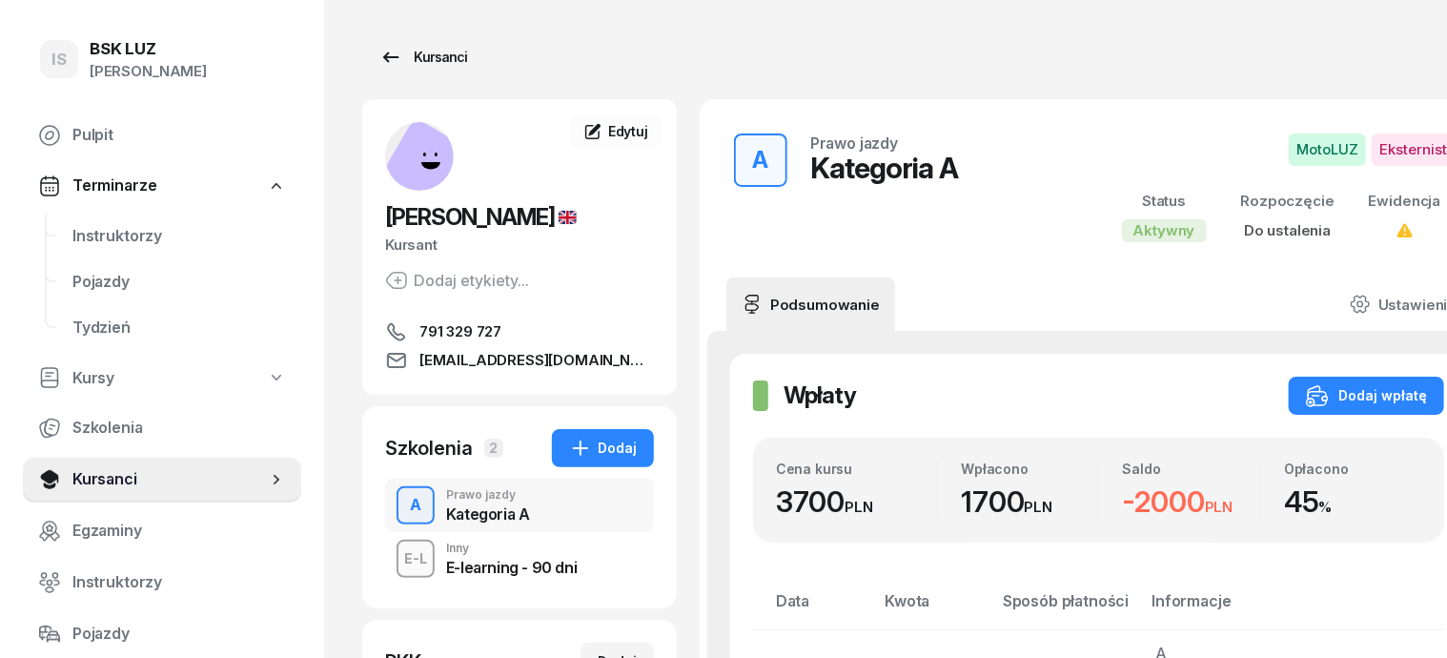
click at [394, 60] on div "Kursanci" at bounding box center [423, 57] width 88 height 23
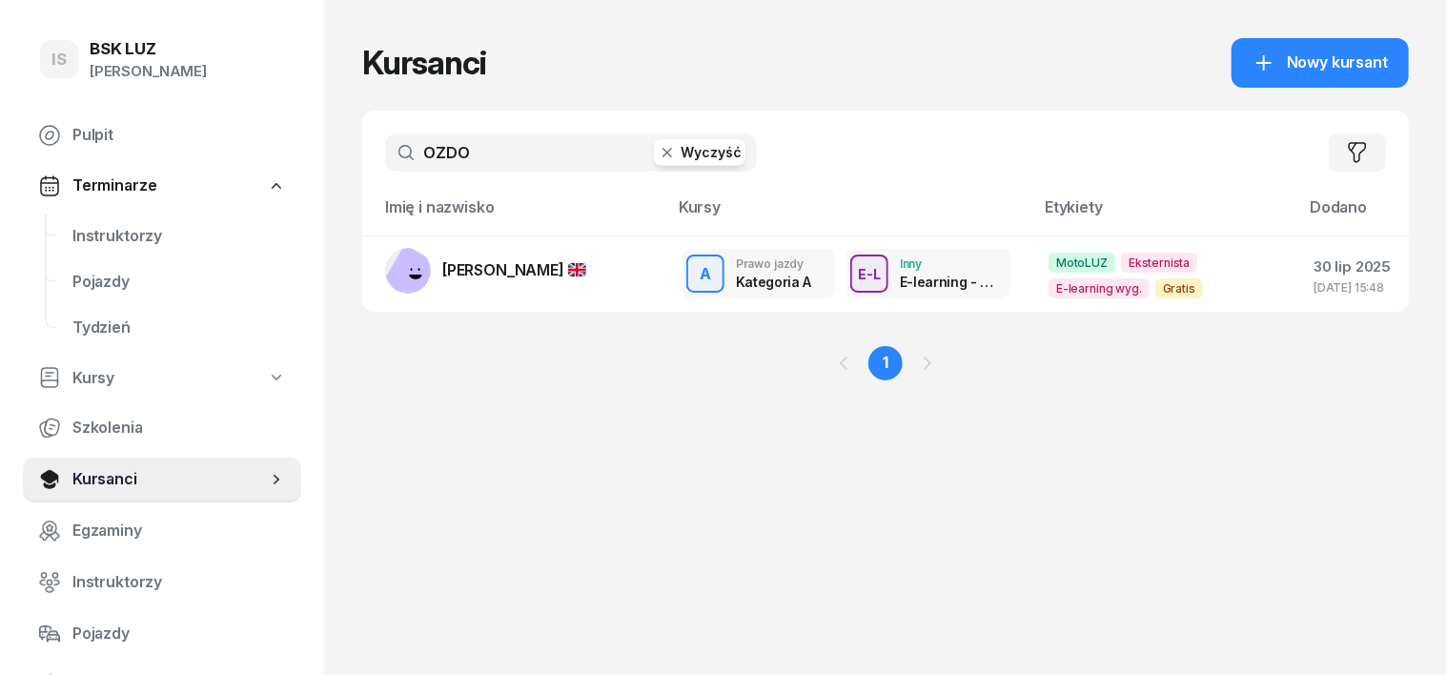
click at [658, 156] on icon "button" at bounding box center [667, 152] width 19 height 19
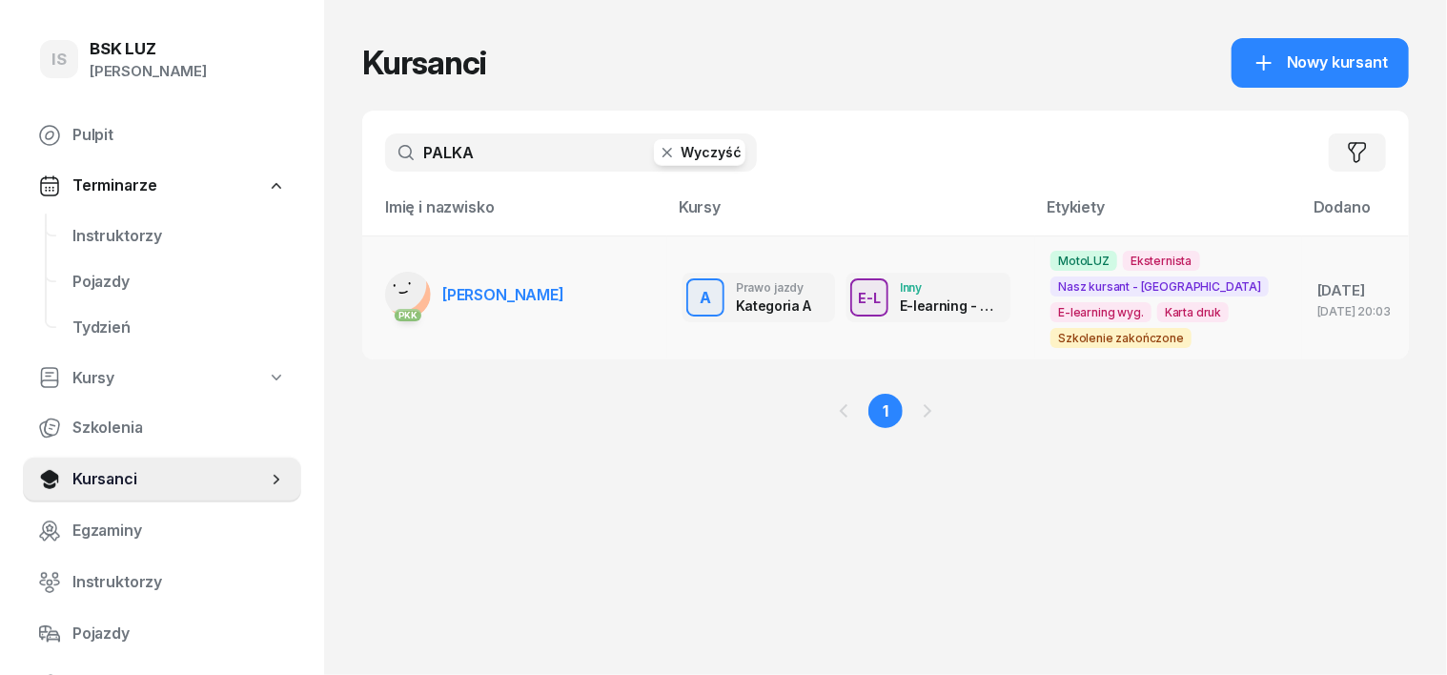
type input "PALKA"
click at [370, 282] on rect at bounding box center [399, 284] width 62 height 62
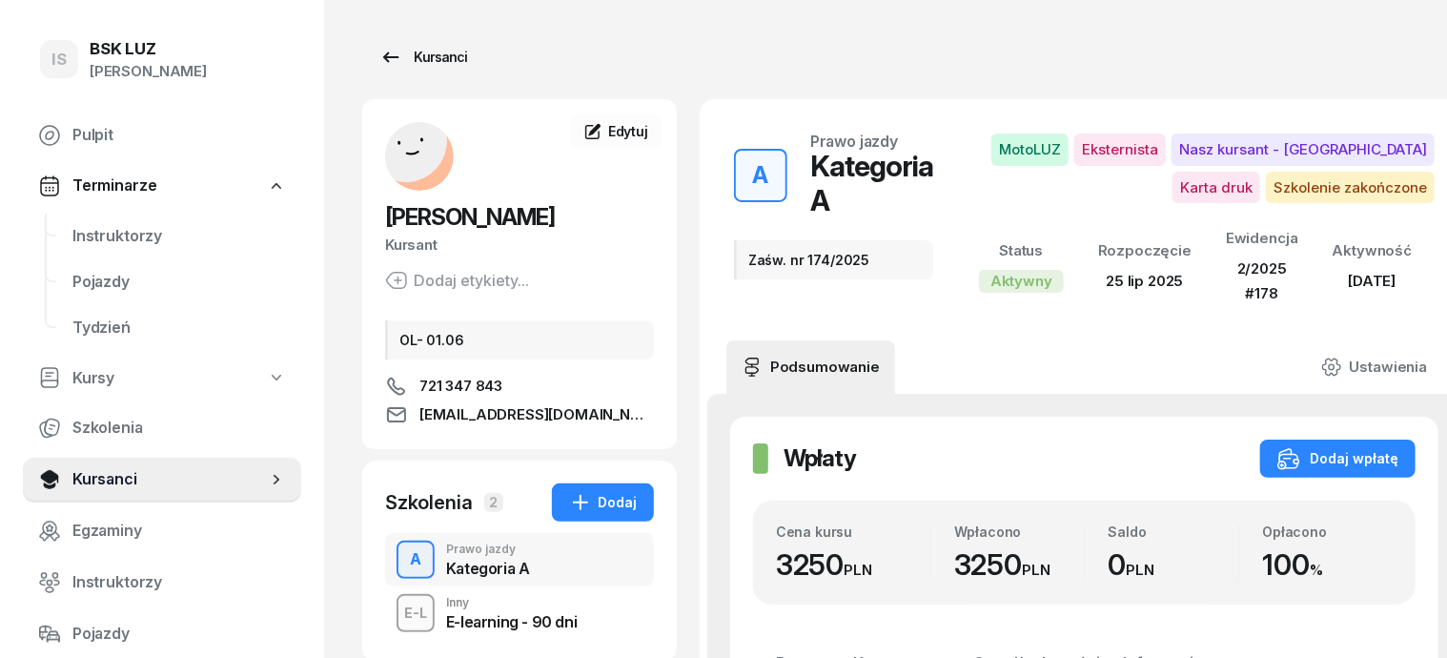
click at [409, 52] on div "Kursanci" at bounding box center [423, 57] width 88 height 23
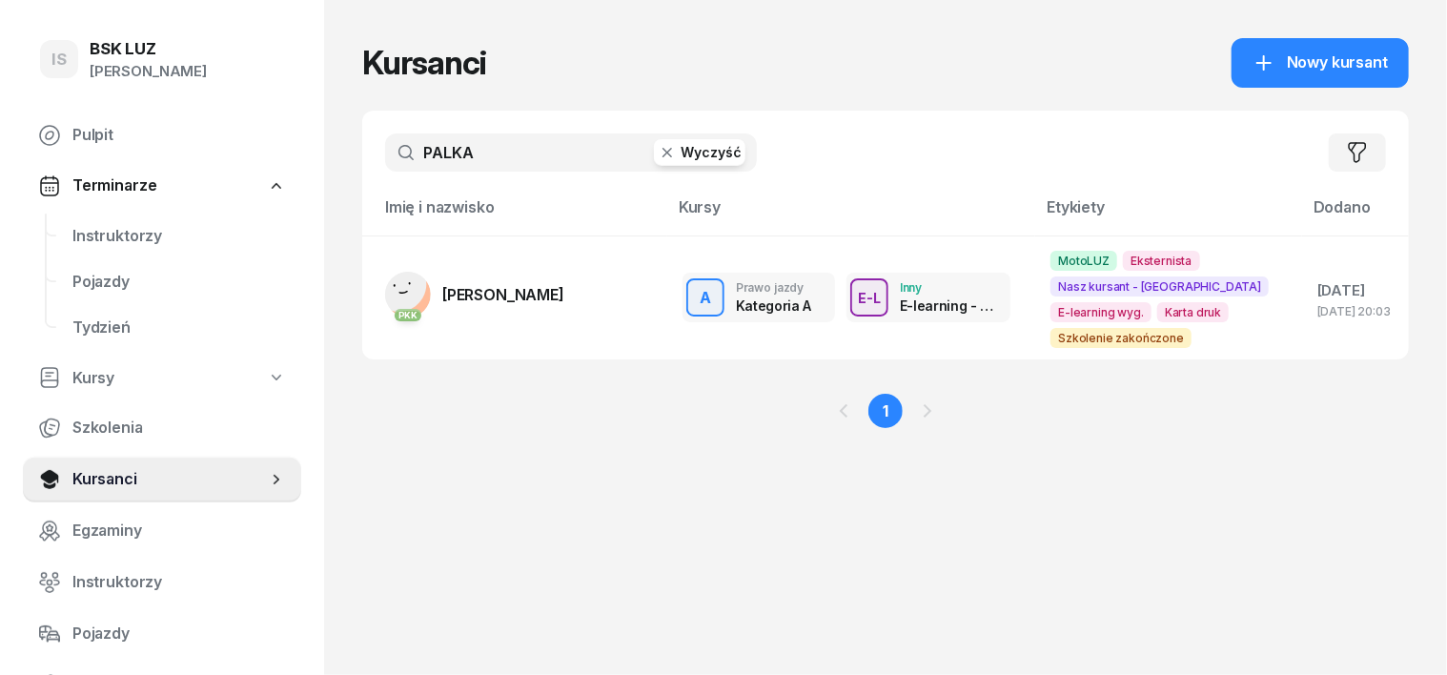
click at [658, 145] on icon "button" at bounding box center [667, 152] width 19 height 19
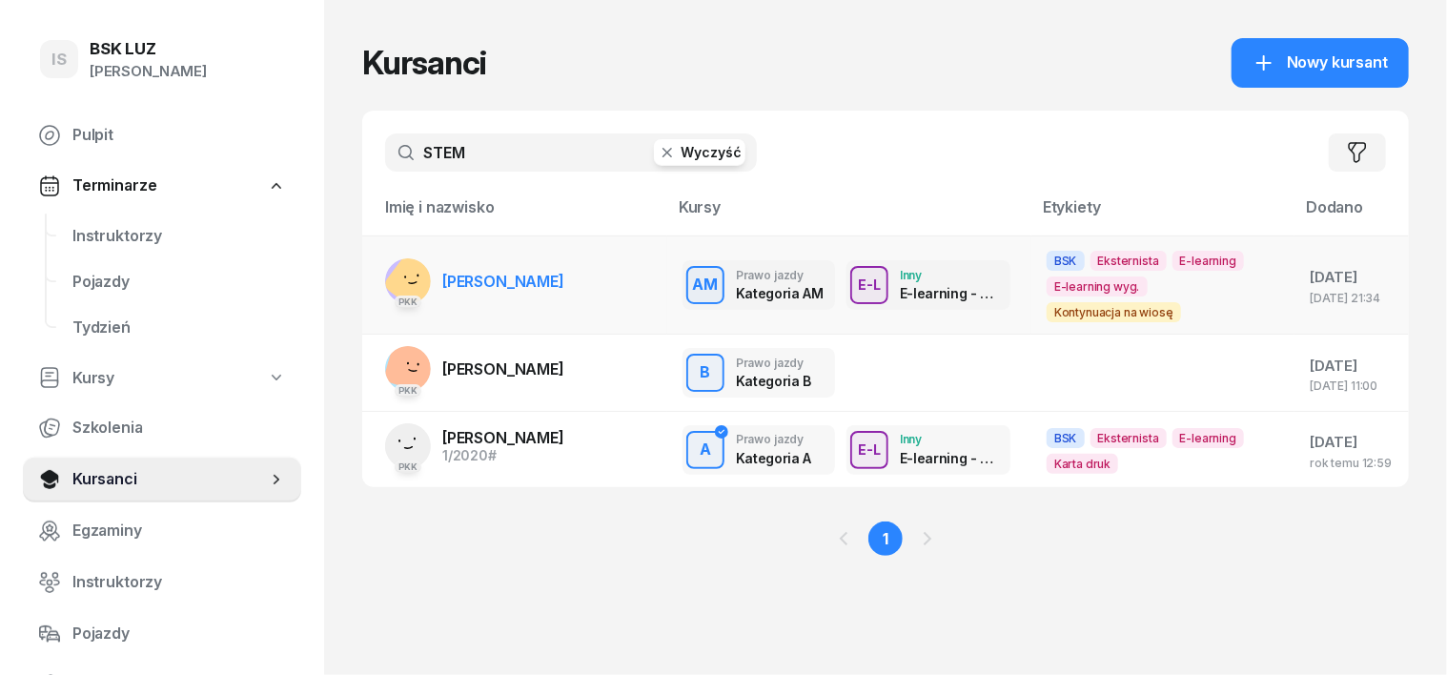
type input "STEM"
click at [382, 280] on rect at bounding box center [417, 280] width 71 height 71
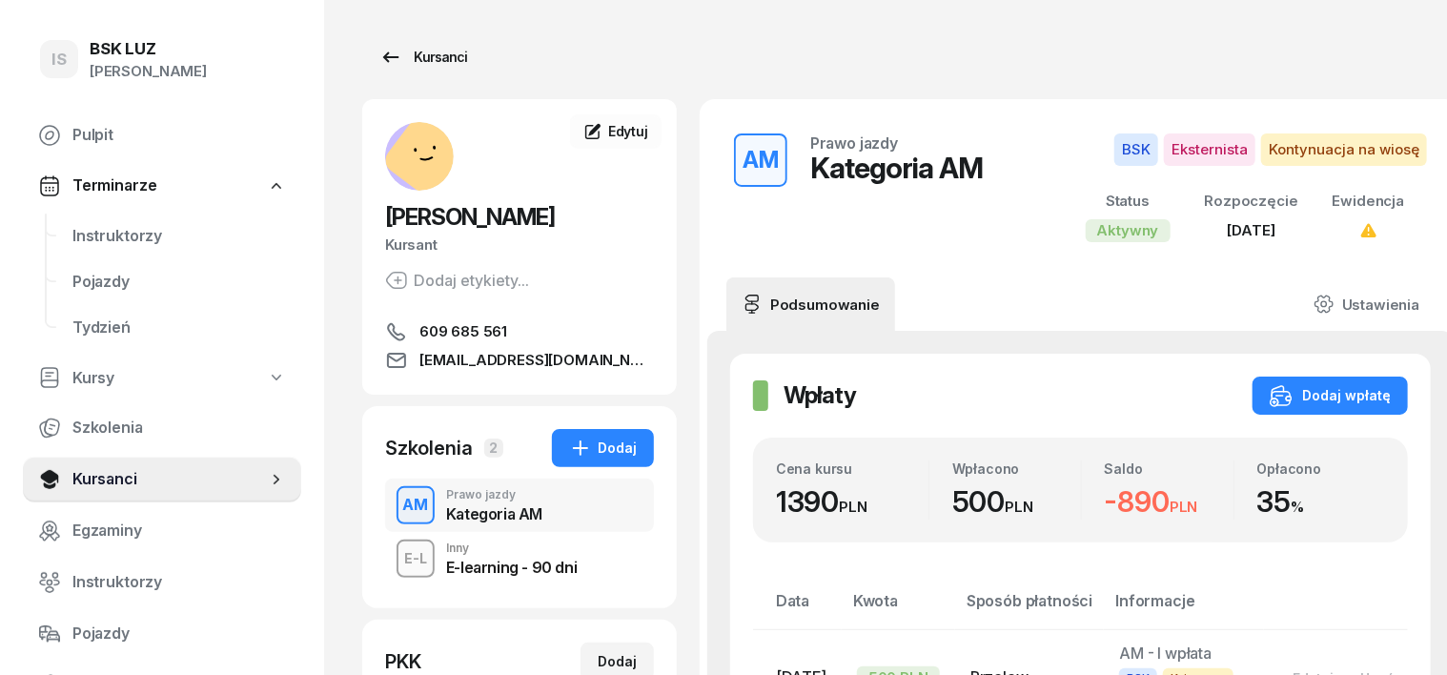
click at [403, 55] on div "Kursanci" at bounding box center [423, 57] width 88 height 23
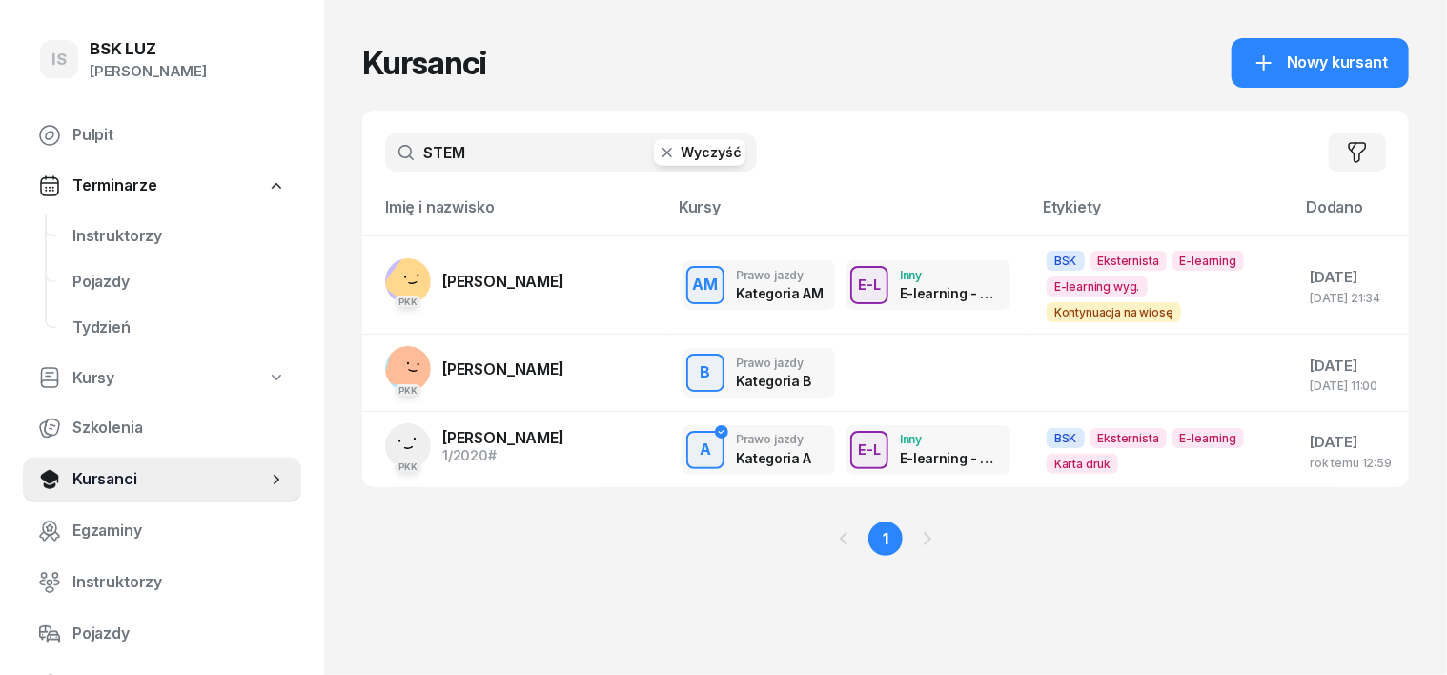
click at [663, 154] on icon "button" at bounding box center [668, 153] width 10 height 10
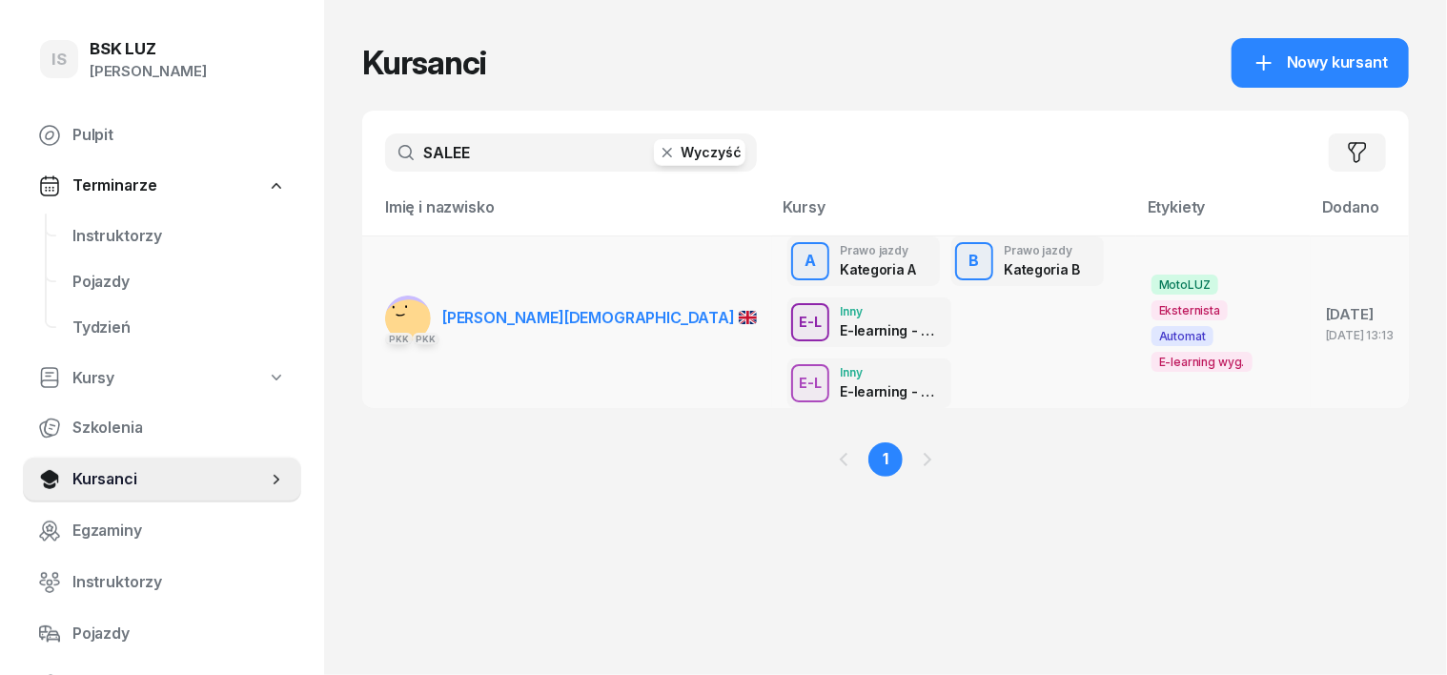
type input "SALEE"
click at [372, 291] on rect at bounding box center [409, 327] width 74 height 74
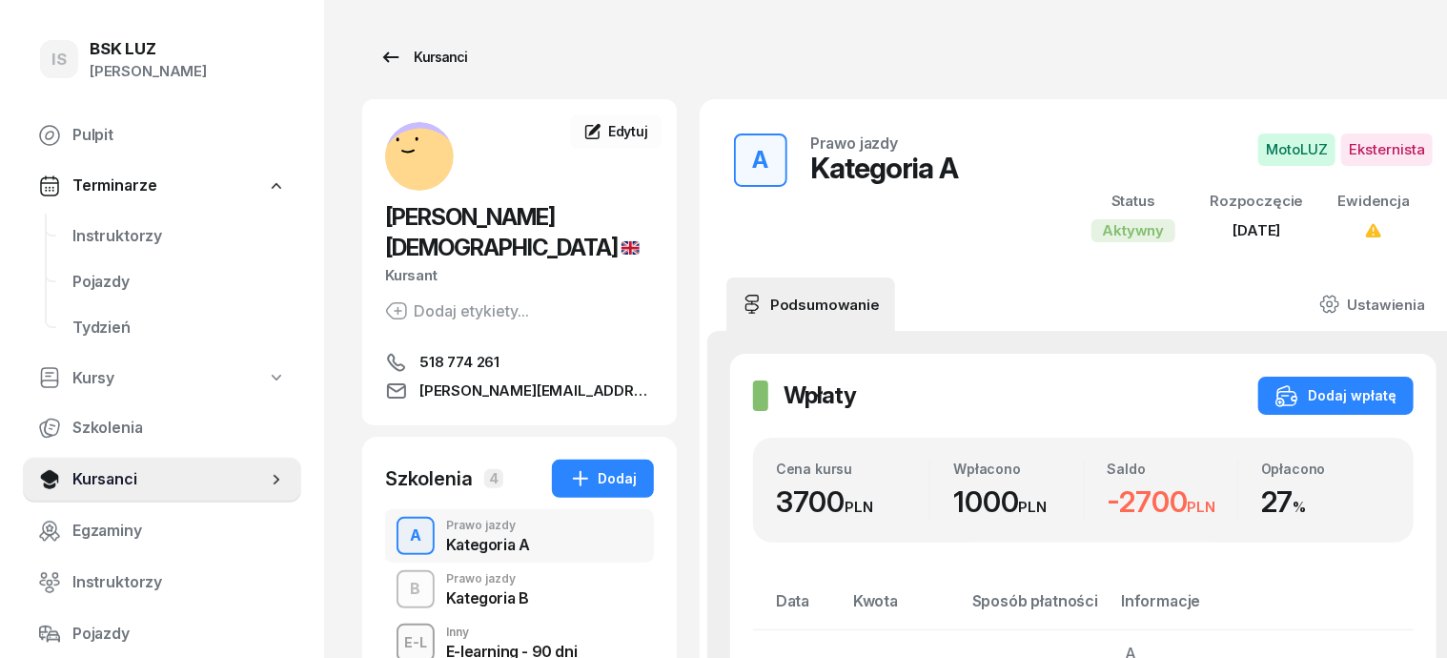
click at [409, 56] on div "Kursanci" at bounding box center [423, 57] width 88 height 23
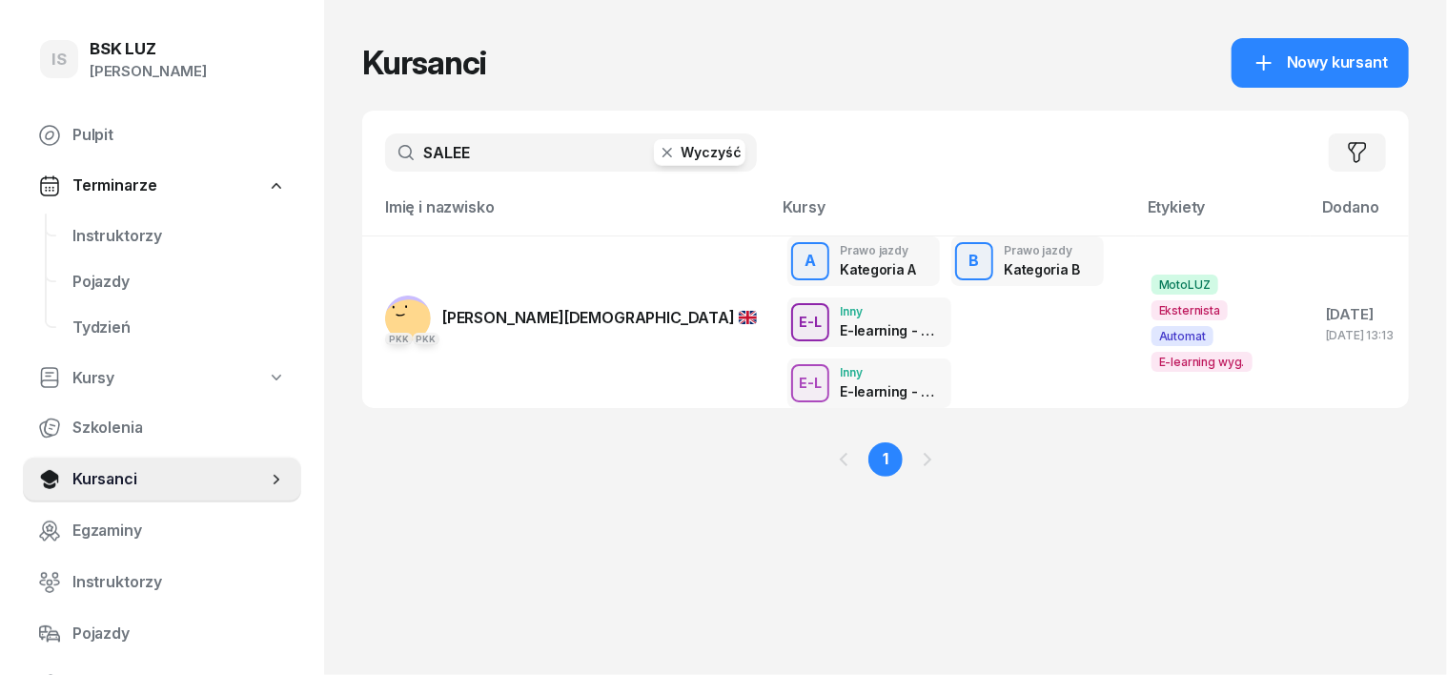
click at [658, 157] on icon "button" at bounding box center [667, 152] width 19 height 19
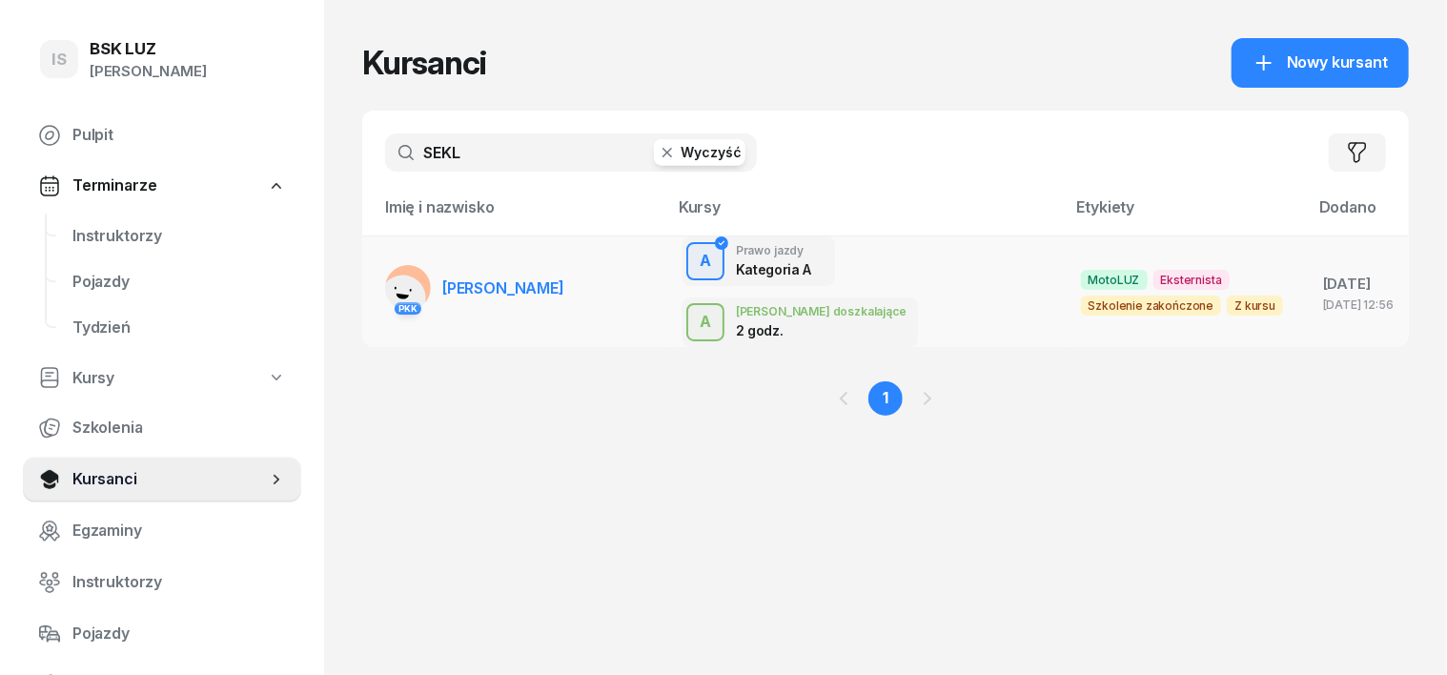
type input "SEKL"
click at [410, 289] on rect at bounding box center [411, 290] width 2 height 3
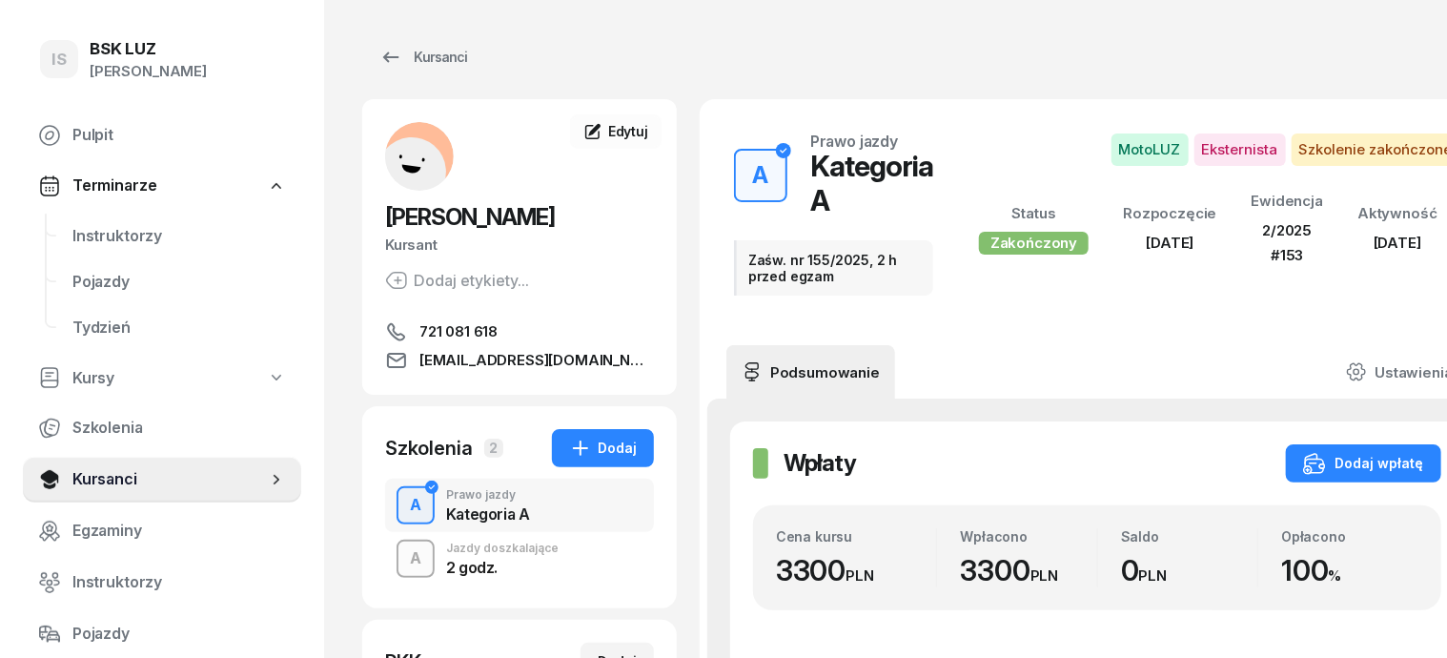
click at [402, 554] on div "A" at bounding box center [415, 559] width 27 height 32
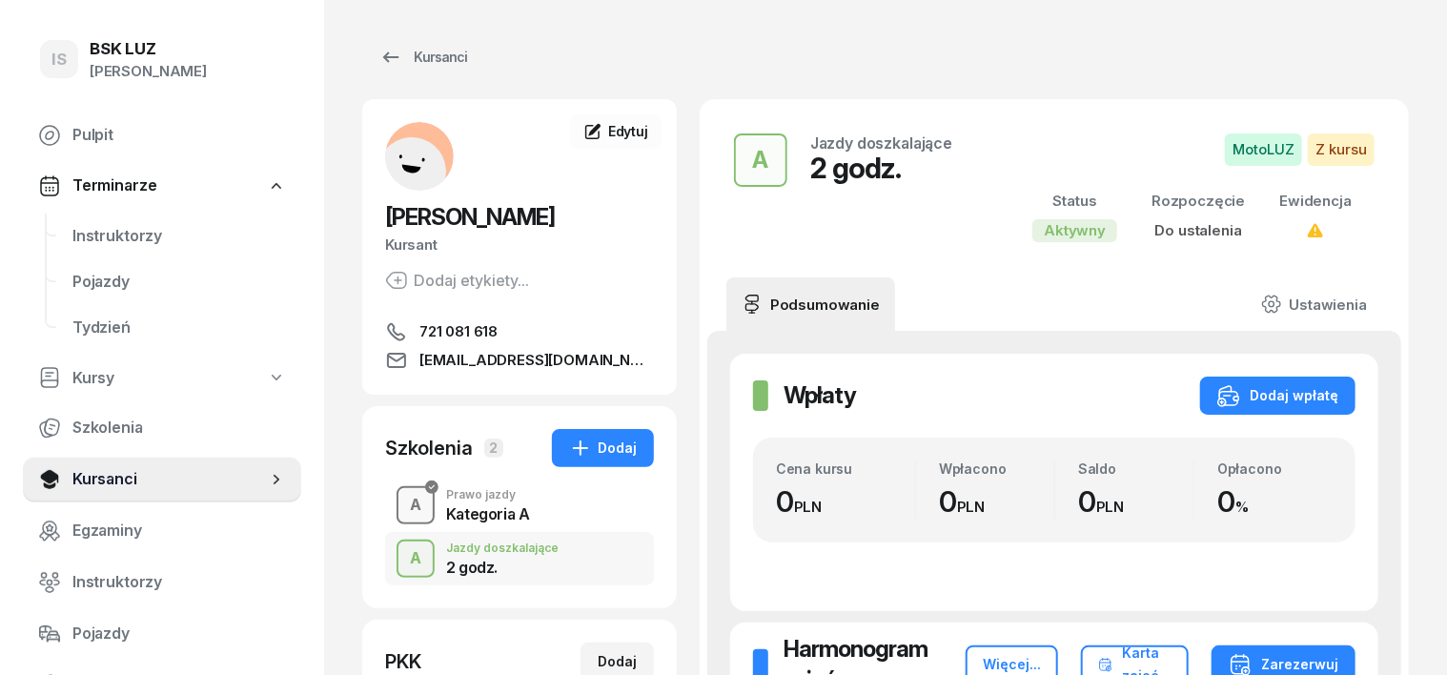
click at [402, 504] on div "A" at bounding box center [415, 505] width 27 height 32
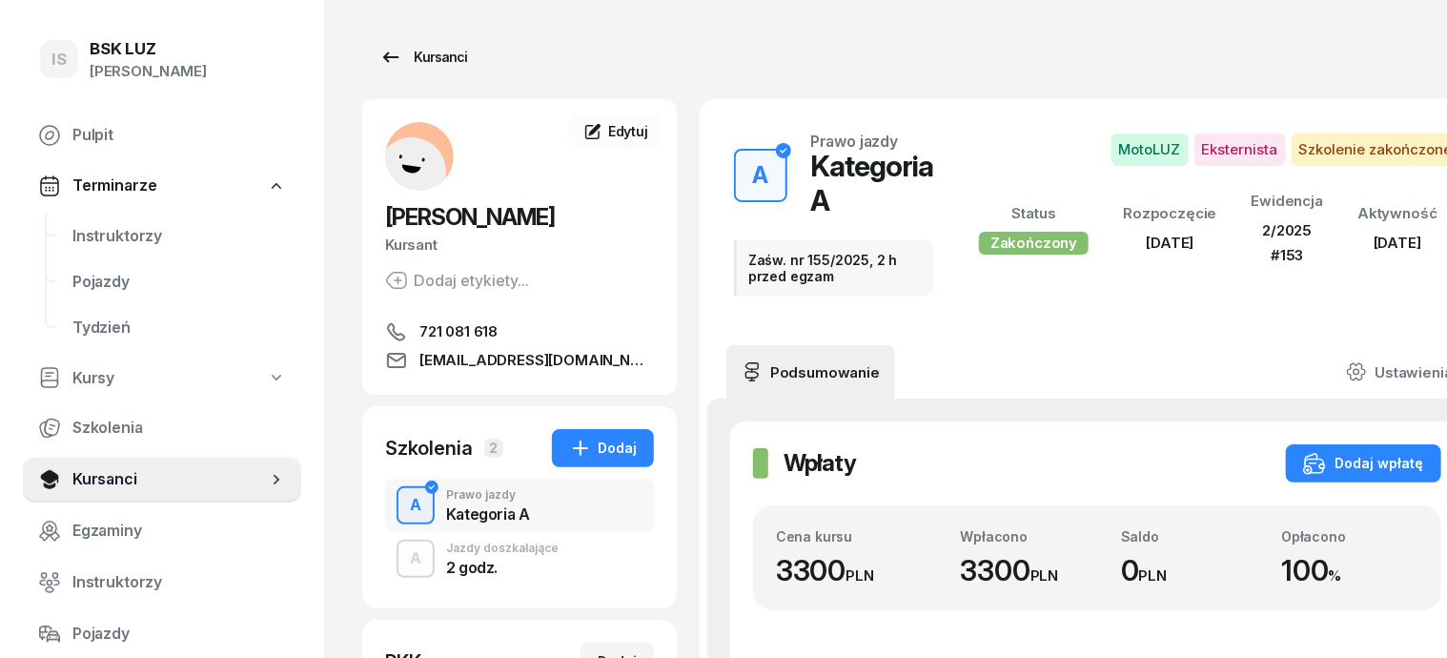
click at [403, 53] on div "Kursanci" at bounding box center [423, 57] width 88 height 23
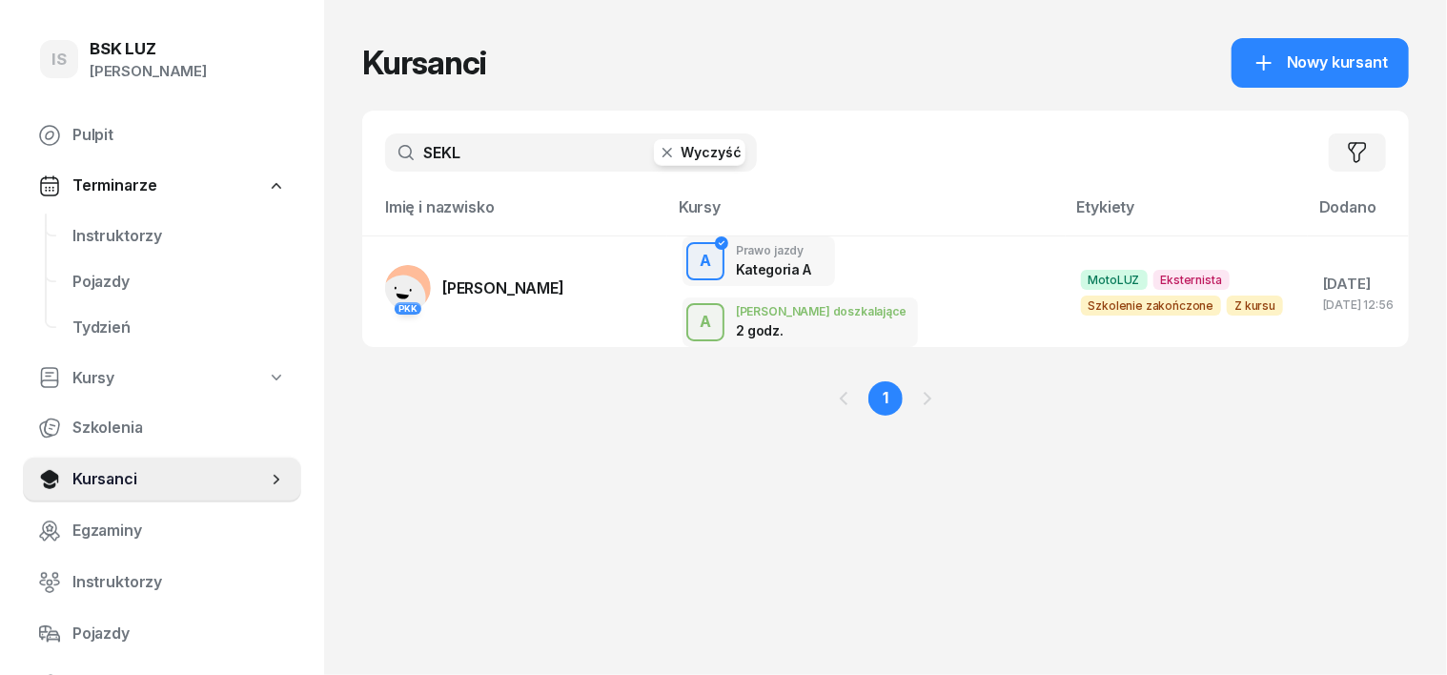
click at [658, 153] on icon "button" at bounding box center [667, 152] width 19 height 19
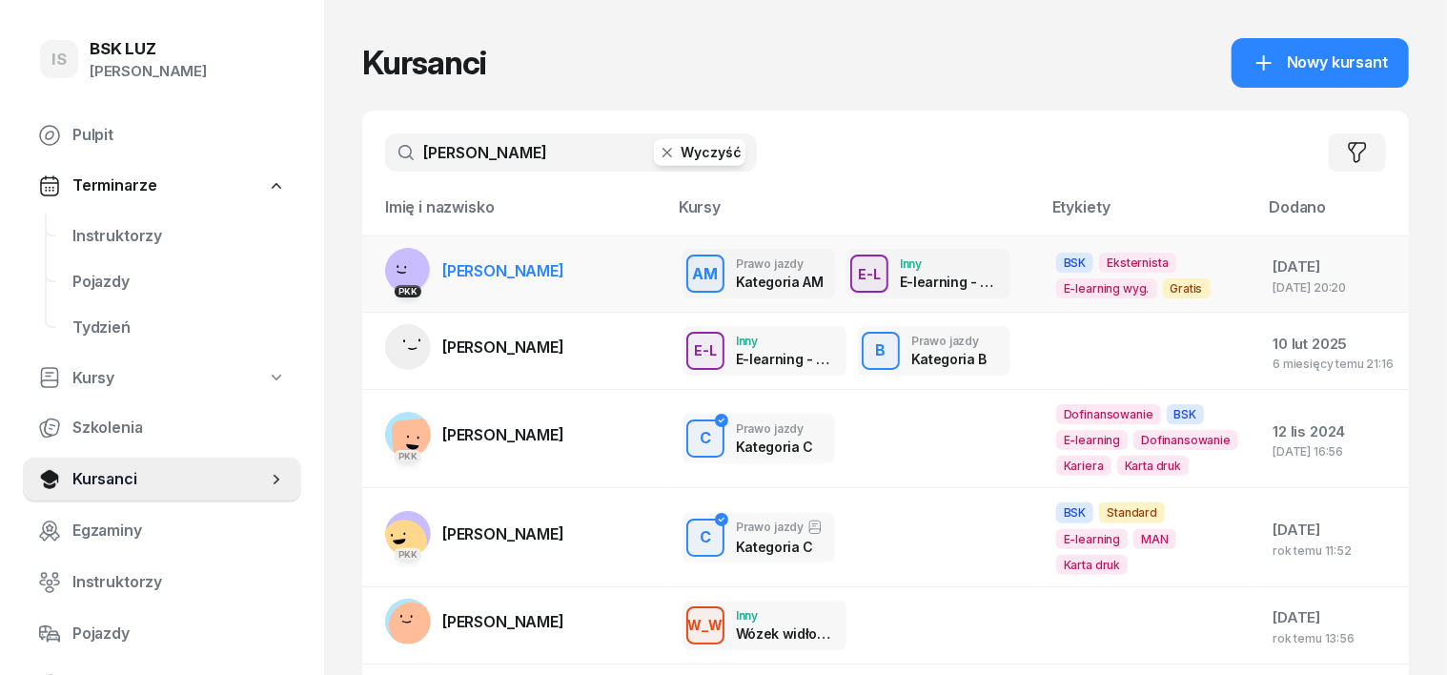
type input "SŁAWOMI"
click at [379, 267] on rect at bounding box center [407, 269] width 56 height 56
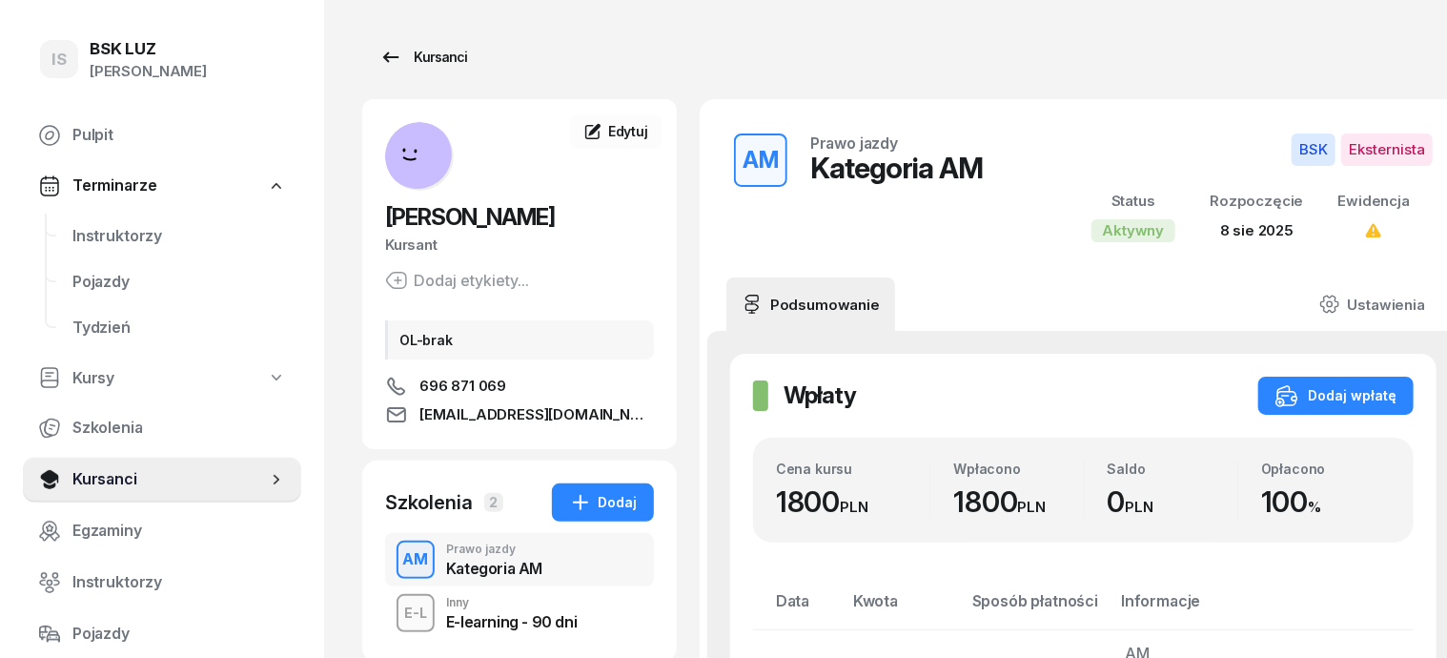
click at [401, 60] on div "Kursanci" at bounding box center [423, 57] width 88 height 23
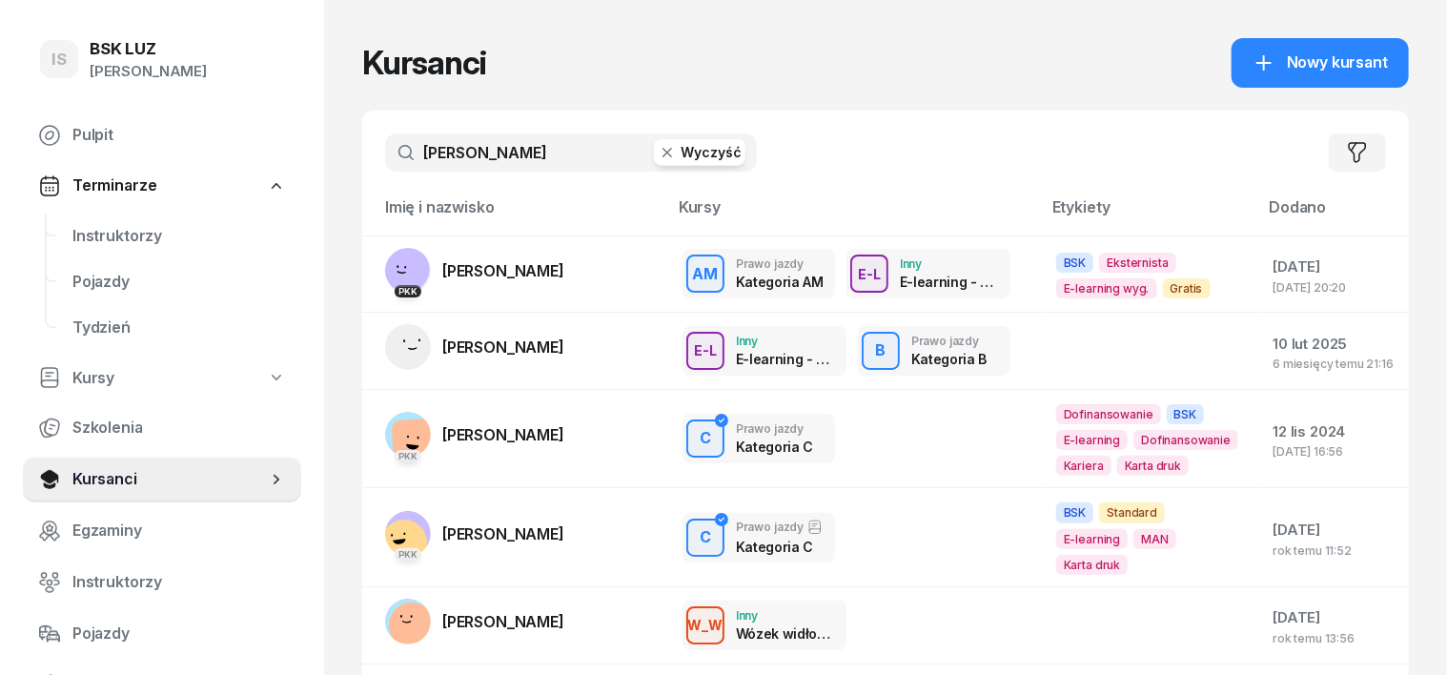
click at [658, 152] on icon "button" at bounding box center [667, 152] width 19 height 19
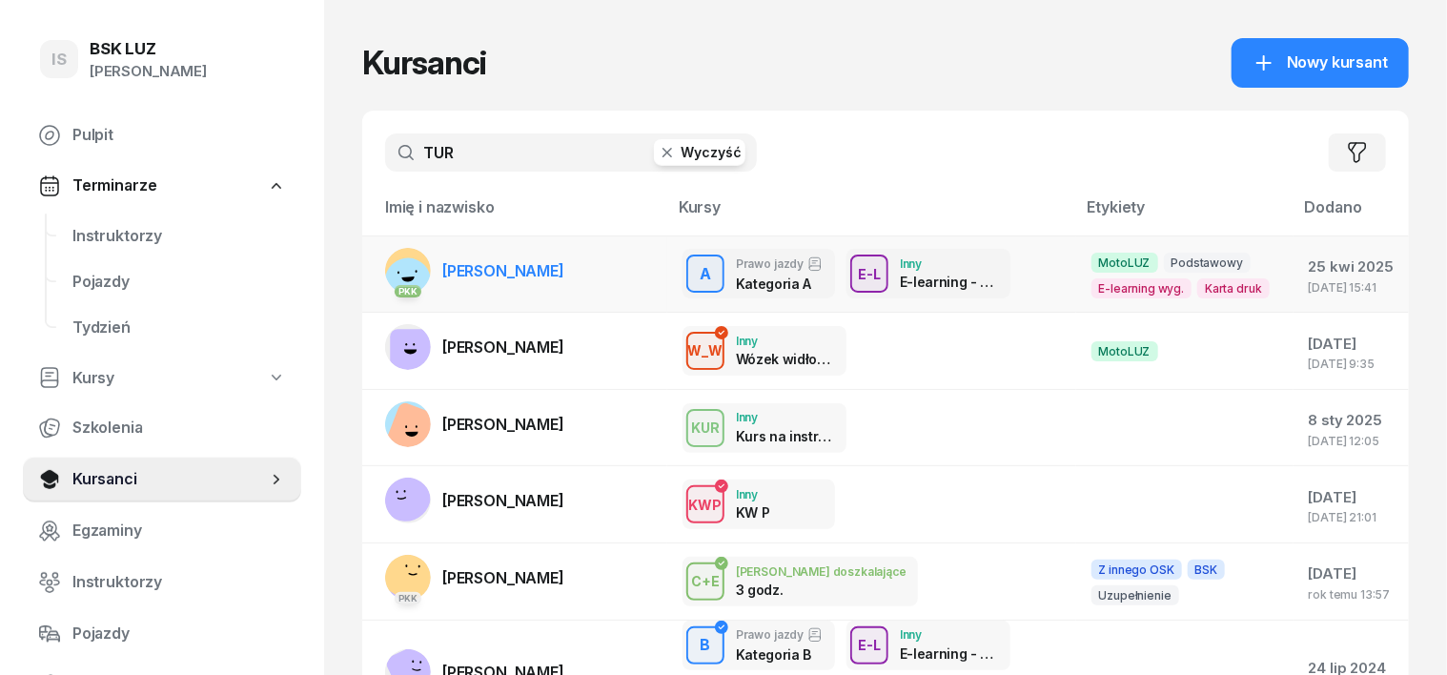
type input "TUR"
click at [378, 263] on rect at bounding box center [408, 281] width 60 height 60
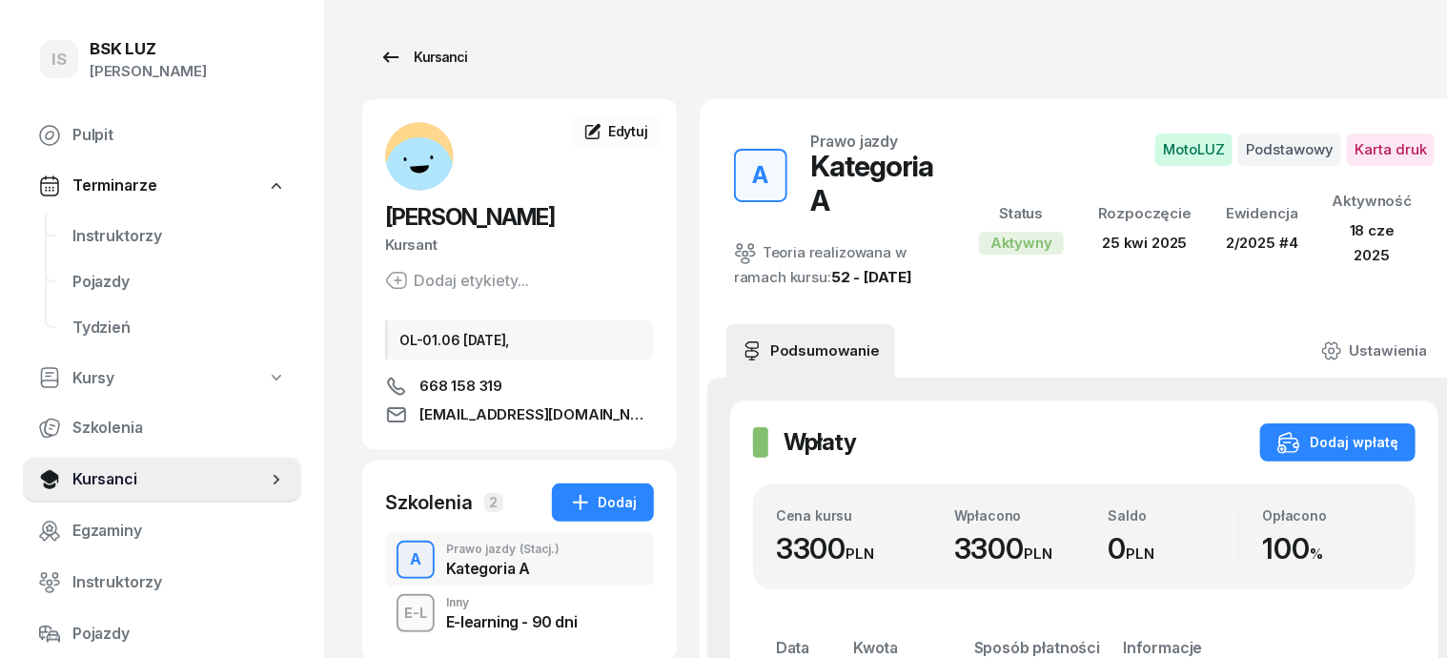
click at [413, 61] on div "Kursanci" at bounding box center [423, 57] width 88 height 23
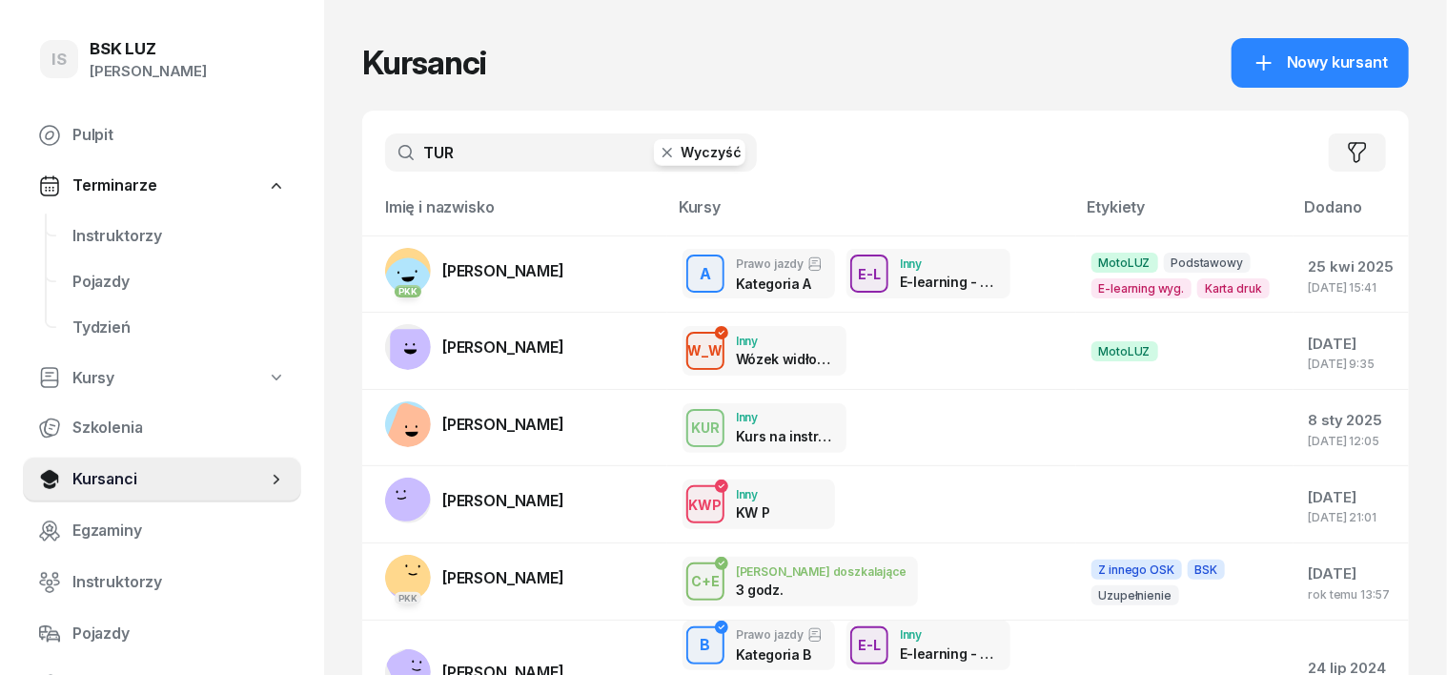
click at [654, 154] on button "Wyczyść" at bounding box center [700, 152] width 92 height 27
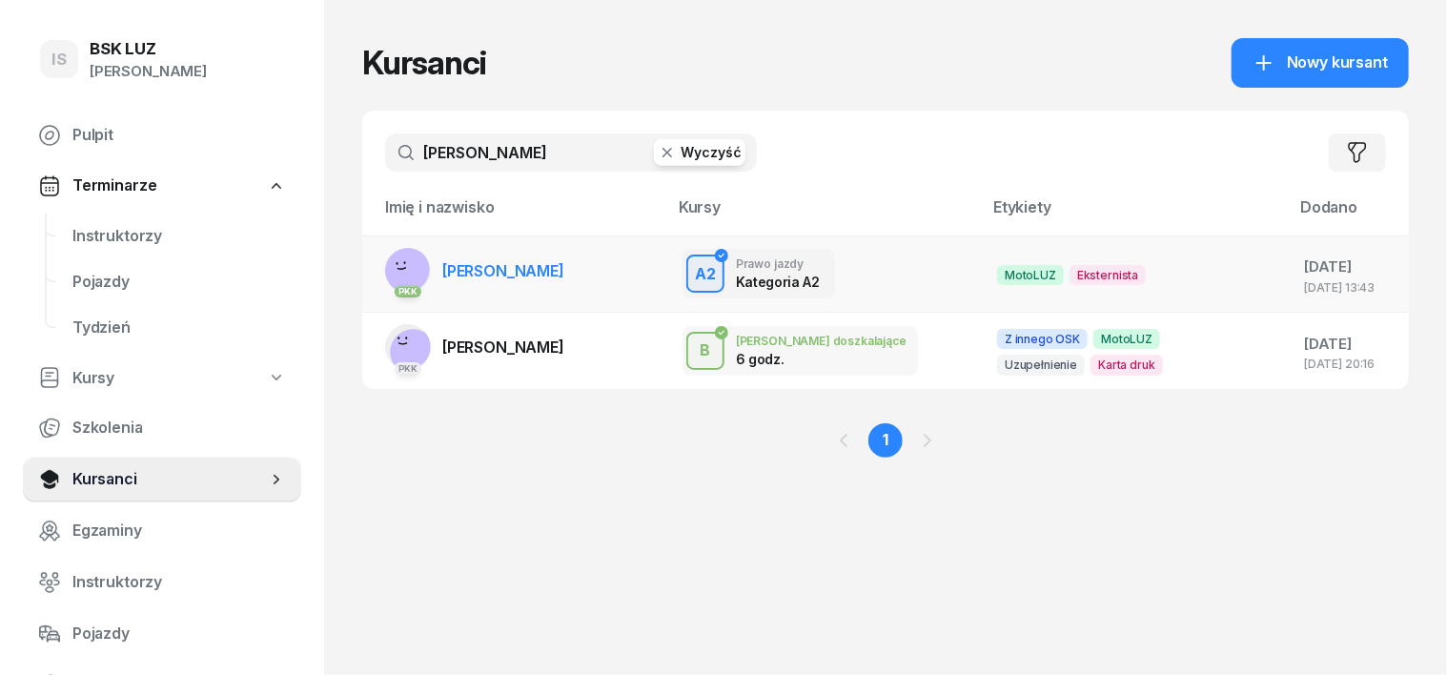
type input "WOJTANO"
click at [379, 260] on rect at bounding box center [407, 269] width 56 height 56
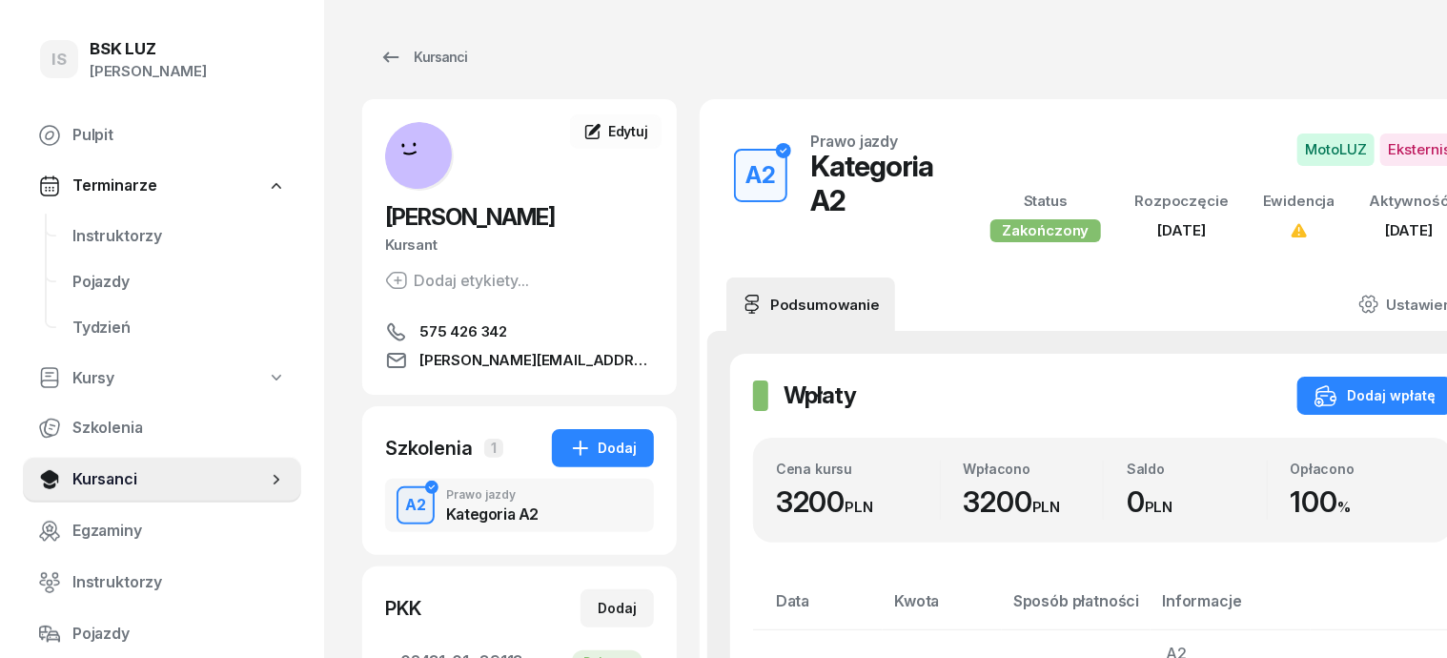
click at [398, 522] on div "A2" at bounding box center [416, 505] width 36 height 32
click at [413, 57] on div "Kursanci" at bounding box center [423, 57] width 88 height 23
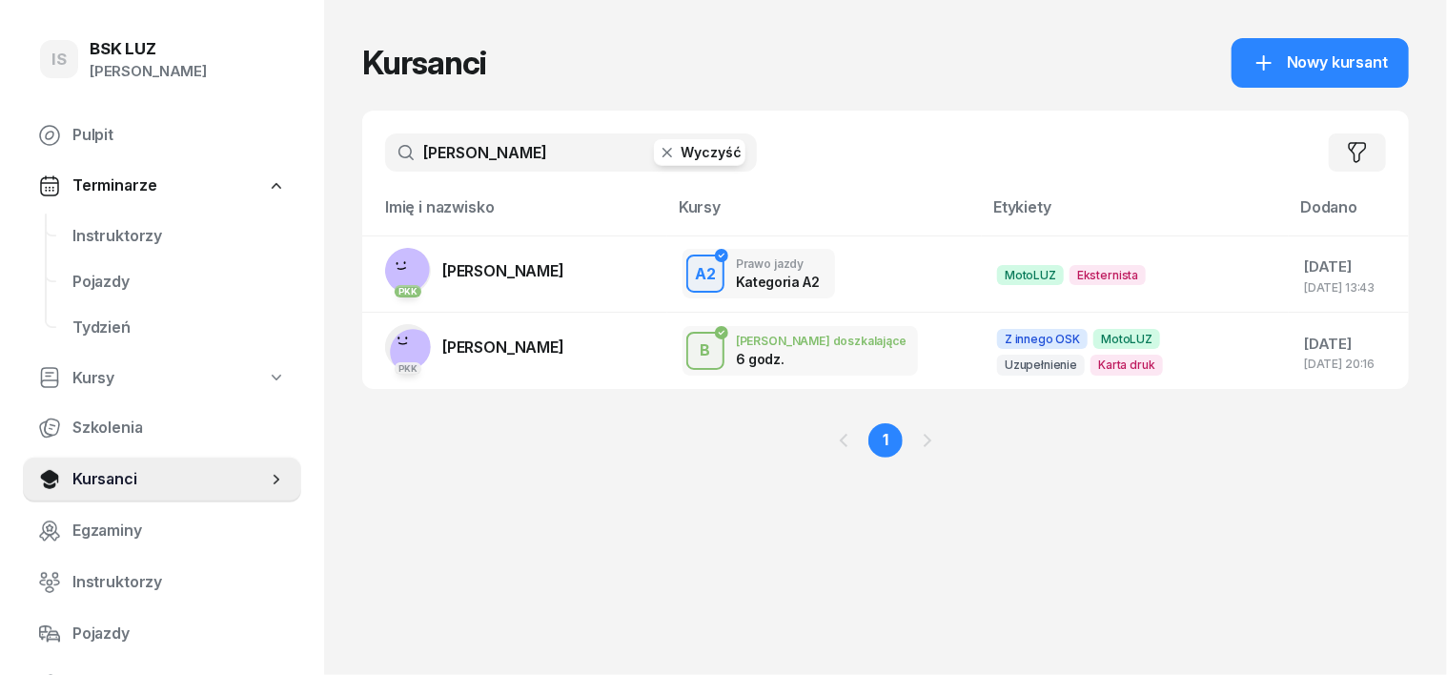
click at [663, 154] on icon "button" at bounding box center [668, 153] width 10 height 10
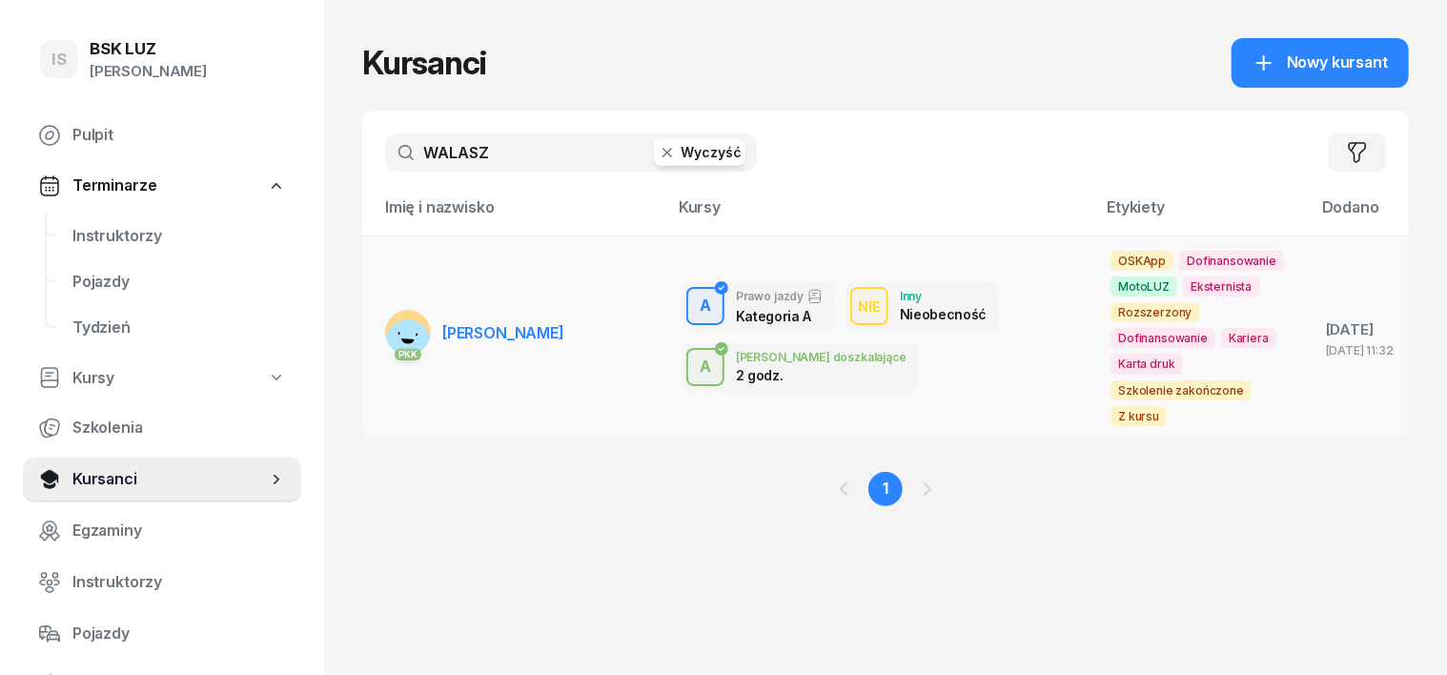
type input "WALASZ"
click at [376, 313] on rect at bounding box center [408, 344] width 64 height 64
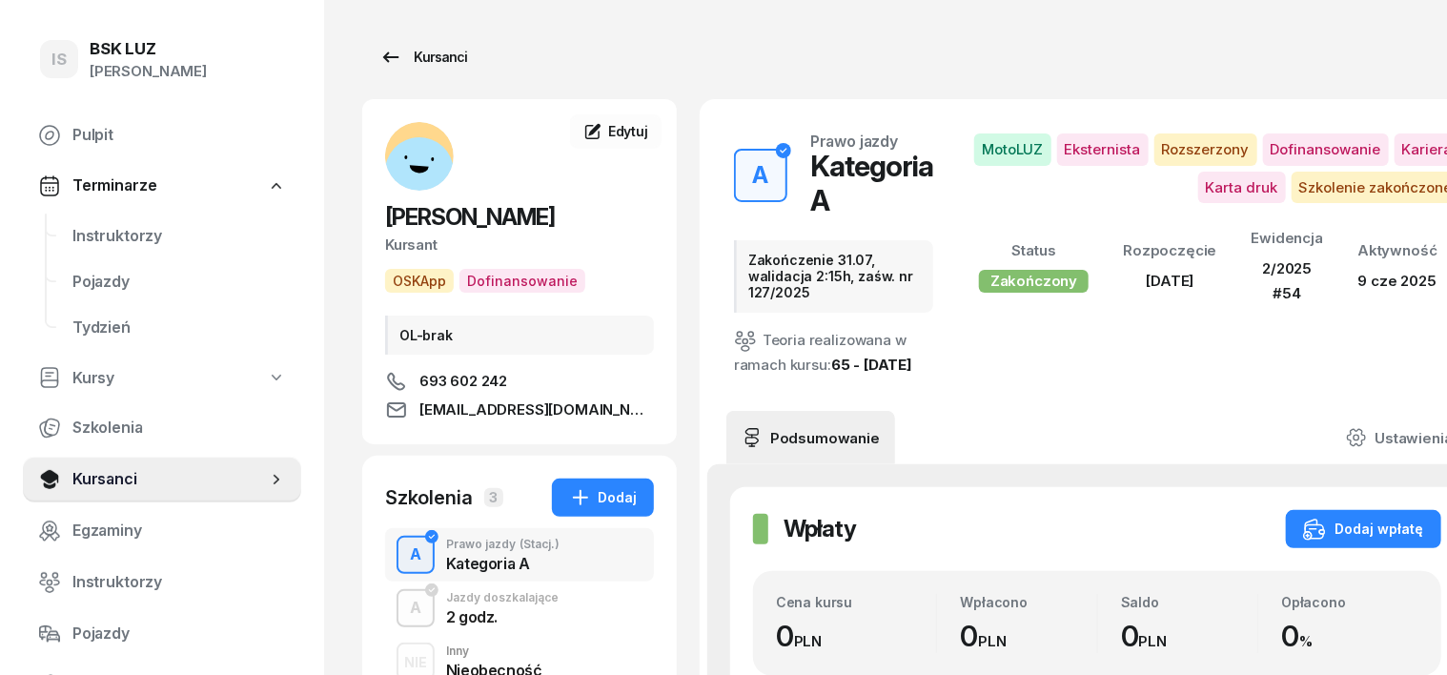
click at [413, 54] on div "Kursanci" at bounding box center [423, 57] width 88 height 23
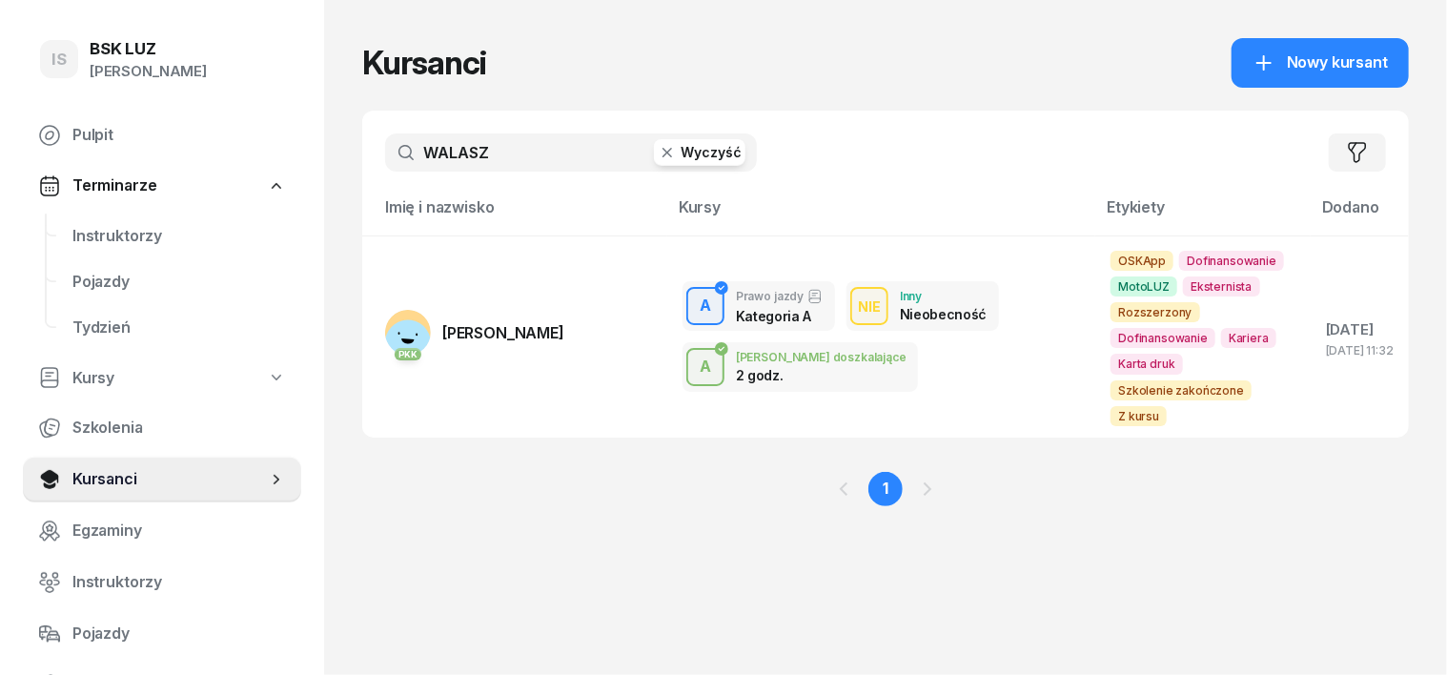
click at [658, 147] on icon "button" at bounding box center [667, 152] width 19 height 19
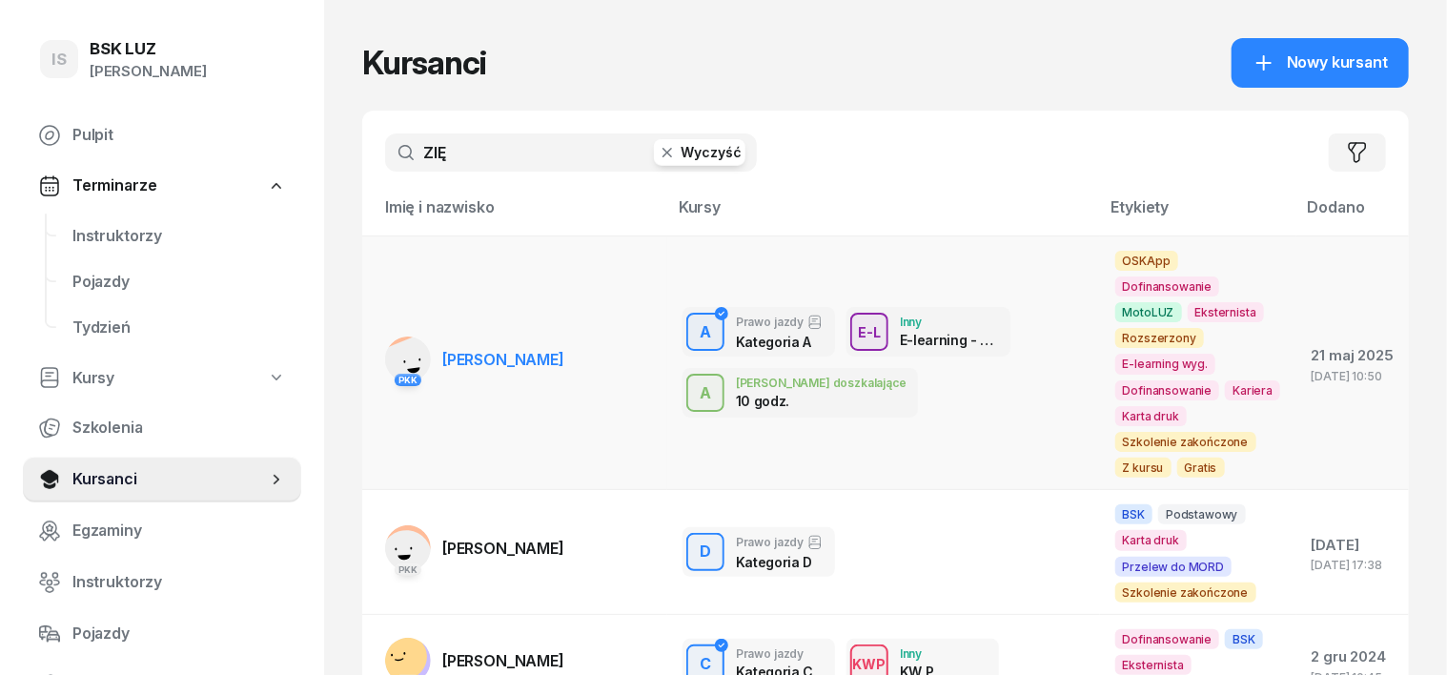
type input "ZIĘ"
click at [377, 349] on rect at bounding box center [413, 367] width 72 height 72
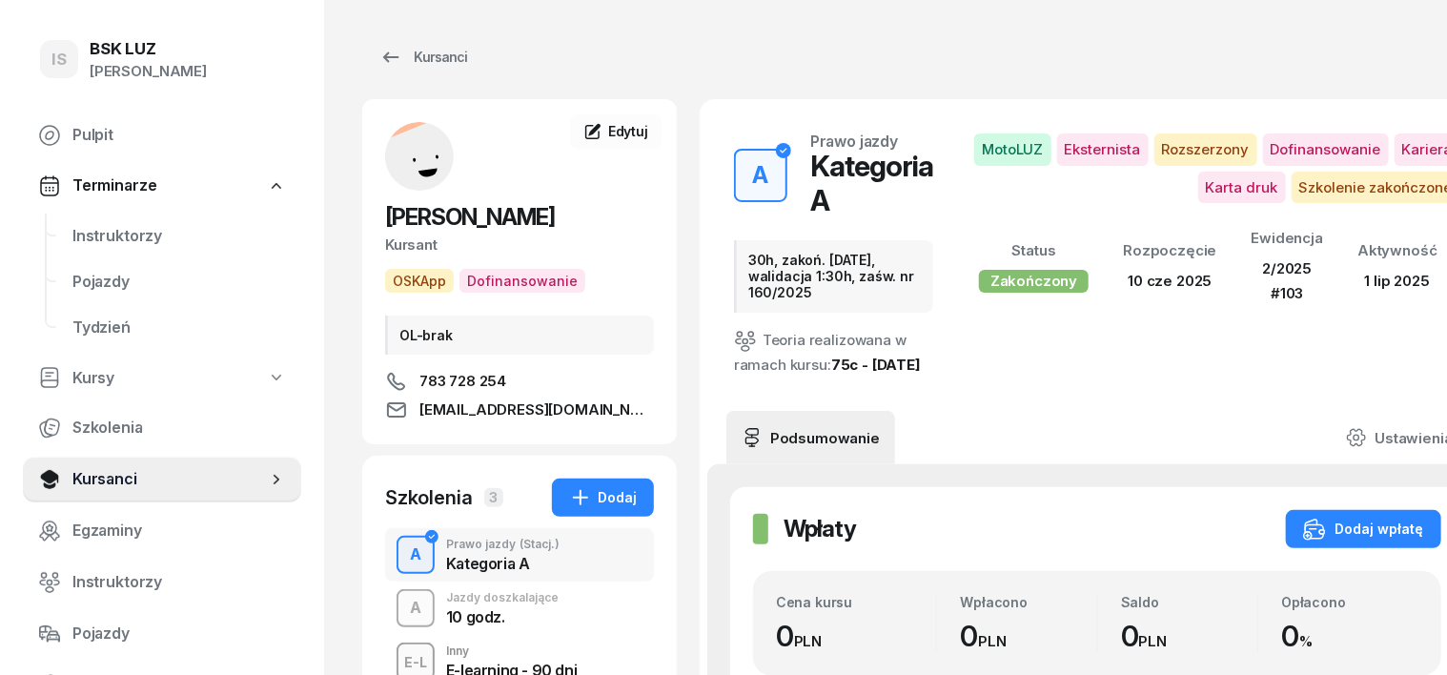
click at [402, 617] on div "A" at bounding box center [415, 608] width 27 height 32
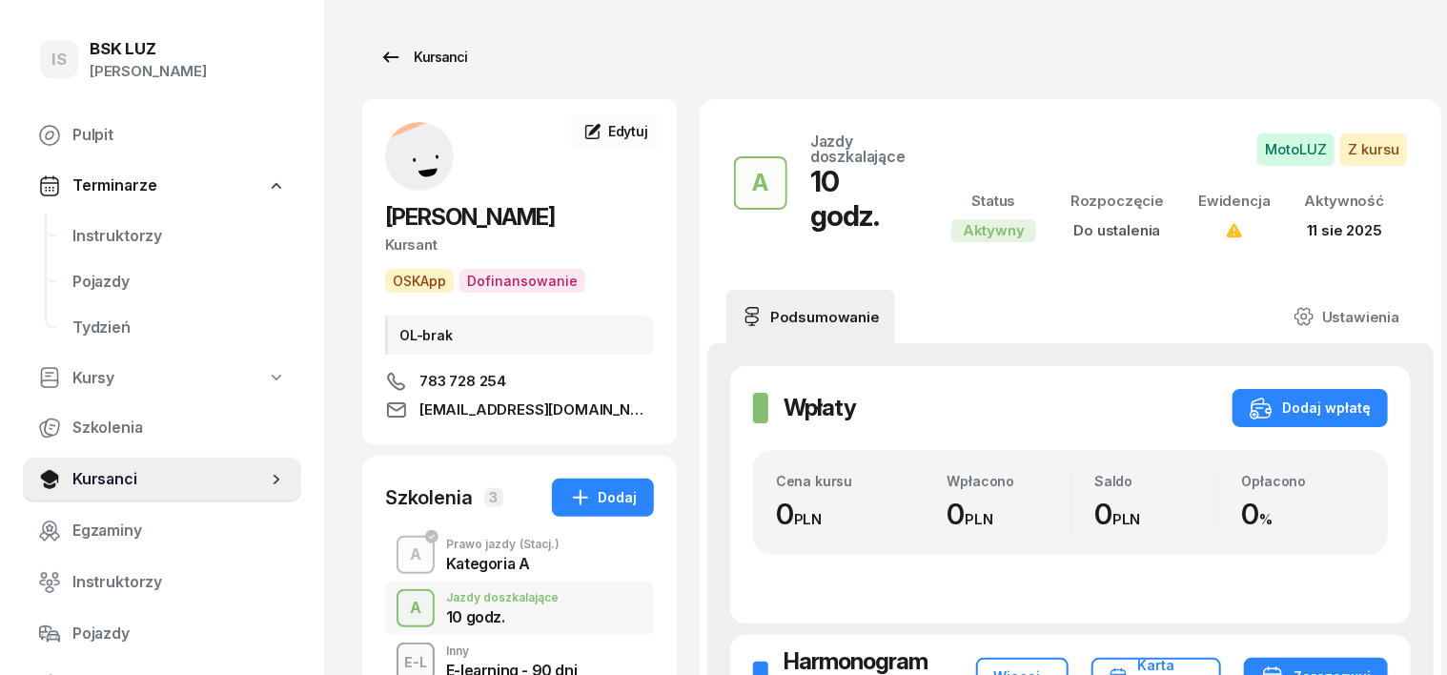
click at [400, 65] on div "Kursanci" at bounding box center [423, 57] width 88 height 23
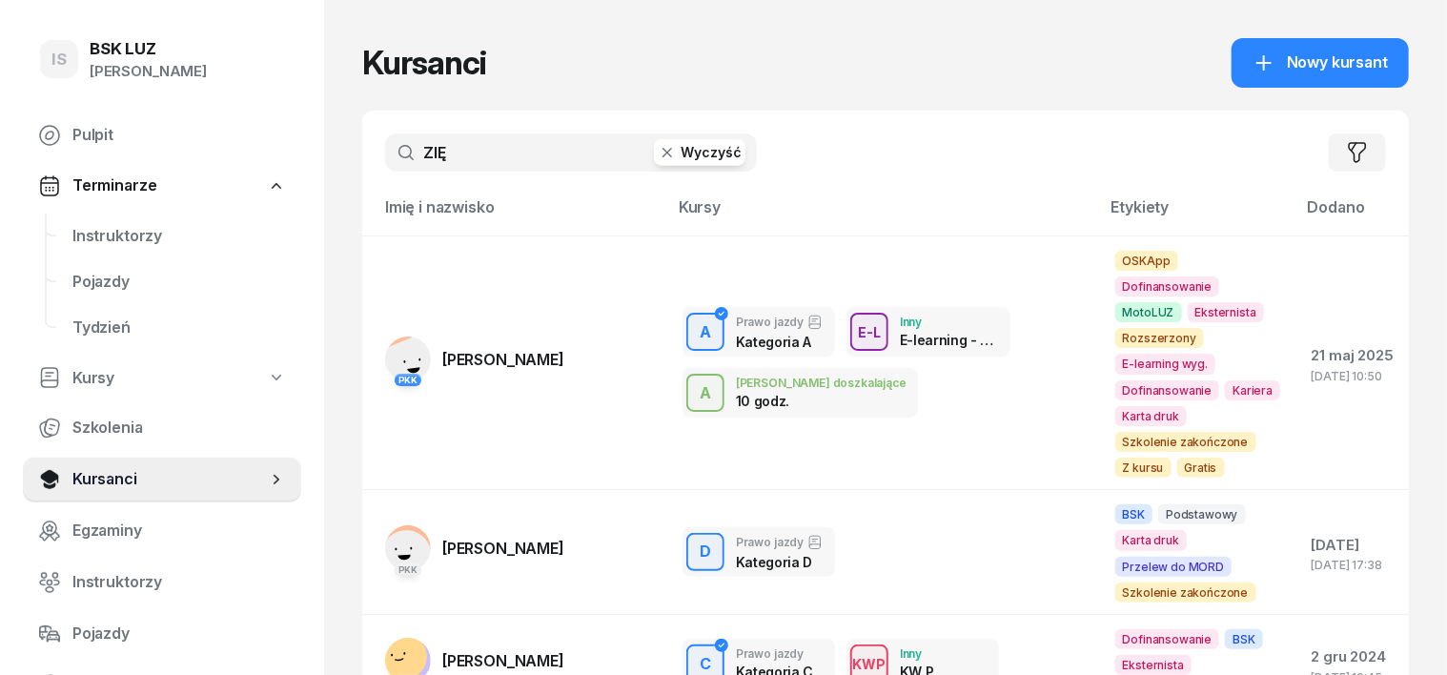
click at [658, 158] on icon "button" at bounding box center [667, 152] width 19 height 19
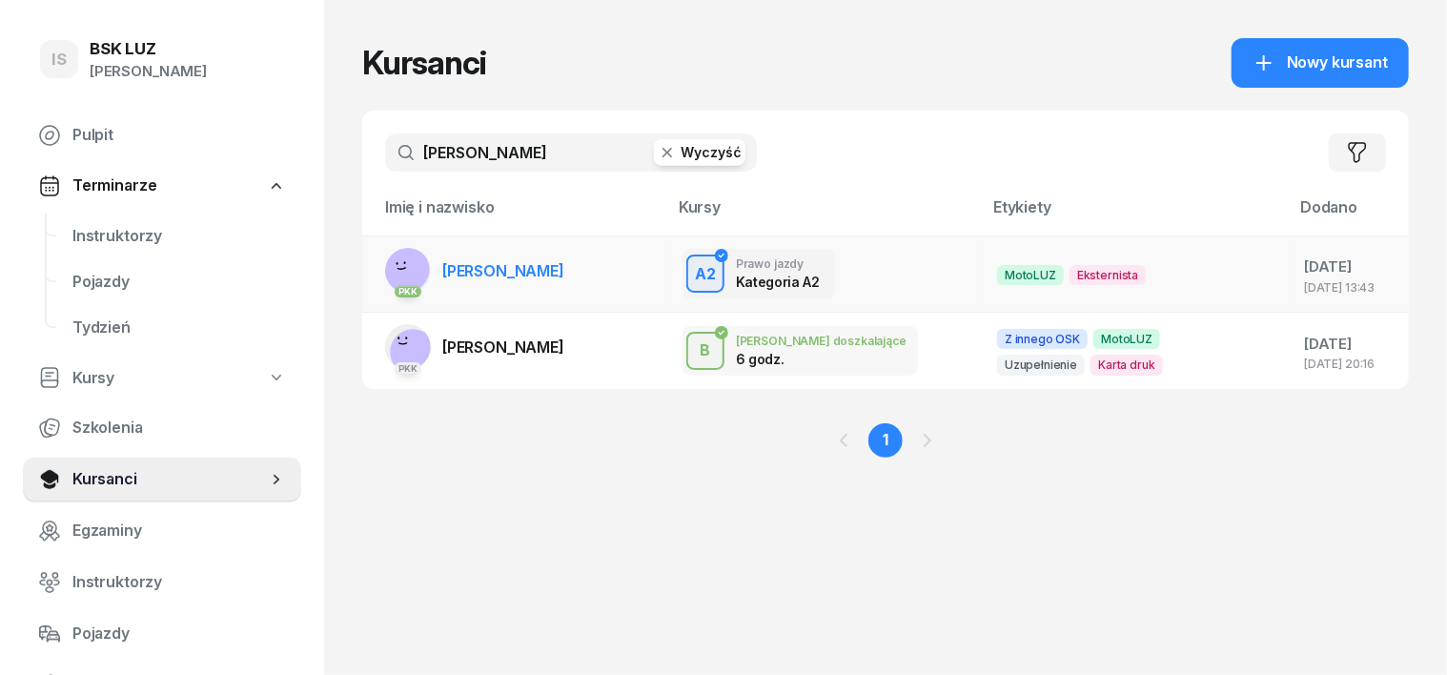
type input "WOJTANO"
click at [379, 263] on rect at bounding box center [407, 269] width 56 height 56
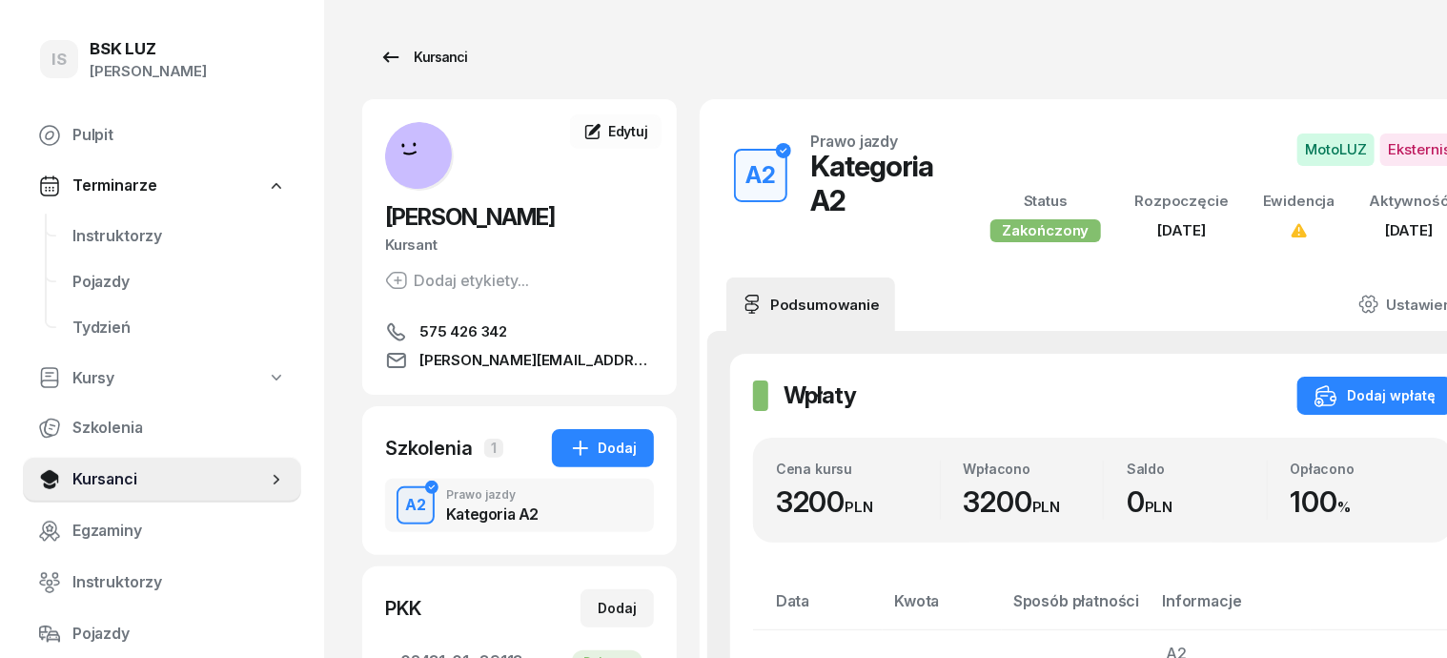
click at [400, 57] on div "Kursanci" at bounding box center [423, 57] width 88 height 23
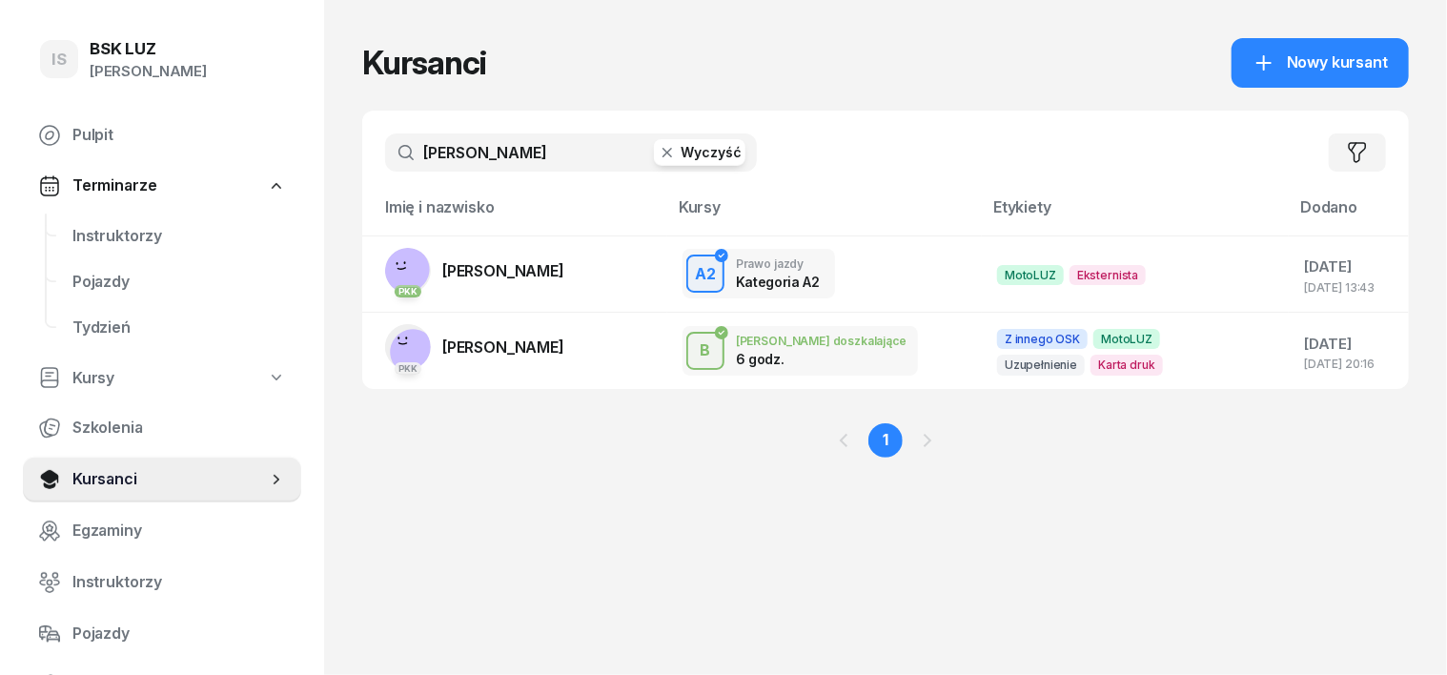
click at [658, 151] on icon "button" at bounding box center [667, 152] width 19 height 19
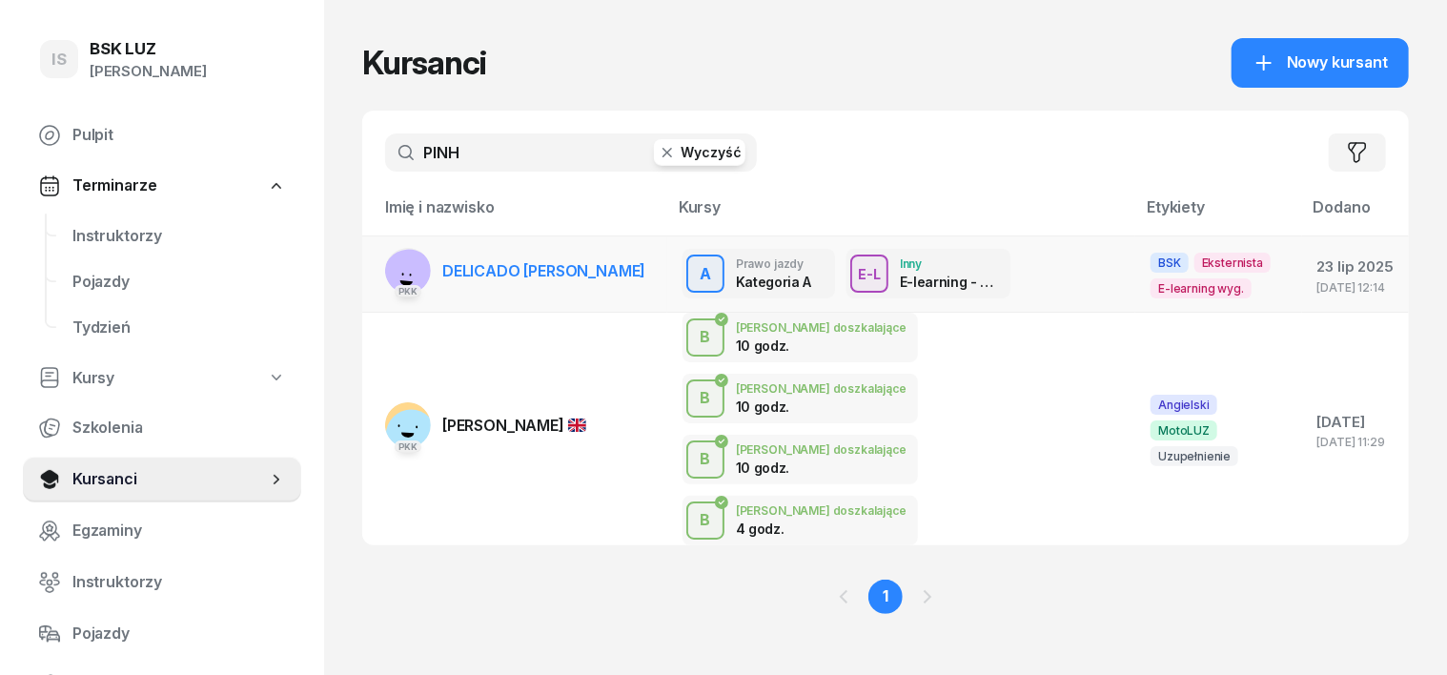
type input "PINH"
click at [381, 263] on rect at bounding box center [408, 274] width 54 height 54
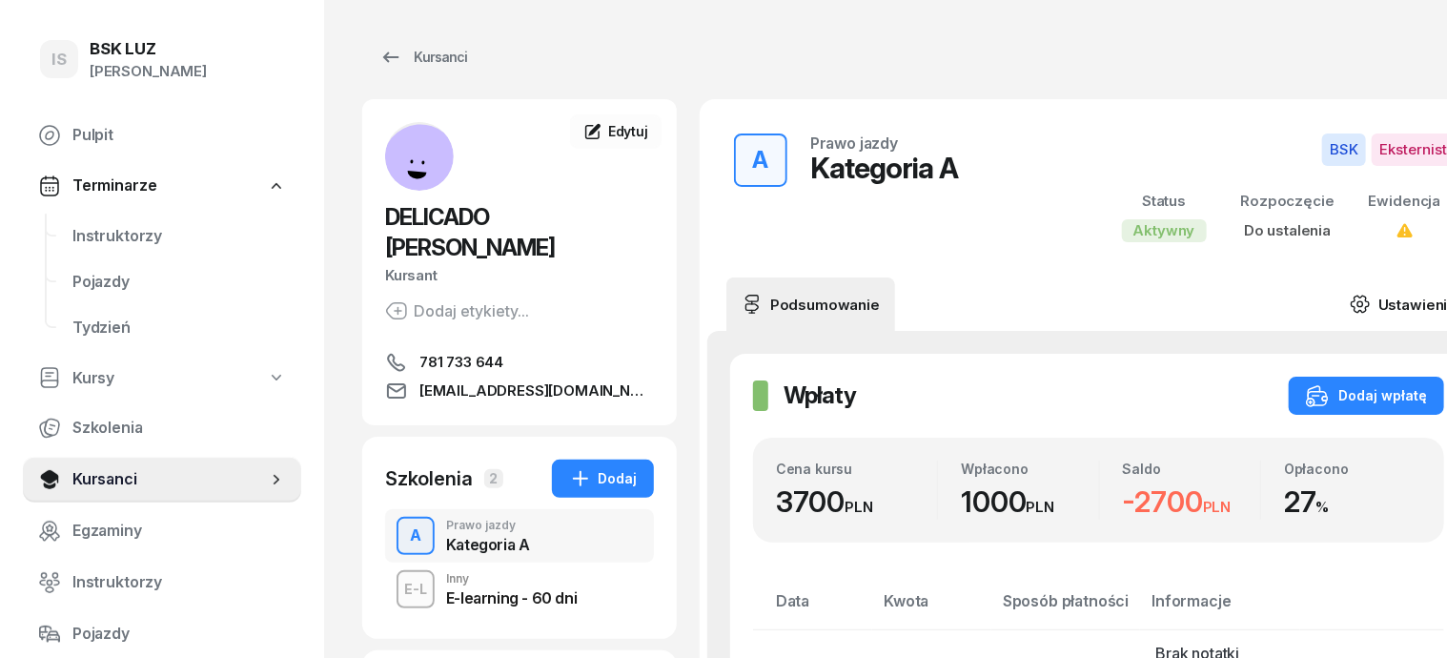
click at [1350, 297] on icon at bounding box center [1360, 304] width 21 height 21
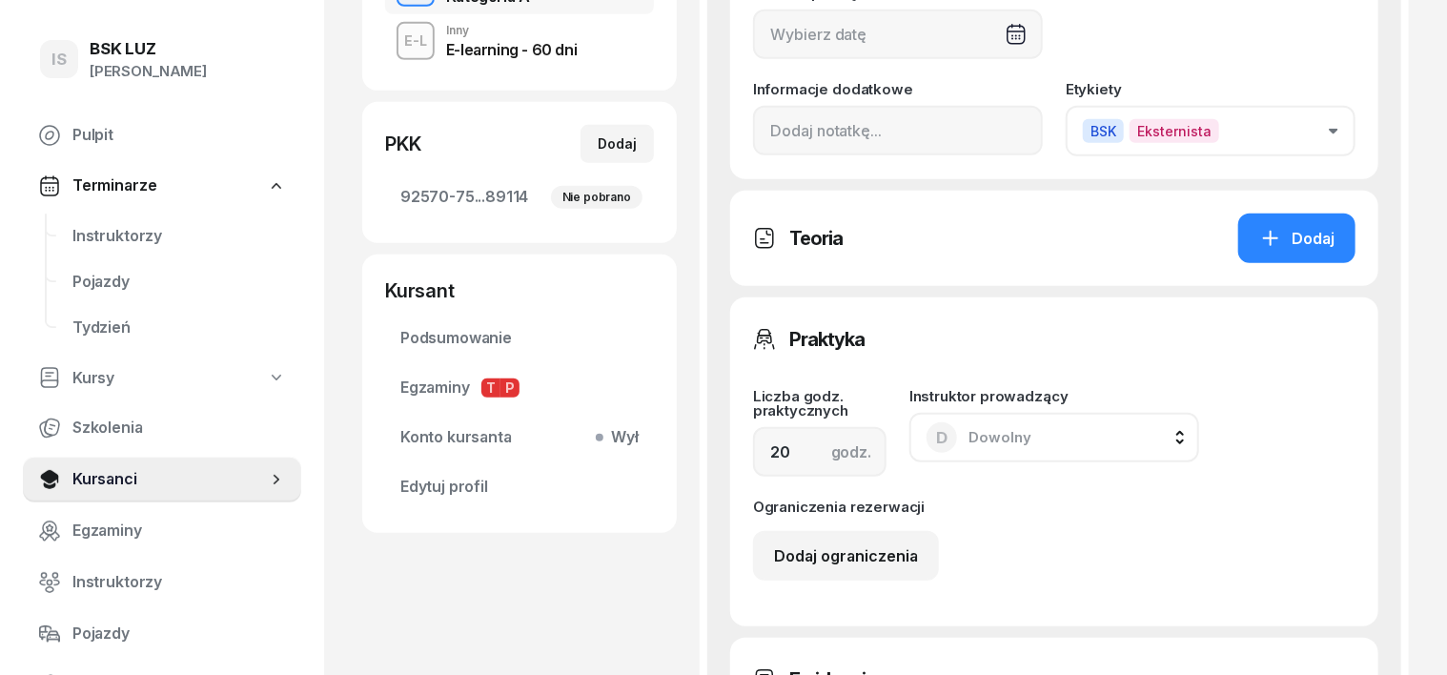
scroll to position [595, 0]
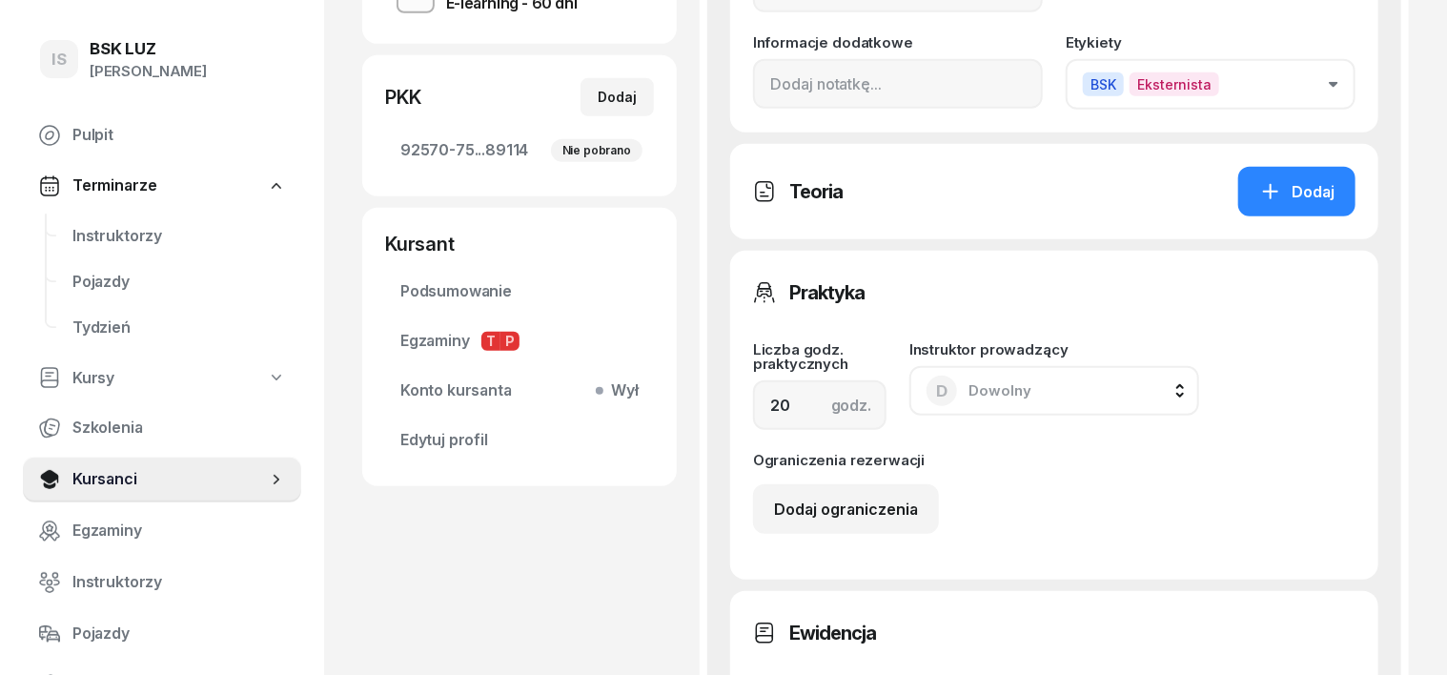
click at [1338, 82] on icon "button" at bounding box center [1333, 85] width 9 height 6
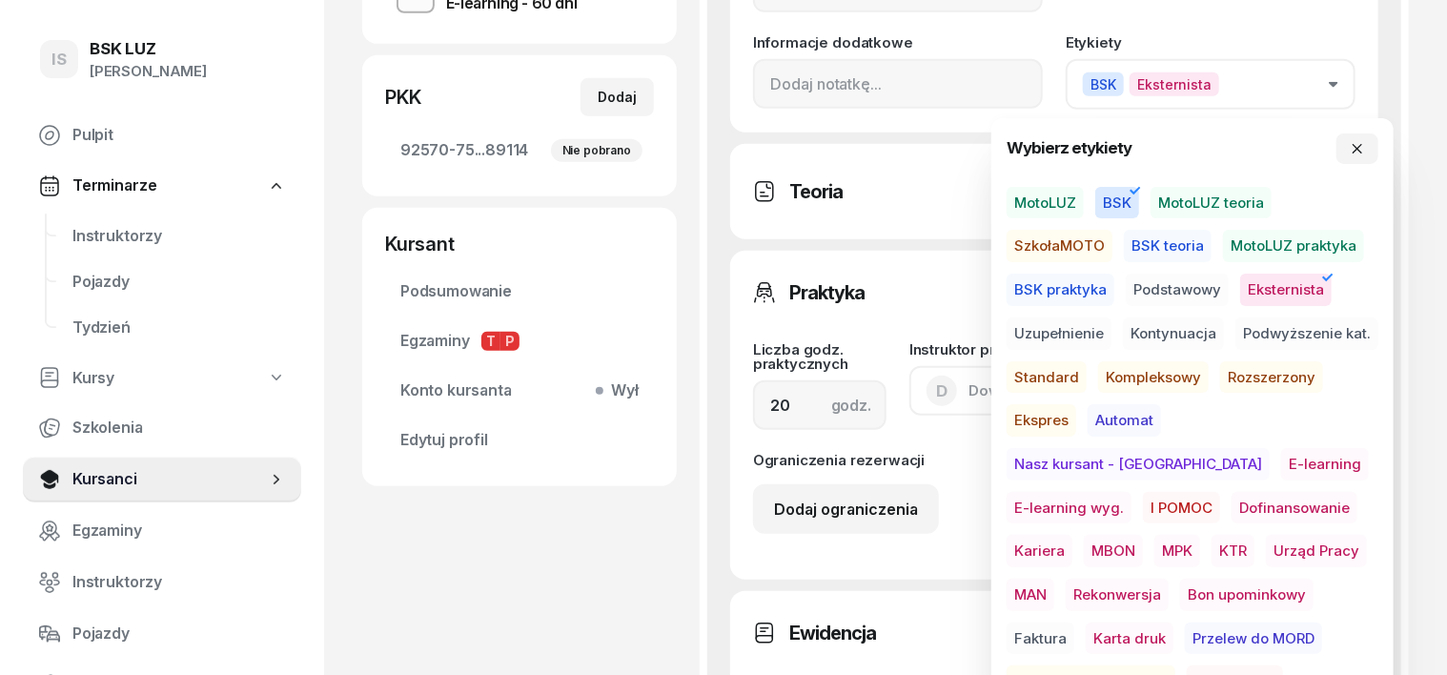
click at [1045, 201] on span "MotoLUZ" at bounding box center [1045, 203] width 77 height 32
click at [1137, 195] on icon "button" at bounding box center [1135, 190] width 23 height 23
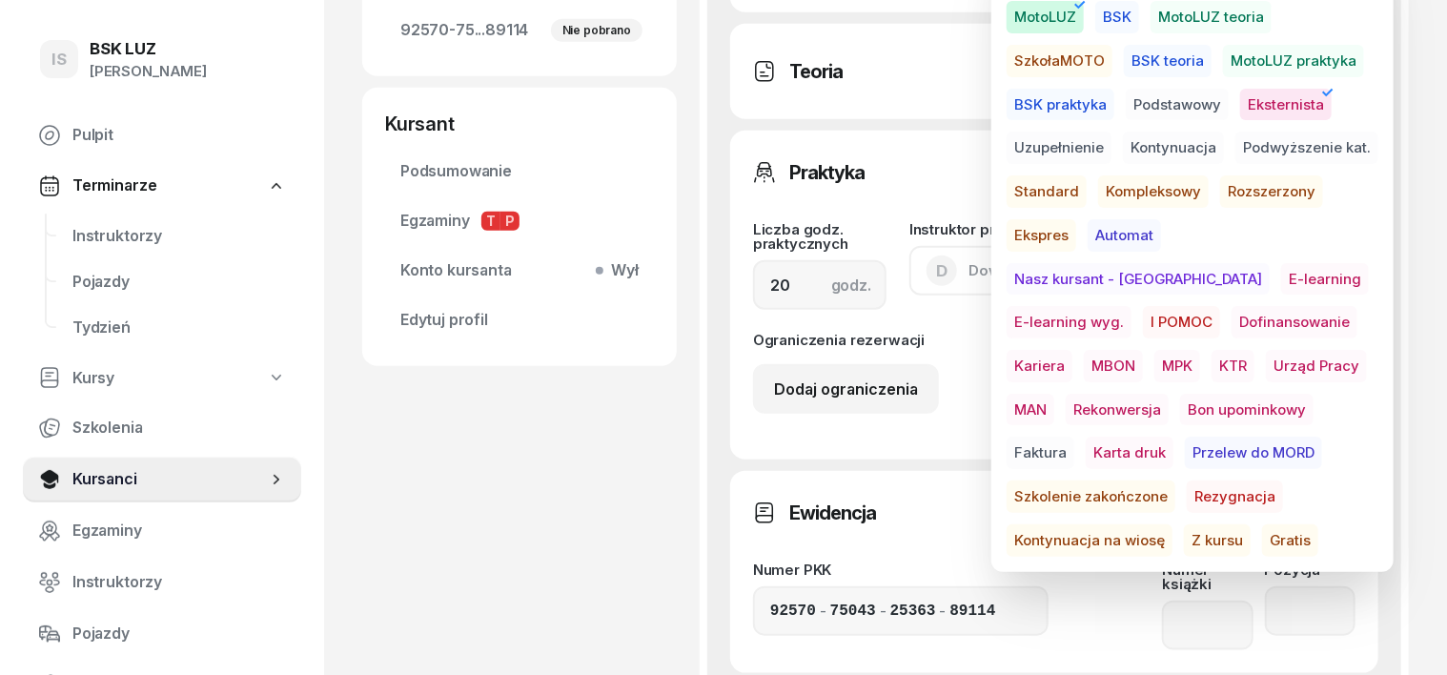
scroll to position [1311, 0]
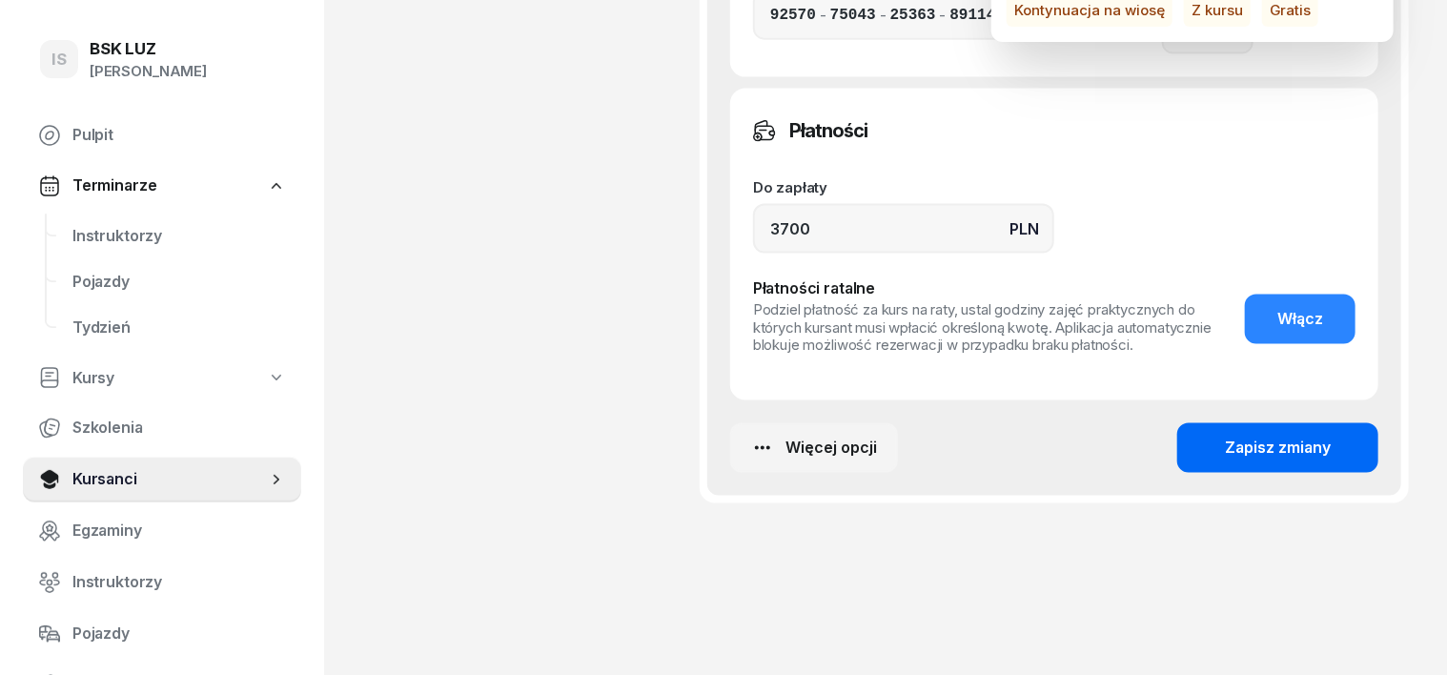
click at [1330, 436] on div "Zapisz zmiany" at bounding box center [1278, 448] width 106 height 25
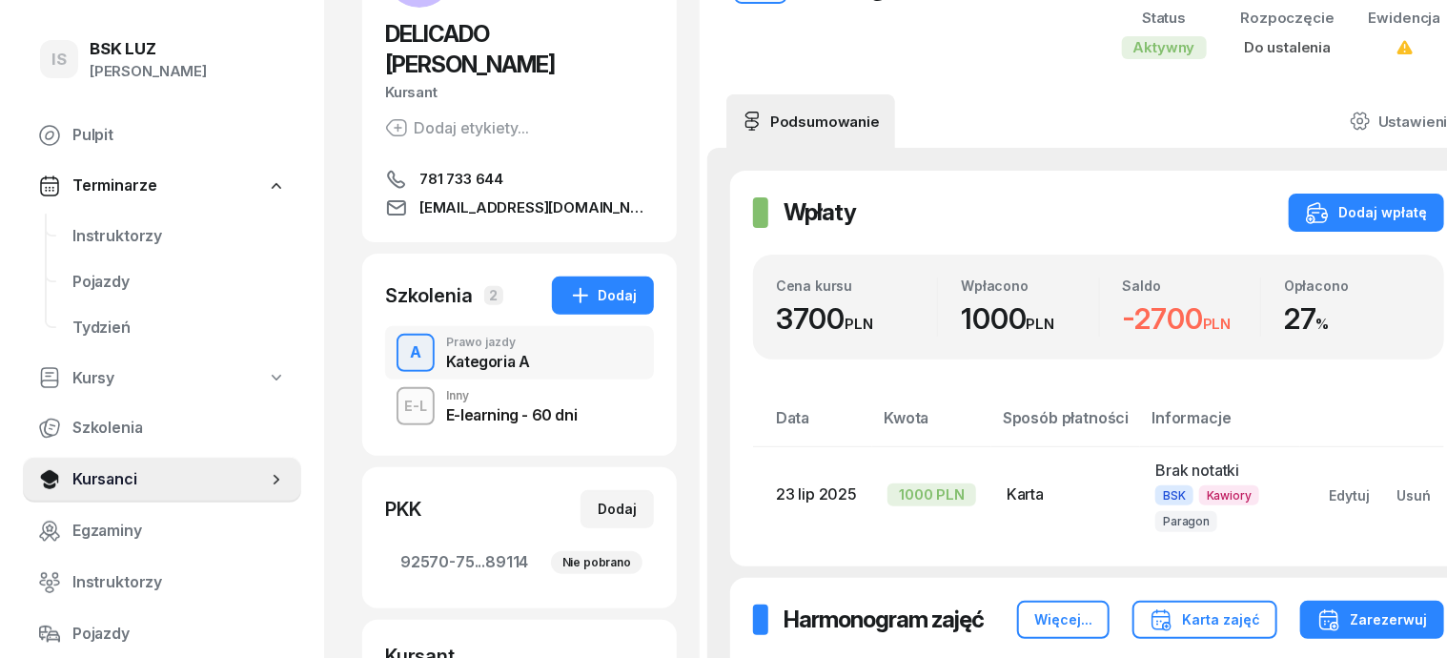
scroll to position [238, 0]
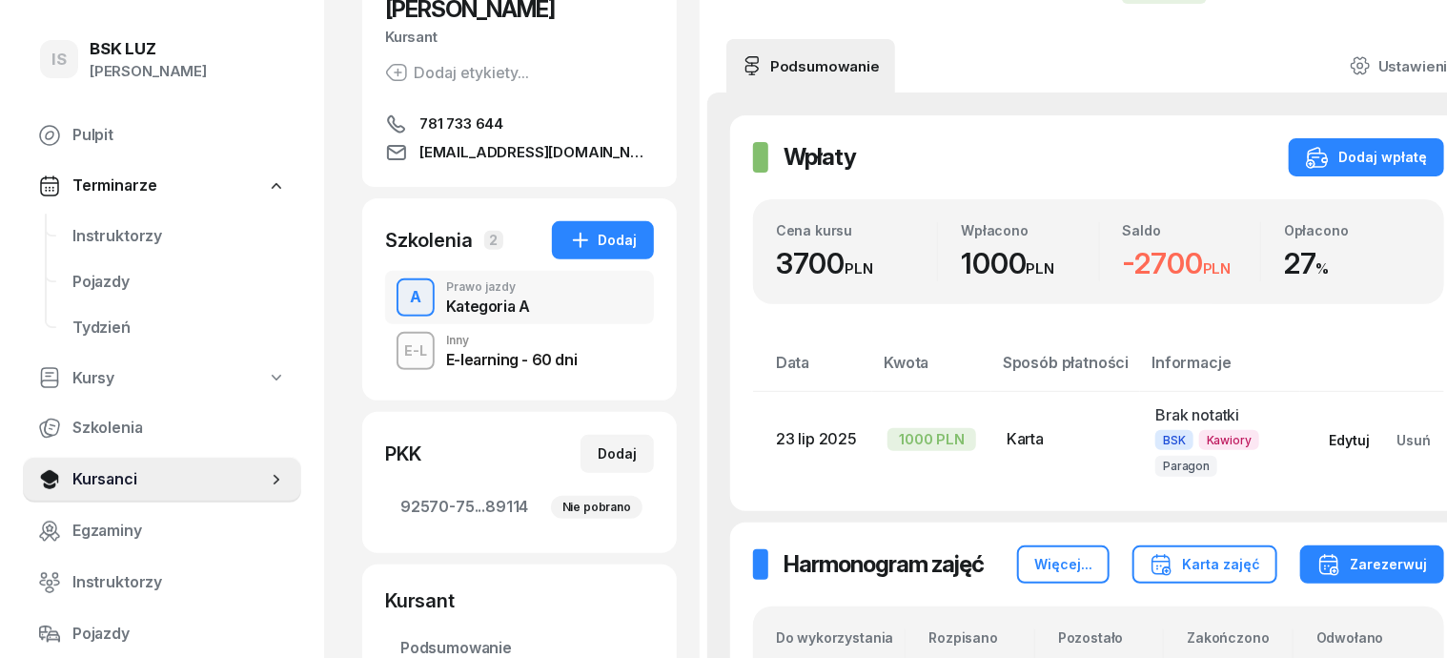
click at [1329, 442] on div "Edytuj" at bounding box center [1349, 440] width 41 height 16
select select "card"
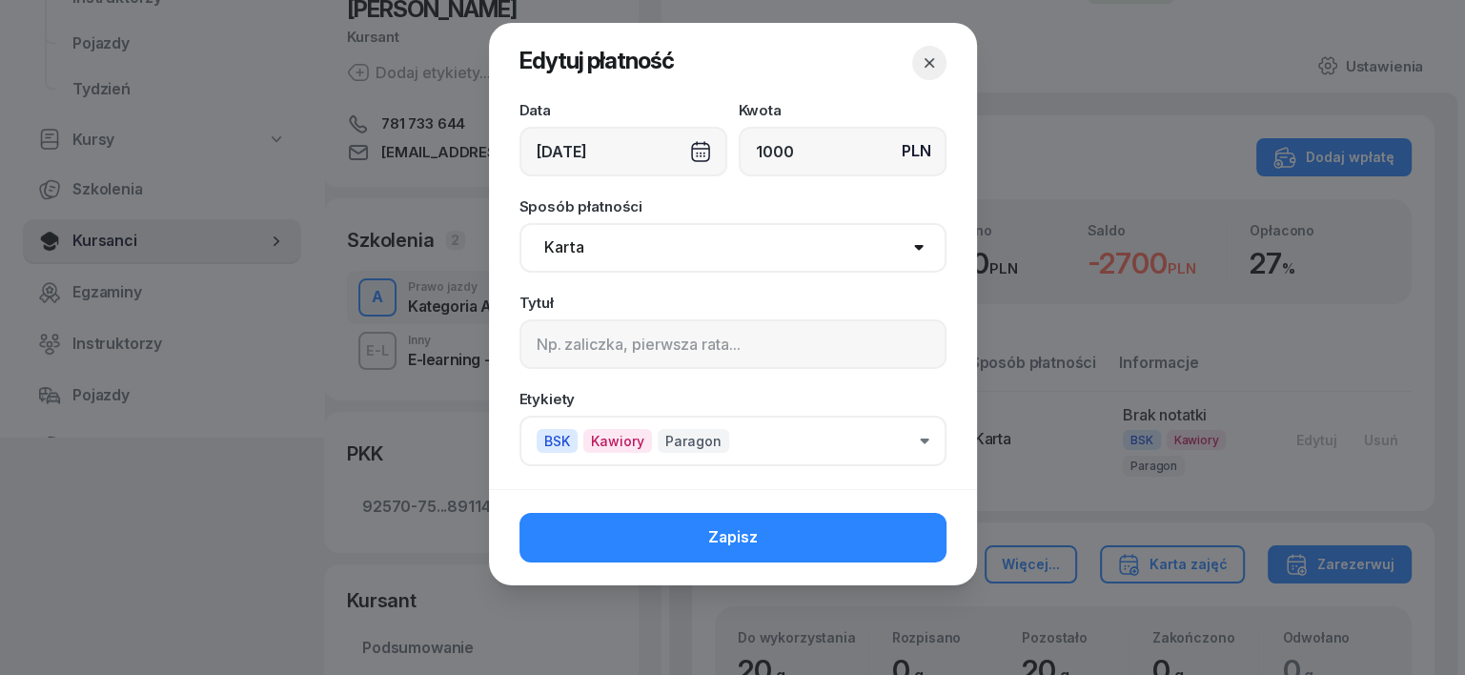
click at [555, 438] on span "BSK" at bounding box center [557, 441] width 41 height 24
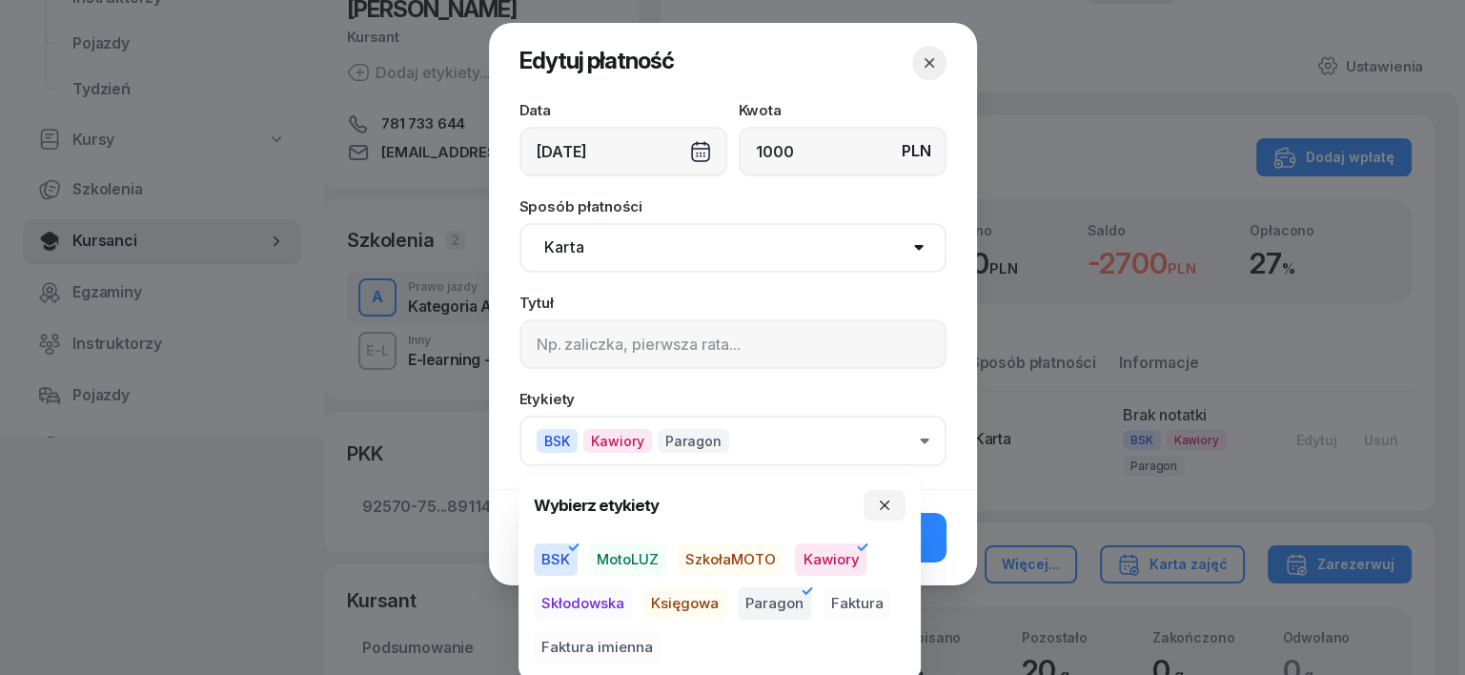
click at [621, 555] on span "MotoLUZ" at bounding box center [627, 559] width 77 height 32
click at [557, 553] on span "BSK" at bounding box center [556, 559] width 44 height 32
click at [882, 504] on icon "button" at bounding box center [884, 505] width 15 height 15
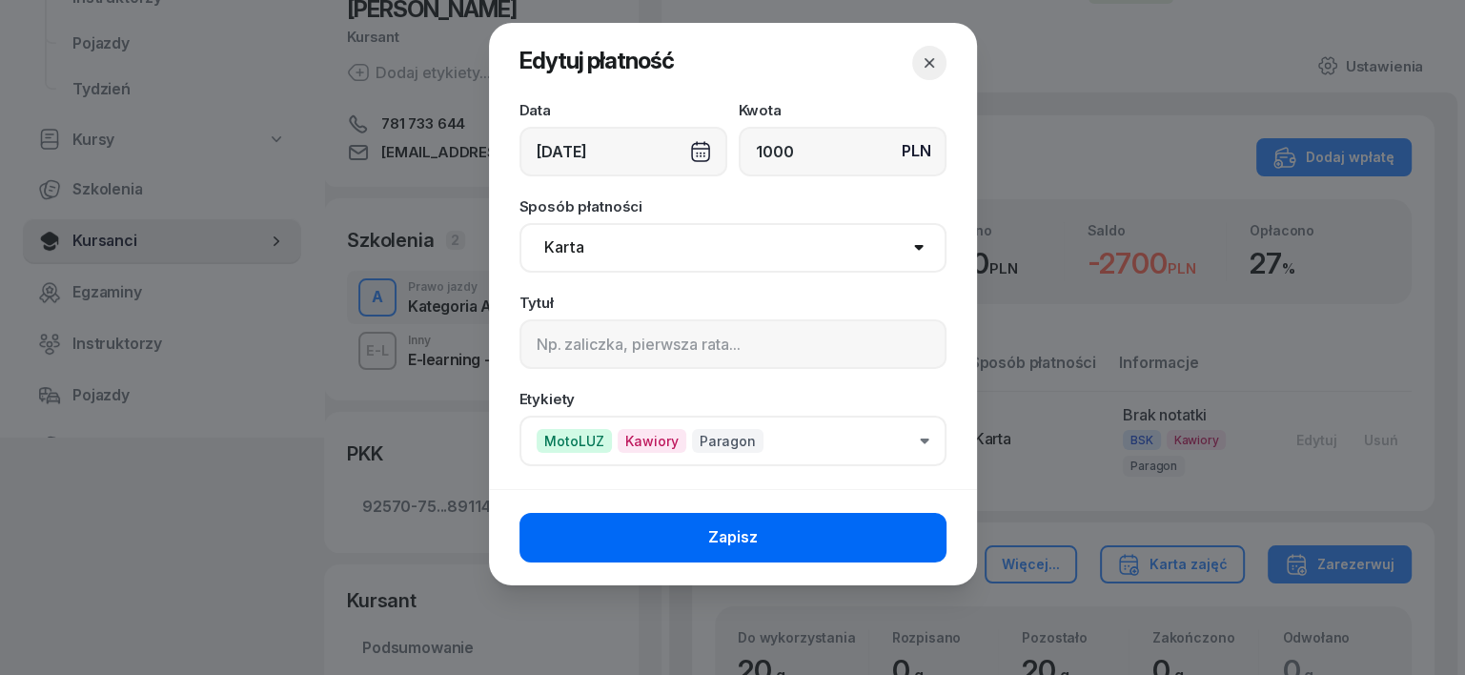
click at [889, 522] on button "Zapisz" at bounding box center [733, 538] width 427 height 50
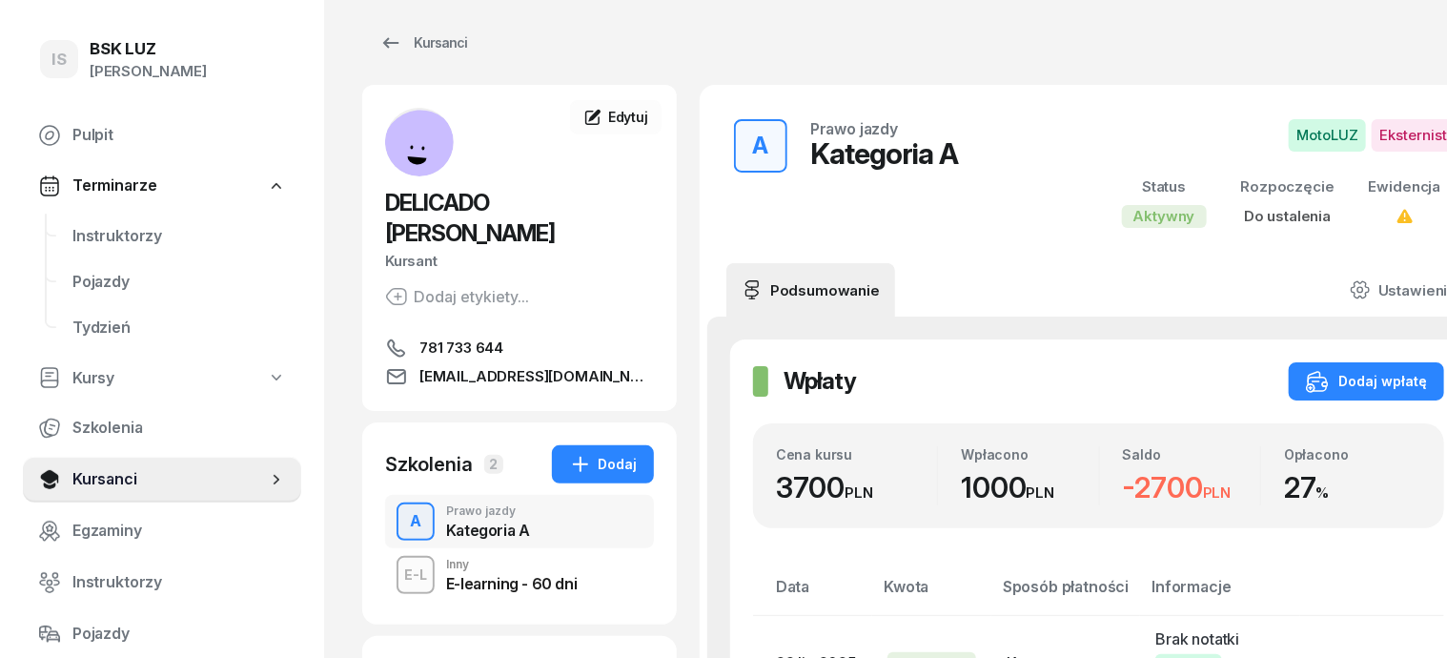
scroll to position [0, 0]
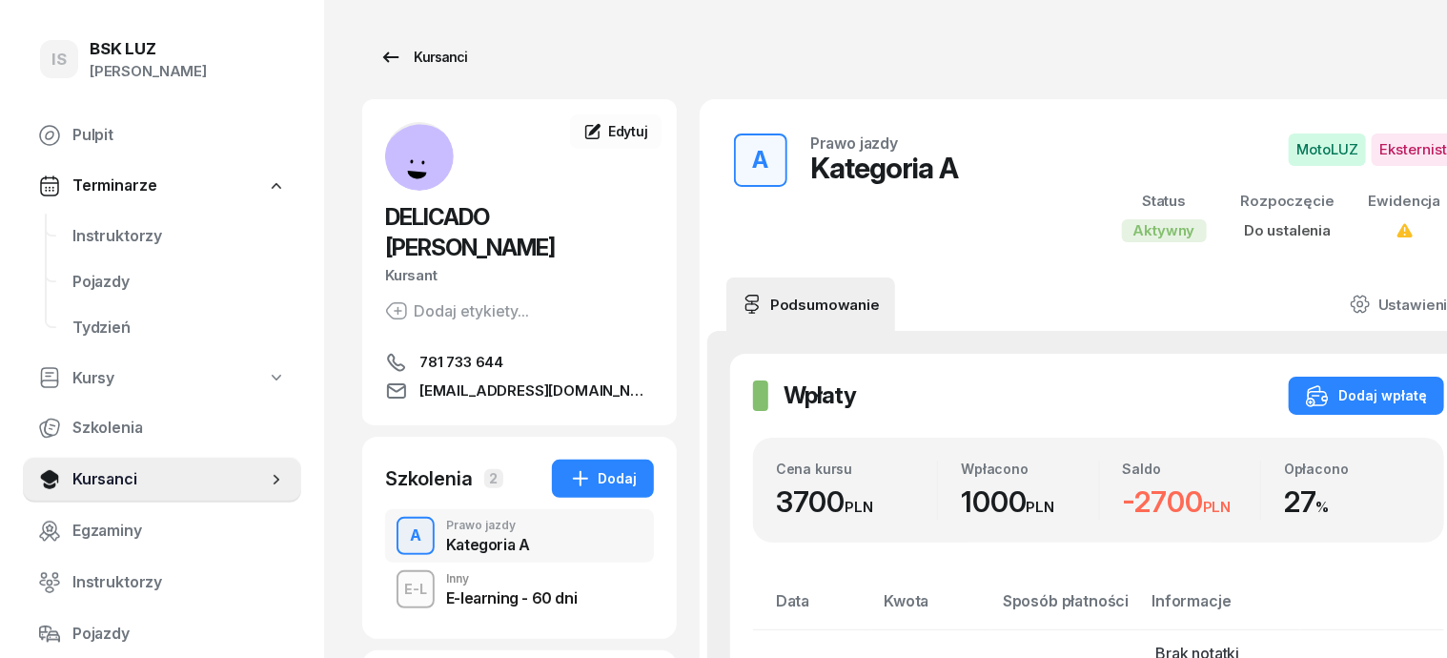
click at [405, 57] on div "Kursanci" at bounding box center [423, 57] width 88 height 23
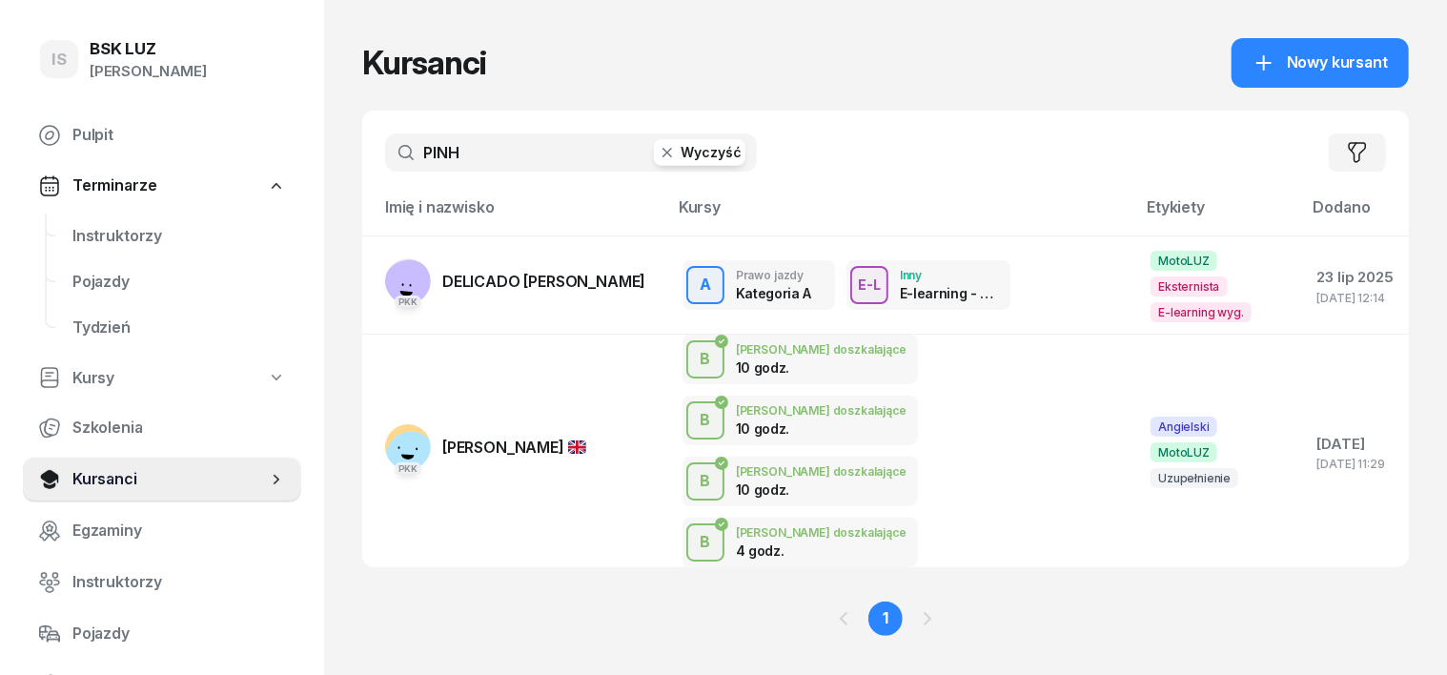
click at [658, 158] on icon "button" at bounding box center [667, 152] width 19 height 19
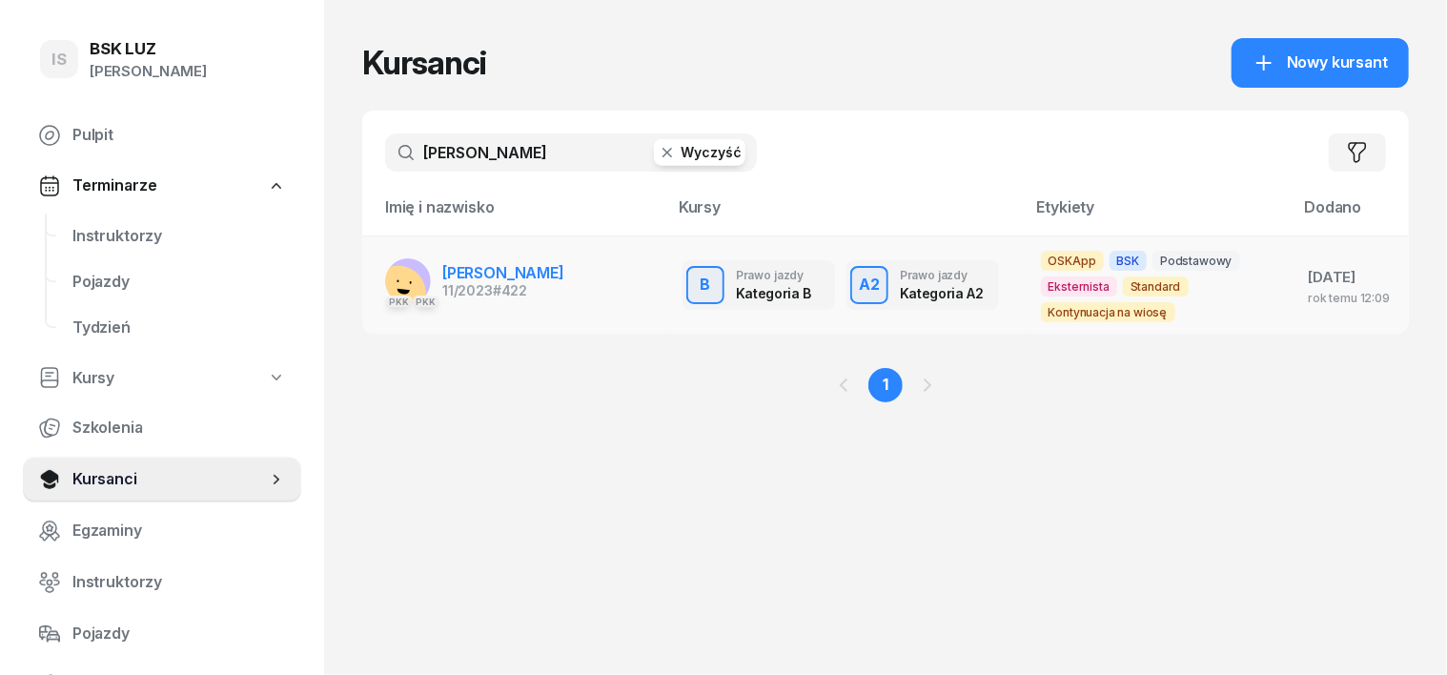
type input "HOLZE"
click at [370, 282] on rect at bounding box center [398, 293] width 69 height 69
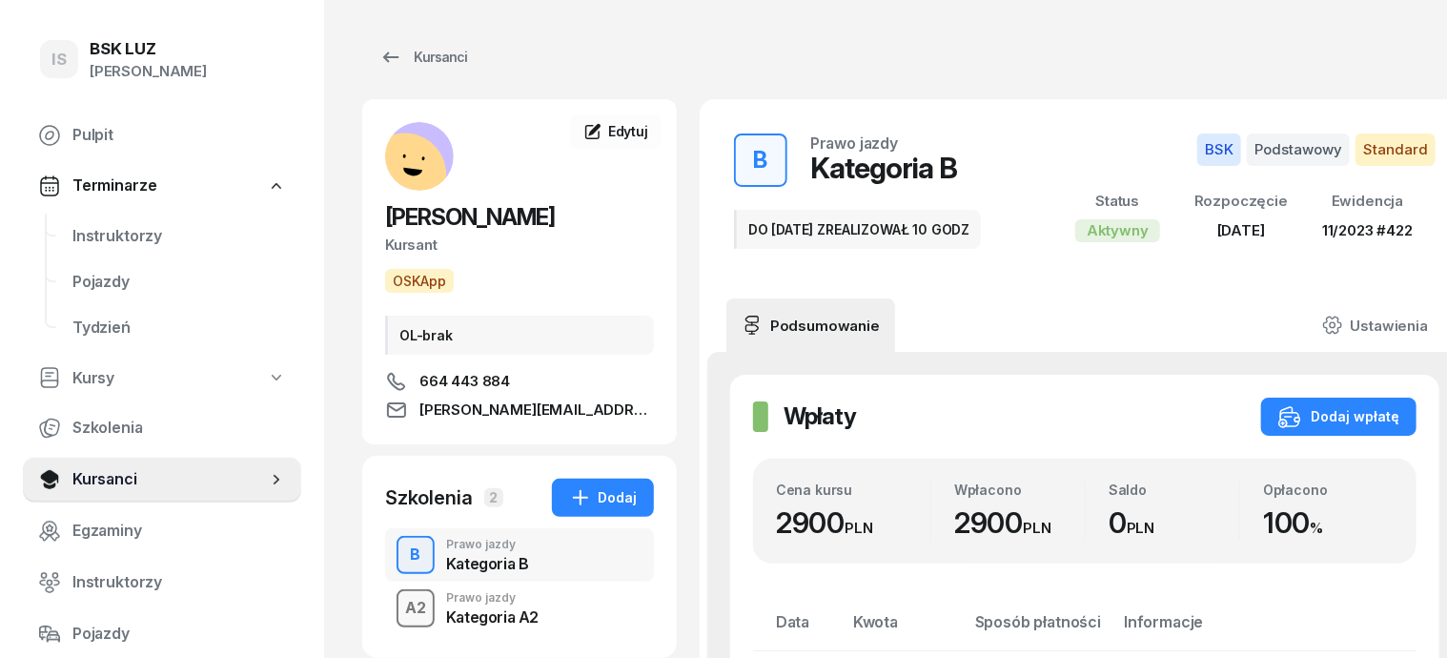
click at [398, 614] on div "A2" at bounding box center [416, 608] width 36 height 32
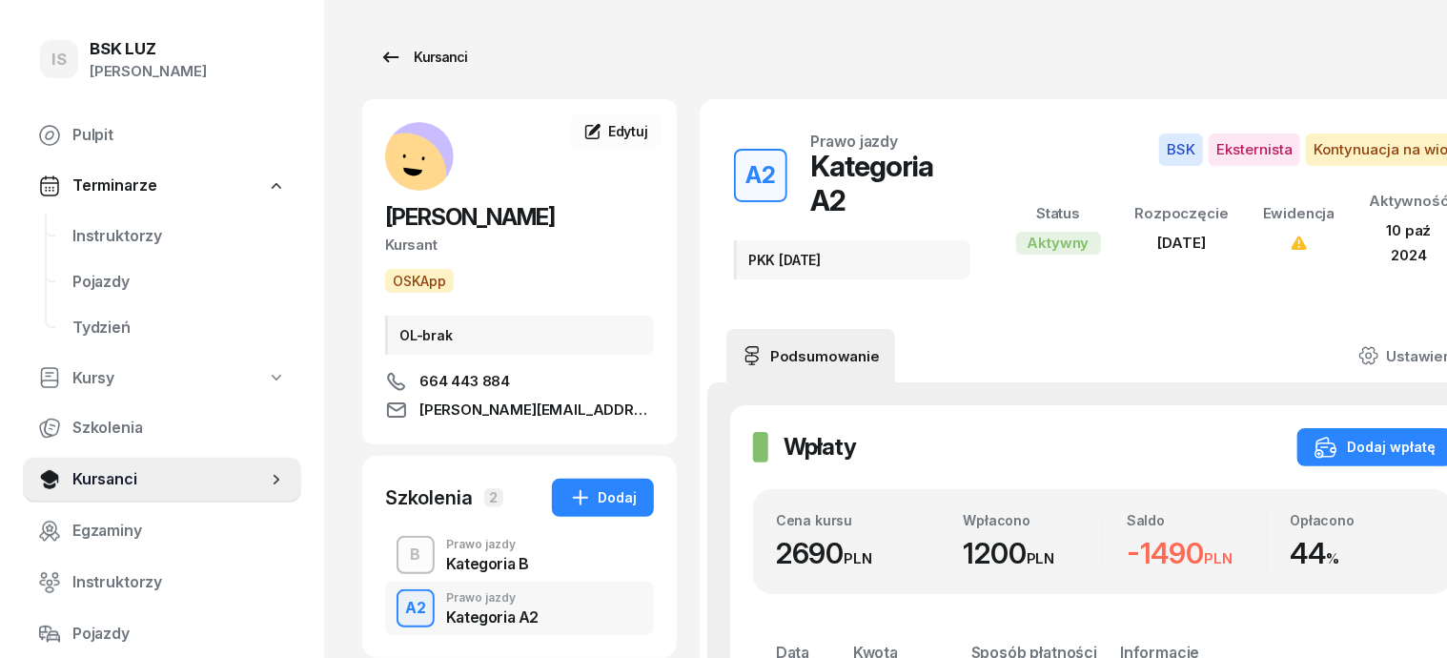
click at [420, 57] on div "Kursanci" at bounding box center [423, 57] width 88 height 23
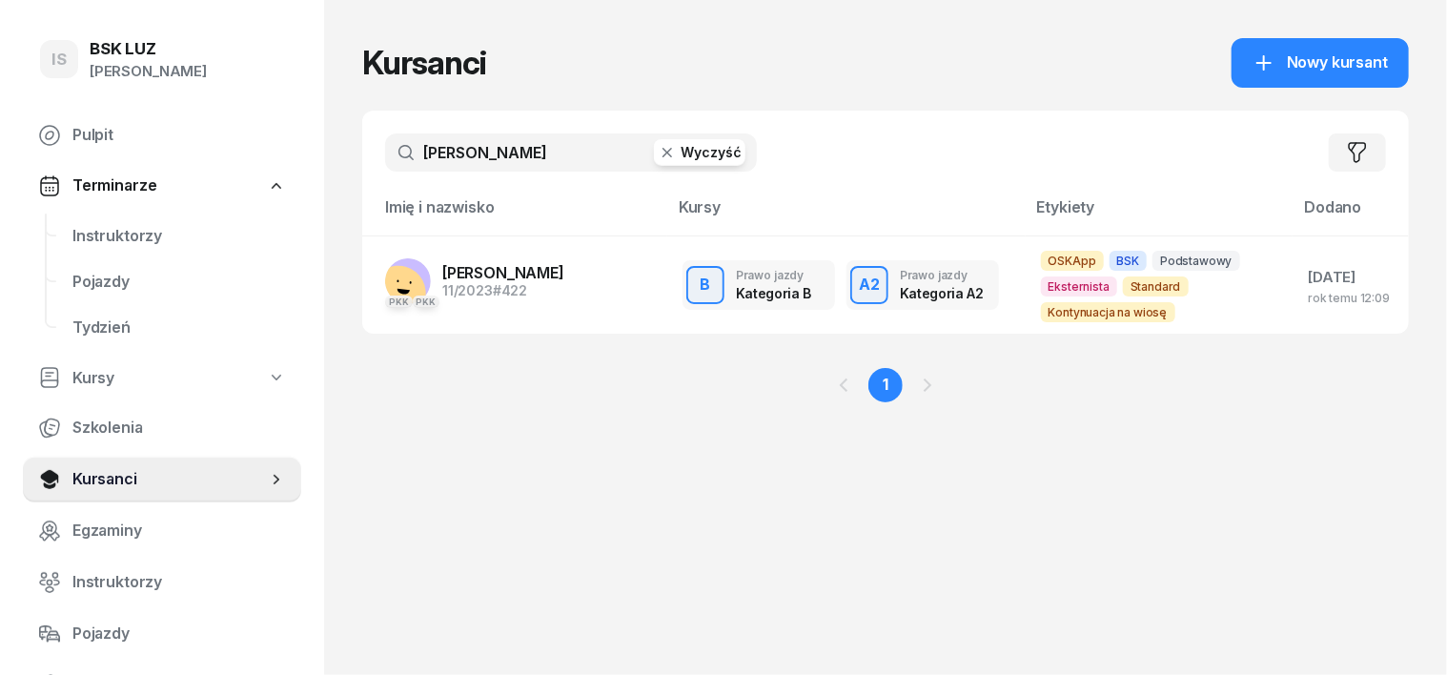
click at [654, 163] on button "Wyczyść" at bounding box center [700, 152] width 92 height 27
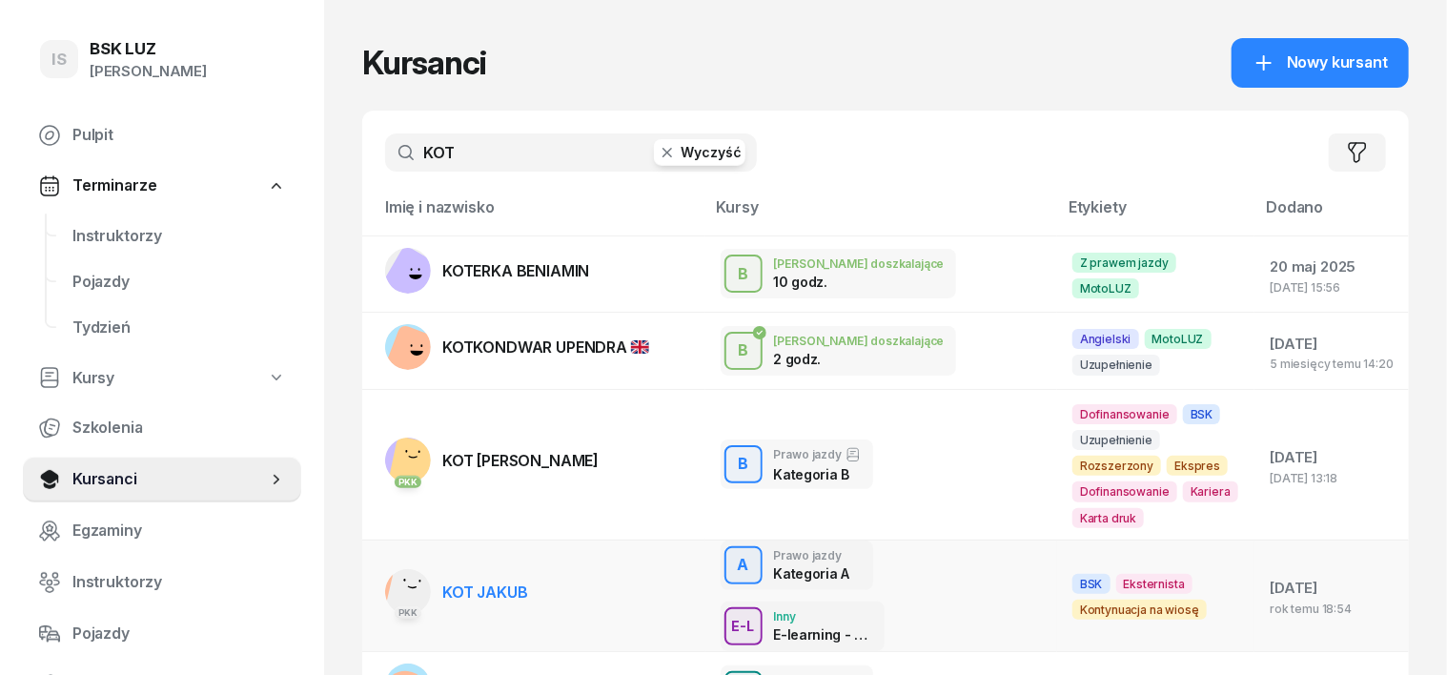
type input "KOT"
click at [385, 599] on div "PKK" at bounding box center [408, 611] width 46 height 25
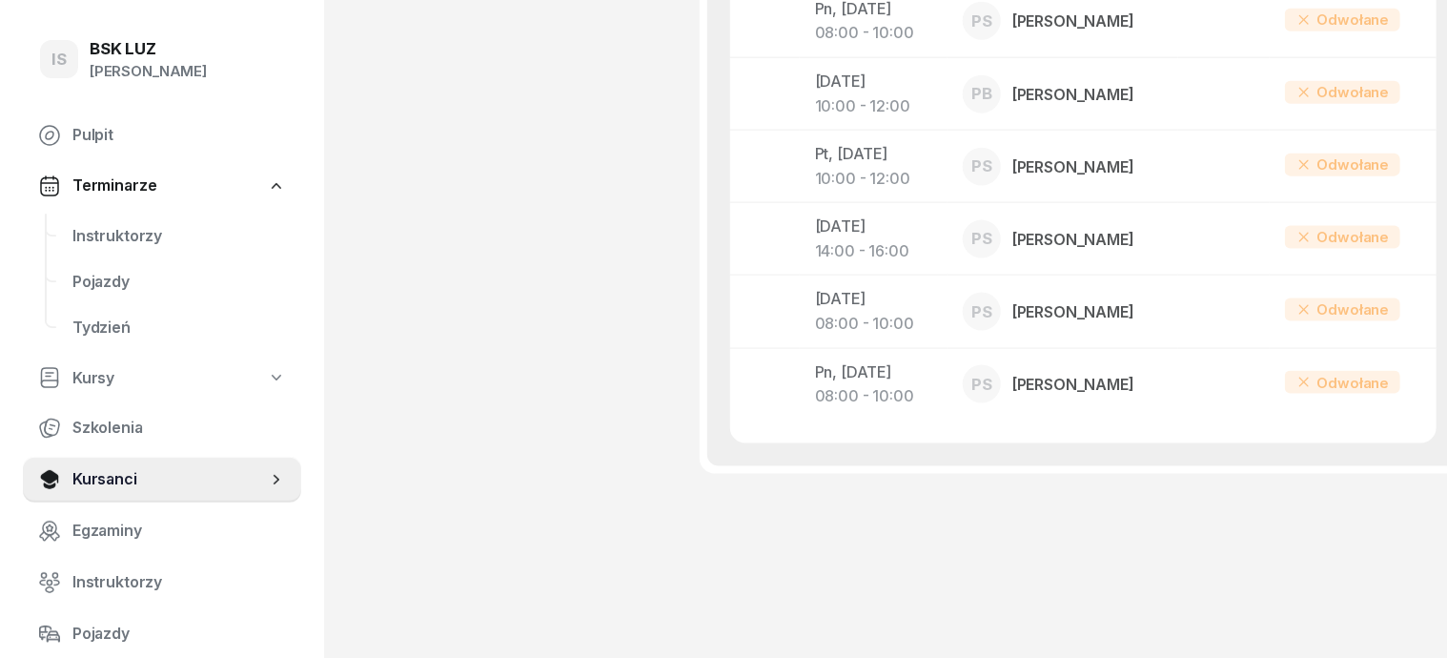
scroll to position [966, 0]
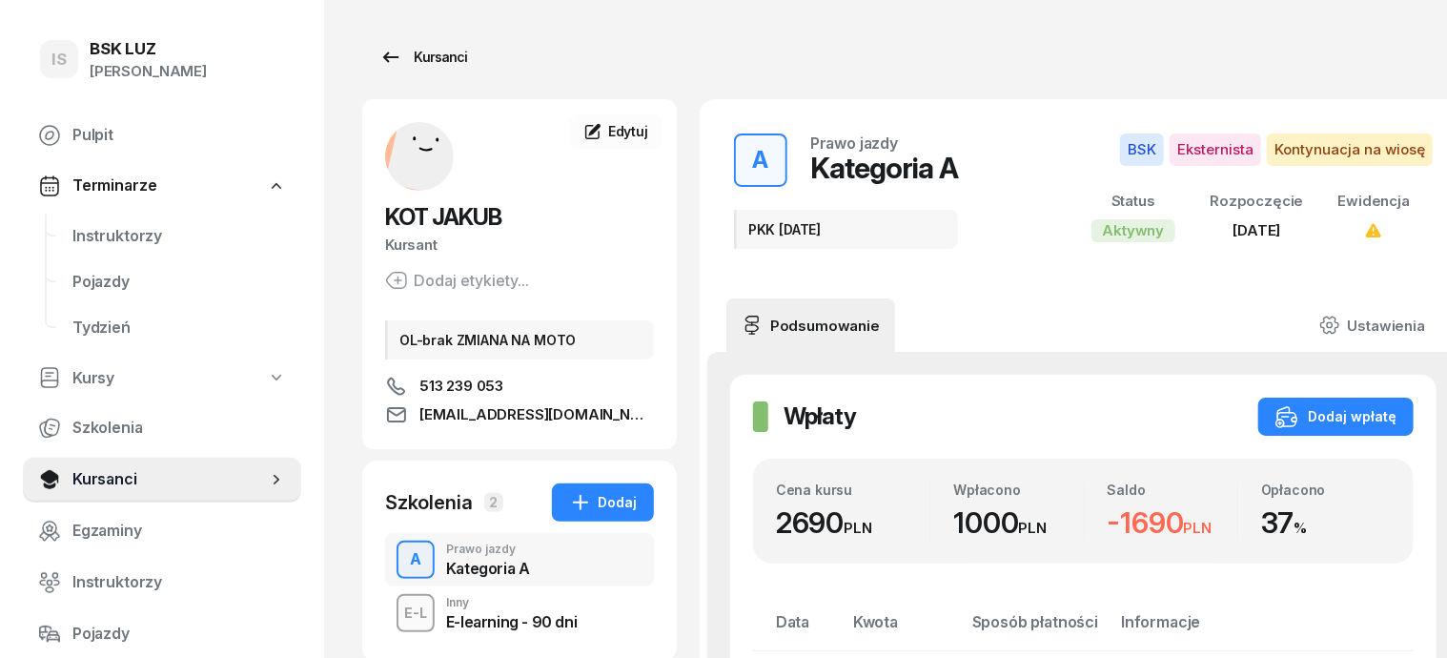
click at [400, 57] on div "Kursanci" at bounding box center [423, 57] width 88 height 23
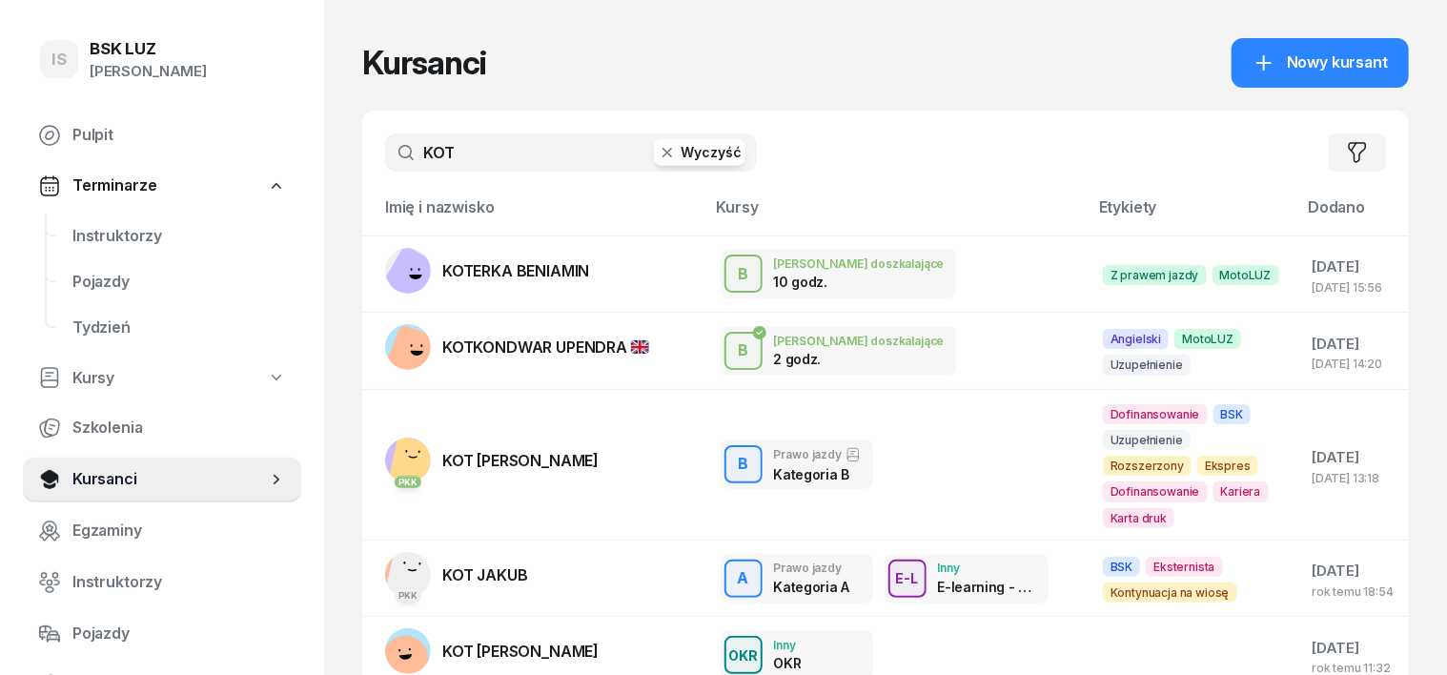
click at [658, 151] on icon "button" at bounding box center [667, 152] width 19 height 19
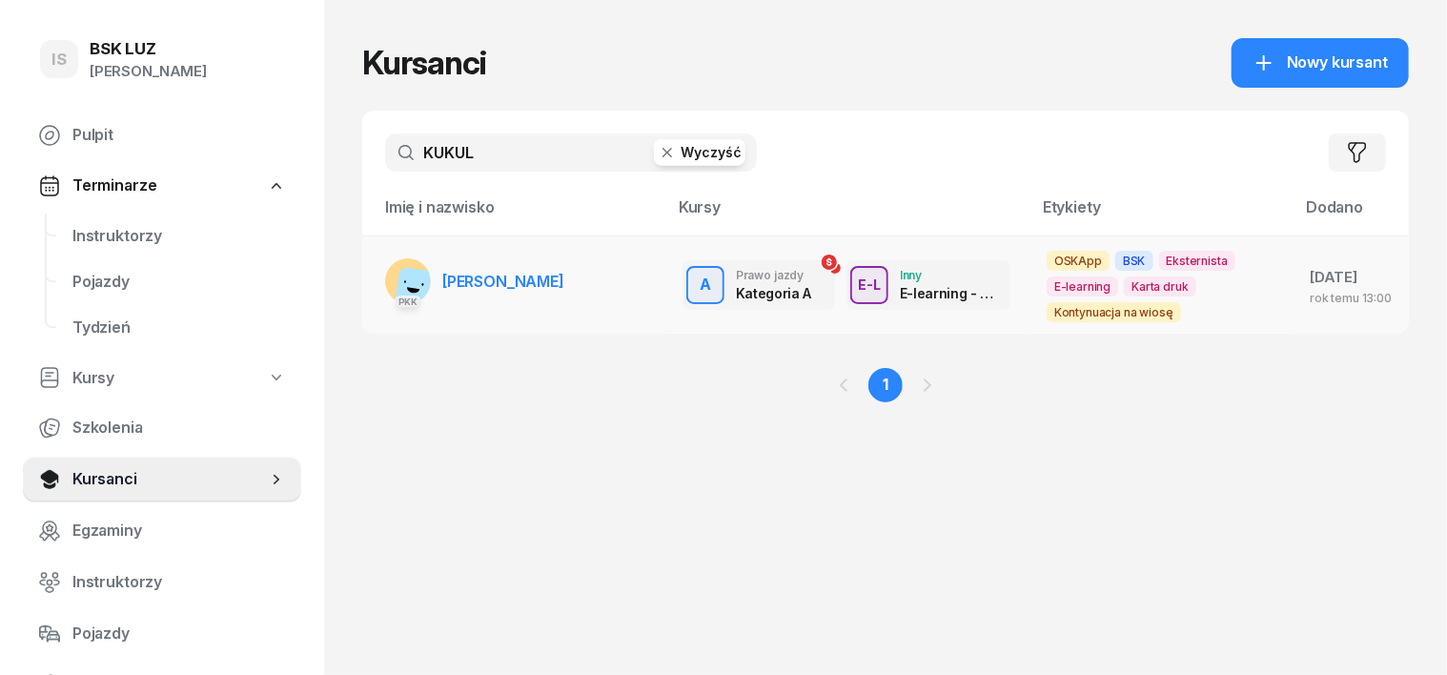
type input "KUKUL"
click at [394, 281] on rect at bounding box center [420, 293] width 52 height 52
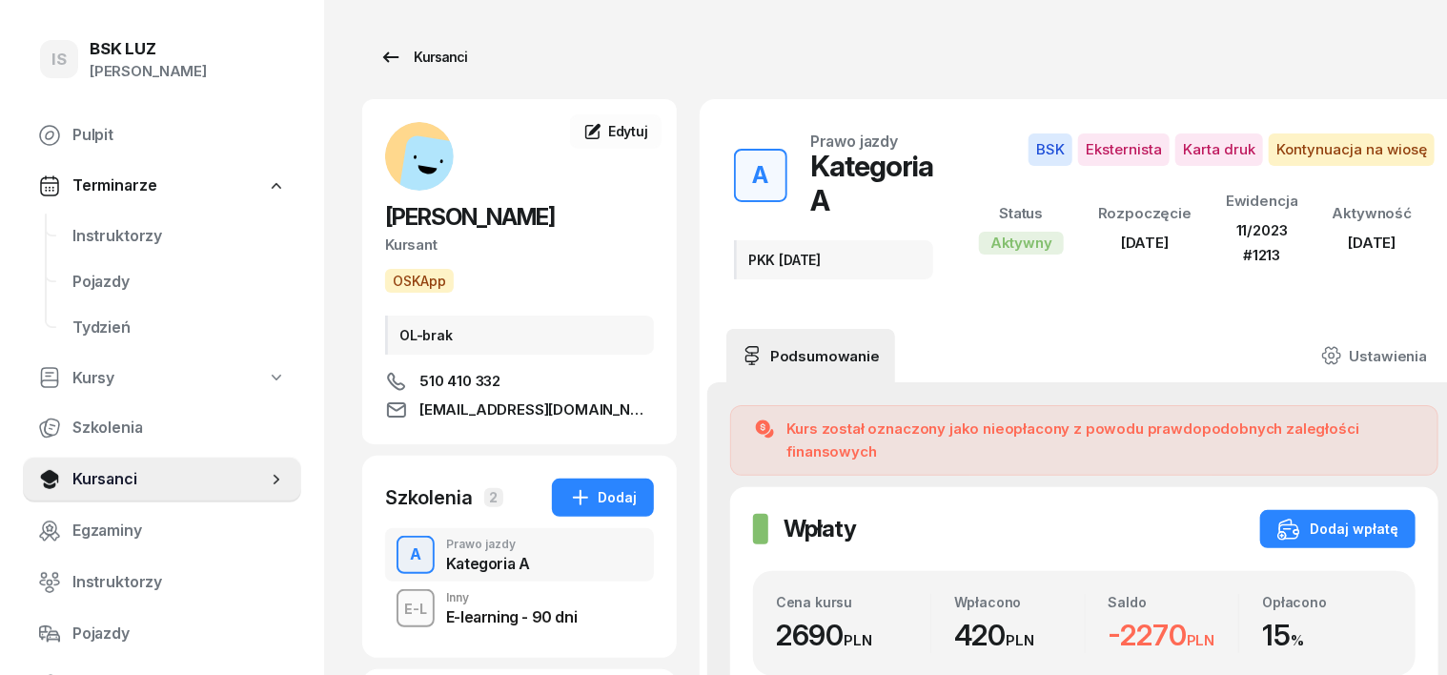
click at [405, 52] on div "Kursanci" at bounding box center [423, 57] width 88 height 23
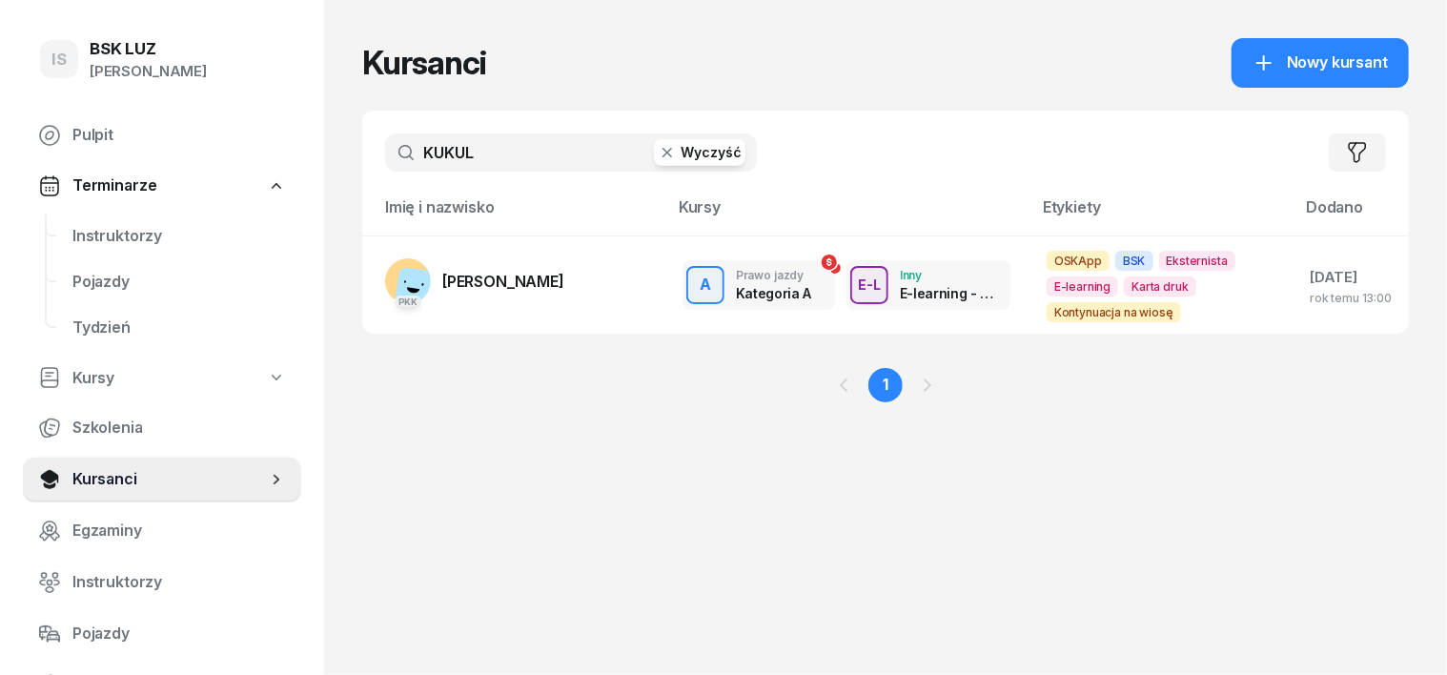
click at [658, 149] on icon "button" at bounding box center [667, 152] width 19 height 19
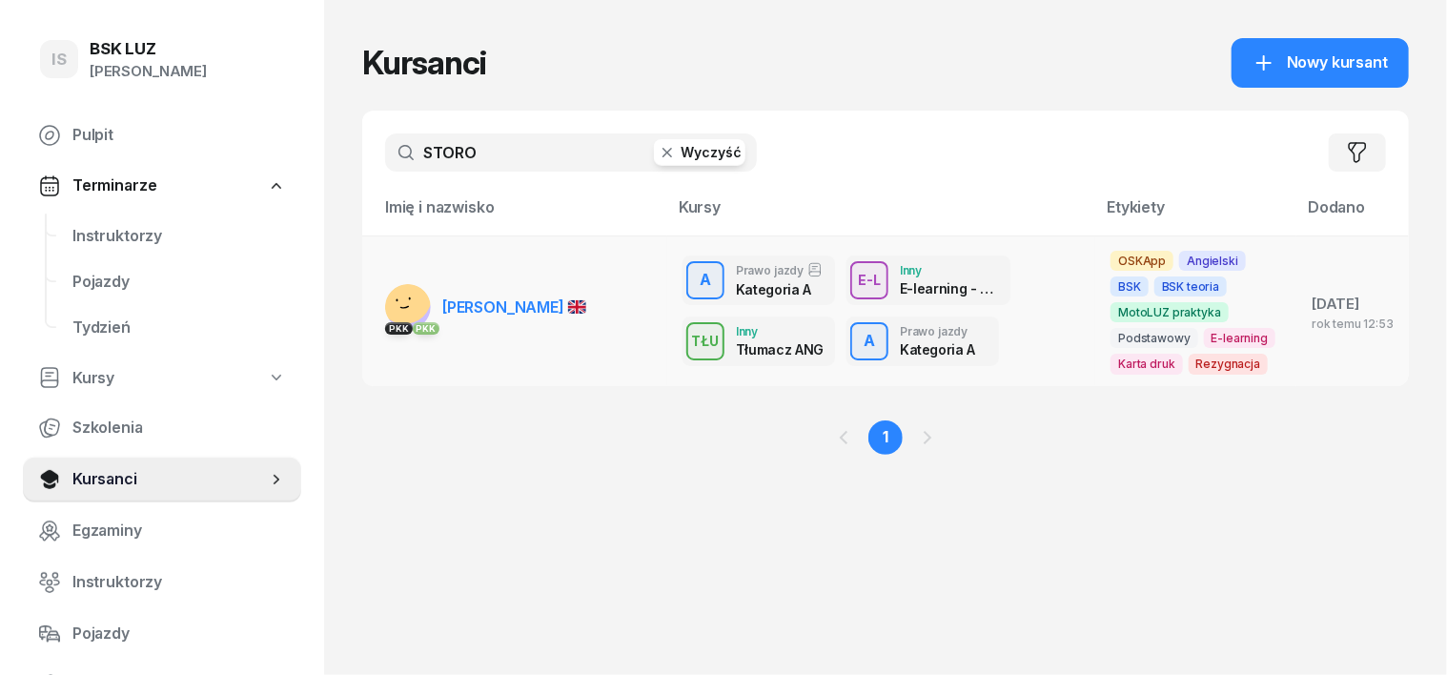
type input "STORO"
click at [385, 317] on div "PKK PKK" at bounding box center [408, 327] width 46 height 25
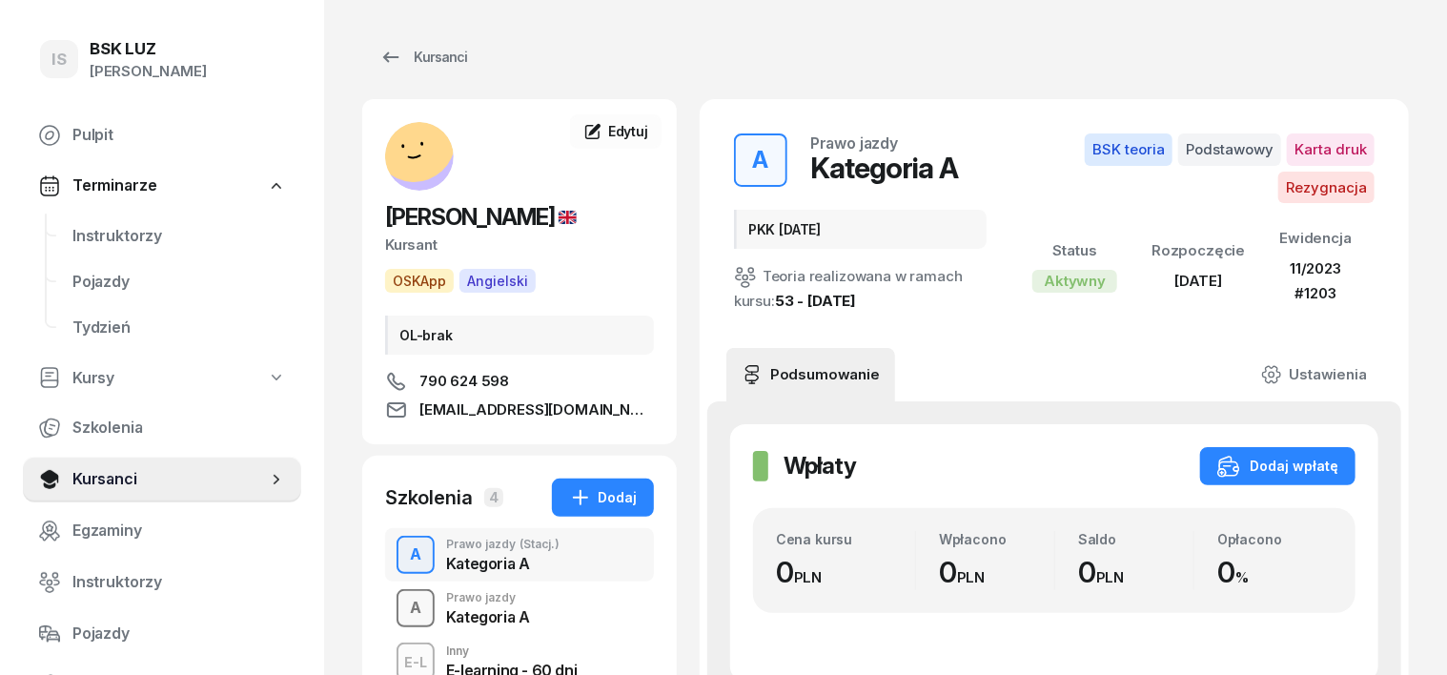
click at [402, 604] on div "A" at bounding box center [415, 608] width 27 height 32
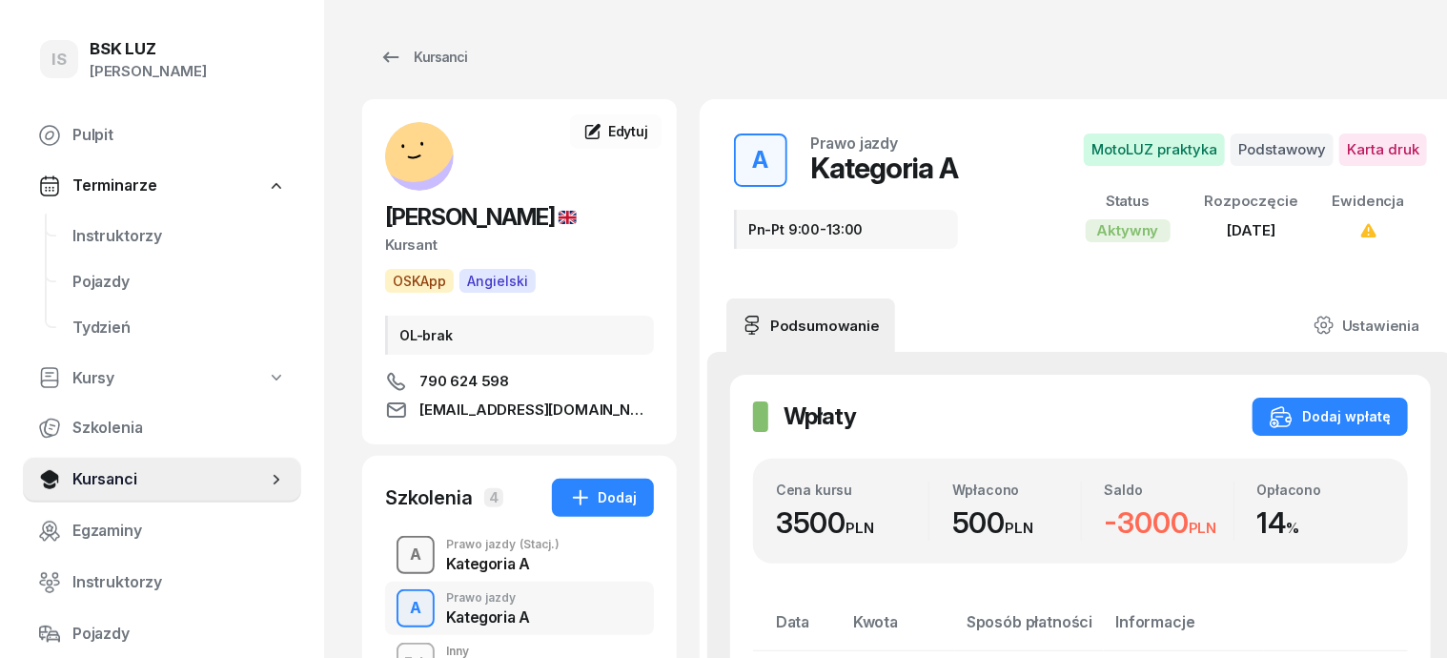
click at [402, 558] on div "A" at bounding box center [415, 555] width 27 height 32
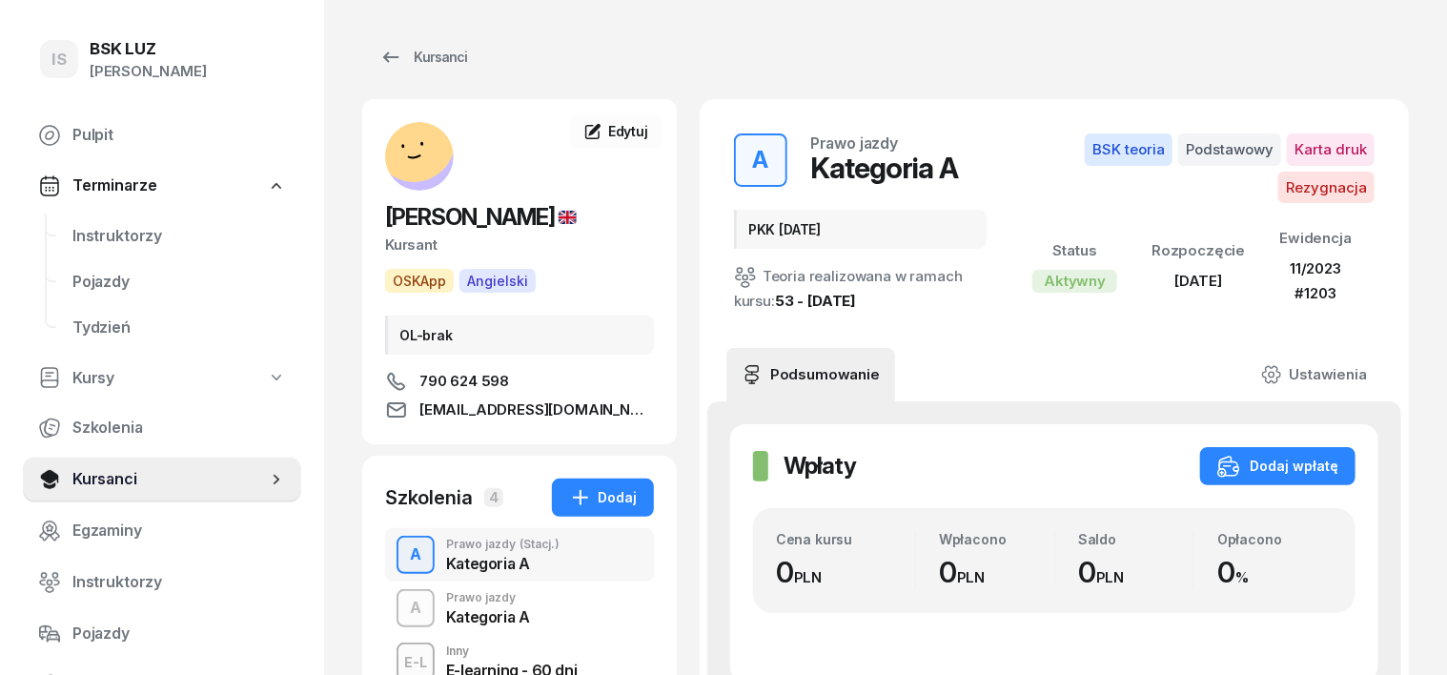
click at [402, 561] on div "A" at bounding box center [415, 555] width 27 height 32
click at [402, 618] on div "A" at bounding box center [415, 608] width 27 height 32
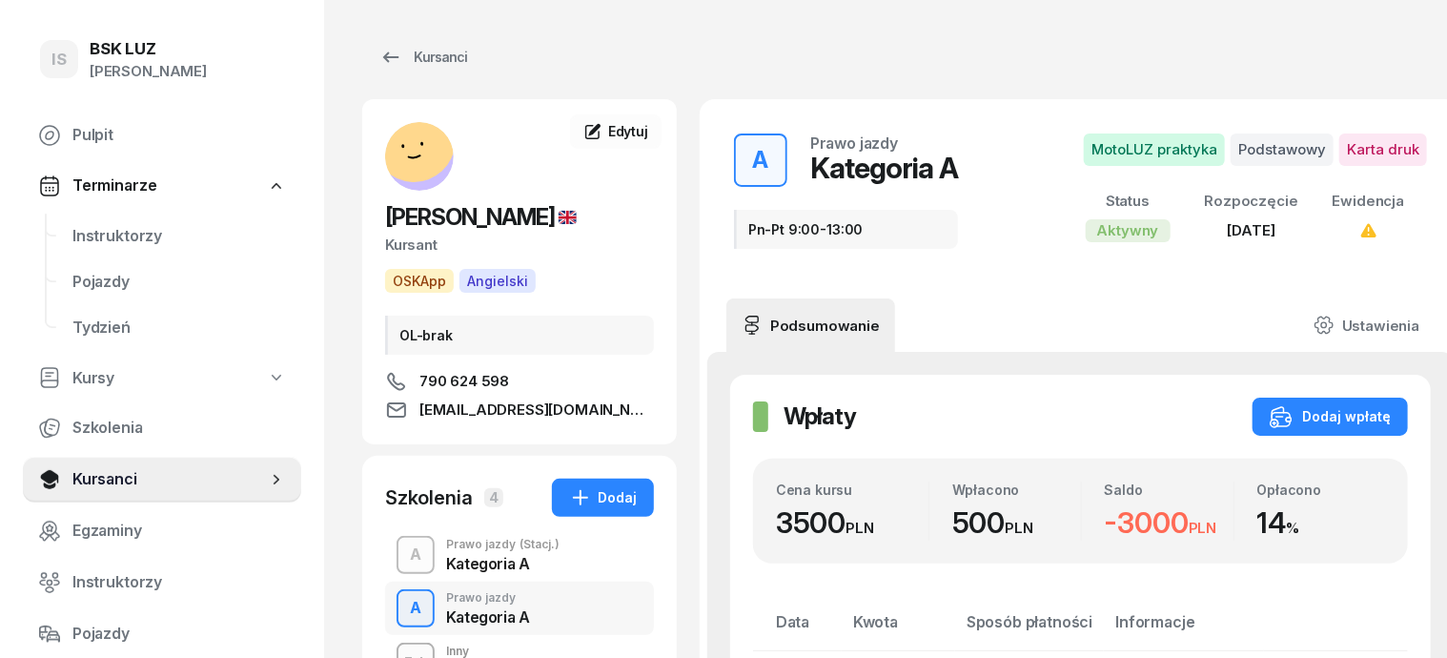
scroll to position [118, 0]
